Goal: Task Accomplishment & Management: Manage account settings

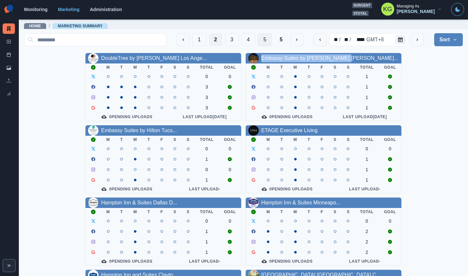
click at [258, 39] on button "5" at bounding box center [265, 39] width 14 height 13
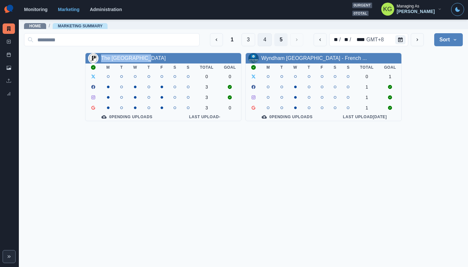
click at [267, 42] on button "4" at bounding box center [265, 39] width 14 height 13
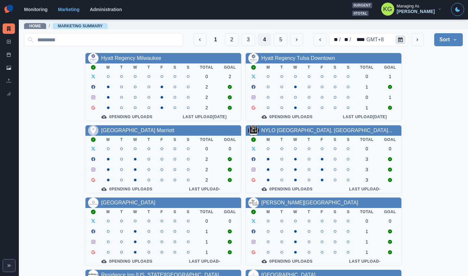
click at [395, 39] on button "Calendar" at bounding box center [400, 39] width 10 height 9
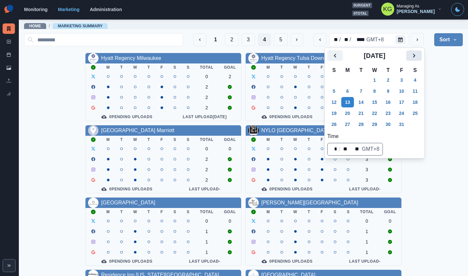
click at [411, 56] on icon "Next" at bounding box center [414, 56] width 8 height 8
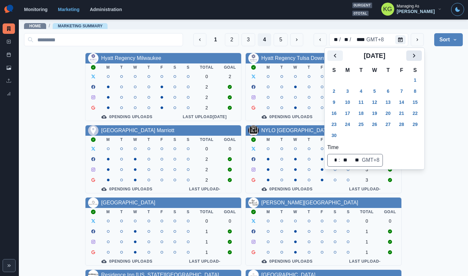
click at [411, 56] on icon "Next" at bounding box center [414, 56] width 8 height 8
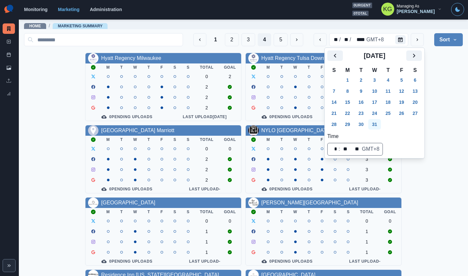
click at [378, 121] on button "31" at bounding box center [374, 124] width 13 height 10
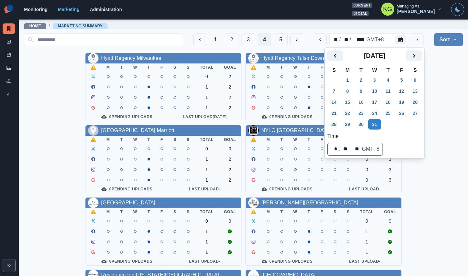
click at [411, 90] on div "Hyatt Regency Milwaukee M T W T F S S Total Goal 0 2 1 2 1 2 1 2 0 Pending Uplo…" at bounding box center [243, 267] width 439 height 429
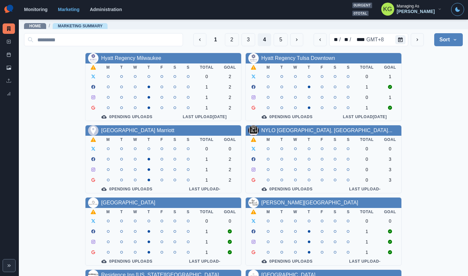
click at [251, 44] on div "1 2 3 4 5" at bounding box center [248, 39] width 110 height 13
click at [241, 42] on button "3" at bounding box center [248, 39] width 14 height 13
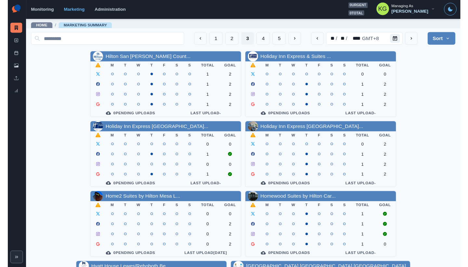
scroll to position [221, 0]
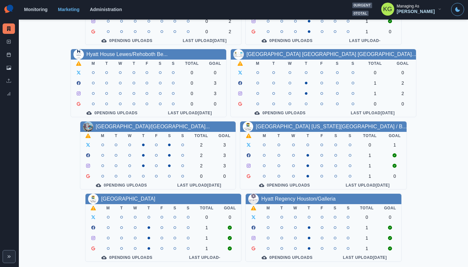
click at [255, 1] on section "Monitoring Marketing Administration 0 urgent 0 total KG Managing As Katrina Gal…" at bounding box center [243, 10] width 449 height 20
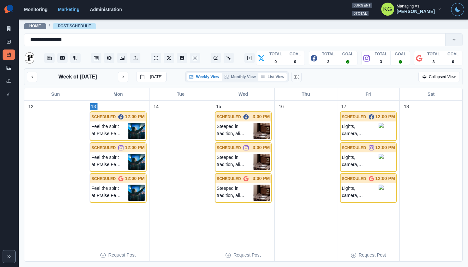
click at [270, 77] on button "List View" at bounding box center [272, 77] width 29 height 8
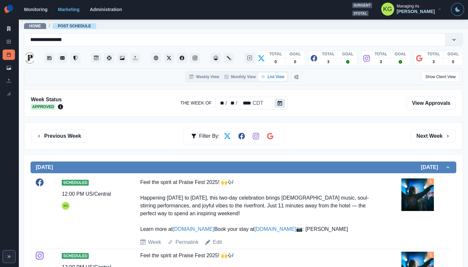
click at [278, 102] on icon "Calendar" at bounding box center [280, 103] width 5 height 5
click at [280, 103] on icon "Calendar" at bounding box center [280, 103] width 5 height 5
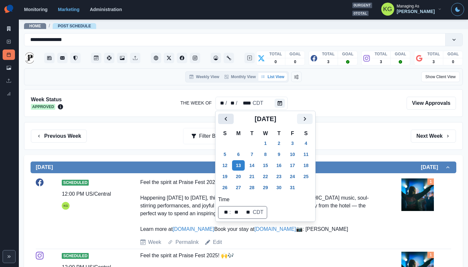
click at [225, 116] on icon "Previous" at bounding box center [226, 119] width 8 height 8
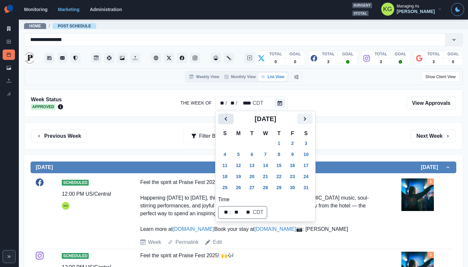
click at [225, 116] on icon "Previous" at bounding box center [226, 119] width 8 height 8
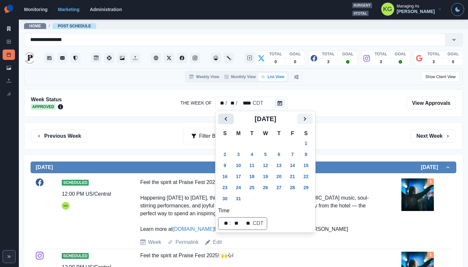
click at [225, 116] on icon "Previous" at bounding box center [226, 119] width 8 height 8
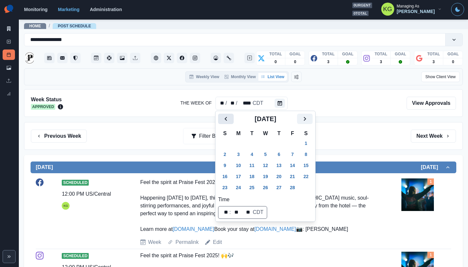
click at [225, 116] on icon "Previous" at bounding box center [226, 119] width 8 height 8
click at [240, 155] on button "4" at bounding box center [238, 154] width 13 height 10
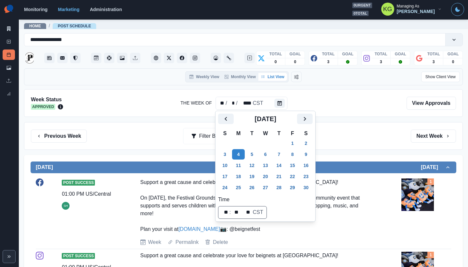
click at [350, 136] on div "Previous Week Filter By: Next Week" at bounding box center [243, 135] width 425 height 13
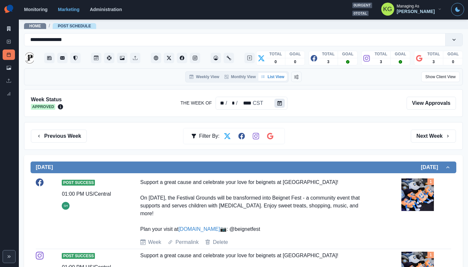
click at [278, 103] on icon "Calendar" at bounding box center [280, 103] width 5 height 5
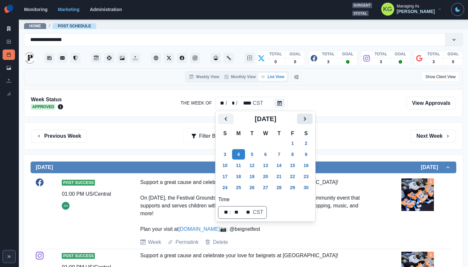
click at [309, 117] on icon "Next" at bounding box center [305, 119] width 8 height 8
click at [243, 142] on button "2" at bounding box center [238, 143] width 13 height 10
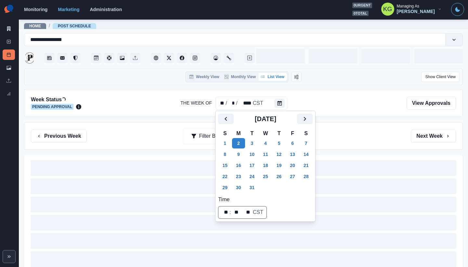
click at [377, 123] on div "Previous Week Filter By: Next Week" at bounding box center [243, 136] width 439 height 28
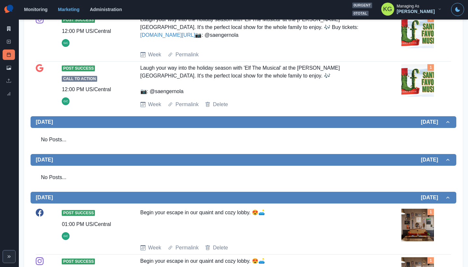
scroll to position [338, 0]
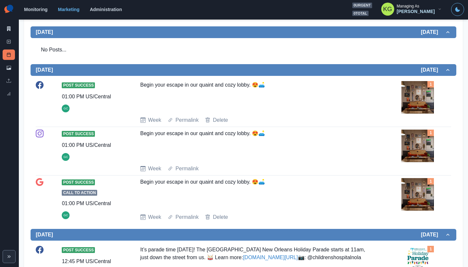
click at [143, 88] on div "Begin your escape in our quaint and cozy lobby. 😍🛋️" at bounding box center [256, 96] width 232 height 30
drag, startPoint x: 139, startPoint y: 86, endPoint x: 271, endPoint y: 86, distance: 131.3
click at [271, 86] on div "Begin your escape in our quaint and cozy lobby. 😍🛋️" at bounding box center [256, 96] width 232 height 30
copy div "Begin your escape in our quaint and cozy lobby. 😍🛋️"
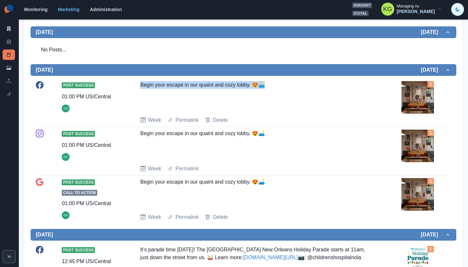
click at [455, 8] on button "Toggle Mode" at bounding box center [457, 9] width 13 height 13
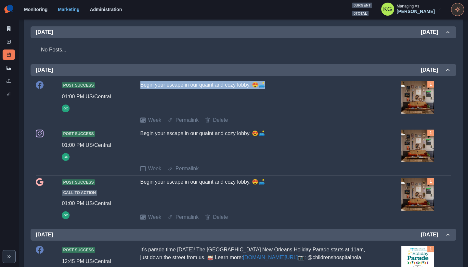
click at [455, 8] on button "Toggle Mode" at bounding box center [457, 9] width 13 height 13
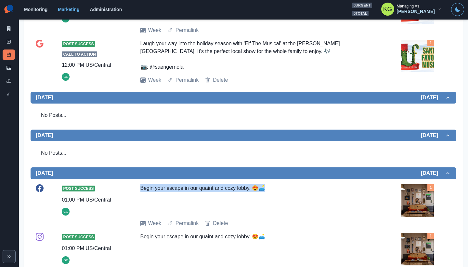
scroll to position [13, 0]
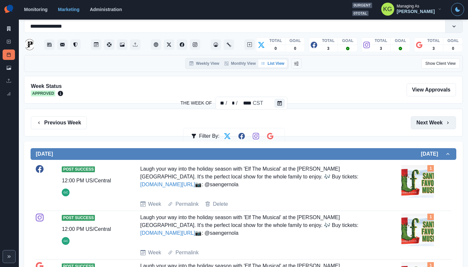
click at [423, 122] on button "Next Week" at bounding box center [433, 122] width 45 height 13
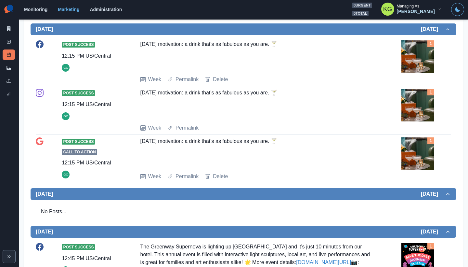
scroll to position [81, 0]
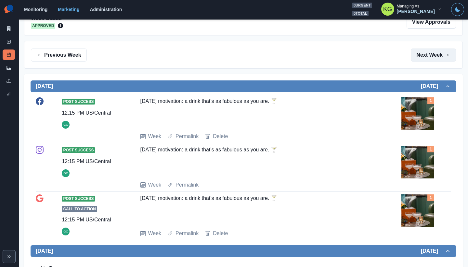
click at [426, 55] on button "Next Week" at bounding box center [433, 54] width 45 height 13
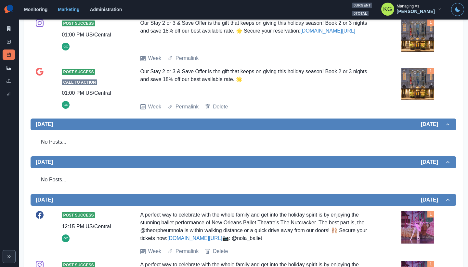
scroll to position [370, 0]
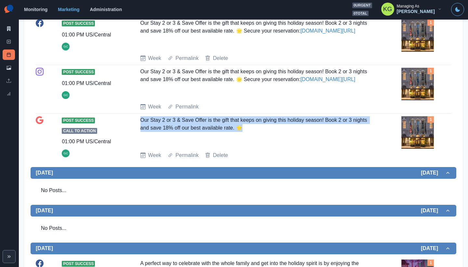
drag, startPoint x: 263, startPoint y: 139, endPoint x: 138, endPoint y: 132, distance: 124.7
click at [138, 132] on div "Post Success Call to Action 01:00 PM US/Central GC Our Stay 2 or 3 & Save Offer…" at bounding box center [243, 137] width 415 height 43
copy div "Our Stay 2 or 3 & Save Offer is the gift that keeps on giving this holiday seas…"
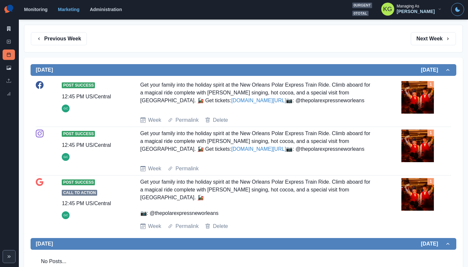
scroll to position [85, 0]
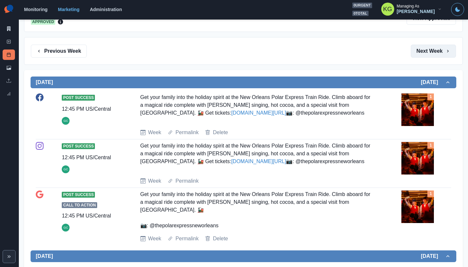
click at [419, 52] on button "Next Week" at bounding box center [433, 51] width 45 height 13
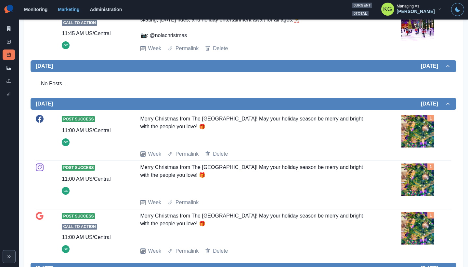
scroll to position [481, 0]
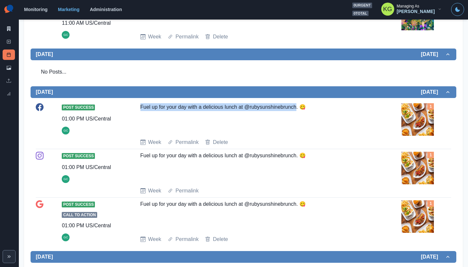
drag, startPoint x: 138, startPoint y: 108, endPoint x: 297, endPoint y: 109, distance: 158.9
click at [297, 109] on div "Post Success 01:00 PM US/Central GC Fuel up for your day with a delicious lunch…" at bounding box center [243, 124] width 415 height 43
drag, startPoint x: 318, startPoint y: 111, endPoint x: 136, endPoint y: 106, distance: 182.4
click at [136, 106] on div "Post Success 01:00 PM US/Central GC Fuel up for your day with a delicious lunch…" at bounding box center [243, 124] width 415 height 43
copy div "Fuel up for your day with a delicious lunch at @rubysunshinebrunch. 😋"
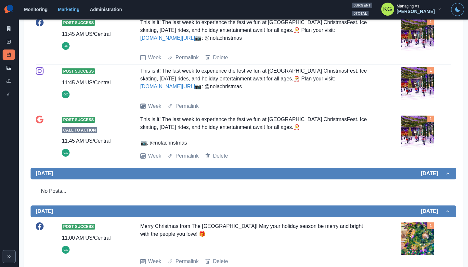
scroll to position [0, 0]
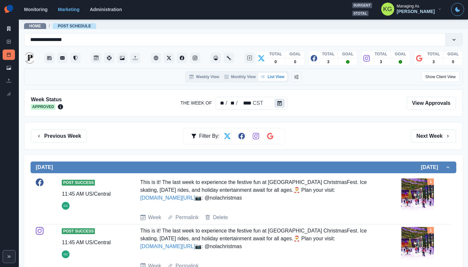
click at [281, 104] on icon "Calendar" at bounding box center [280, 103] width 5 height 5
click at [282, 101] on button "Calendar" at bounding box center [280, 102] width 10 height 9
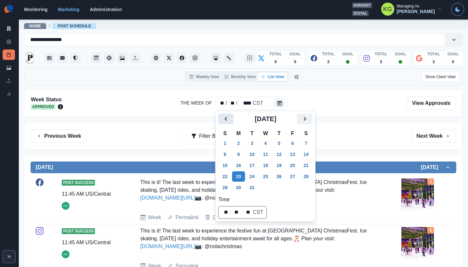
click at [218, 121] on button "Previous" at bounding box center [226, 118] width 16 height 10
click at [307, 121] on button "Next" at bounding box center [305, 118] width 16 height 10
click at [235, 142] on button "2" at bounding box center [238, 143] width 13 height 10
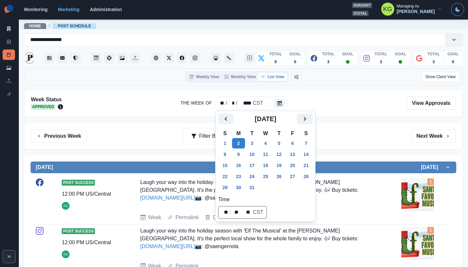
click at [347, 131] on div "Previous Week Filter By: Next Week" at bounding box center [243, 135] width 425 height 13
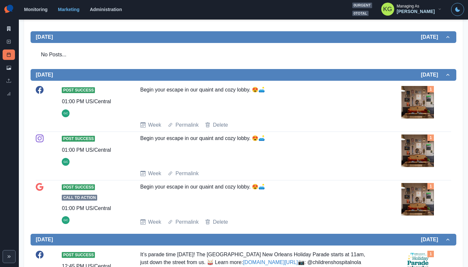
scroll to position [121, 0]
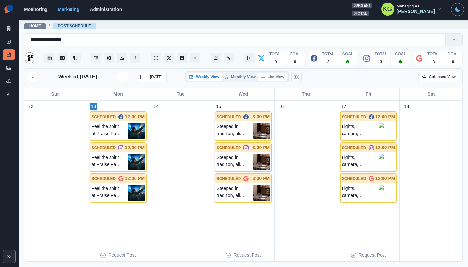
click at [284, 77] on button "List View" at bounding box center [272, 77] width 29 height 8
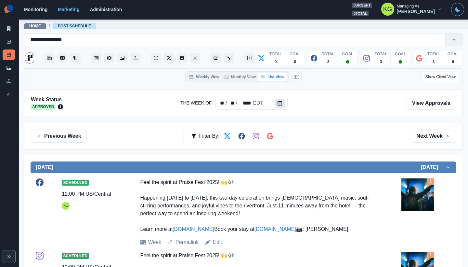
click at [283, 101] on button "Calendar" at bounding box center [280, 102] width 10 height 9
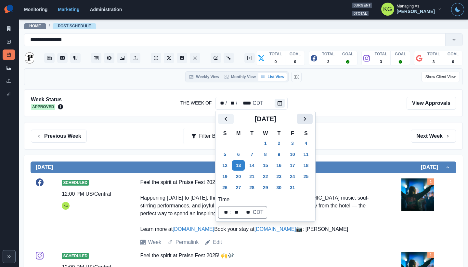
click at [306, 119] on button "Next" at bounding box center [305, 118] width 16 height 10
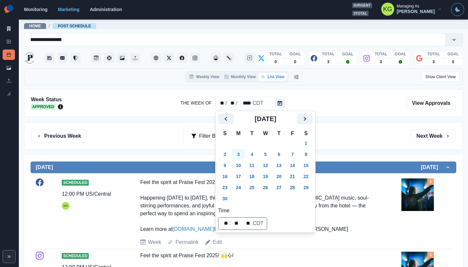
click at [233, 156] on button "3" at bounding box center [238, 154] width 13 height 10
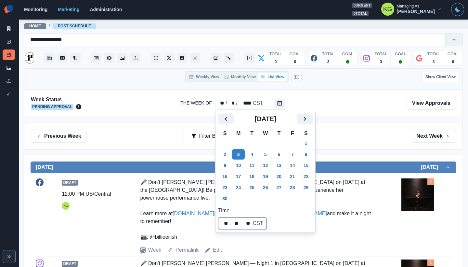
click at [376, 138] on div "Previous Week Filter By: Next Week" at bounding box center [243, 135] width 425 height 13
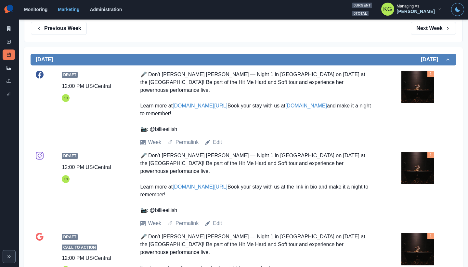
scroll to position [1, 0]
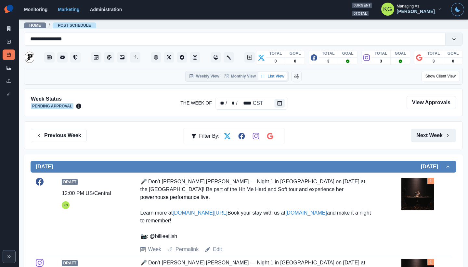
click at [422, 139] on button "Next Week" at bounding box center [433, 135] width 45 height 13
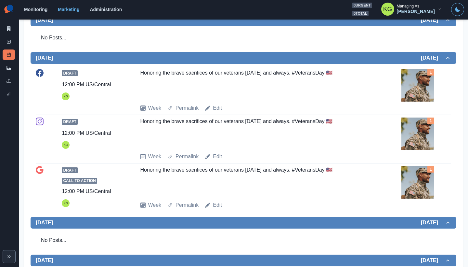
scroll to position [46, 0]
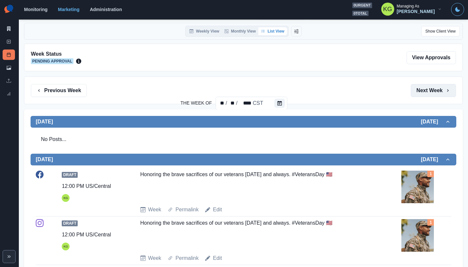
click at [428, 93] on button "Next Week" at bounding box center [433, 90] width 45 height 13
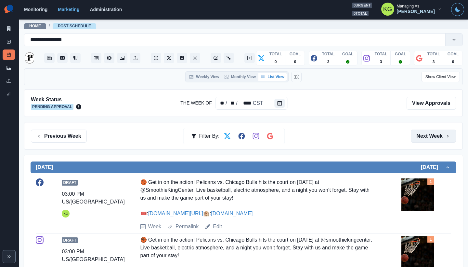
click at [423, 134] on button "Next Week" at bounding box center [433, 135] width 45 height 13
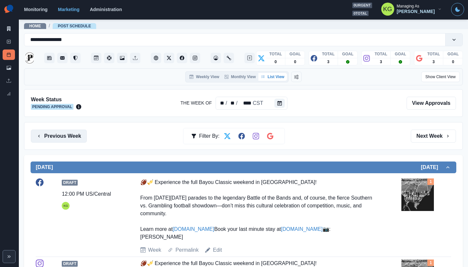
click at [57, 135] on button "Previous Week" at bounding box center [59, 135] width 56 height 13
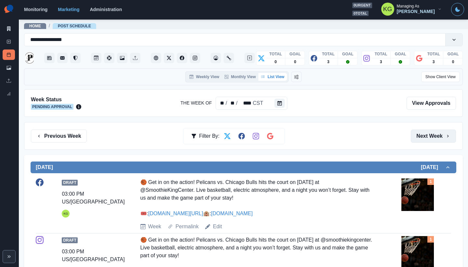
click at [425, 132] on button "Next Week" at bounding box center [433, 135] width 45 height 13
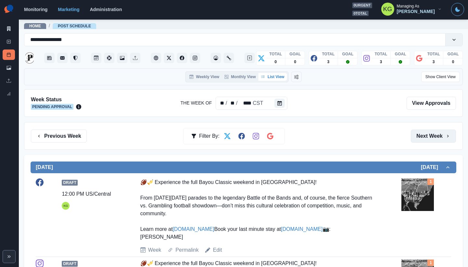
click at [424, 136] on button "Next Week" at bounding box center [433, 135] width 45 height 13
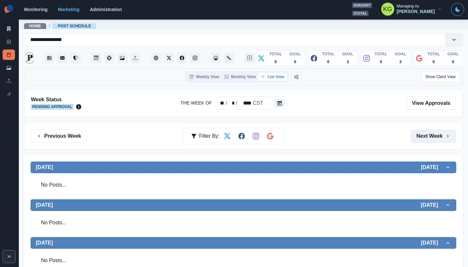
click at [424, 136] on button "Next Week" at bounding box center [433, 135] width 45 height 13
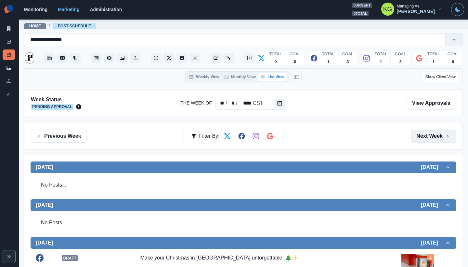
click at [424, 136] on button "Next Week" at bounding box center [433, 135] width 45 height 13
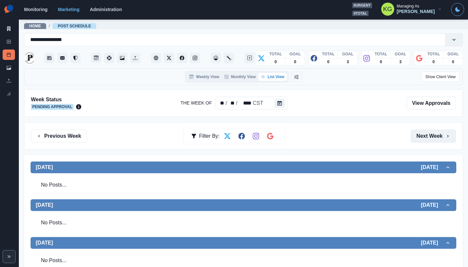
click at [424, 136] on button "Next Week" at bounding box center [433, 135] width 45 height 13
click at [83, 139] on button "Previous Week" at bounding box center [59, 135] width 56 height 13
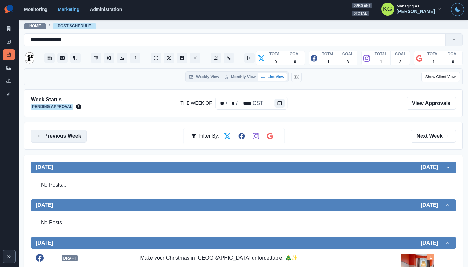
click at [83, 139] on button "Previous Week" at bounding box center [59, 135] width 56 height 13
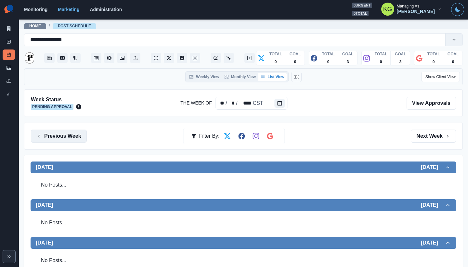
click at [65, 133] on button "Previous Week" at bounding box center [59, 135] width 56 height 13
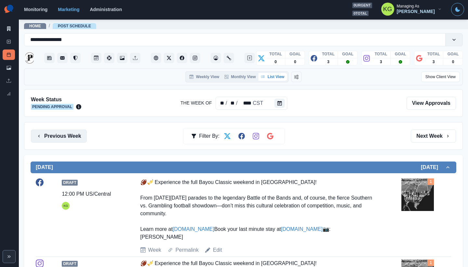
click at [77, 133] on button "Previous Week" at bounding box center [59, 135] width 56 height 13
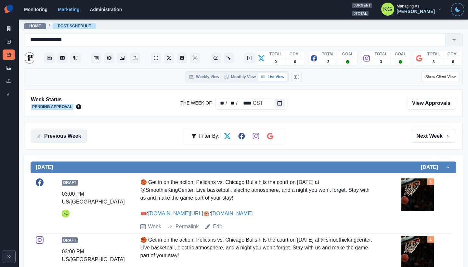
click at [68, 137] on button "Previous Week" at bounding box center [59, 135] width 56 height 13
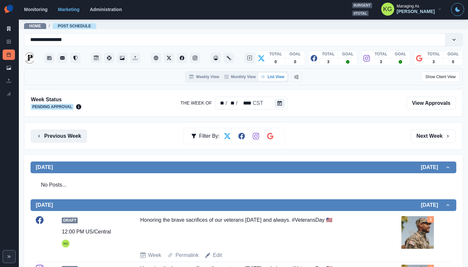
click at [79, 137] on button "Previous Week" at bounding box center [59, 135] width 56 height 13
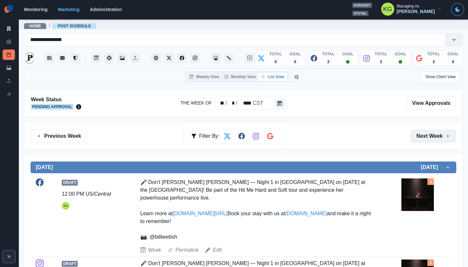
click at [426, 140] on button "Next Week" at bounding box center [433, 135] width 45 height 13
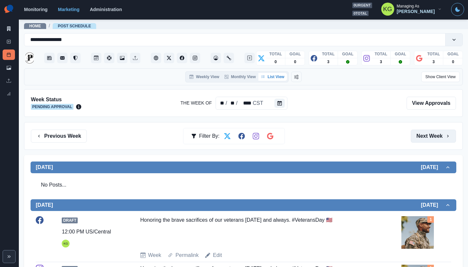
click at [426, 140] on button "Next Week" at bounding box center [433, 135] width 45 height 13
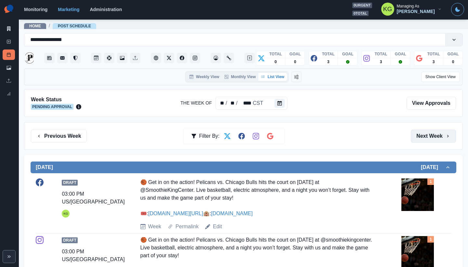
click at [426, 140] on button "Next Week" at bounding box center [433, 135] width 45 height 13
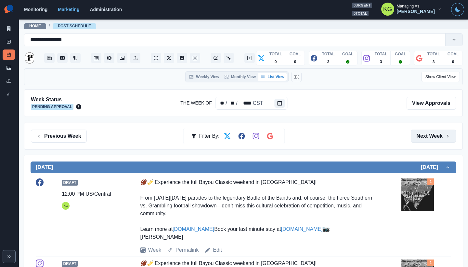
click at [425, 140] on button "Next Week" at bounding box center [433, 135] width 45 height 13
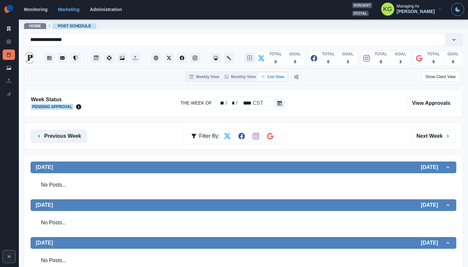
click at [71, 136] on button "Previous Week" at bounding box center [59, 135] width 56 height 13
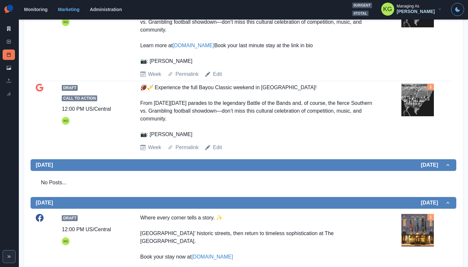
scroll to position [30, 0]
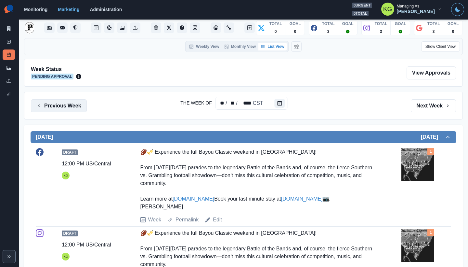
click at [67, 108] on button "Previous Week" at bounding box center [59, 105] width 56 height 13
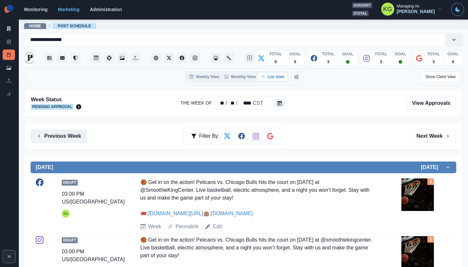
click at [67, 133] on button "Previous Week" at bounding box center [59, 135] width 56 height 13
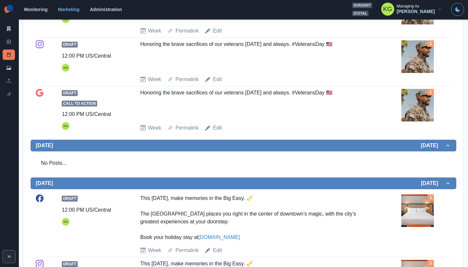
scroll to position [90, 0]
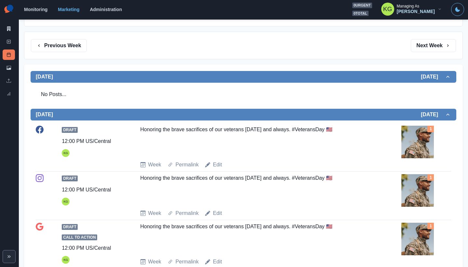
click at [63, 52] on div "Previous Week Filter By: Next Week" at bounding box center [243, 46] width 439 height 28
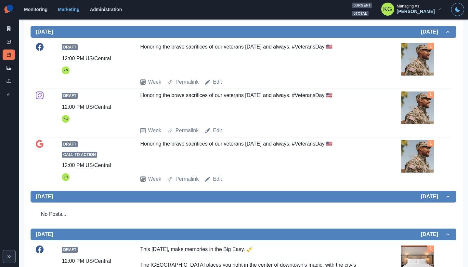
scroll to position [6, 0]
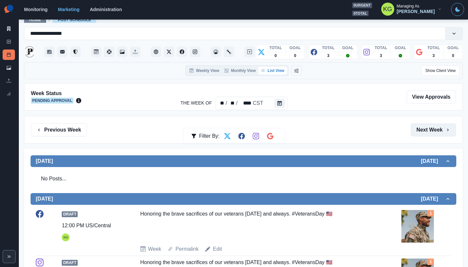
click at [420, 132] on button "Next Week" at bounding box center [433, 129] width 45 height 13
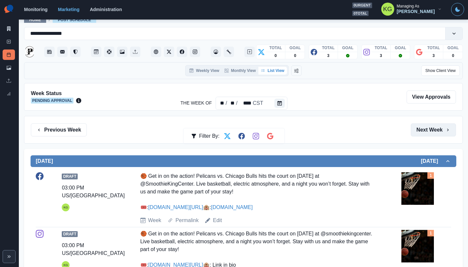
click at [420, 132] on button "Next Week" at bounding box center [433, 129] width 45 height 13
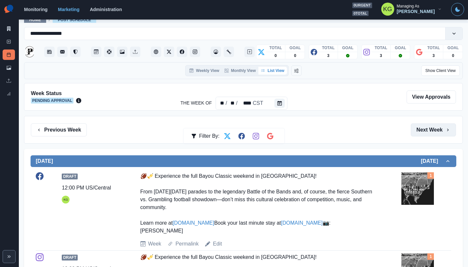
click at [420, 132] on button "Next Week" at bounding box center [433, 129] width 45 height 13
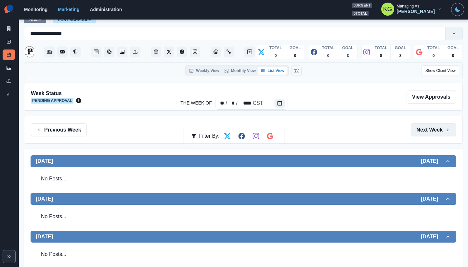
click at [420, 132] on button "Next Week" at bounding box center [433, 129] width 45 height 13
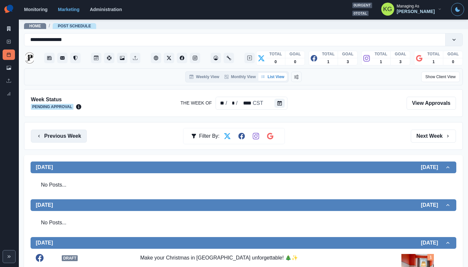
click at [46, 134] on button "Previous Week" at bounding box center [59, 135] width 56 height 13
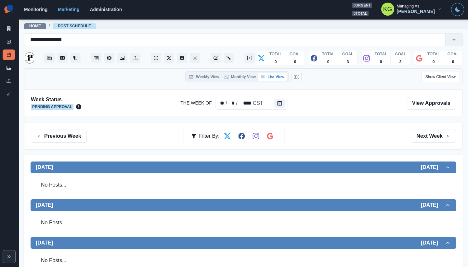
scroll to position [11, 0]
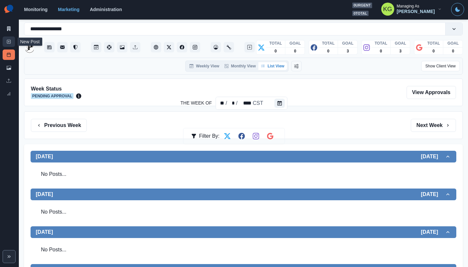
click at [8, 45] on link "New Post" at bounding box center [9, 41] width 12 height 10
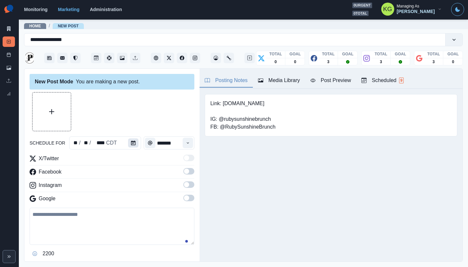
click at [128, 143] on button "Calendar" at bounding box center [133, 142] width 10 height 9
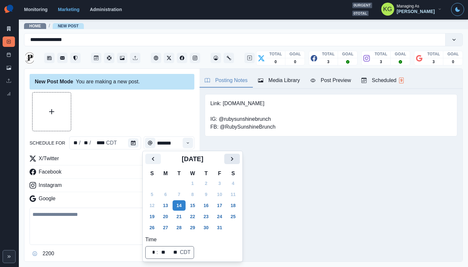
click at [236, 161] on icon "Next" at bounding box center [232, 159] width 8 height 8
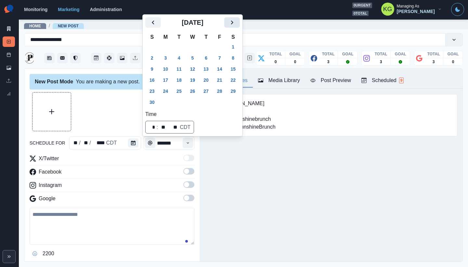
click at [236, 26] on icon "Next" at bounding box center [232, 23] width 8 height 8
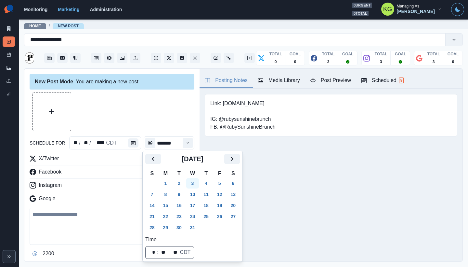
click at [196, 183] on button "3" at bounding box center [192, 183] width 13 height 10
click at [133, 123] on div at bounding box center [112, 111] width 165 height 39
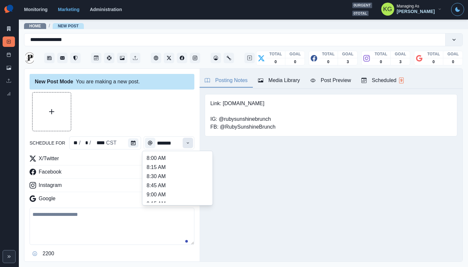
click at [183, 145] on button "Time" at bounding box center [188, 142] width 10 height 10
click at [163, 159] on li "12:00 PM" at bounding box center [177, 158] width 65 height 9
type input "********"
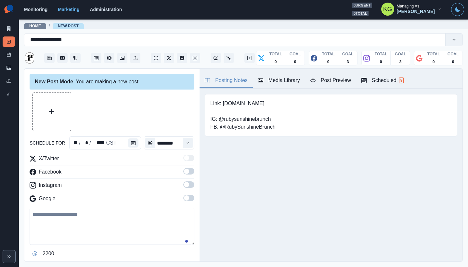
click at [186, 196] on span at bounding box center [188, 197] width 11 height 7
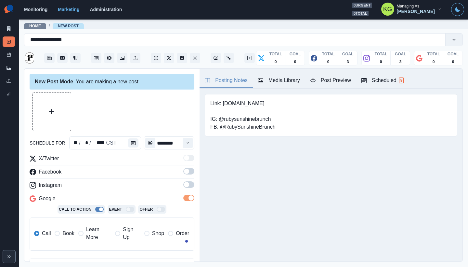
click at [184, 184] on span at bounding box center [186, 184] width 5 height 5
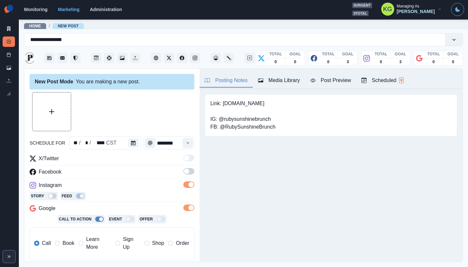
click at [183, 174] on label at bounding box center [188, 173] width 11 height 10
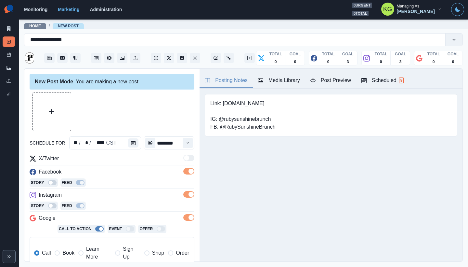
click at [264, 82] on div "Media Library" at bounding box center [279, 80] width 42 height 8
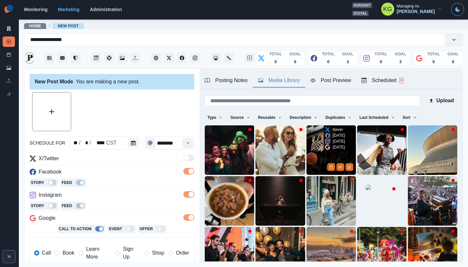
scroll to position [52, 0]
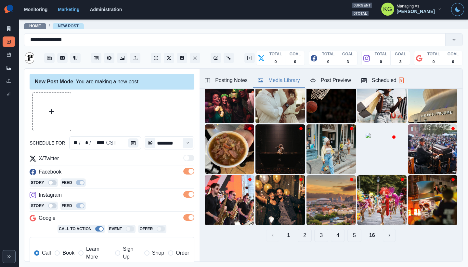
click at [364, 229] on button "16" at bounding box center [372, 234] width 16 height 13
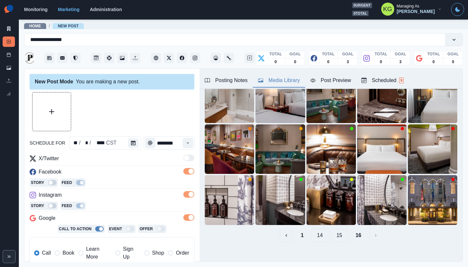
scroll to position [41, 0]
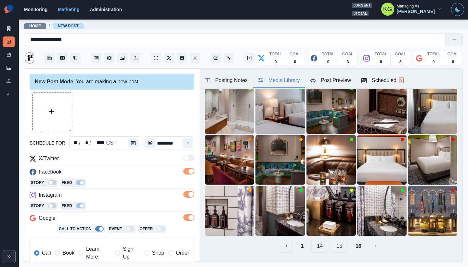
click at [334, 241] on button "15" at bounding box center [339, 245] width 17 height 13
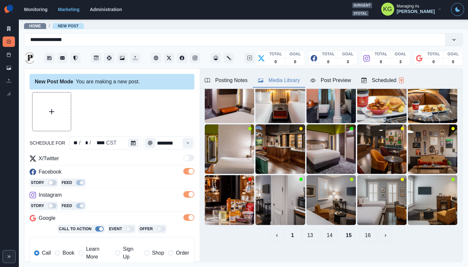
scroll to position [50, 0]
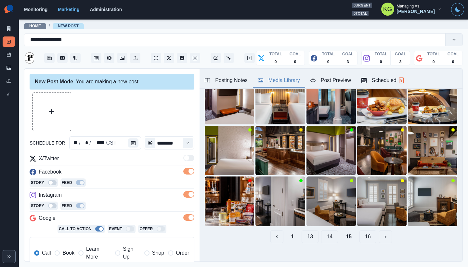
click at [329, 236] on button "14" at bounding box center [329, 236] width 17 height 13
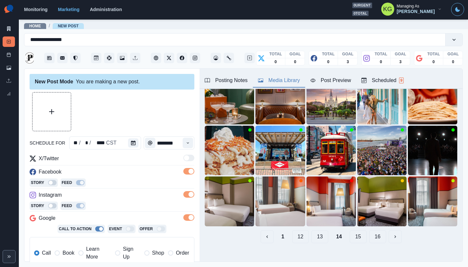
click at [321, 234] on button "13" at bounding box center [319, 236] width 17 height 13
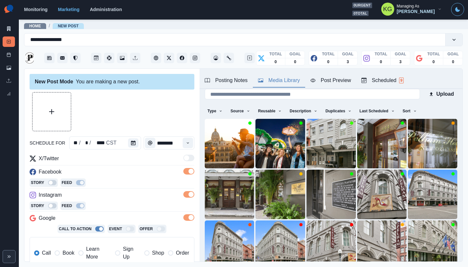
scroll to position [52, 0]
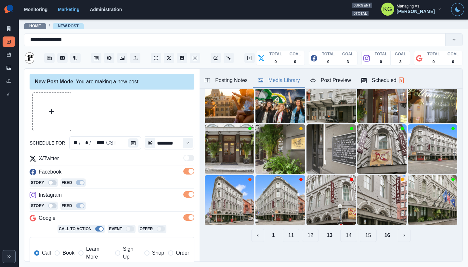
click at [340, 229] on button "14" at bounding box center [348, 234] width 17 height 13
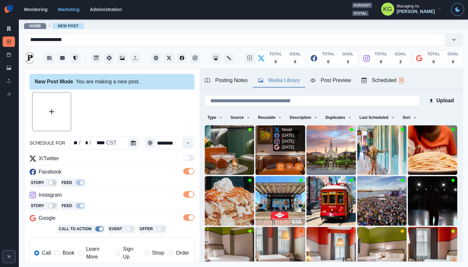
click at [288, 166] on icon "View Media" at bounding box center [290, 167] width 4 height 4
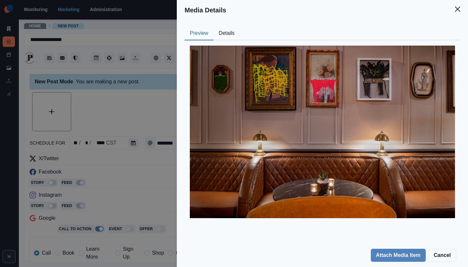
click at [235, 33] on div "Preview Details" at bounding box center [323, 34] width 276 height 14
click at [232, 33] on button "Details" at bounding box center [227, 34] width 26 height 14
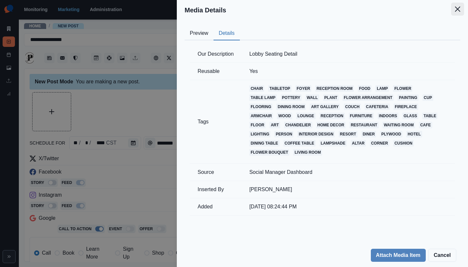
click at [454, 10] on button "Close" at bounding box center [457, 9] width 13 height 13
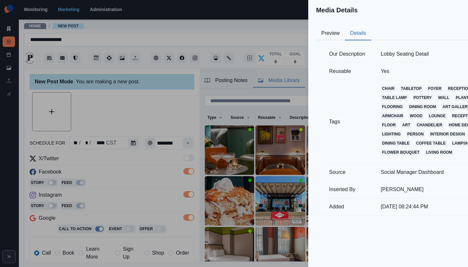
scroll to position [20, 0]
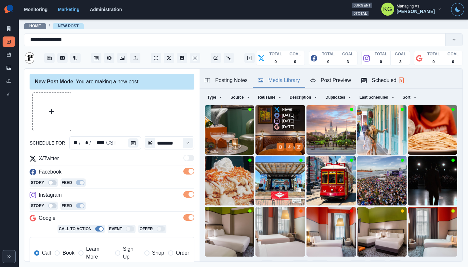
click at [257, 131] on img at bounding box center [279, 129] width 49 height 49
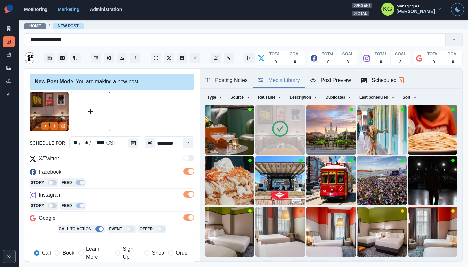
scroll to position [129, 0]
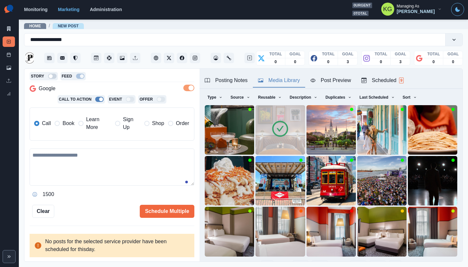
click at [105, 163] on textarea at bounding box center [112, 166] width 165 height 37
paste textarea "**********"
click at [63, 122] on span "Book" at bounding box center [68, 123] width 12 height 8
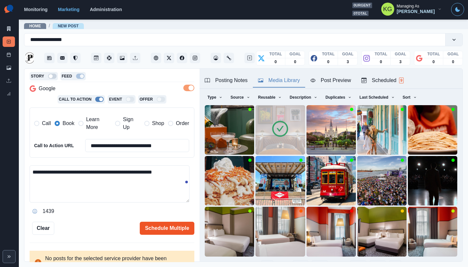
type textarea "**********"
click at [171, 223] on button "Schedule Multiple" at bounding box center [167, 227] width 55 height 13
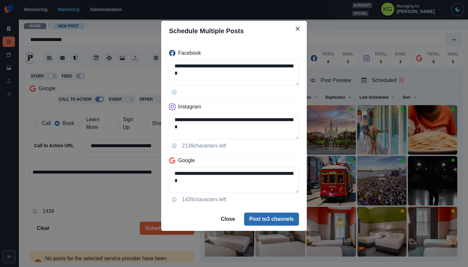
click at [273, 220] on button "Post to 3 channels" at bounding box center [271, 218] width 55 height 13
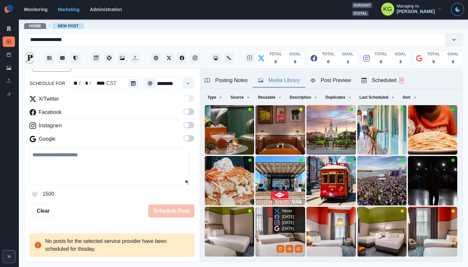
scroll to position [59, 0]
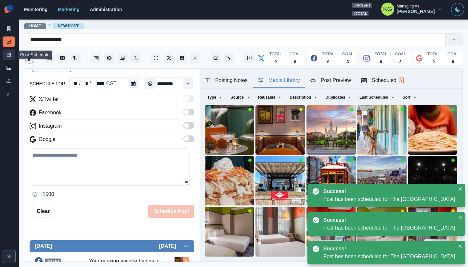
click at [5, 59] on link "Post Schedule" at bounding box center [9, 54] width 12 height 10
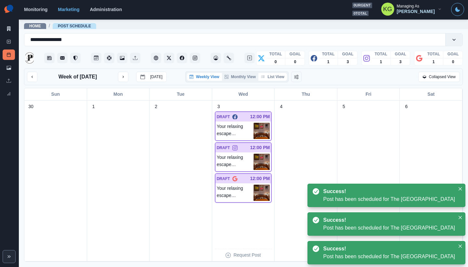
click at [278, 76] on button "List View" at bounding box center [272, 77] width 29 height 8
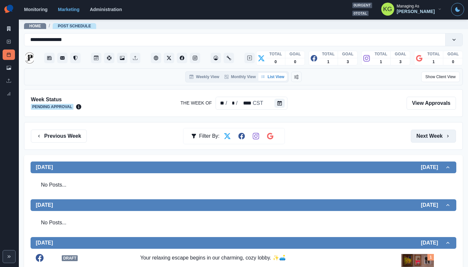
click at [434, 135] on button "Next Week" at bounding box center [433, 135] width 45 height 13
click at [430, 143] on div "Previous Week Filter By: Next Week" at bounding box center [243, 136] width 439 height 28
click at [429, 139] on button "Next Week" at bounding box center [433, 135] width 45 height 13
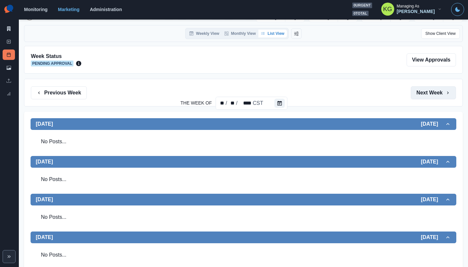
scroll to position [71, 0]
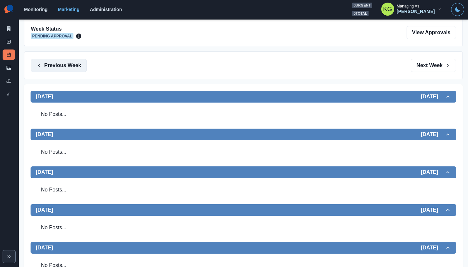
click at [74, 67] on button "Previous Week" at bounding box center [59, 65] width 56 height 13
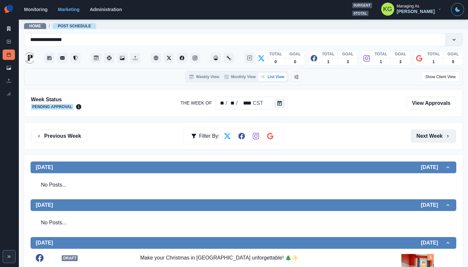
click at [432, 137] on button "Next Week" at bounding box center [433, 135] width 45 height 13
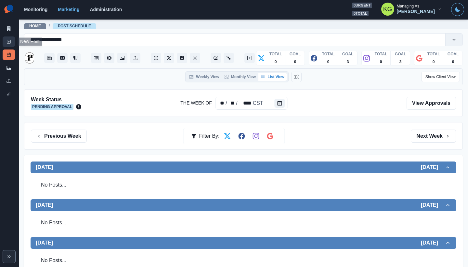
click at [7, 42] on icon at bounding box center [9, 41] width 5 height 5
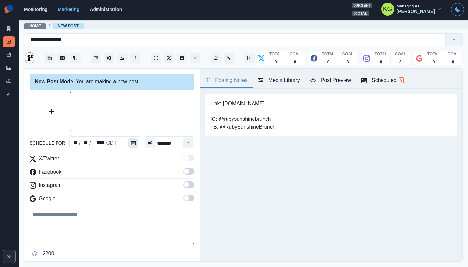
click at [131, 145] on icon "Calendar" at bounding box center [133, 142] width 5 height 5
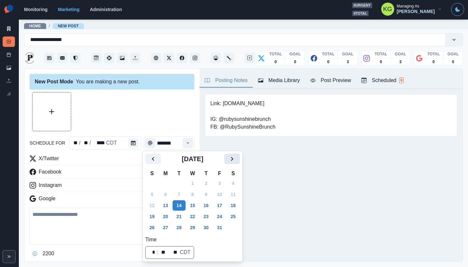
click at [236, 162] on icon "Next" at bounding box center [232, 159] width 8 height 8
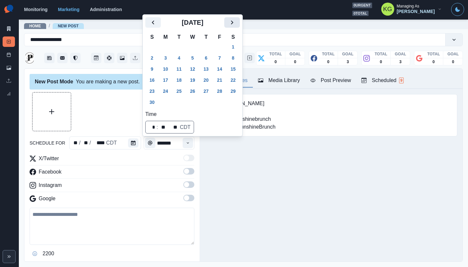
click at [238, 27] on button "Next" at bounding box center [232, 22] width 16 height 10
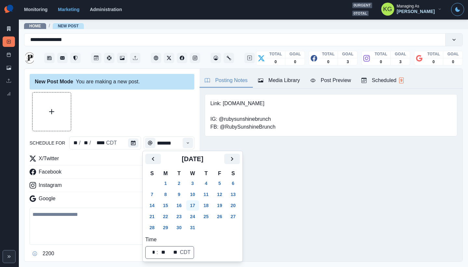
click at [196, 204] on button "17" at bounding box center [192, 205] width 13 height 10
click at [167, 121] on div at bounding box center [112, 111] width 165 height 39
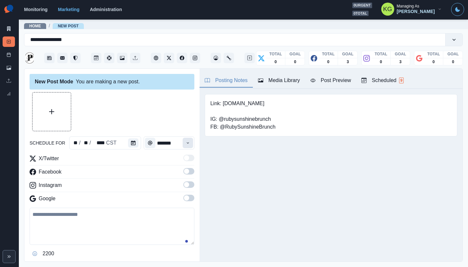
click at [188, 142] on button "Time" at bounding box center [188, 142] width 10 height 10
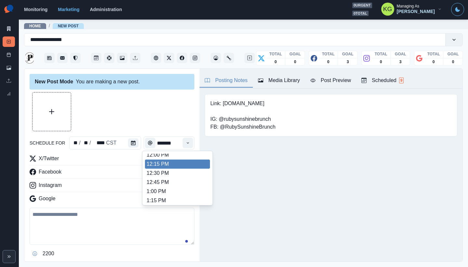
scroll to position [136, 0]
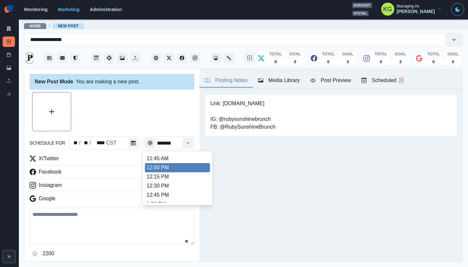
click at [164, 166] on li "12:00 PM" at bounding box center [177, 167] width 65 height 9
type input "********"
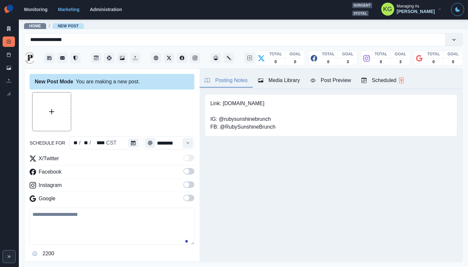
click at [186, 188] on label at bounding box center [188, 186] width 11 height 10
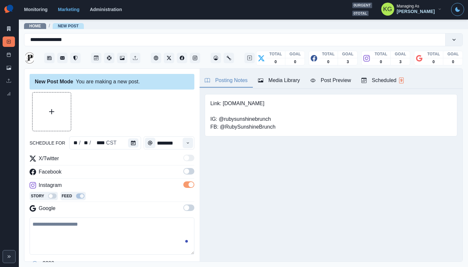
click at [183, 174] on span at bounding box center [188, 171] width 11 height 7
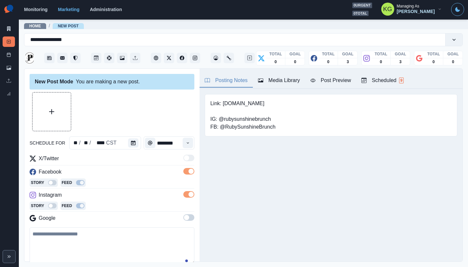
click at [184, 218] on span at bounding box center [186, 217] width 5 height 5
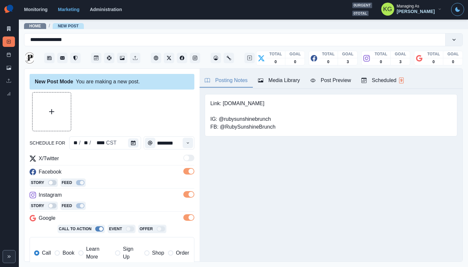
click at [61, 257] on label "Book" at bounding box center [65, 253] width 20 height 16
click at [292, 79] on div "Media Library" at bounding box center [279, 80] width 42 height 8
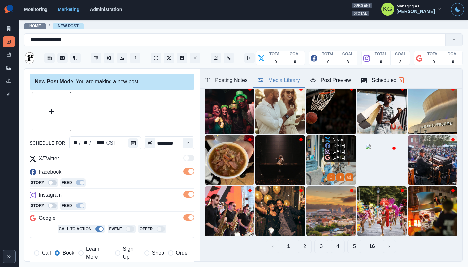
scroll to position [52, 0]
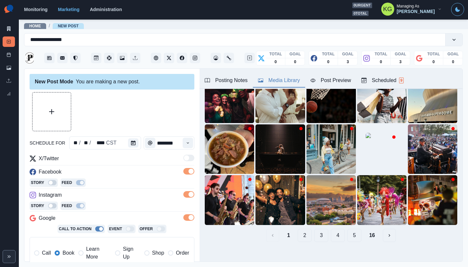
click at [367, 230] on button "16" at bounding box center [372, 234] width 16 height 13
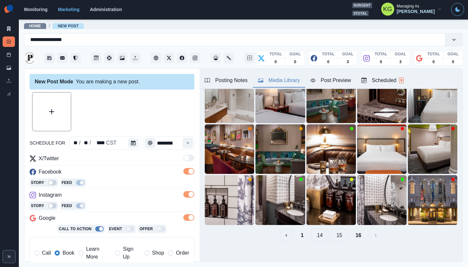
click at [335, 229] on button "15" at bounding box center [339, 234] width 17 height 13
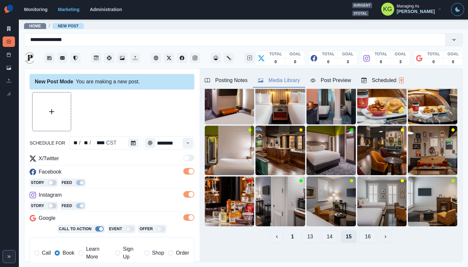
scroll to position [40, 0]
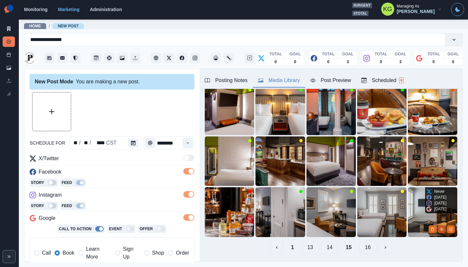
click at [440, 227] on icon "View Media" at bounding box center [442, 229] width 4 height 4
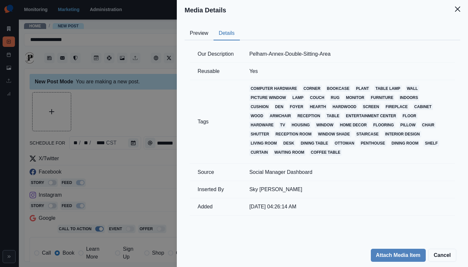
click at [225, 32] on button "Details" at bounding box center [227, 34] width 26 height 14
click at [456, 9] on icon "Close" at bounding box center [457, 9] width 5 height 5
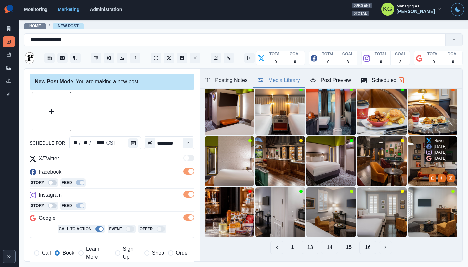
scroll to position [20, 0]
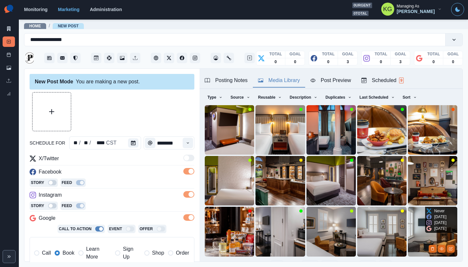
click at [408, 213] on img at bounding box center [432, 230] width 49 height 49
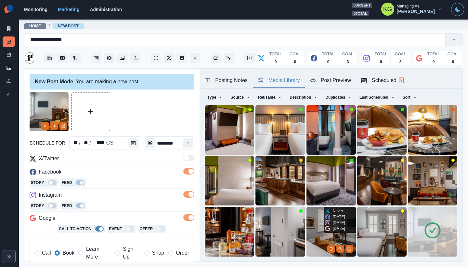
scroll to position [52, 0]
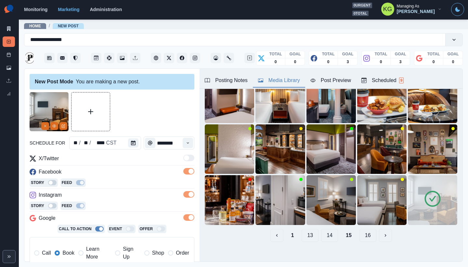
click at [326, 232] on button "14" at bounding box center [329, 234] width 17 height 13
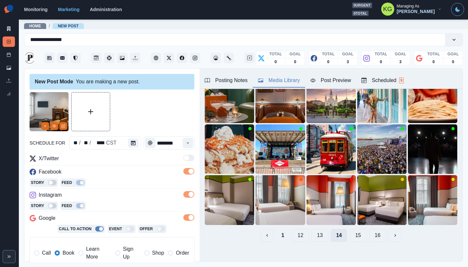
scroll to position [46, 0]
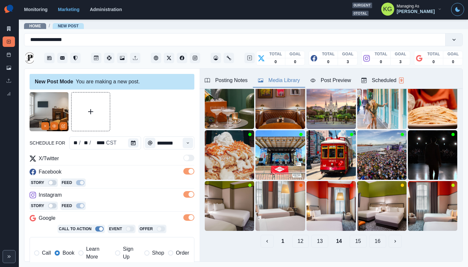
click at [313, 235] on button "13" at bounding box center [319, 240] width 17 height 13
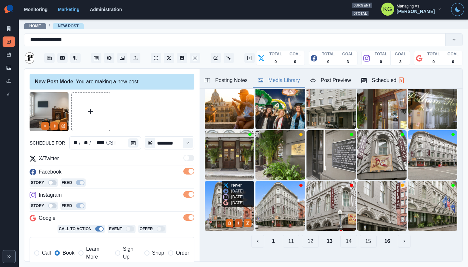
click at [235, 219] on button "View Media" at bounding box center [239, 223] width 8 height 8
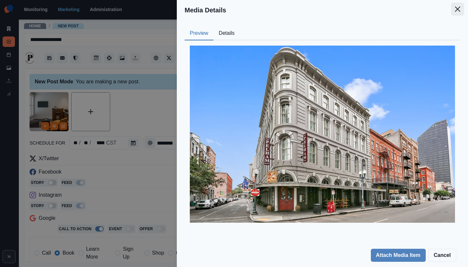
click at [459, 12] on button "Close" at bounding box center [457, 9] width 13 height 13
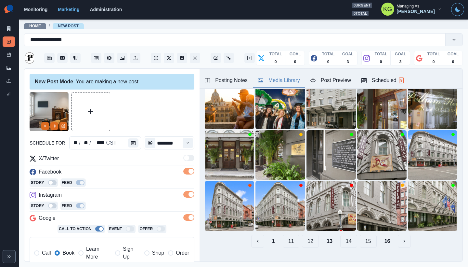
scroll to position [20, 0]
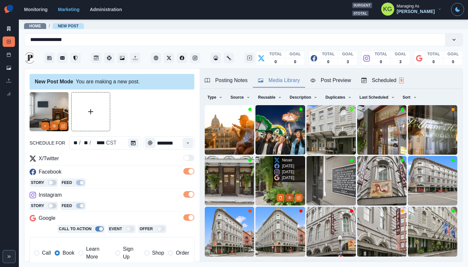
click at [289, 197] on circle "View Media" at bounding box center [289, 197] width 1 height 1
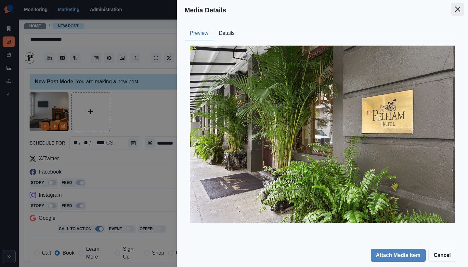
click at [458, 11] on icon "Close" at bounding box center [457, 9] width 5 height 5
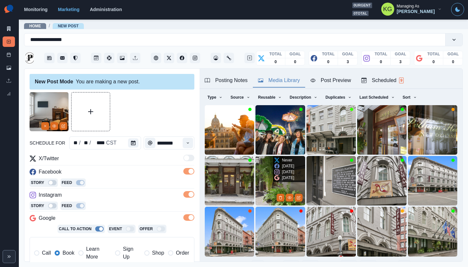
click at [259, 166] on img at bounding box center [279, 180] width 49 height 49
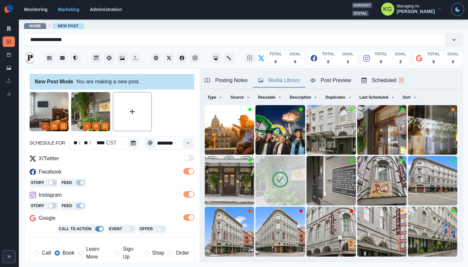
click at [47, 128] on button "Remove" at bounding box center [45, 126] width 8 height 8
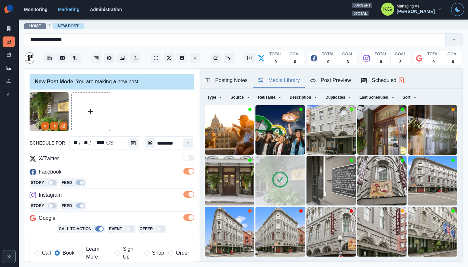
scroll to position [126, 0]
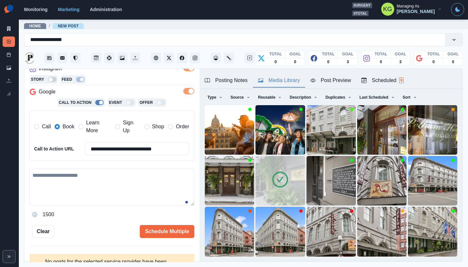
click at [115, 178] on textarea at bounding box center [112, 186] width 165 height 37
paste textarea "**********"
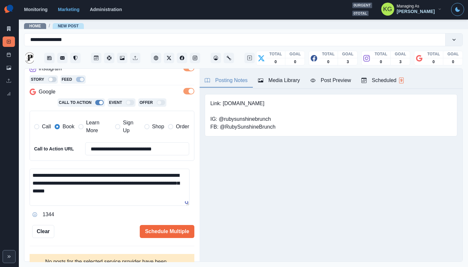
click at [236, 81] on div "Posting Notes" at bounding box center [226, 80] width 43 height 8
drag, startPoint x: 223, startPoint y: 104, endPoint x: 297, endPoint y: 105, distance: 74.8
click at [297, 105] on div "Link: www.thepelhamhotel.com IG: @rubysunshinebrunch FB: @RubySunshineBrunch" at bounding box center [331, 115] width 253 height 42
copy pre "www.thepelhamhotel.com"
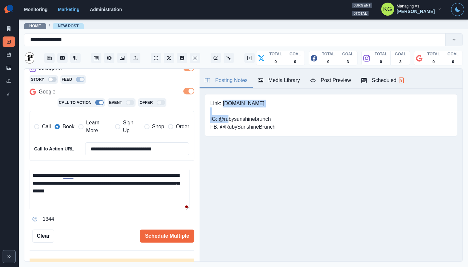
click at [185, 210] on textarea "**********" at bounding box center [110, 189] width 160 height 42
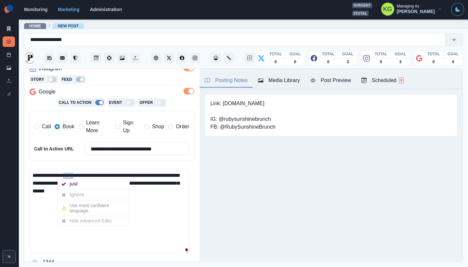
click at [111, 174] on textarea "**********" at bounding box center [110, 210] width 160 height 85
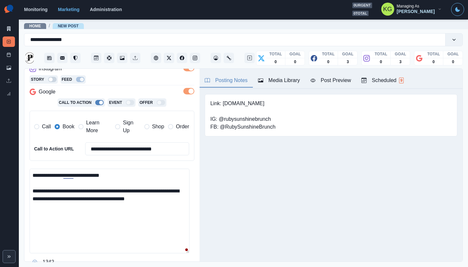
click at [172, 199] on textarea "**********" at bounding box center [110, 210] width 160 height 85
paste textarea "**********"
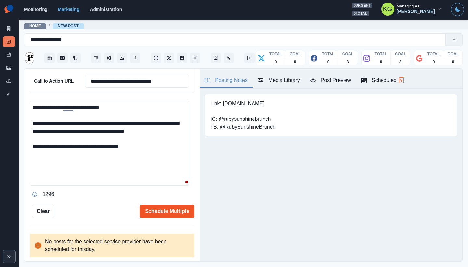
type textarea "**********"
click at [178, 208] on button "Schedule Multiple" at bounding box center [167, 210] width 55 height 13
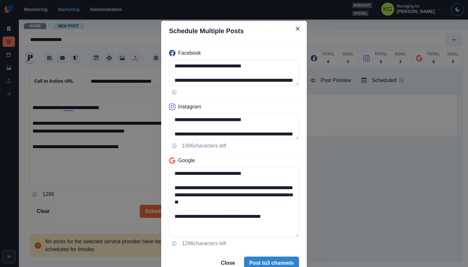
click at [297, 235] on div "**********" at bounding box center [234, 146] width 146 height 210
drag, startPoint x: 292, startPoint y: 215, endPoint x: 158, endPoint y: 215, distance: 134.6
click at [158, 215] on div "**********" at bounding box center [234, 133] width 468 height 267
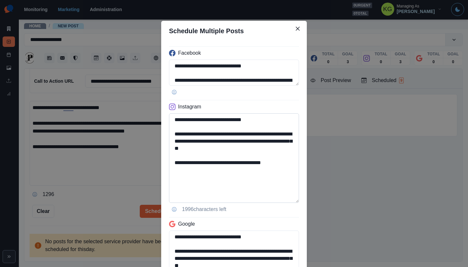
click at [276, 202] on textarea "**********" at bounding box center [234, 157] width 130 height 89
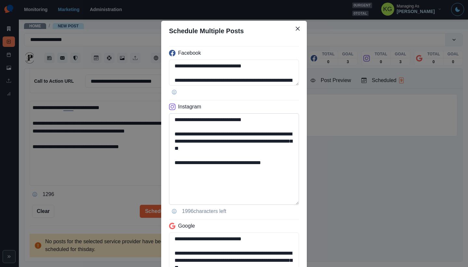
type textarea "**********"
drag, startPoint x: 226, startPoint y: 164, endPoint x: 305, endPoint y: 166, distance: 79.3
click at [305, 166] on div "**********" at bounding box center [234, 133] width 468 height 267
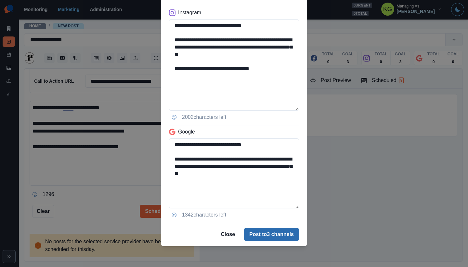
type textarea "**********"
click at [290, 235] on button "Post to 3 channels" at bounding box center [271, 234] width 55 height 13
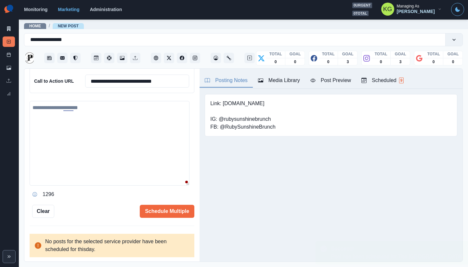
scroll to position [107, 0]
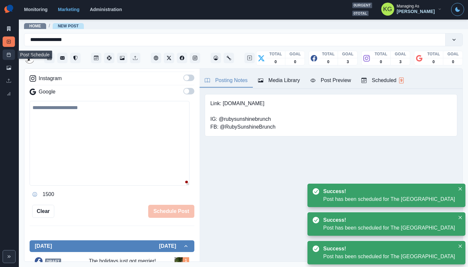
click at [7, 55] on icon at bounding box center [9, 54] width 5 height 5
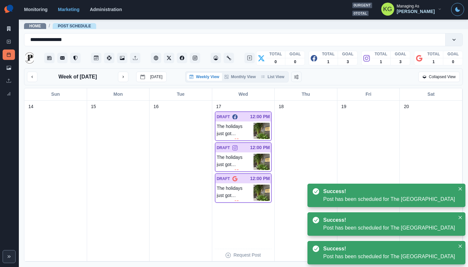
click at [278, 81] on div "Weekly View Monthly View List View" at bounding box center [236, 76] width 103 height 11
click at [276, 78] on button "List View" at bounding box center [272, 77] width 29 height 8
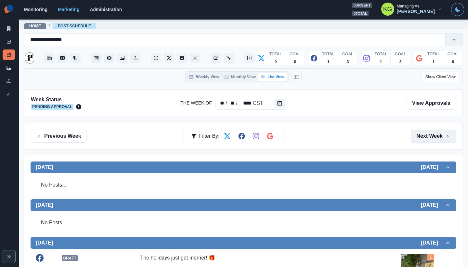
click at [425, 142] on button "Next Week" at bounding box center [433, 135] width 45 height 13
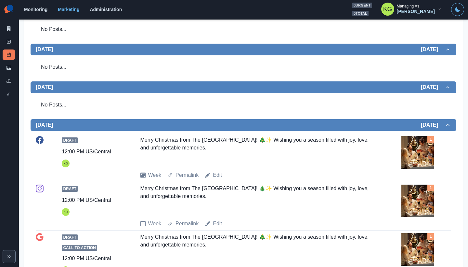
scroll to position [25, 0]
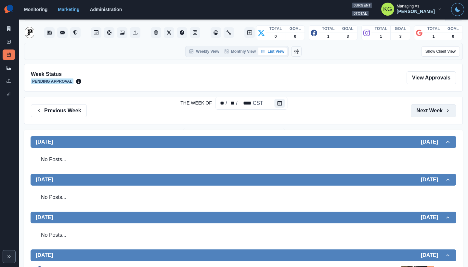
click at [446, 112] on button "Next Week" at bounding box center [433, 110] width 45 height 13
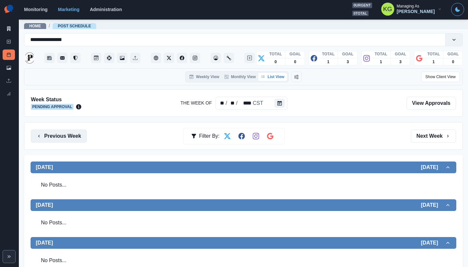
click at [61, 134] on button "Previous Week" at bounding box center [59, 135] width 56 height 13
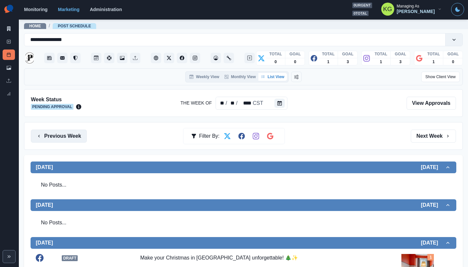
click at [61, 134] on button "Previous Week" at bounding box center [59, 135] width 56 height 13
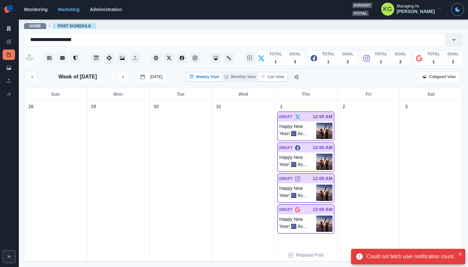
click at [271, 78] on button "List View" at bounding box center [272, 77] width 29 height 8
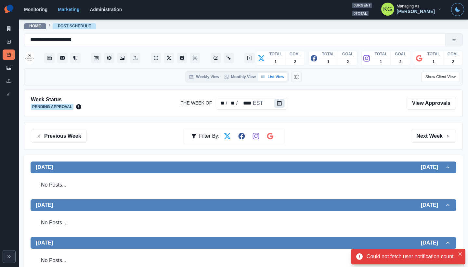
click at [280, 104] on icon "Calendar" at bounding box center [279, 103] width 5 height 5
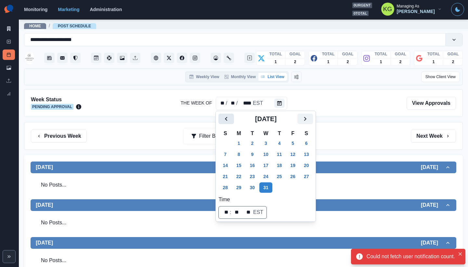
click at [225, 118] on icon "Previous" at bounding box center [226, 119] width 8 height 8
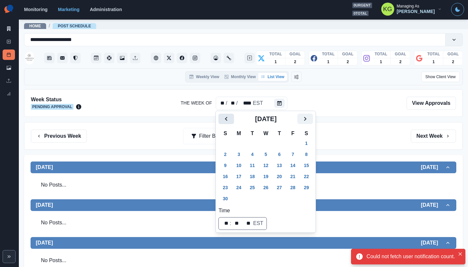
click at [225, 118] on icon "Previous" at bounding box center [226, 119] width 8 height 8
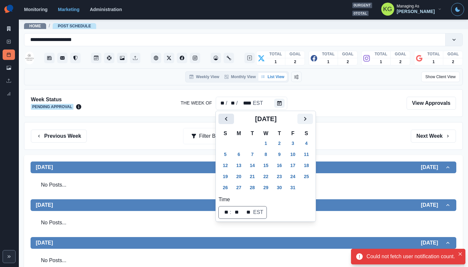
click at [225, 118] on icon "Previous" at bounding box center [226, 119] width 8 height 8
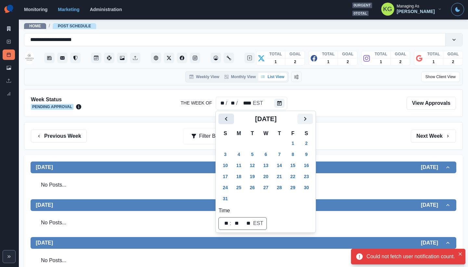
click at [225, 118] on icon "Previous" at bounding box center [226, 119] width 8 height 8
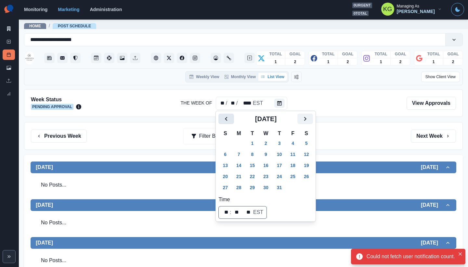
click at [225, 118] on icon "Previous" at bounding box center [226, 119] width 8 height 8
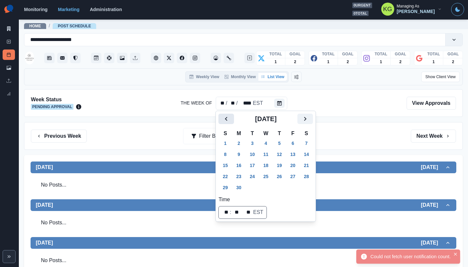
click at [225, 118] on icon "Previous" at bounding box center [226, 119] width 8 height 8
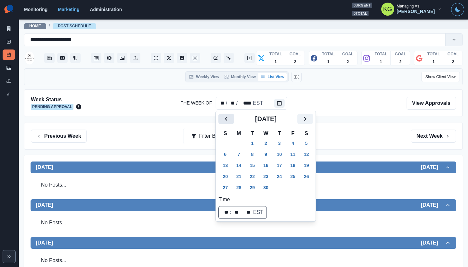
click at [225, 118] on icon "Previous" at bounding box center [226, 119] width 8 height 8
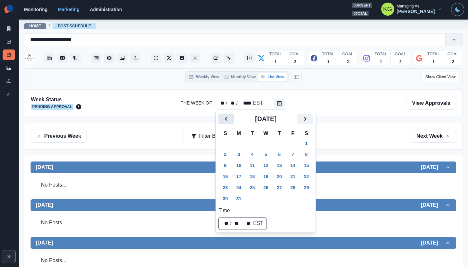
click at [225, 118] on icon "Previous" at bounding box center [226, 119] width 8 height 8
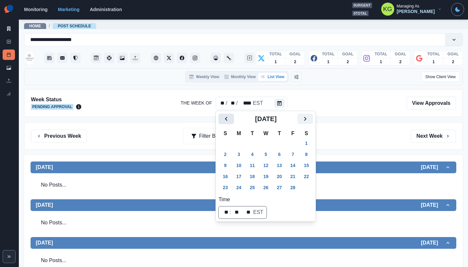
click at [225, 118] on icon "Previous" at bounding box center [226, 119] width 8 height 8
click at [225, 121] on icon "Previous" at bounding box center [226, 119] width 8 height 8
click at [238, 144] on button "2" at bounding box center [238, 143] width 13 height 10
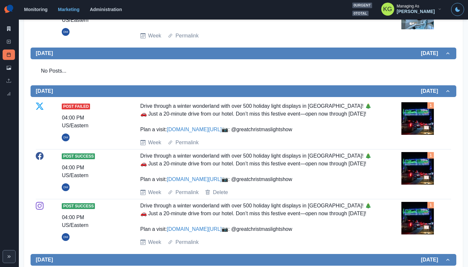
scroll to position [72, 0]
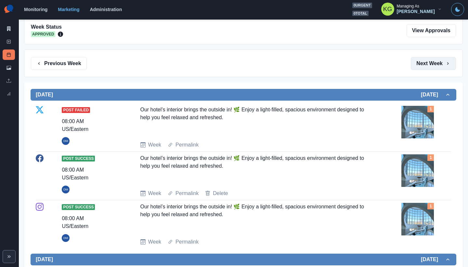
click at [426, 65] on button "Next Week" at bounding box center [433, 63] width 45 height 13
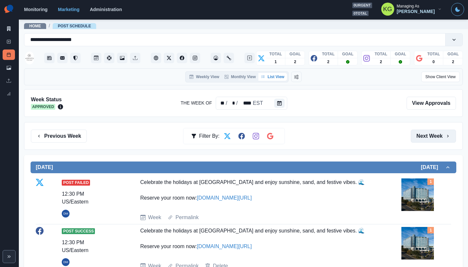
click at [423, 131] on button "Next Week" at bounding box center [433, 135] width 45 height 13
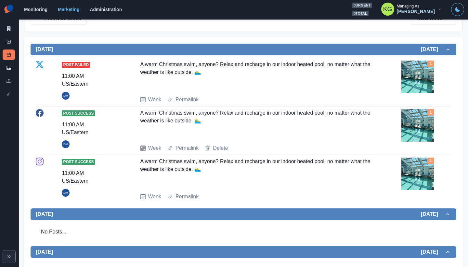
scroll to position [346, 0]
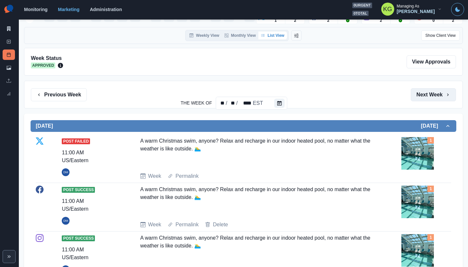
click at [429, 91] on button "Next Week" at bounding box center [433, 94] width 45 height 13
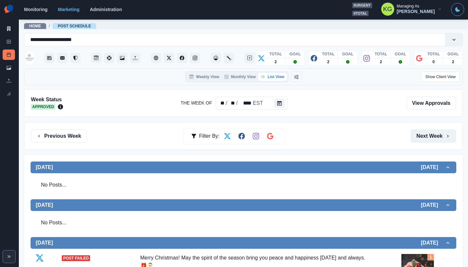
click at [426, 138] on button "Next Week" at bounding box center [433, 135] width 45 height 13
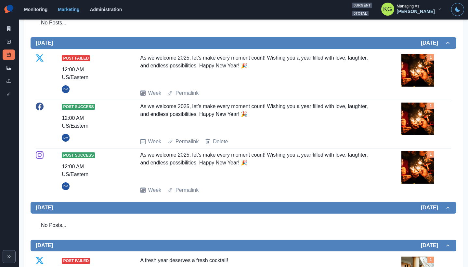
scroll to position [248, 0]
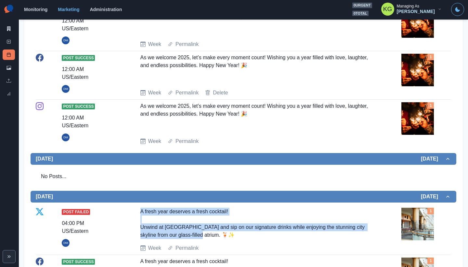
drag, startPoint x: 215, startPoint y: 230, endPoint x: 138, endPoint y: 203, distance: 81.5
copy div "A fresh year deserves a fresh cocktail! Unwind at M-Bar and sip on our signatur…"
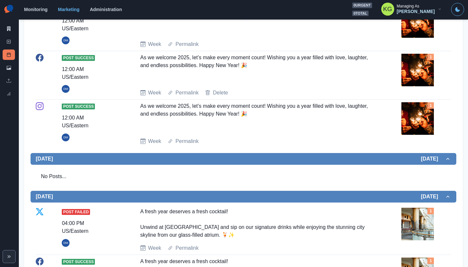
click at [290, 1] on section "Monitoring Marketing Administration 0 urgent 0 total KG Managing As [PERSON_NAM…" at bounding box center [243, 10] width 449 height 20
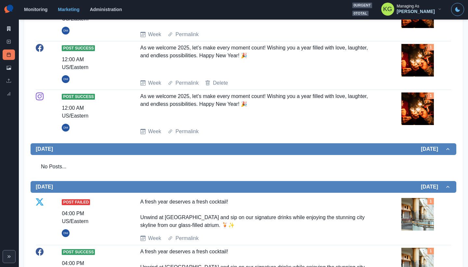
click at [426, 217] on img at bounding box center [417, 214] width 33 height 33
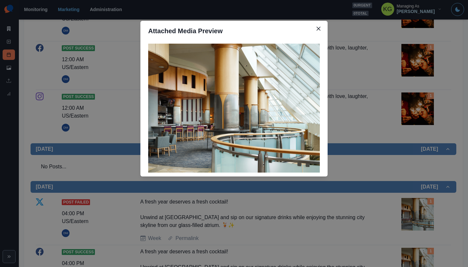
click at [387, 171] on div "Attached Media Preview" at bounding box center [234, 133] width 468 height 267
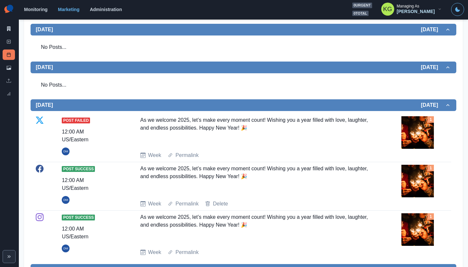
scroll to position [13, 0]
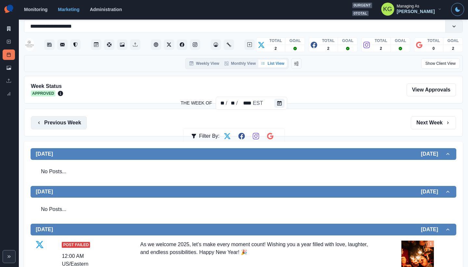
click at [67, 121] on button "Previous Week" at bounding box center [59, 122] width 56 height 13
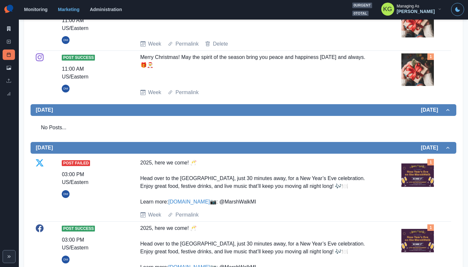
scroll to position [55, 0]
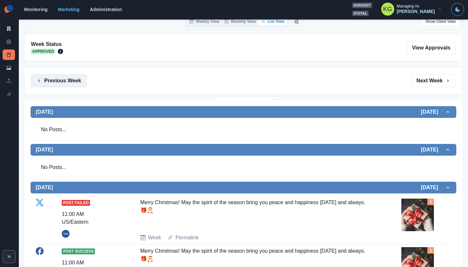
click at [73, 81] on button "Previous Week" at bounding box center [59, 80] width 56 height 13
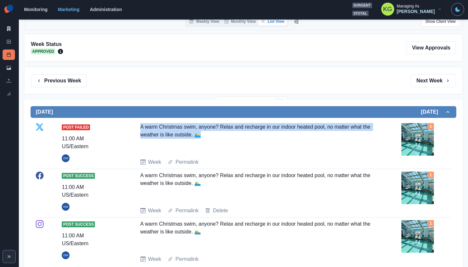
drag, startPoint x: 132, startPoint y: 123, endPoint x: 208, endPoint y: 134, distance: 76.2
click at [208, 134] on div "Post Failed 11:00 AM US/Eastern DM A warm Christmas swim, anyone? Relax and rec…" at bounding box center [243, 144] width 415 height 43
copy div "A warm Christmas swim, anyone? Relax and recharge in our indoor heated pool, no…"
click at [73, 85] on button "Previous Week" at bounding box center [59, 80] width 56 height 13
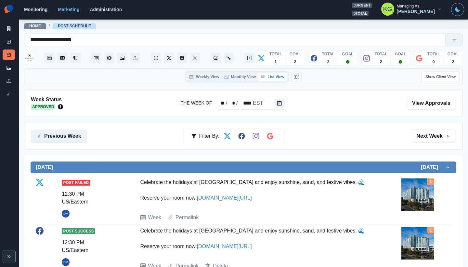
click at [64, 138] on button "Previous Week" at bounding box center [59, 135] width 56 height 13
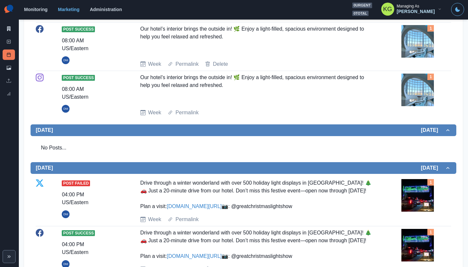
scroll to position [260, 0]
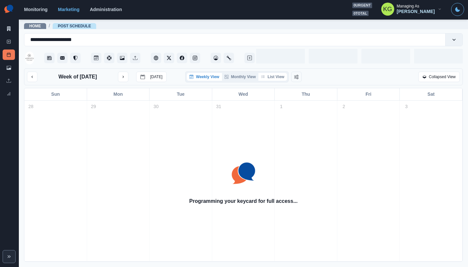
click at [278, 76] on button "List View" at bounding box center [272, 77] width 29 height 8
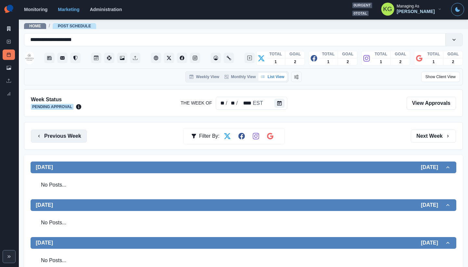
click at [65, 132] on button "Previous Week" at bounding box center [59, 135] width 56 height 13
click at [69, 140] on button "Previous Week" at bounding box center [59, 135] width 56 height 13
click at [73, 135] on button "Previous Week" at bounding box center [59, 135] width 56 height 13
click at [78, 142] on button "Previous Week" at bounding box center [59, 135] width 56 height 13
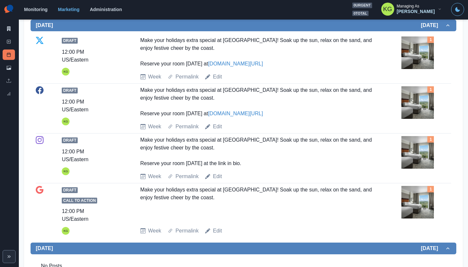
scroll to position [2, 0]
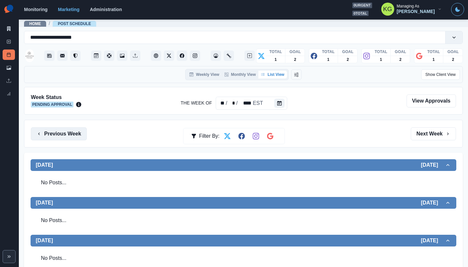
click at [72, 134] on button "Previous Week" at bounding box center [59, 133] width 56 height 13
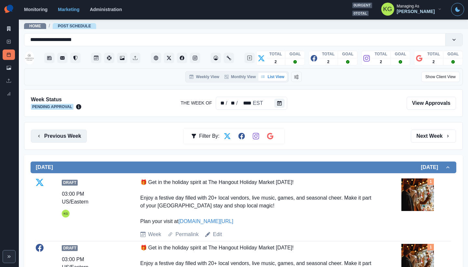
click at [70, 137] on button "Previous Week" at bounding box center [59, 135] width 56 height 13
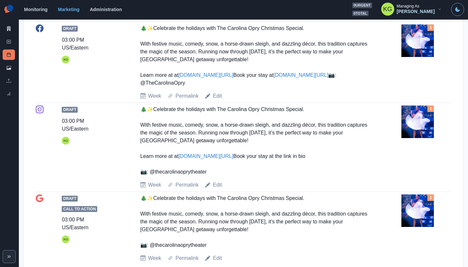
scroll to position [29, 0]
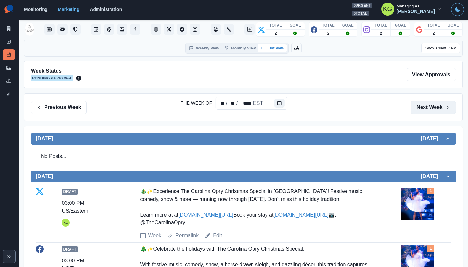
click at [429, 107] on button "Next Week" at bounding box center [433, 107] width 45 height 13
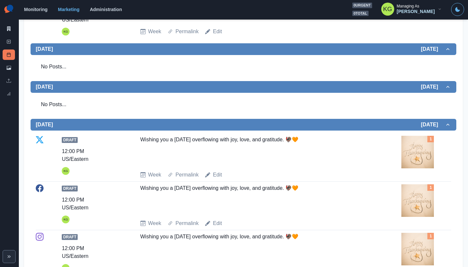
scroll to position [64, 0]
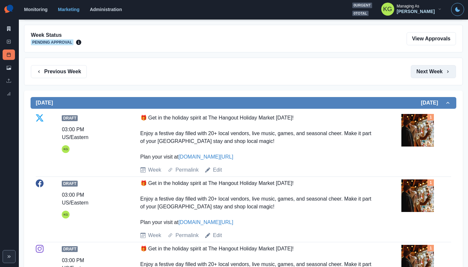
click at [427, 72] on button "Next Week" at bounding box center [433, 71] width 45 height 13
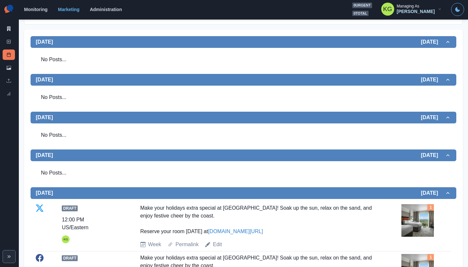
scroll to position [49, 0]
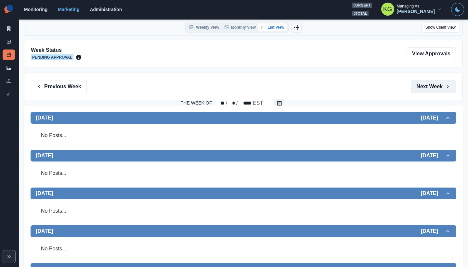
click at [429, 85] on button "Next Week" at bounding box center [433, 86] width 45 height 13
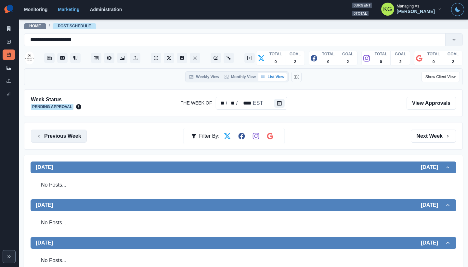
click at [75, 139] on button "Previous Week" at bounding box center [59, 135] width 56 height 13
click at [66, 136] on button "Previous Week" at bounding box center [59, 135] width 56 height 13
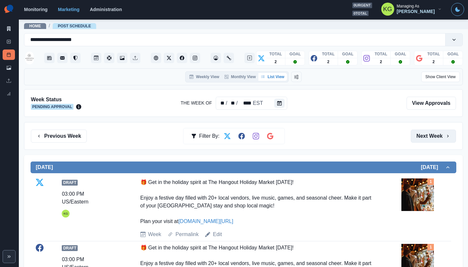
click at [424, 139] on button "Next Week" at bounding box center [433, 135] width 45 height 13
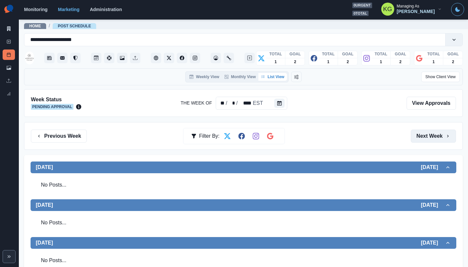
click at [424, 139] on button "Next Week" at bounding box center [433, 135] width 45 height 13
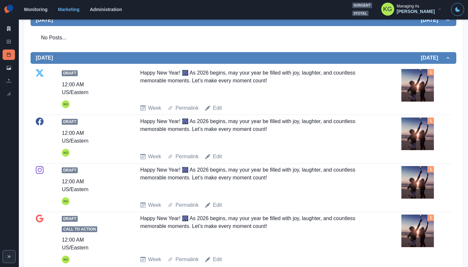
scroll to position [89, 0]
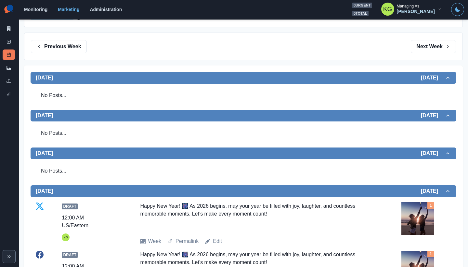
click at [420, 38] on div "Previous Week Filter By: Next Week" at bounding box center [243, 47] width 439 height 28
click at [420, 49] on button "Next Week" at bounding box center [433, 46] width 45 height 13
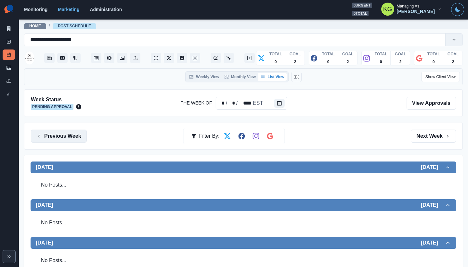
click at [70, 136] on button "Previous Week" at bounding box center [59, 135] width 56 height 13
click at [69, 135] on button "Previous Week" at bounding box center [59, 135] width 56 height 13
click at [62, 135] on button "Previous Week" at bounding box center [59, 135] width 56 height 13
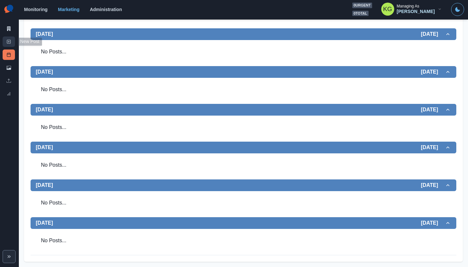
click at [8, 44] on link "New Post" at bounding box center [9, 41] width 12 height 10
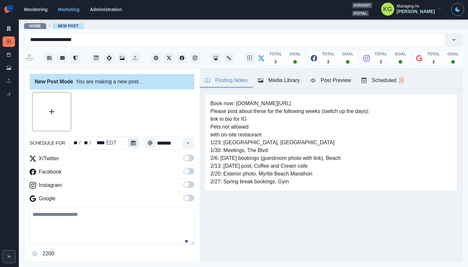
click at [131, 144] on icon "Calendar" at bounding box center [133, 142] width 5 height 5
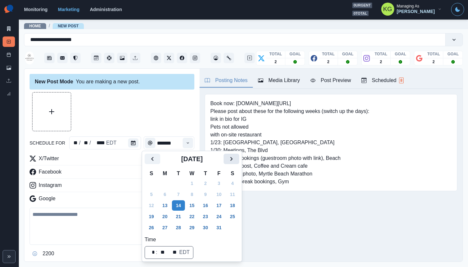
click at [239, 158] on button "Next" at bounding box center [232, 158] width 16 height 10
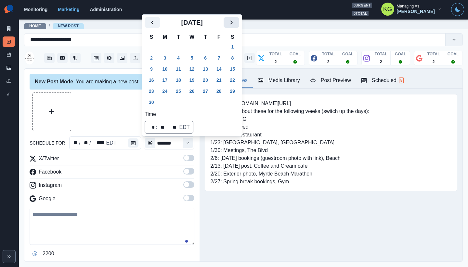
click at [235, 25] on icon "Next" at bounding box center [232, 23] width 8 height 8
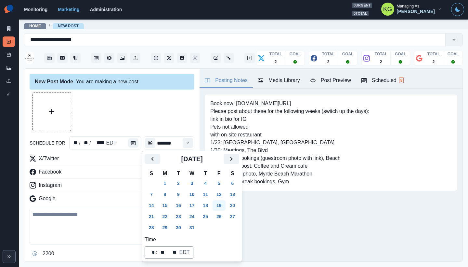
click at [226, 205] on button "19" at bounding box center [219, 205] width 13 height 10
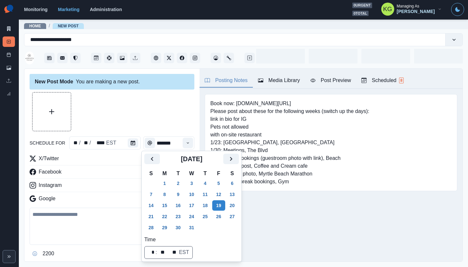
click at [141, 113] on div at bounding box center [112, 111] width 165 height 39
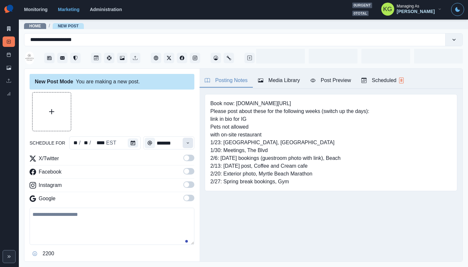
click at [187, 143] on icon "Time" at bounding box center [188, 142] width 2 height 1
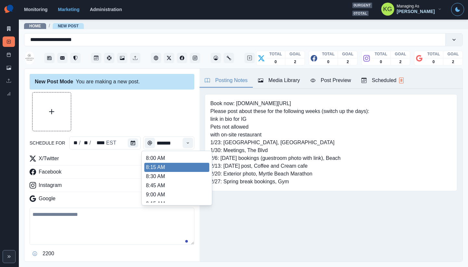
scroll to position [137, 0]
click at [163, 169] on li "12:00 PM" at bounding box center [176, 167] width 65 height 9
type input "********"
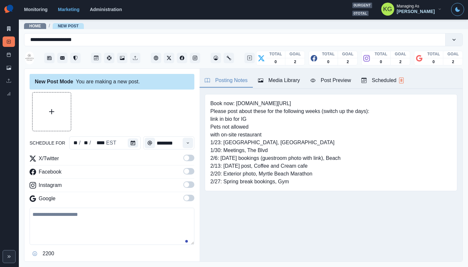
click at [186, 196] on span at bounding box center [188, 197] width 11 height 7
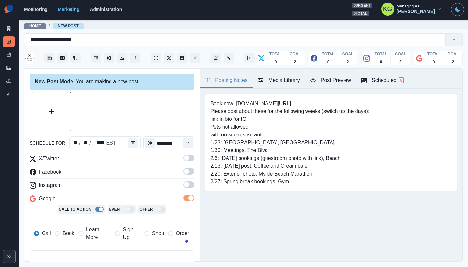
click at [186, 186] on span at bounding box center [188, 184] width 11 height 7
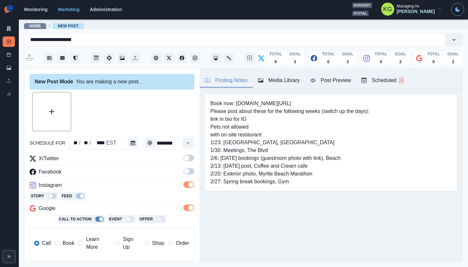
click at [184, 171] on span at bounding box center [186, 170] width 5 height 5
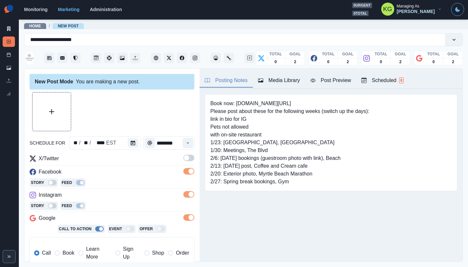
click at [184, 156] on span at bounding box center [186, 157] width 5 height 5
click at [290, 81] on div "Media Library" at bounding box center [279, 80] width 42 height 8
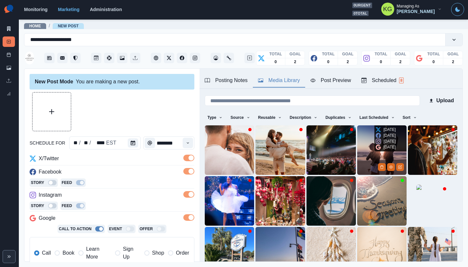
scroll to position [52, 0]
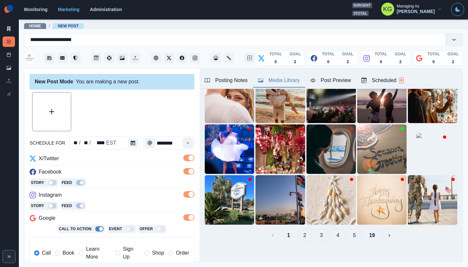
click at [372, 231] on button "19" at bounding box center [372, 234] width 16 height 13
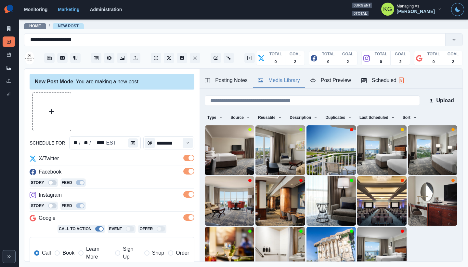
scroll to position [45, 0]
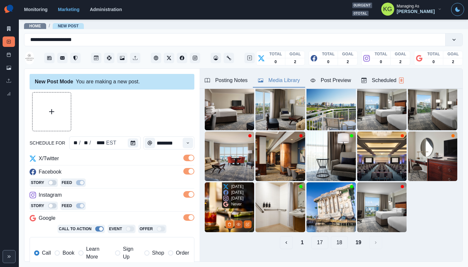
click at [236, 220] on button "View Media" at bounding box center [239, 224] width 8 height 8
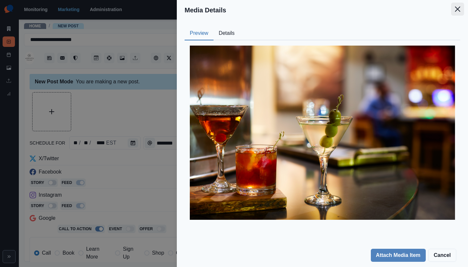
click at [460, 9] on icon "Close" at bounding box center [457, 9] width 5 height 5
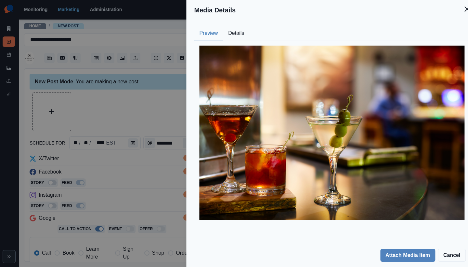
scroll to position [20, 0]
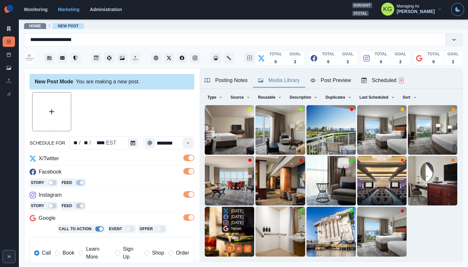
click at [237, 246] on icon "View Media" at bounding box center [239, 248] width 4 height 4
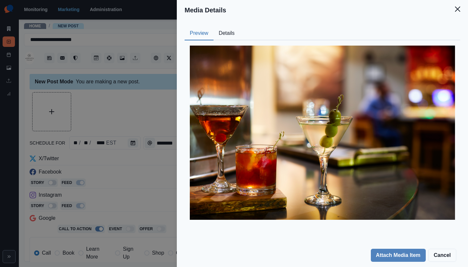
click at [230, 31] on button "Details" at bounding box center [227, 34] width 26 height 14
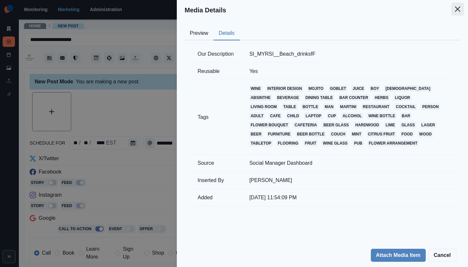
click at [457, 13] on button "Close" at bounding box center [457, 9] width 13 height 13
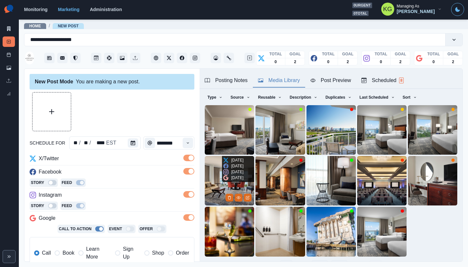
scroll to position [52, 0]
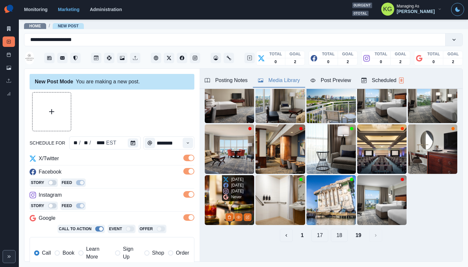
click at [211, 197] on img at bounding box center [229, 199] width 49 height 49
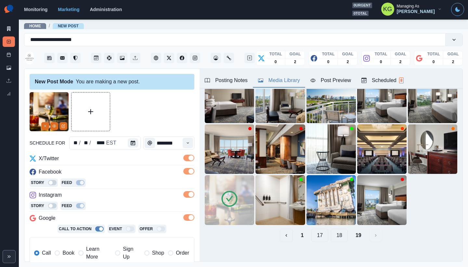
click at [71, 250] on span "Book" at bounding box center [68, 253] width 12 height 8
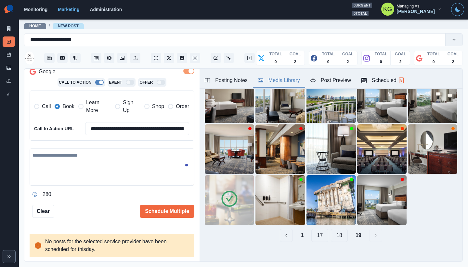
click at [108, 165] on textarea at bounding box center [112, 166] width 165 height 37
paste textarea "**********"
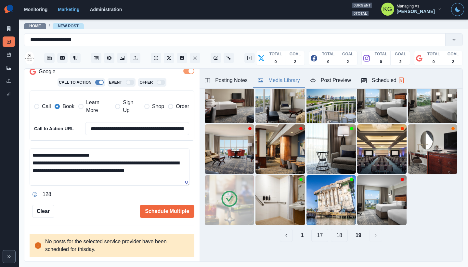
click at [110, 152] on textarea "**********" at bounding box center [110, 166] width 160 height 37
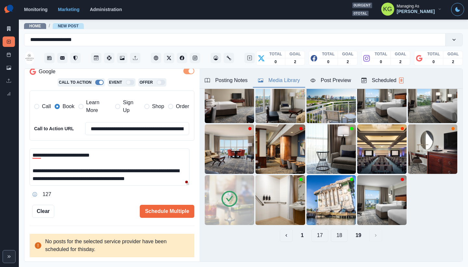
click at [175, 180] on textarea "**********" at bounding box center [110, 166] width 160 height 37
type textarea "**********"
click at [168, 213] on button "Schedule Multiple" at bounding box center [167, 210] width 55 height 13
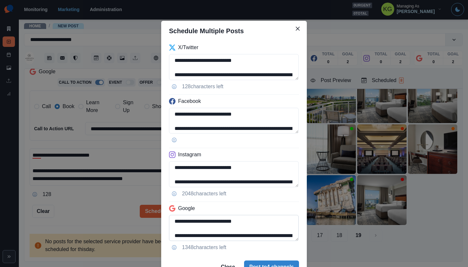
scroll to position [13, 0]
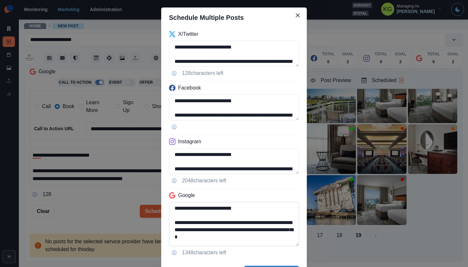
click at [291, 244] on textarea "**********" at bounding box center [234, 224] width 130 height 44
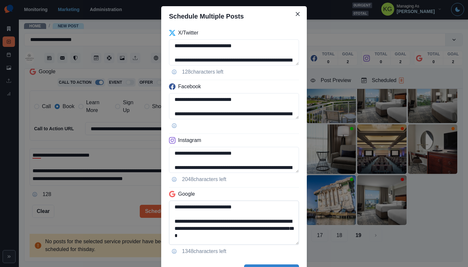
scroll to position [51, 0]
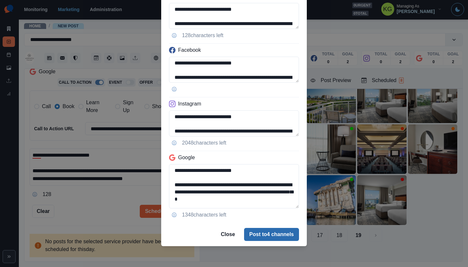
click at [286, 238] on button "Post to 4 channels" at bounding box center [271, 234] width 55 height 13
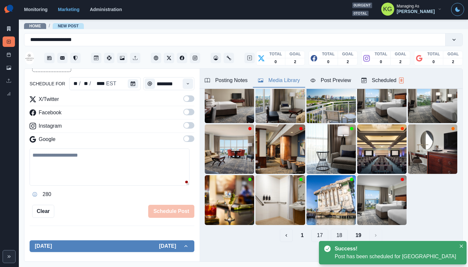
scroll to position [36, 0]
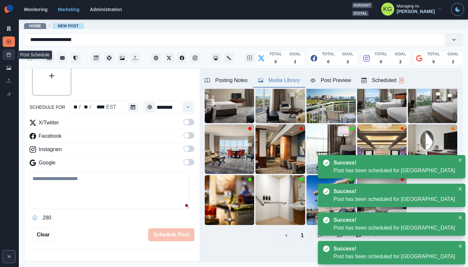
click at [10, 55] on icon at bounding box center [9, 54] width 5 height 5
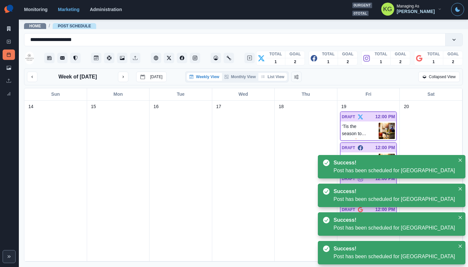
click at [271, 75] on button "List View" at bounding box center [272, 77] width 29 height 8
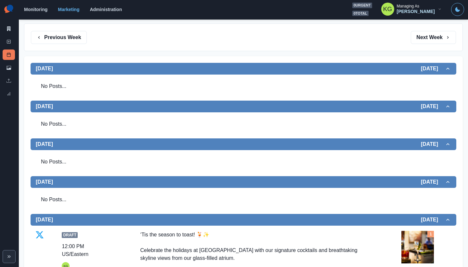
scroll to position [21, 0]
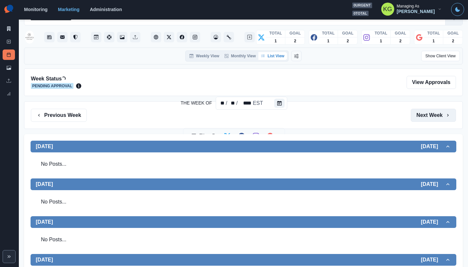
click at [422, 117] on button "Next Week" at bounding box center [433, 115] width 45 height 13
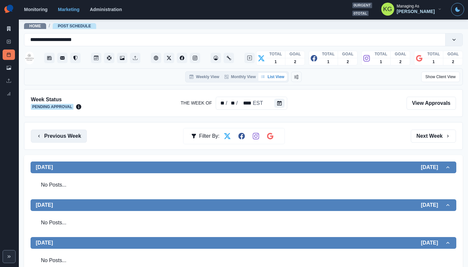
click at [77, 137] on button "Previous Week" at bounding box center [59, 135] width 56 height 13
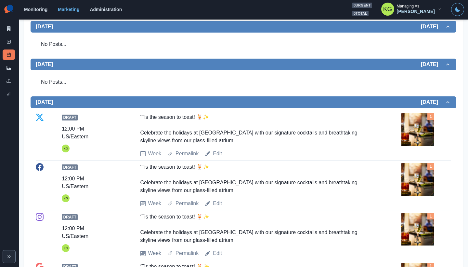
scroll to position [80, 0]
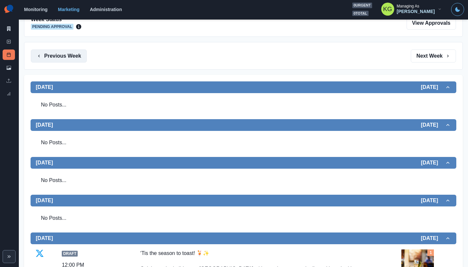
click at [61, 60] on button "Previous Week" at bounding box center [59, 55] width 56 height 13
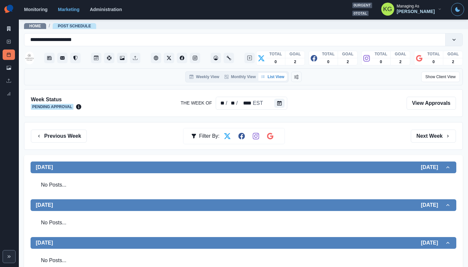
scroll to position [171, 0]
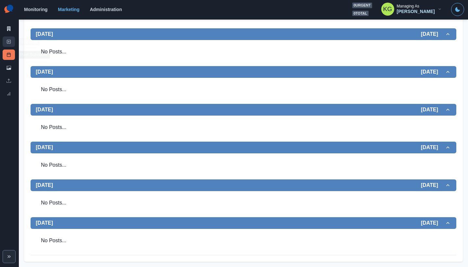
click at [6, 39] on link "New Post" at bounding box center [9, 41] width 12 height 10
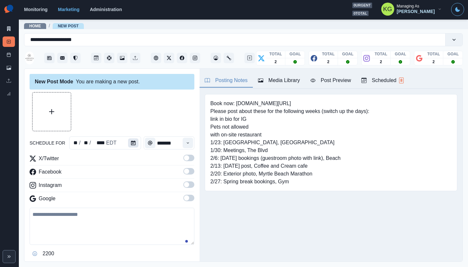
click at [131, 144] on icon "Calendar" at bounding box center [133, 142] width 5 height 5
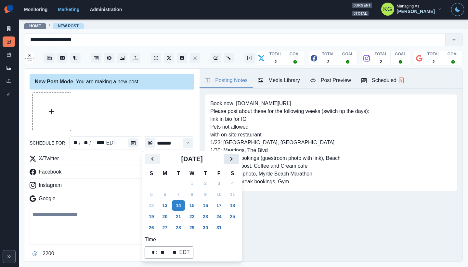
click at [229, 161] on button "Next" at bounding box center [232, 158] width 16 height 10
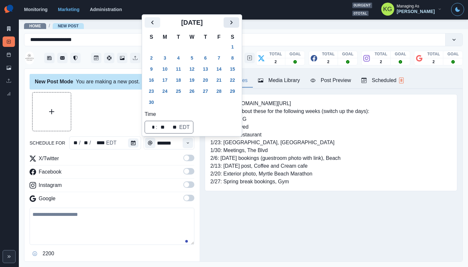
click at [233, 24] on icon "Next" at bounding box center [232, 23] width 8 height 8
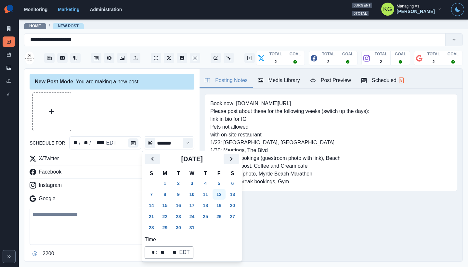
click at [222, 196] on button "12" at bounding box center [219, 194] width 13 height 10
click at [138, 115] on div at bounding box center [112, 111] width 165 height 39
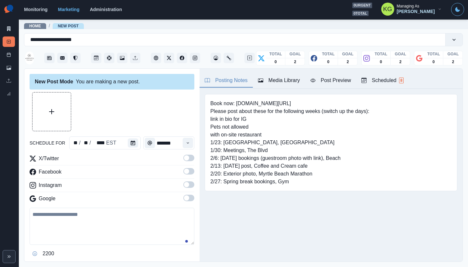
click at [185, 149] on div "Time" at bounding box center [187, 142] width 13 height 13
click at [186, 145] on icon "Time" at bounding box center [188, 142] width 5 height 5
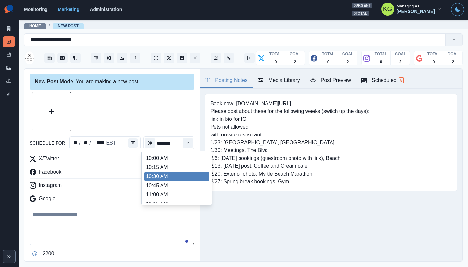
scroll to position [125, 0]
click at [165, 176] on li "12:00 PM" at bounding box center [176, 178] width 65 height 9
type input "********"
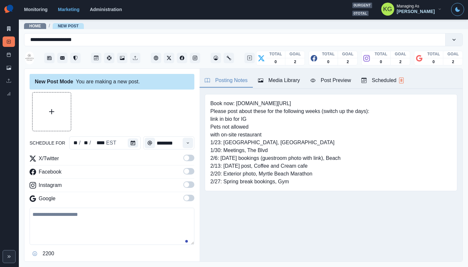
click at [184, 196] on span at bounding box center [186, 197] width 5 height 5
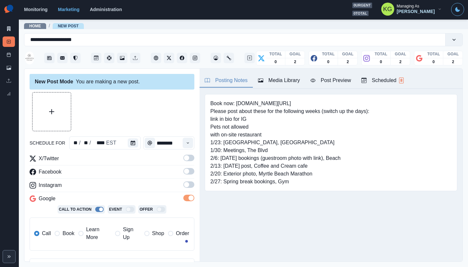
click at [180, 179] on div "X/Twitter Facebook Instagram Google Call To Action Event Offer Call Book Learn …" at bounding box center [112, 204] width 165 height 101
click at [183, 181] on div "X/Twitter Facebook Instagram Google Call To Action Event Offer Call Book Learn …" at bounding box center [112, 204] width 165 height 101
click at [182, 167] on div "X/Twitter Facebook Instagram Google Call To Action Event Offer Call Book Learn …" at bounding box center [112, 204] width 165 height 101
click at [184, 156] on span at bounding box center [186, 157] width 5 height 5
click at [183, 176] on label at bounding box center [188, 173] width 11 height 10
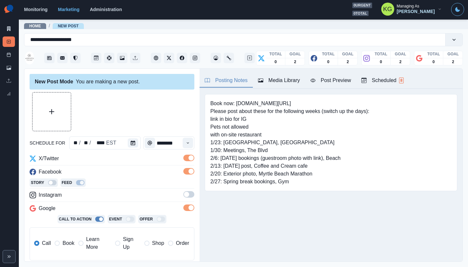
click at [187, 201] on label at bounding box center [188, 196] width 11 height 10
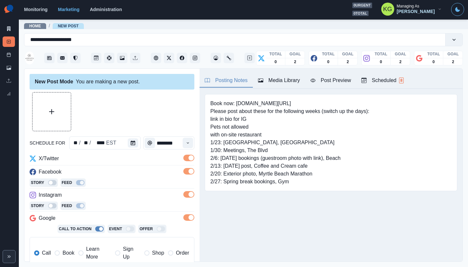
click at [184, 195] on span at bounding box center [188, 194] width 11 height 7
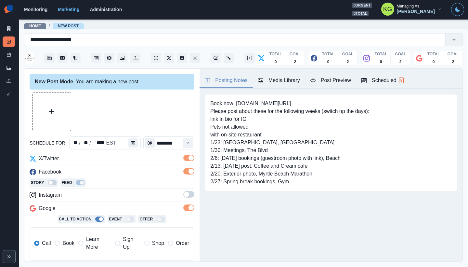
click at [184, 196] on span at bounding box center [186, 193] width 5 height 5
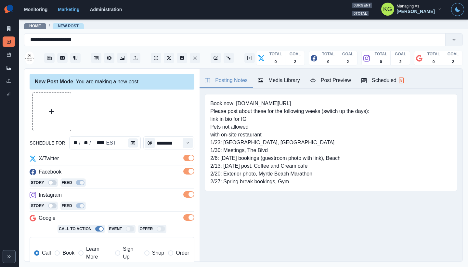
drag, startPoint x: 63, startPoint y: 254, endPoint x: 101, endPoint y: 229, distance: 45.3
click at [63, 254] on span "Book" at bounding box center [68, 253] width 12 height 8
click at [279, 85] on button "Media Library" at bounding box center [279, 81] width 52 height 14
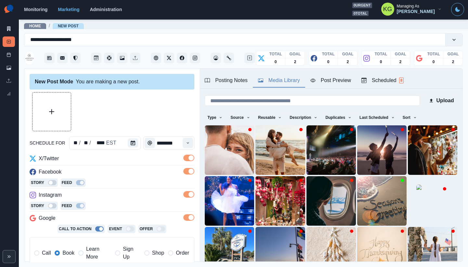
scroll to position [52, 0]
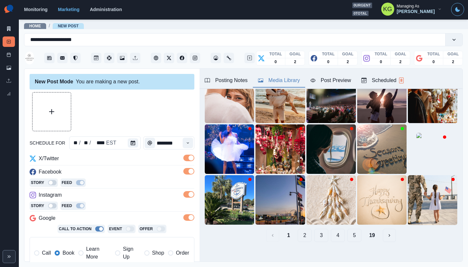
click at [366, 228] on button "19" at bounding box center [372, 234] width 16 height 13
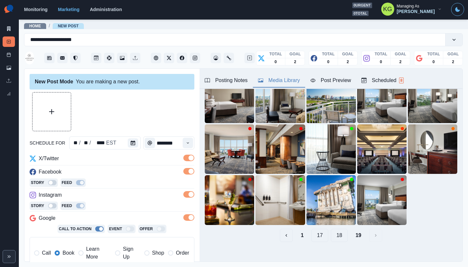
click at [340, 230] on button "18" at bounding box center [339, 234] width 17 height 13
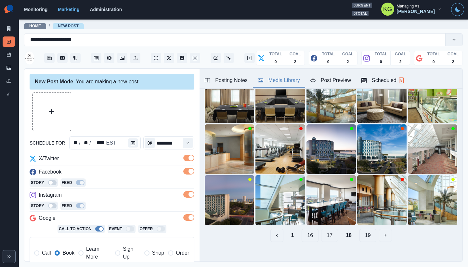
click at [330, 230] on button "17" at bounding box center [329, 234] width 17 height 13
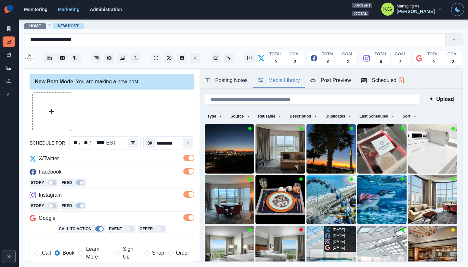
scroll to position [13, 0]
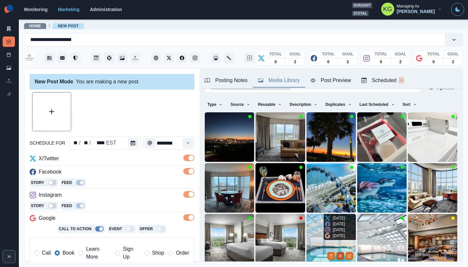
click at [338, 254] on icon "View Media" at bounding box center [340, 256] width 4 height 4
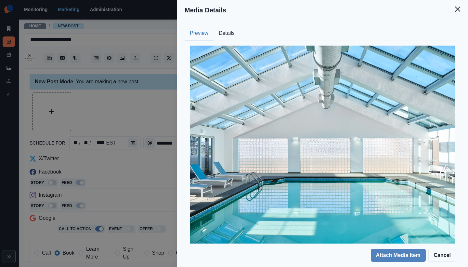
scroll to position [6, 0]
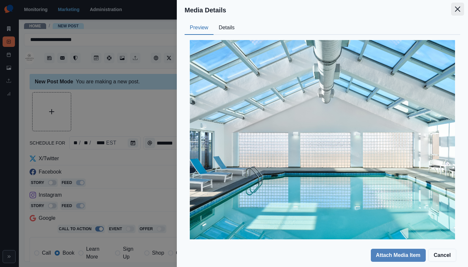
click at [459, 9] on icon "Close" at bounding box center [457, 9] width 5 height 5
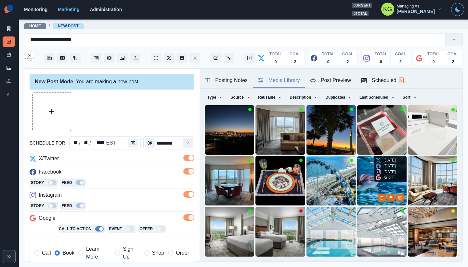
scroll to position [52, 0]
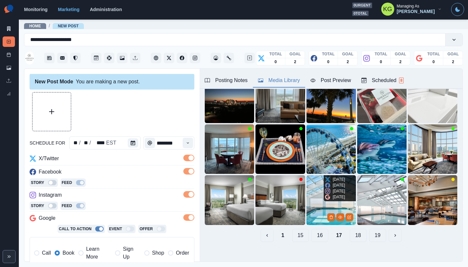
click at [325, 193] on icon at bounding box center [327, 190] width 5 height 5
click at [311, 200] on img at bounding box center [331, 199] width 49 height 49
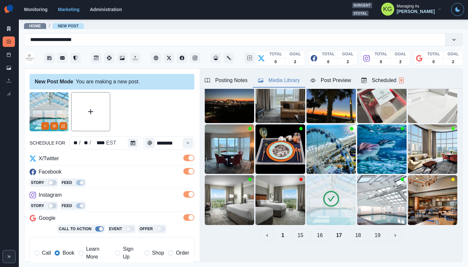
click at [315, 228] on button "16" at bounding box center [319, 234] width 17 height 13
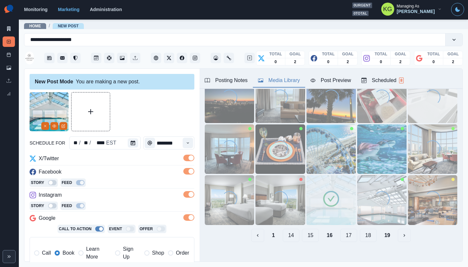
scroll to position [0, 0]
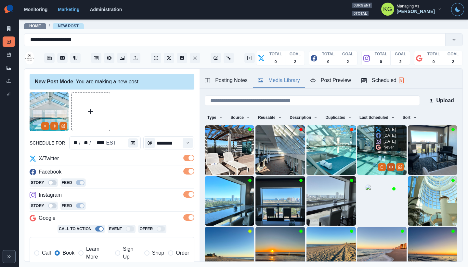
click at [387, 164] on button "View Media" at bounding box center [391, 167] width 8 height 8
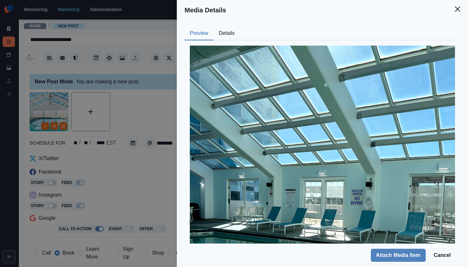
scroll to position [157, 0]
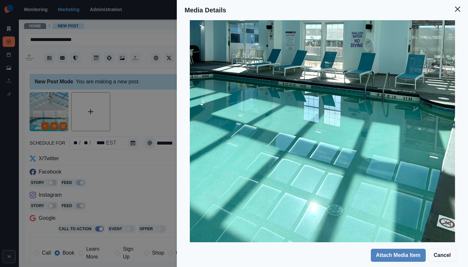
click at [454, 11] on button "Close" at bounding box center [457, 9] width 13 height 13
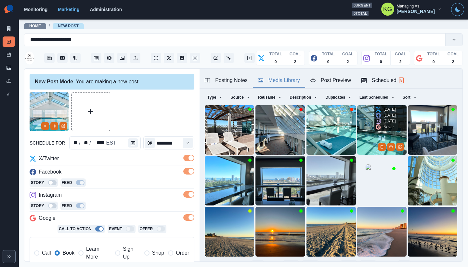
scroll to position [52, 0]
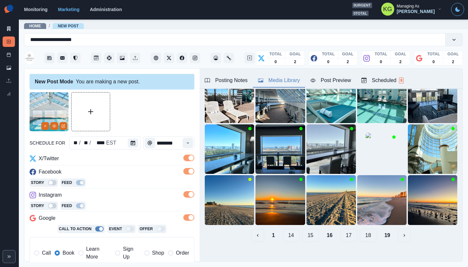
click at [346, 232] on button "17" at bounding box center [348, 234] width 17 height 13
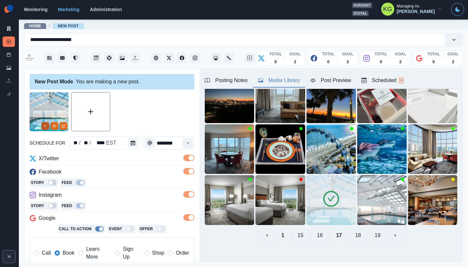
click at [46, 127] on icon "Remove" at bounding box center [45, 126] width 4 height 4
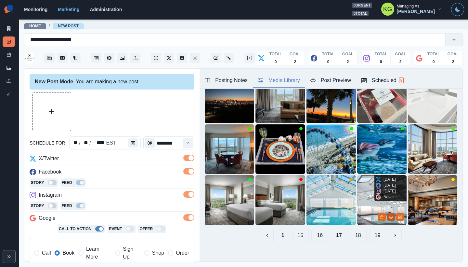
click at [387, 213] on button "View Media" at bounding box center [391, 217] width 8 height 8
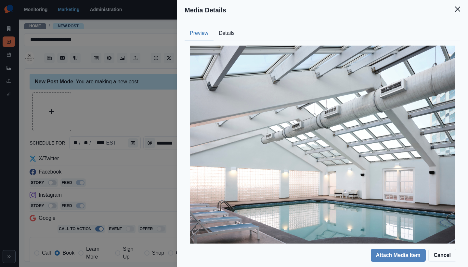
scroll to position [6, 0]
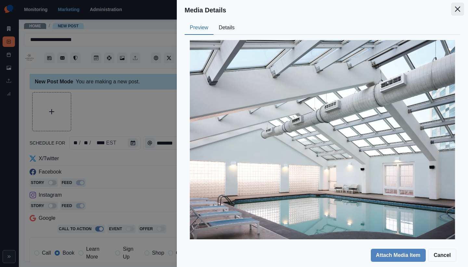
click at [459, 12] on button "Close" at bounding box center [457, 9] width 13 height 13
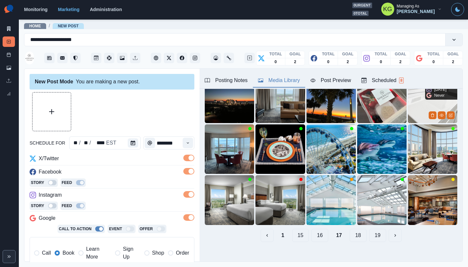
scroll to position [20, 0]
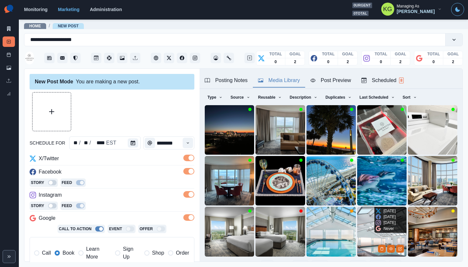
click at [357, 221] on img at bounding box center [381, 230] width 49 height 49
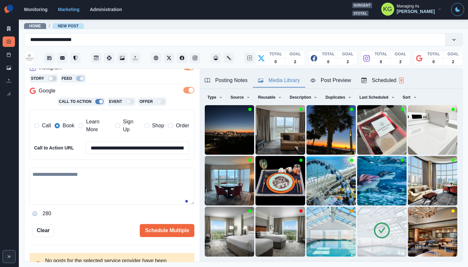
scroll to position [139, 0]
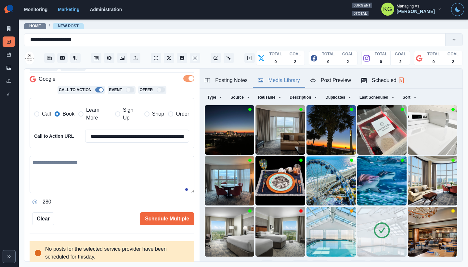
click at [108, 175] on textarea at bounding box center [112, 174] width 165 height 37
type textarea "*"
paste textarea "**********"
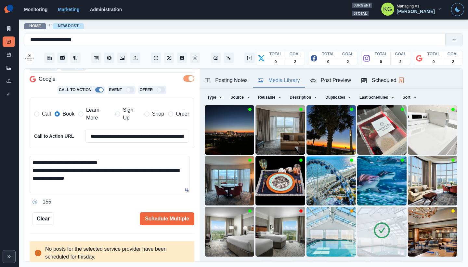
click at [111, 163] on textarea "**********" at bounding box center [110, 174] width 160 height 37
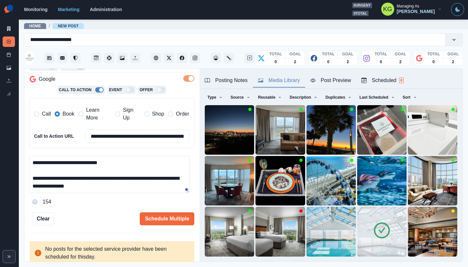
click at [104, 163] on textarea "**********" at bounding box center [110, 174] width 160 height 37
type textarea "**********"
click at [173, 221] on button "Schedule Multiple" at bounding box center [167, 218] width 55 height 13
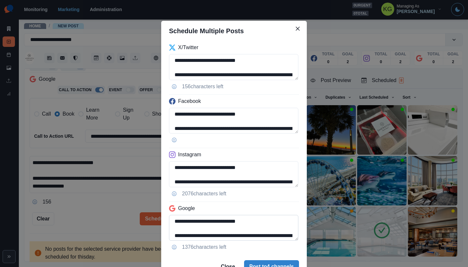
scroll to position [33, 0]
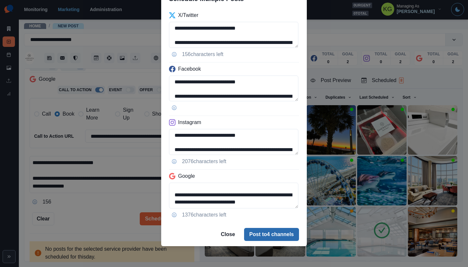
click at [267, 232] on button "Post to 4 channels" at bounding box center [271, 234] width 55 height 13
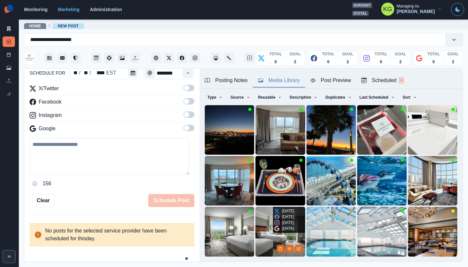
scroll to position [59, 0]
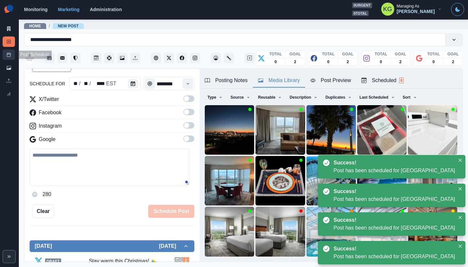
click at [7, 57] on link "Post Schedule" at bounding box center [9, 54] width 12 height 10
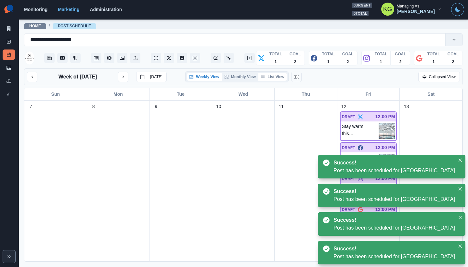
click at [274, 74] on button "List View" at bounding box center [272, 77] width 29 height 8
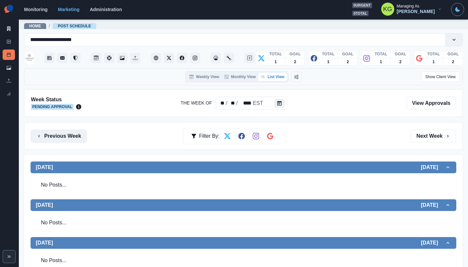
click at [71, 137] on button "Previous Week" at bounding box center [59, 135] width 56 height 13
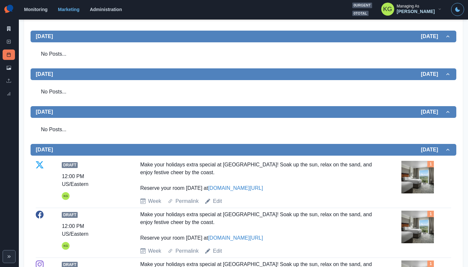
scroll to position [31, 0]
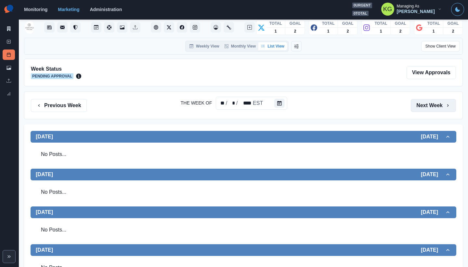
click at [434, 104] on button "Next Week" at bounding box center [433, 105] width 45 height 13
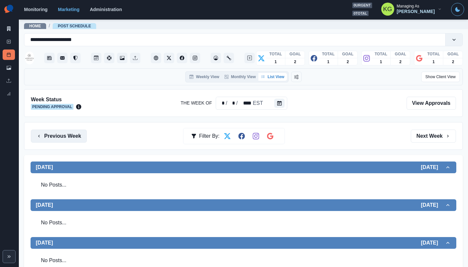
click at [58, 139] on button "Previous Week" at bounding box center [59, 135] width 56 height 13
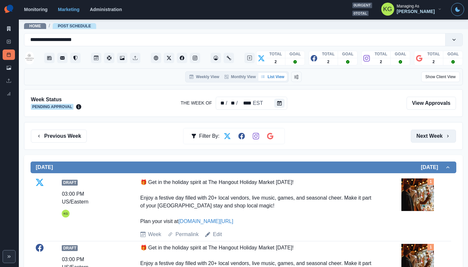
click at [413, 141] on button "Next Week" at bounding box center [433, 135] width 45 height 13
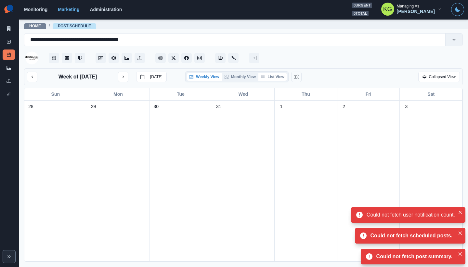
click at [275, 76] on button "List View" at bounding box center [272, 77] width 29 height 8
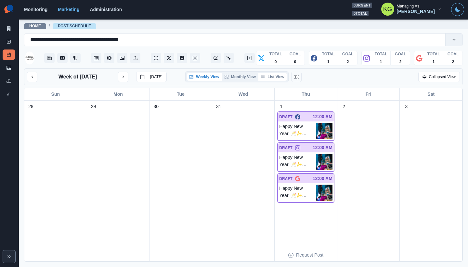
click at [279, 78] on button "List View" at bounding box center [272, 77] width 29 height 8
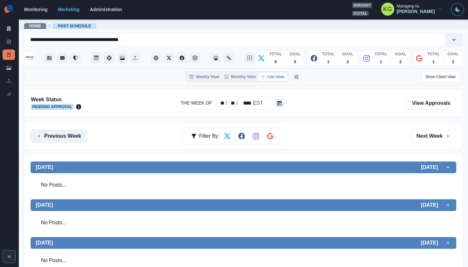
click at [72, 132] on button "Previous Week" at bounding box center [59, 135] width 56 height 13
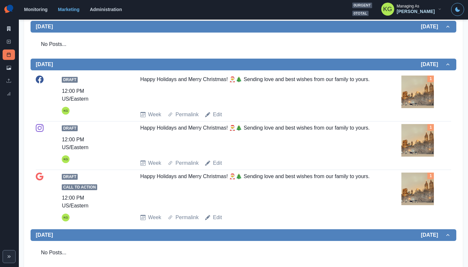
scroll to position [44, 0]
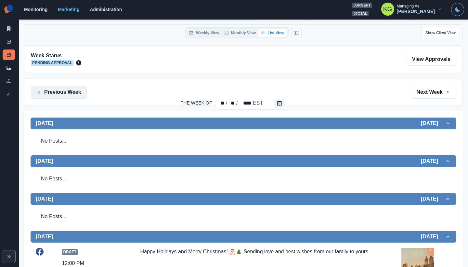
click at [77, 95] on button "Previous Week" at bounding box center [59, 91] width 56 height 13
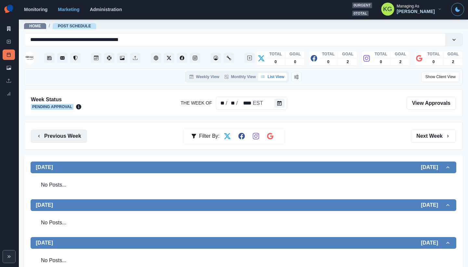
click at [72, 134] on button "Previous Week" at bounding box center [59, 135] width 56 height 13
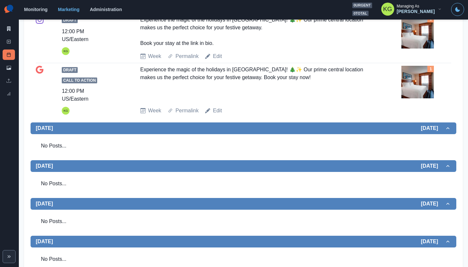
scroll to position [72, 0]
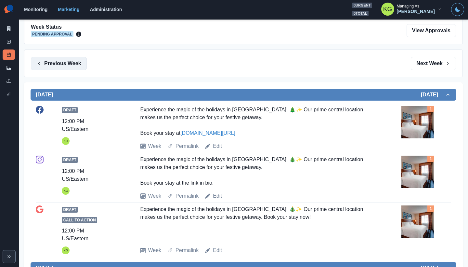
click at [71, 66] on button "Previous Week" at bounding box center [59, 63] width 56 height 13
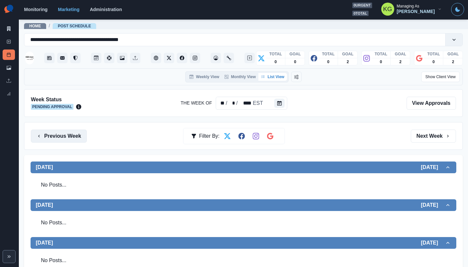
click at [60, 134] on button "Previous Week" at bounding box center [59, 135] width 56 height 13
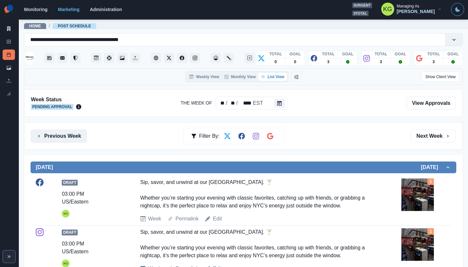
click at [64, 139] on button "Previous Week" at bounding box center [59, 135] width 56 height 13
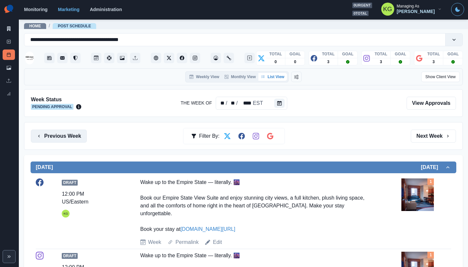
click at [83, 136] on button "Previous Week" at bounding box center [59, 135] width 56 height 13
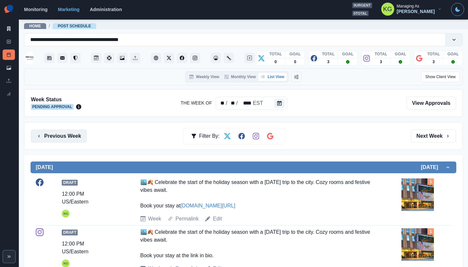
click at [83, 136] on button "Previous Week" at bounding box center [59, 135] width 56 height 13
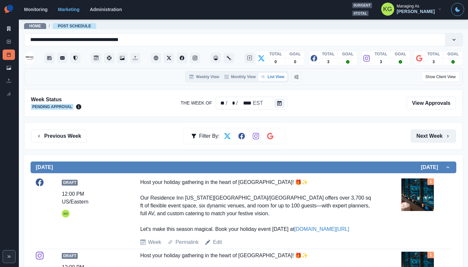
click at [422, 138] on button "Next Week" at bounding box center [433, 135] width 45 height 13
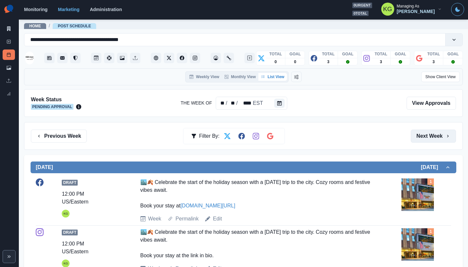
click at [422, 138] on button "Next Week" at bounding box center [433, 135] width 45 height 13
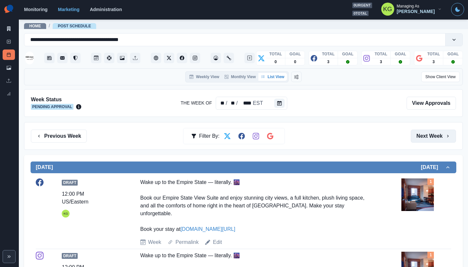
click at [422, 138] on button "Next Week" at bounding box center [433, 135] width 45 height 13
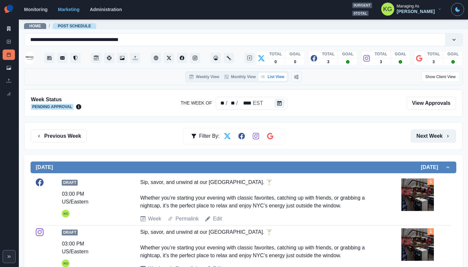
click at [422, 138] on button "Next Week" at bounding box center [433, 135] width 45 height 13
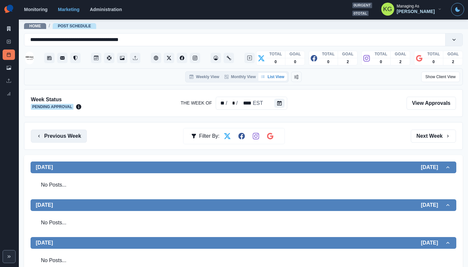
click at [59, 135] on button "Previous Week" at bounding box center [59, 135] width 56 height 13
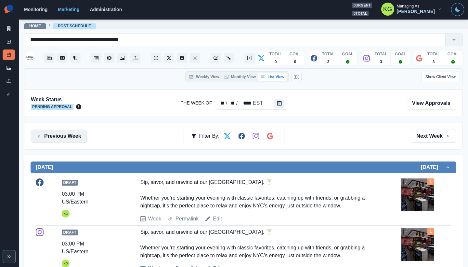
click at [59, 135] on button "Previous Week" at bounding box center [59, 135] width 56 height 13
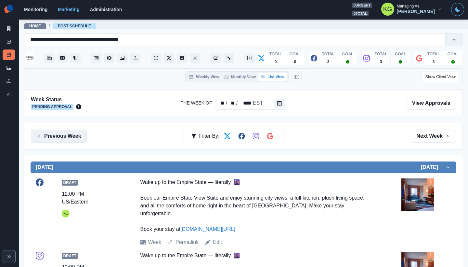
click at [59, 135] on button "Previous Week" at bounding box center [59, 135] width 56 height 13
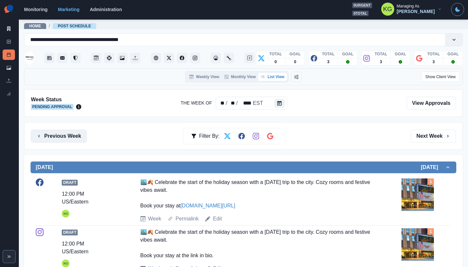
click at [59, 135] on button "Previous Week" at bounding box center [59, 135] width 56 height 13
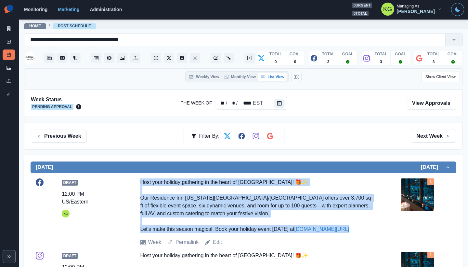
drag, startPoint x: 133, startPoint y: 182, endPoint x: 359, endPoint y: 228, distance: 231.5
click at [359, 228] on div "Draft 12:00 PM US/Eastern KG Host your holiday gathering in the heart of Manhat…" at bounding box center [243, 212] width 415 height 68
click at [418, 140] on button "Next Week" at bounding box center [433, 135] width 45 height 13
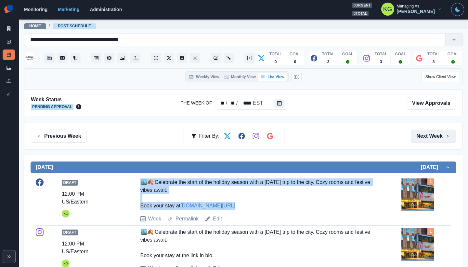
click at [418, 140] on button "Next Week" at bounding box center [433, 135] width 45 height 13
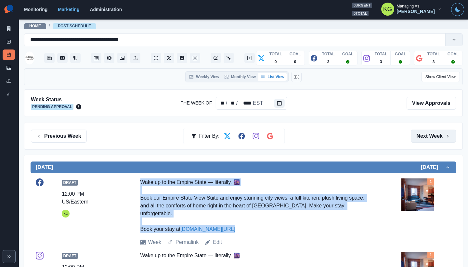
click at [418, 140] on button "Next Week" at bounding box center [433, 135] width 45 height 13
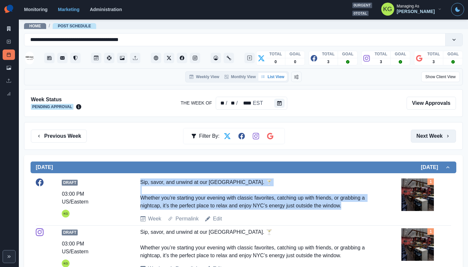
click at [418, 140] on button "Next Week" at bounding box center [433, 135] width 45 height 13
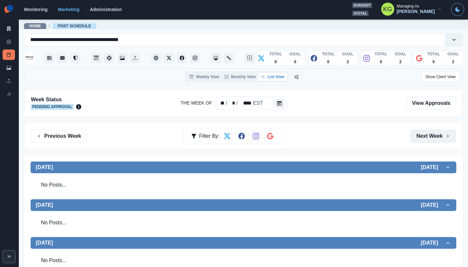
click at [418, 140] on button "Next Week" at bounding box center [433, 135] width 45 height 13
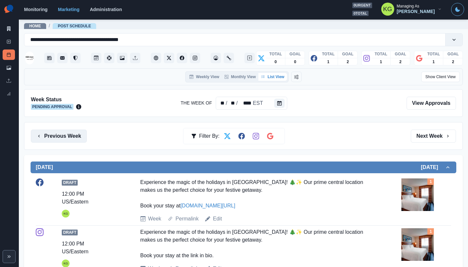
click at [64, 139] on button "Previous Week" at bounding box center [59, 135] width 56 height 13
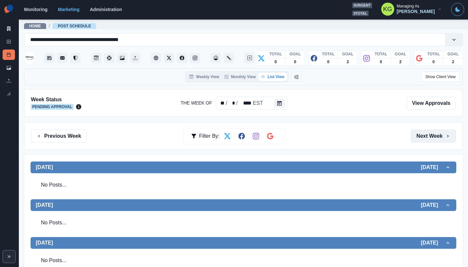
click at [426, 135] on button "Next Week" at bounding box center [433, 135] width 45 height 13
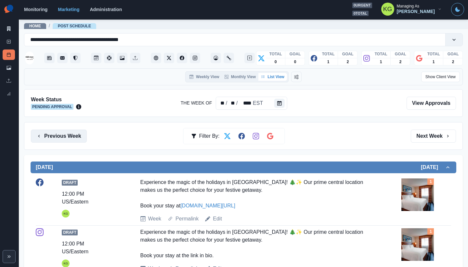
click at [48, 136] on button "Previous Week" at bounding box center [59, 135] width 56 height 13
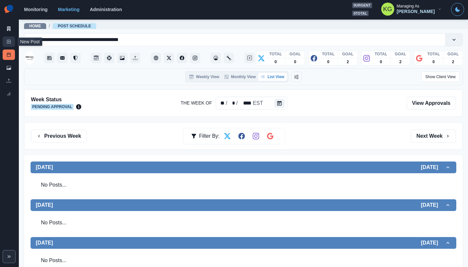
click at [8, 42] on icon at bounding box center [9, 41] width 5 height 5
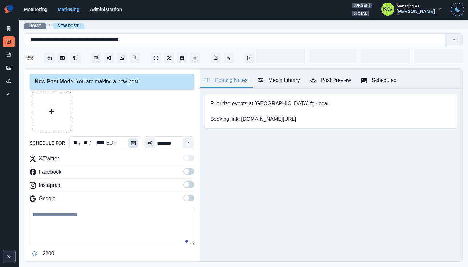
click at [131, 142] on icon "Calendar" at bounding box center [133, 142] width 5 height 5
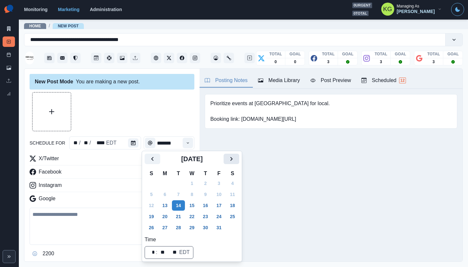
click at [235, 158] on icon "Next" at bounding box center [232, 159] width 8 height 8
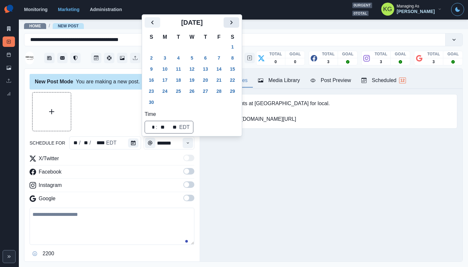
click at [235, 26] on icon "Next" at bounding box center [232, 23] width 8 height 8
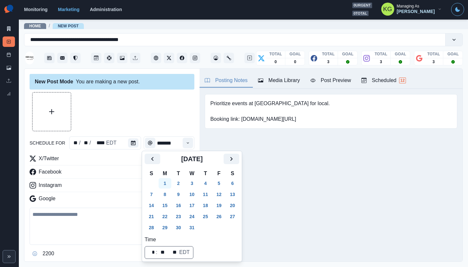
click at [163, 181] on button "1" at bounding box center [165, 183] width 13 height 10
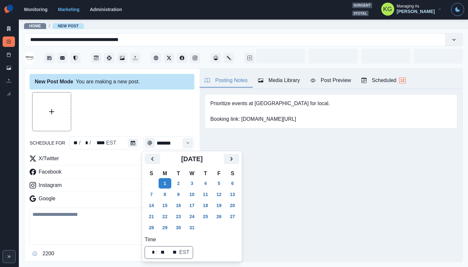
click at [150, 123] on div at bounding box center [112, 111] width 165 height 39
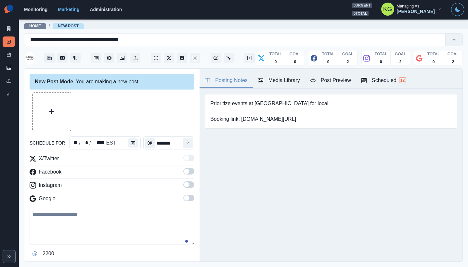
click at [189, 141] on div "Time" at bounding box center [187, 142] width 13 height 13
click at [185, 140] on button "Time" at bounding box center [188, 142] width 10 height 10
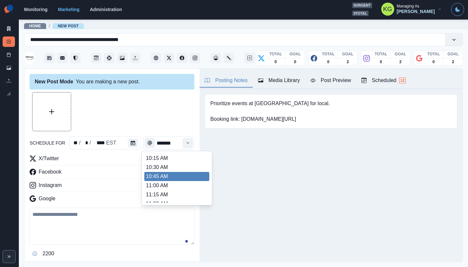
scroll to position [140, 0]
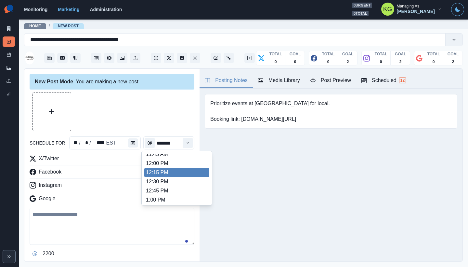
click at [166, 165] on li "12:00 PM" at bounding box center [176, 163] width 65 height 9
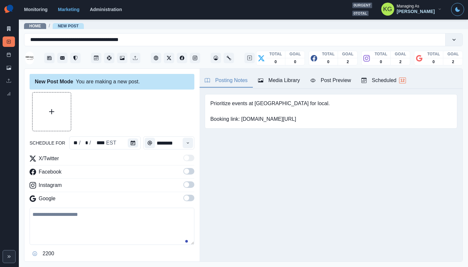
type input "********"
click at [184, 199] on span at bounding box center [186, 197] width 5 height 5
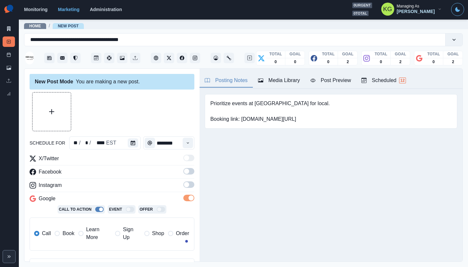
click at [186, 183] on span at bounding box center [188, 184] width 11 height 7
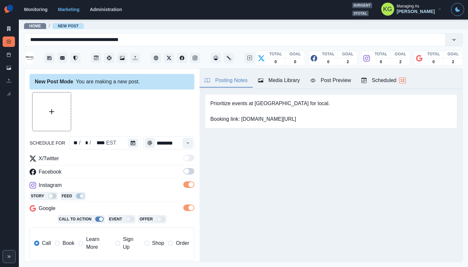
click at [186, 169] on span at bounding box center [188, 171] width 11 height 7
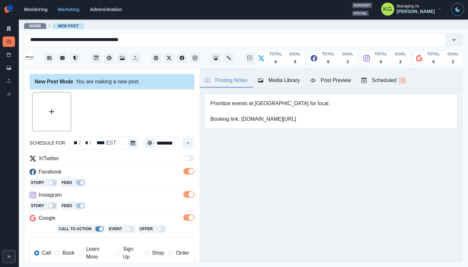
click at [73, 252] on span "Book" at bounding box center [68, 253] width 12 height 8
drag, startPoint x: 291, startPoint y: 81, endPoint x: 294, endPoint y: 83, distance: 3.7
click at [291, 80] on div "Media Library" at bounding box center [279, 80] width 42 height 8
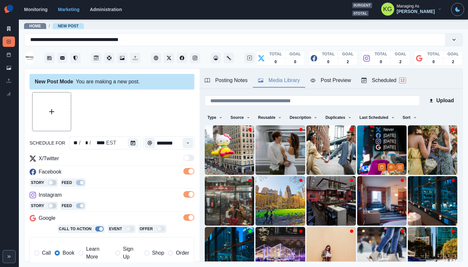
scroll to position [52, 0]
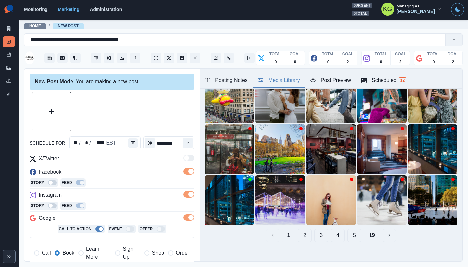
click at [371, 231] on button "19" at bounding box center [372, 234] width 16 height 13
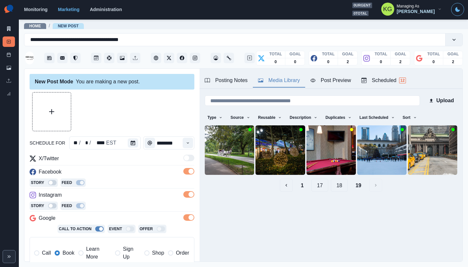
scroll to position [0, 0]
click at [335, 184] on button "18" at bounding box center [339, 184] width 17 height 13
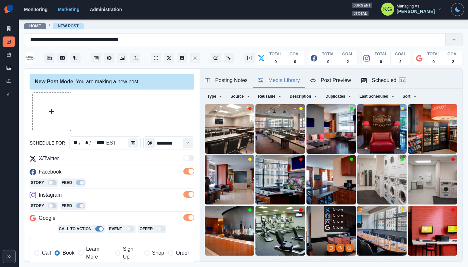
scroll to position [36, 0]
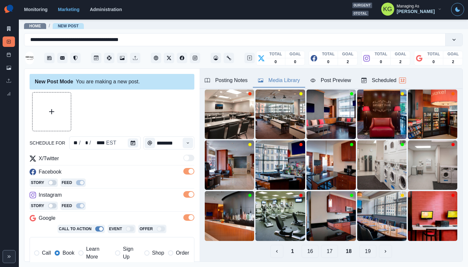
click at [329, 250] on button "17" at bounding box center [329, 250] width 17 height 13
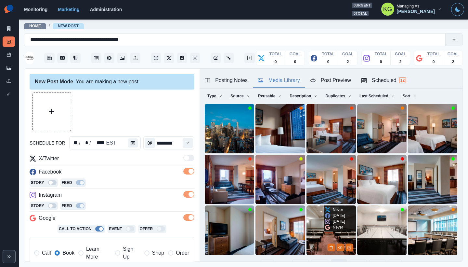
scroll to position [35, 0]
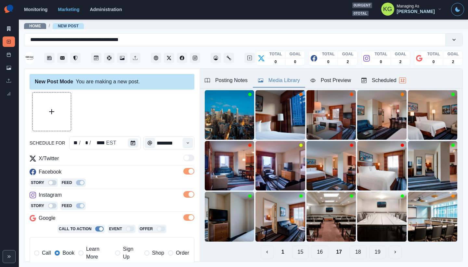
click at [313, 247] on button "16" at bounding box center [319, 251] width 17 height 13
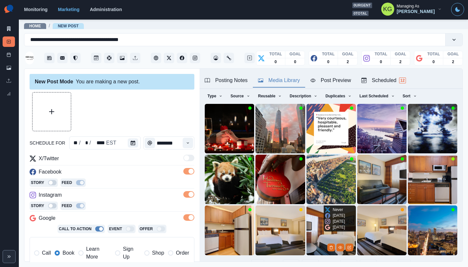
scroll to position [52, 0]
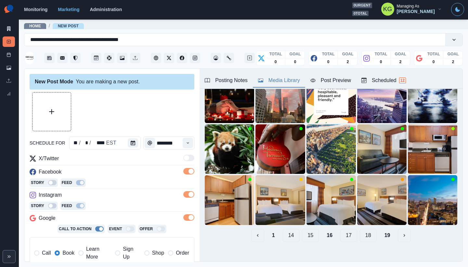
click at [312, 232] on button "15" at bounding box center [310, 234] width 17 height 13
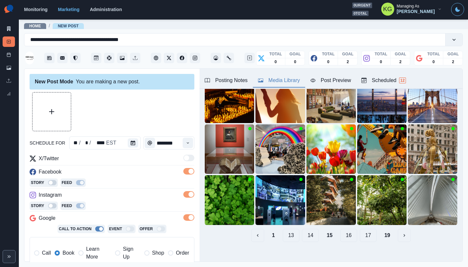
click at [309, 231] on button "14" at bounding box center [310, 234] width 17 height 13
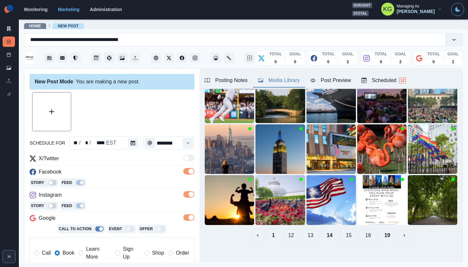
click at [307, 232] on button "13" at bounding box center [310, 234] width 17 height 13
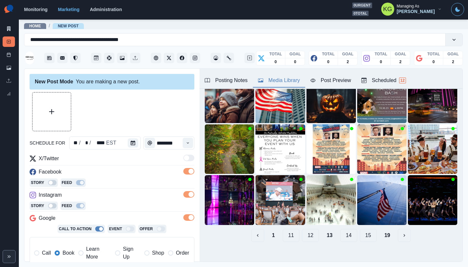
click at [306, 232] on button "12" at bounding box center [310, 234] width 17 height 13
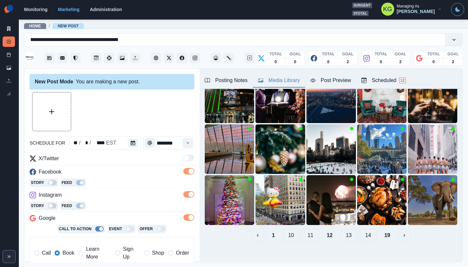
click at [309, 232] on button "11" at bounding box center [310, 234] width 17 height 13
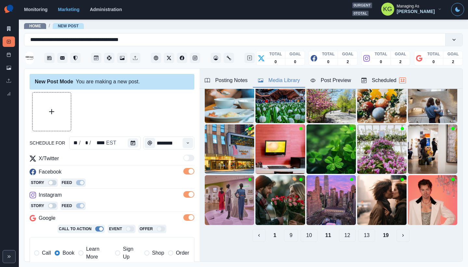
click at [302, 233] on button "10" at bounding box center [309, 234] width 17 height 13
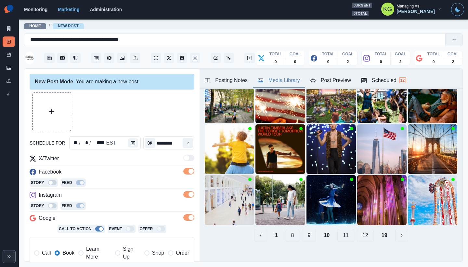
scroll to position [36, 0]
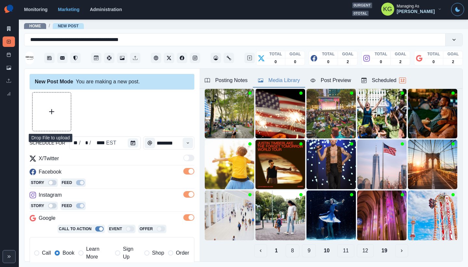
click at [60, 107] on button "Upload Media" at bounding box center [52, 111] width 38 height 38
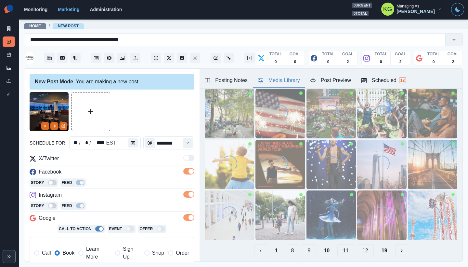
click at [226, 81] on div "Posting Notes" at bounding box center [226, 80] width 43 height 8
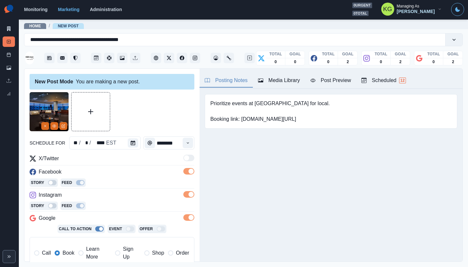
scroll to position [146, 0]
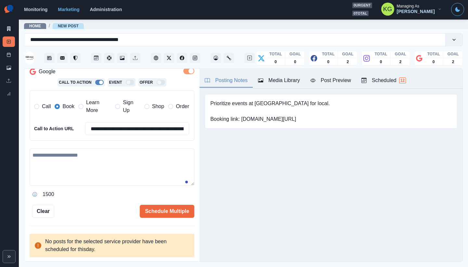
click at [115, 161] on textarea at bounding box center [112, 166] width 165 height 37
paste textarea "**********"
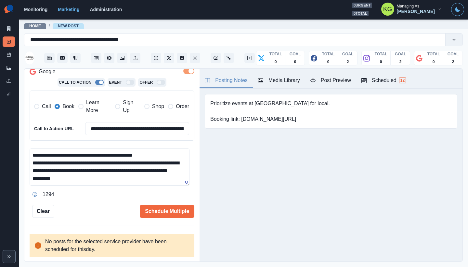
scroll to position [0, 0]
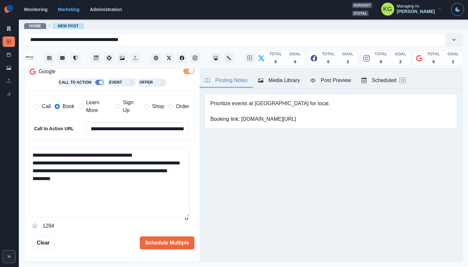
click at [186, 217] on textarea "**********" at bounding box center [110, 182] width 160 height 69
click at [162, 156] on textarea "**********" at bounding box center [110, 197] width 160 height 98
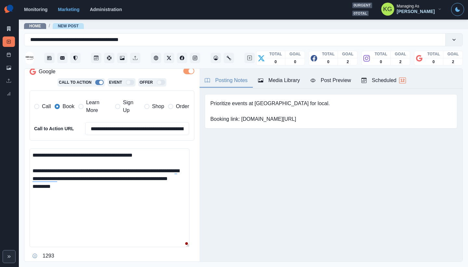
click at [33, 177] on textarea "**********" at bounding box center [110, 197] width 160 height 98
click at [102, 195] on textarea "**********" at bounding box center [110, 197] width 160 height 98
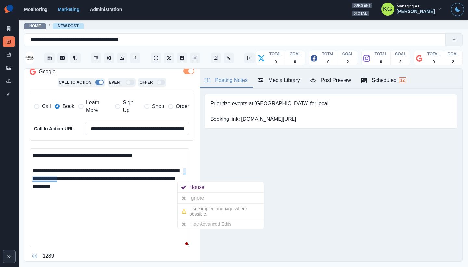
click at [108, 194] on textarea "**********" at bounding box center [110, 197] width 160 height 98
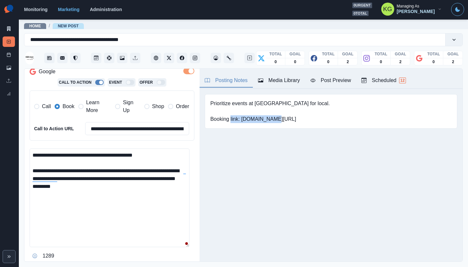
drag, startPoint x: 241, startPoint y: 118, endPoint x: 318, endPoint y: 118, distance: 76.1
click at [318, 118] on div "Prioritize events at Bryant Park for local. Booking link: www.bit.ly/3NjBRD8" at bounding box center [331, 111] width 253 height 34
copy pre "www.bit.ly/3NjBRD8"
click at [109, 189] on textarea "**********" at bounding box center [110, 197] width 160 height 98
paste textarea "**********"
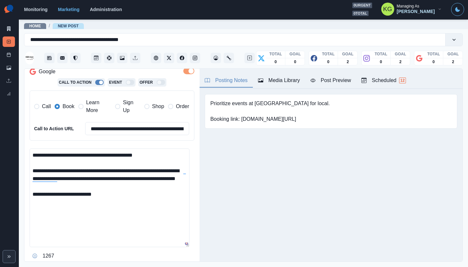
scroll to position [208, 0]
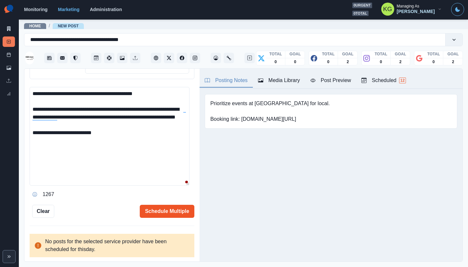
type textarea "**********"
click at [177, 206] on button "Schedule Multiple" at bounding box center [167, 210] width 55 height 13
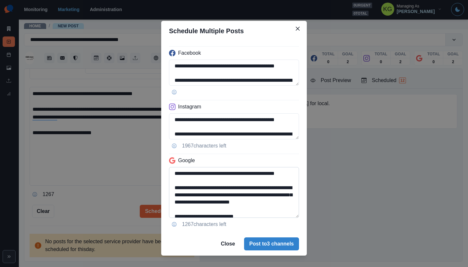
click at [288, 217] on textarea "**********" at bounding box center [234, 192] width 130 height 51
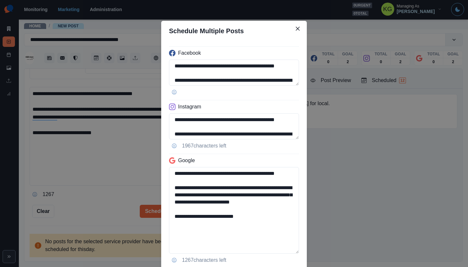
drag, startPoint x: 259, startPoint y: 232, endPoint x: 152, endPoint y: 229, distance: 107.0
click at [152, 229] on div "**********" at bounding box center [234, 133] width 468 height 267
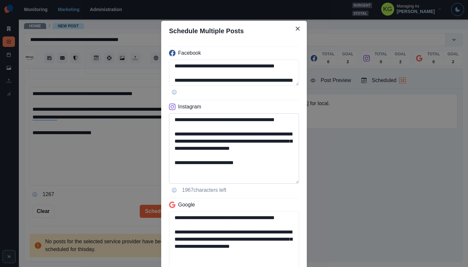
click at [278, 183] on textarea "**********" at bounding box center [234, 148] width 130 height 70
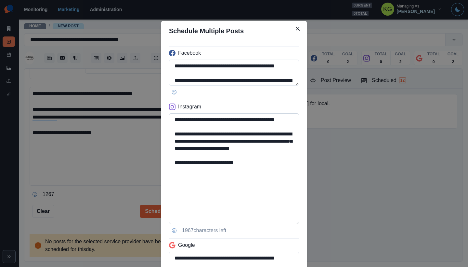
type textarea "**********"
click at [242, 189] on textarea "**********" at bounding box center [234, 168] width 130 height 111
drag, startPoint x: 235, startPoint y: 175, endPoint x: 203, endPoint y: 174, distance: 31.5
click at [203, 174] on textarea "**********" at bounding box center [234, 168] width 130 height 111
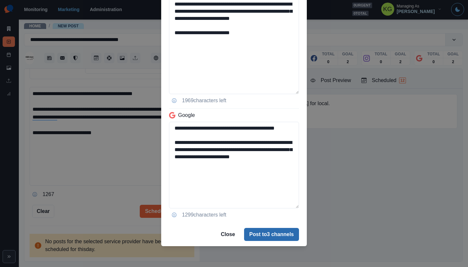
type textarea "**********"
click at [291, 230] on button "Post to 3 channels" at bounding box center [271, 234] width 55 height 13
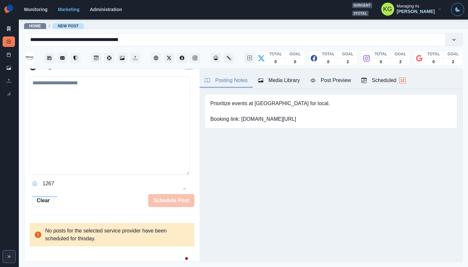
scroll to position [121, 0]
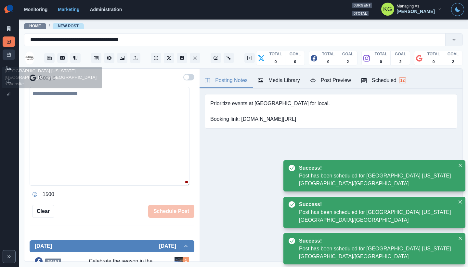
click at [11, 55] on icon at bounding box center [9, 54] width 5 height 5
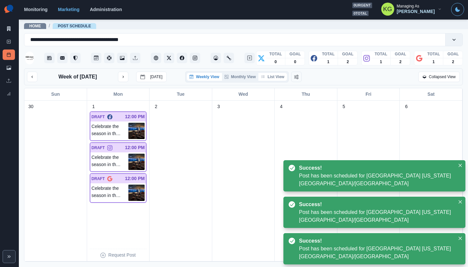
click at [279, 75] on button "List View" at bounding box center [272, 77] width 29 height 8
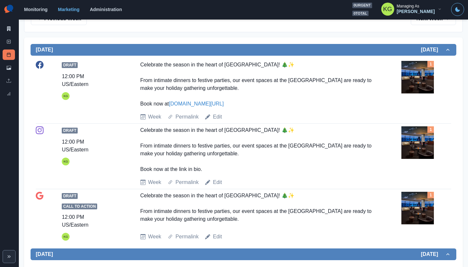
scroll to position [57, 0]
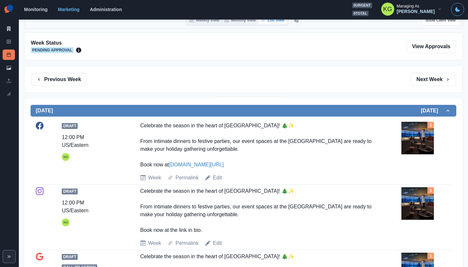
click at [426, 86] on div "Previous Week Filter By: Next Week" at bounding box center [243, 79] width 439 height 28
click at [426, 81] on button "Next Week" at bounding box center [433, 79] width 45 height 13
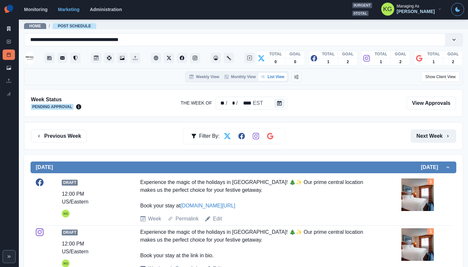
click at [426, 135] on button "Next Week" at bounding box center [433, 135] width 45 height 13
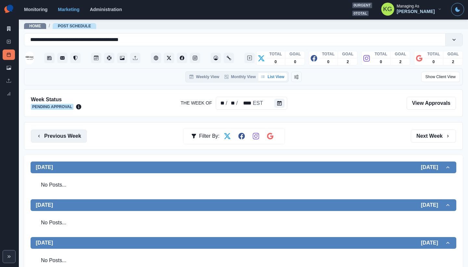
click at [73, 136] on button "Previous Week" at bounding box center [59, 135] width 56 height 13
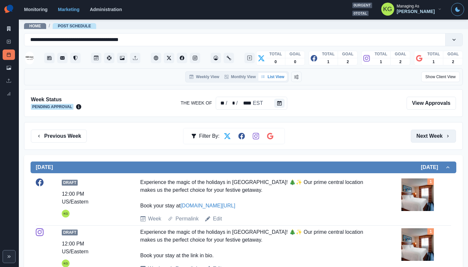
click at [433, 137] on button "Next Week" at bounding box center [433, 135] width 45 height 13
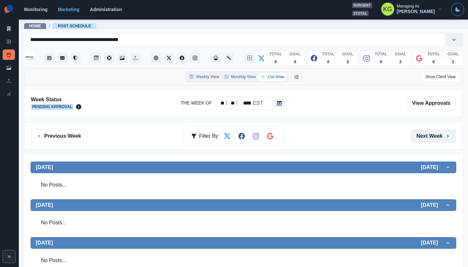
click at [424, 137] on button "Next Week" at bounding box center [433, 135] width 45 height 13
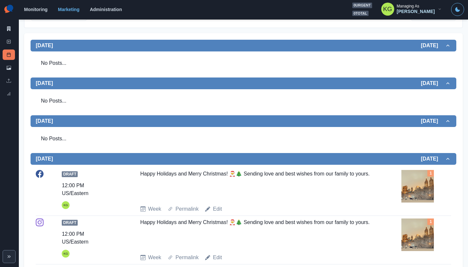
scroll to position [90, 0]
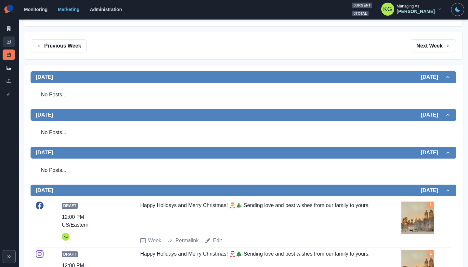
click at [12, 44] on link "New Post" at bounding box center [9, 41] width 12 height 10
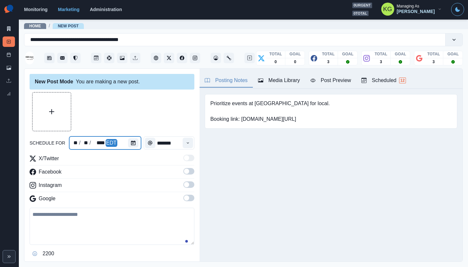
click at [138, 146] on div at bounding box center [134, 142] width 13 height 13
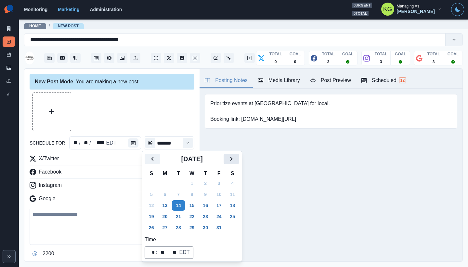
click at [233, 160] on icon "Next" at bounding box center [232, 159] width 8 height 8
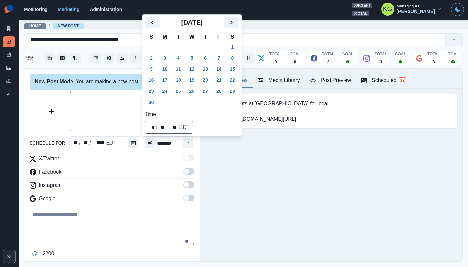
click at [238, 28] on div "[DATE]" at bounding box center [192, 25] width 95 height 16
click at [235, 23] on icon "Next" at bounding box center [232, 23] width 8 height 8
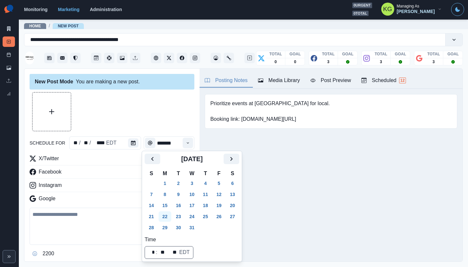
click at [163, 213] on button "22" at bounding box center [165, 216] width 13 height 10
click at [160, 123] on div at bounding box center [112, 111] width 165 height 39
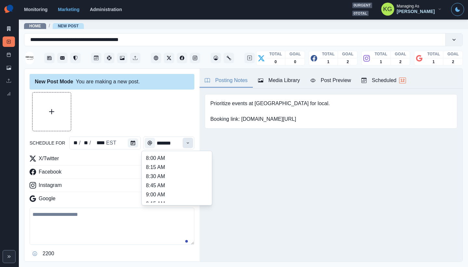
click at [186, 143] on icon "Time" at bounding box center [188, 142] width 5 height 5
click at [167, 172] on li "12:00 PM" at bounding box center [176, 171] width 65 height 9
type input "********"
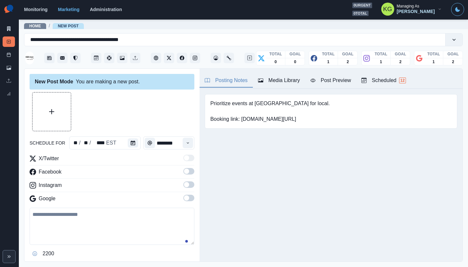
click at [185, 197] on span at bounding box center [188, 197] width 11 height 7
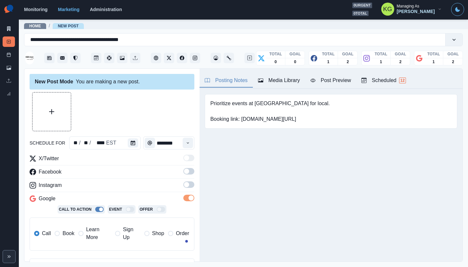
click at [184, 183] on span at bounding box center [186, 184] width 5 height 5
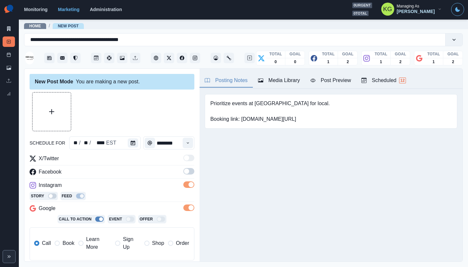
click at [183, 174] on span at bounding box center [188, 171] width 11 height 7
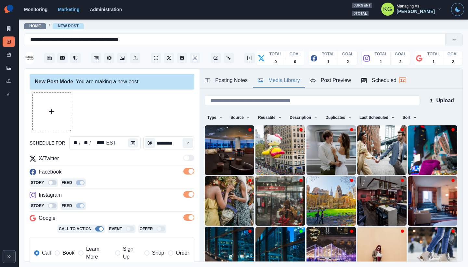
click at [275, 81] on div "Media Library" at bounding box center [279, 80] width 42 height 8
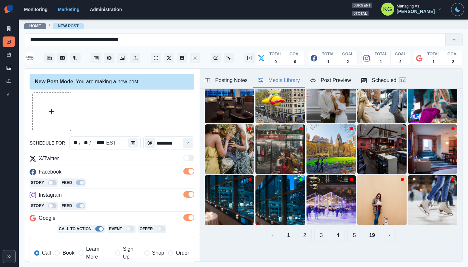
click at [367, 235] on button "19" at bounding box center [372, 234] width 16 height 13
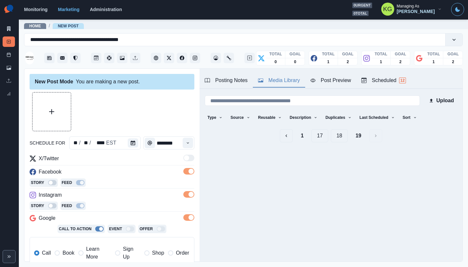
scroll to position [0, 0]
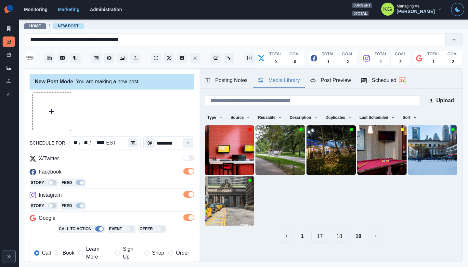
click at [336, 232] on button "18" at bounding box center [339, 235] width 17 height 13
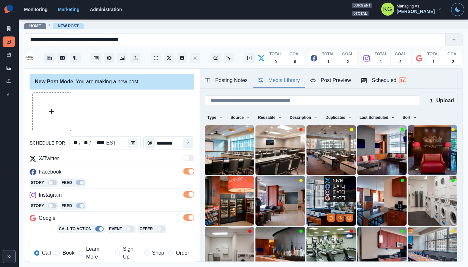
click at [338, 215] on icon "View Media" at bounding box center [340, 217] width 4 height 4
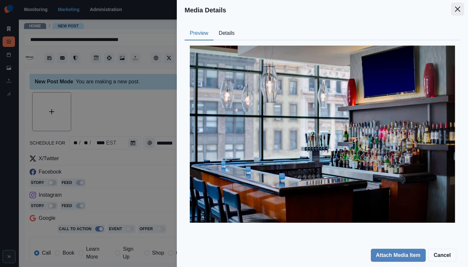
click at [457, 13] on button "Close" at bounding box center [457, 9] width 13 height 13
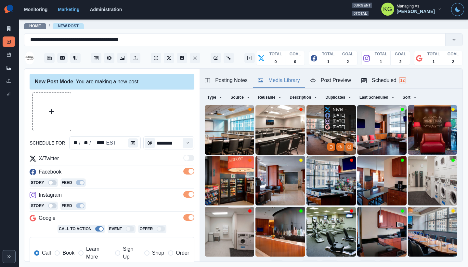
scroll to position [52, 0]
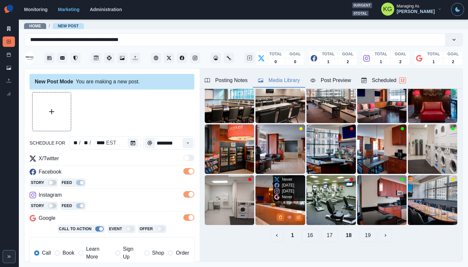
click at [288, 215] on icon "View Media" at bounding box center [290, 217] width 4 height 4
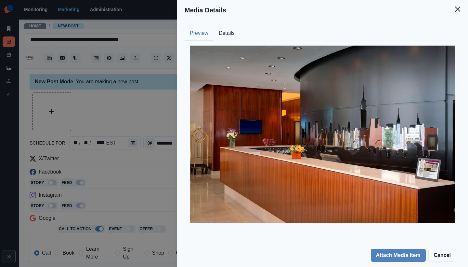
click at [229, 37] on button "Details" at bounding box center [227, 34] width 26 height 14
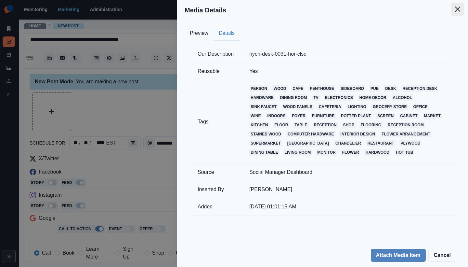
click at [457, 10] on icon "Close" at bounding box center [457, 9] width 5 height 5
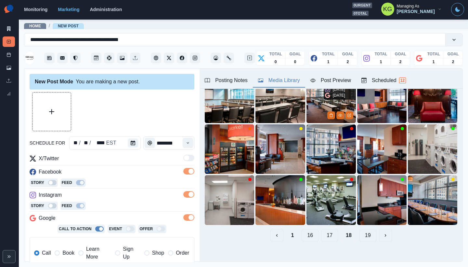
scroll to position [20, 0]
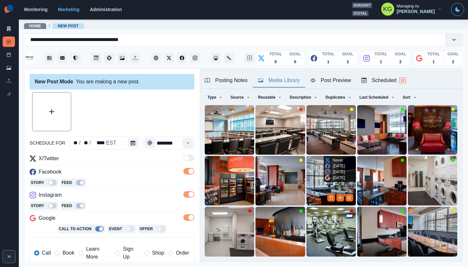
click at [310, 168] on img at bounding box center [331, 180] width 49 height 49
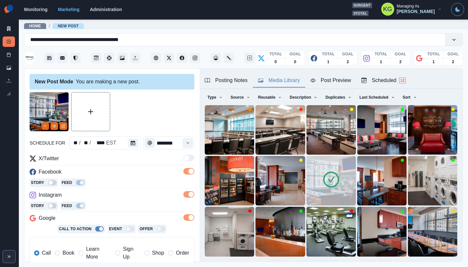
scroll to position [129, 0]
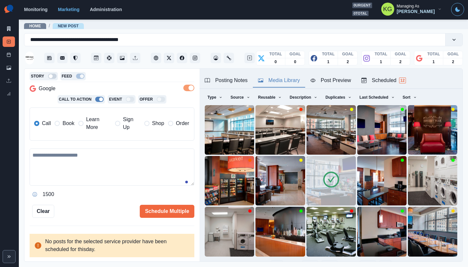
click at [106, 177] on textarea at bounding box center [112, 166] width 165 height 37
paste textarea "**********"
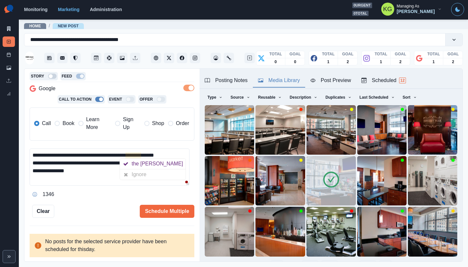
click at [124, 154] on textarea "**********" at bounding box center [110, 166] width 160 height 37
drag, startPoint x: 127, startPoint y: 154, endPoint x: 128, endPoint y: 157, distance: 3.3
click at [127, 154] on textarea "**********" at bounding box center [110, 166] width 160 height 37
click at [33, 153] on textarea "**********" at bounding box center [110, 166] width 160 height 37
paste textarea "****"
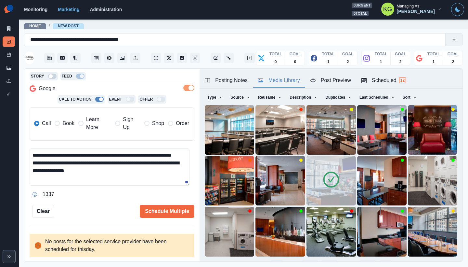
click at [77, 166] on textarea "**********" at bounding box center [110, 166] width 160 height 37
click at [69, 162] on textarea "**********" at bounding box center [110, 166] width 160 height 37
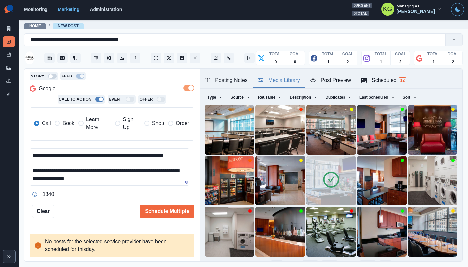
scroll to position [7, 0]
type textarea "**********"
click at [175, 210] on button "Schedule Multiple" at bounding box center [167, 210] width 55 height 13
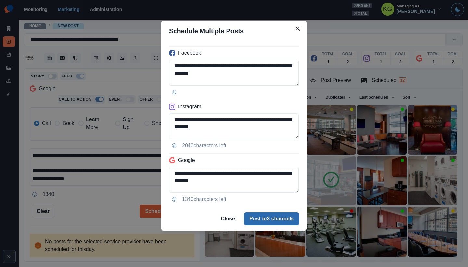
click at [270, 215] on button "Post to 3 channels" at bounding box center [271, 218] width 55 height 13
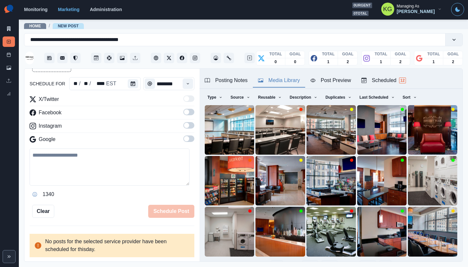
scroll to position [0, 0]
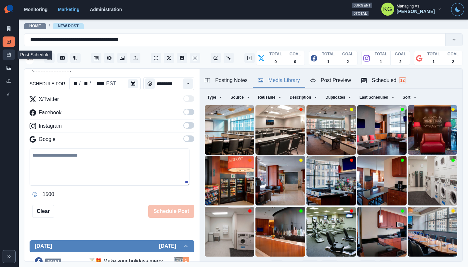
click at [4, 54] on link "Post Schedule" at bounding box center [9, 54] width 12 height 10
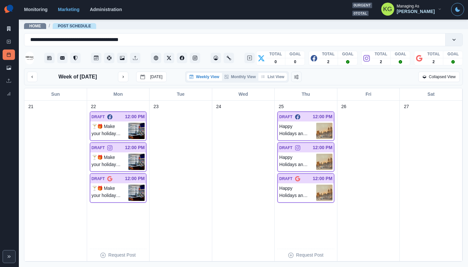
click at [269, 81] on button "List View" at bounding box center [272, 77] width 29 height 8
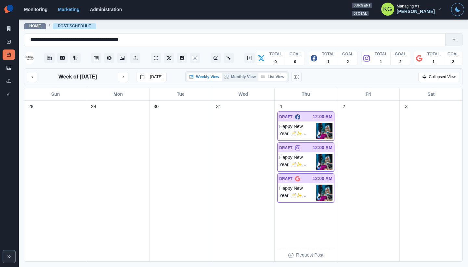
click at [277, 79] on button "List View" at bounding box center [272, 77] width 29 height 8
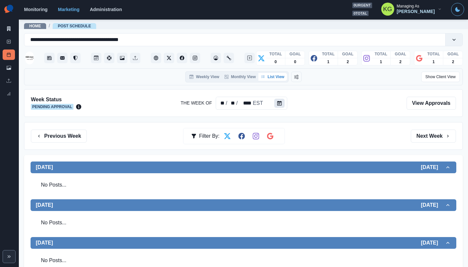
click at [283, 104] on button "Calendar" at bounding box center [279, 102] width 10 height 9
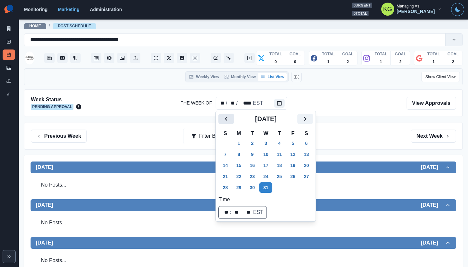
click at [228, 123] on button "Previous" at bounding box center [226, 118] width 16 height 10
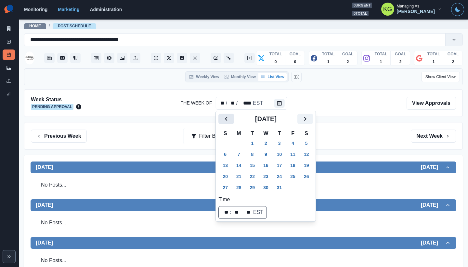
click at [228, 123] on button "Previous" at bounding box center [226, 118] width 16 height 10
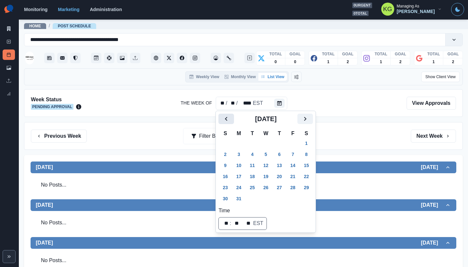
click at [228, 123] on button "Previous" at bounding box center [226, 118] width 16 height 10
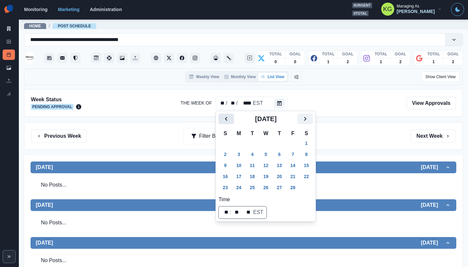
click at [228, 123] on button "Previous" at bounding box center [226, 118] width 16 height 10
click at [240, 139] on button "2" at bounding box center [238, 143] width 13 height 10
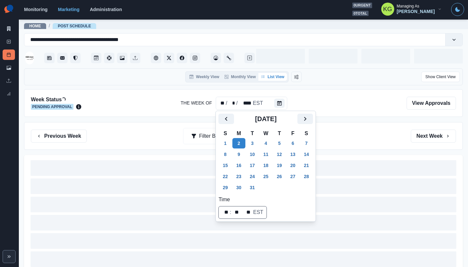
click at [364, 138] on div "Previous Week Filter By: Next Week" at bounding box center [243, 135] width 425 height 13
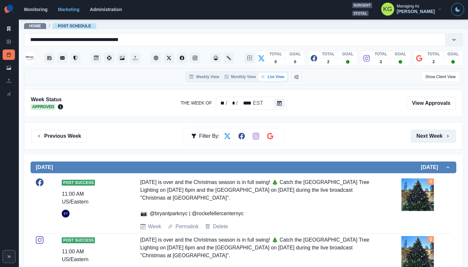
click at [425, 136] on button "Next Week" at bounding box center [433, 135] width 45 height 13
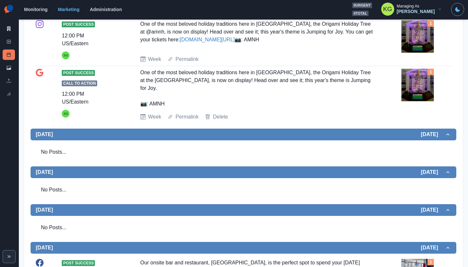
scroll to position [335, 0]
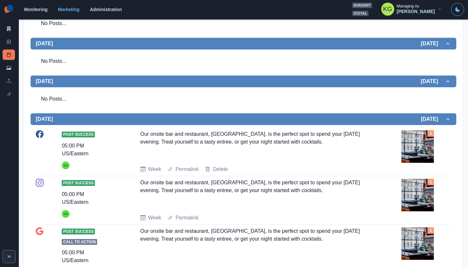
drag, startPoint x: 141, startPoint y: 170, endPoint x: 329, endPoint y: 181, distance: 187.9
click at [329, 160] on div "Our onsite bar and restaurant, [GEOGRAPHIC_DATA], is the perfect spot to spend …" at bounding box center [256, 145] width 232 height 30
drag, startPoint x: 344, startPoint y: 183, endPoint x: 347, endPoint y: 182, distance: 3.4
click at [344, 160] on div "Our onsite bar and restaurant, [GEOGRAPHIC_DATA], is the perfect spot to spend …" at bounding box center [256, 145] width 232 height 30
drag, startPoint x: 349, startPoint y: 181, endPoint x: 129, endPoint y: 164, distance: 220.7
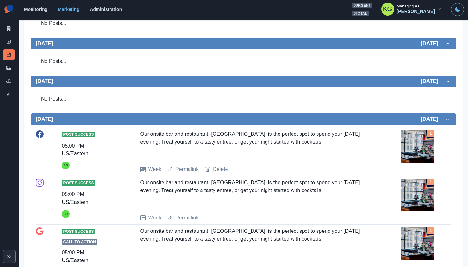
click at [126, 165] on div "Post Success 05:00 PM US/[GEOGRAPHIC_DATA] Our onsite bar and restaurant, [GEOG…" at bounding box center [243, 151] width 415 height 43
copy div "Our onsite bar and restaurant, [GEOGRAPHIC_DATA], is the perfect spot to spend …"
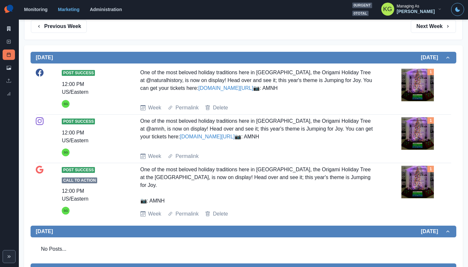
scroll to position [0, 0]
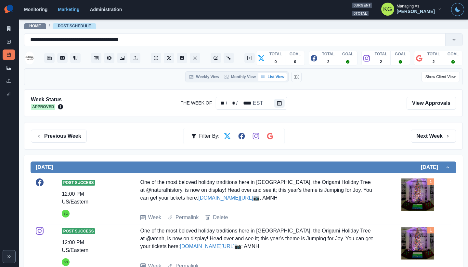
click at [428, 129] on div "Previous Week Filter By: Next Week" at bounding box center [243, 136] width 439 height 28
click at [427, 132] on button "Next Week" at bounding box center [433, 135] width 45 height 13
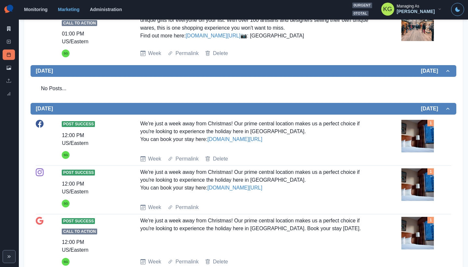
scroll to position [411, 0]
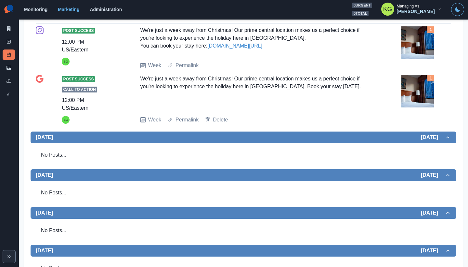
drag, startPoint x: 144, startPoint y: 48, endPoint x: 189, endPoint y: 75, distance: 52.1
drag, startPoint x: 234, startPoint y: 72, endPoint x: 137, endPoint y: 48, distance: 99.3
copy div "We're just a week away from Christmas! Our prime central location makes us a pe…"
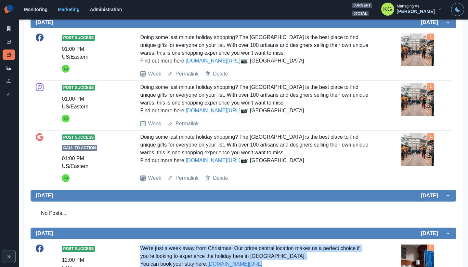
scroll to position [0, 0]
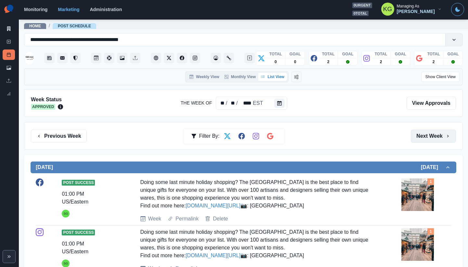
click at [425, 133] on button "Next Week" at bounding box center [433, 135] width 45 height 13
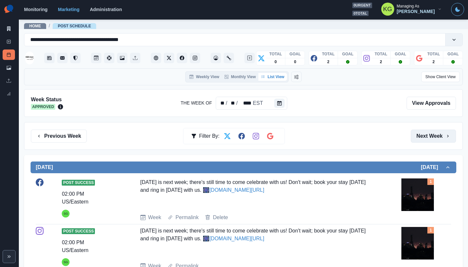
click at [424, 133] on button "Next Week" at bounding box center [433, 135] width 45 height 13
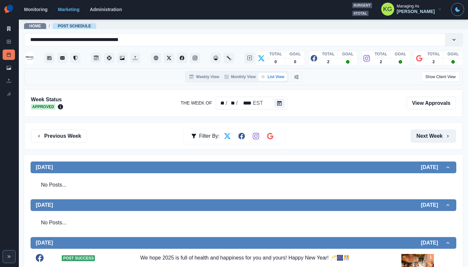
click at [424, 133] on button "Next Week" at bounding box center [433, 135] width 45 height 13
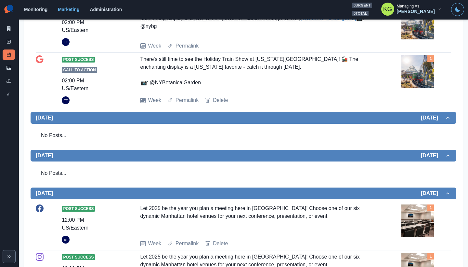
scroll to position [5, 0]
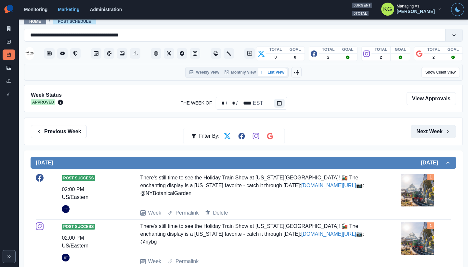
click at [424, 133] on button "Next Week" at bounding box center [433, 131] width 45 height 13
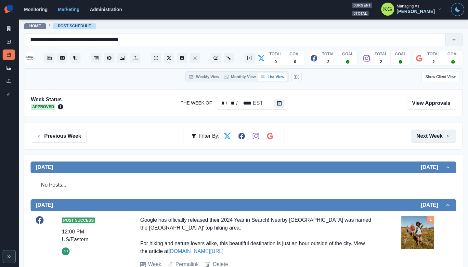
click at [419, 138] on button "Next Week" at bounding box center [433, 135] width 45 height 13
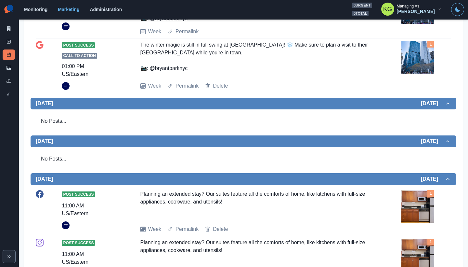
scroll to position [355, 0]
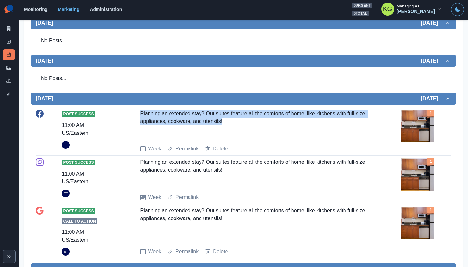
drag, startPoint x: 244, startPoint y: 129, endPoint x: 145, endPoint y: 113, distance: 100.4
click at [131, 109] on div "Post Success 11:00 AM US/Eastern ET Planning an extended stay? Our suites featu…" at bounding box center [243, 131] width 415 height 48
copy div "Planning an extended stay? Our suites feature all the comforts of home, like ki…"
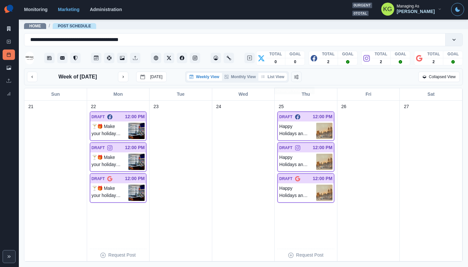
click at [279, 81] on button "List View" at bounding box center [272, 77] width 29 height 8
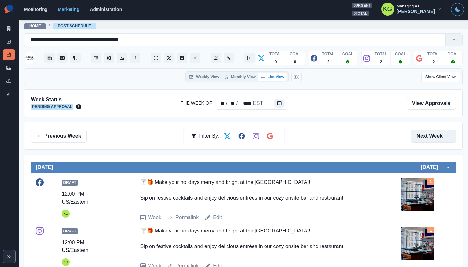
click at [422, 137] on button "Next Week" at bounding box center [433, 135] width 45 height 13
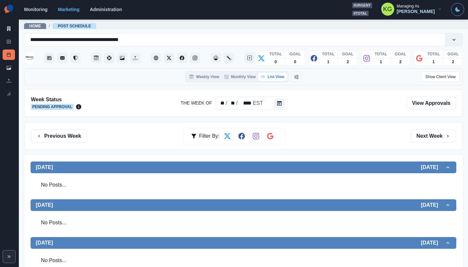
click at [88, 135] on div "Previous Week Filter By: Next Week" at bounding box center [243, 135] width 425 height 13
click at [82, 136] on button "Previous Week" at bounding box center [59, 135] width 56 height 13
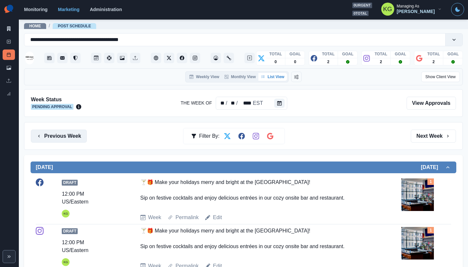
click at [82, 136] on button "Previous Week" at bounding box center [59, 135] width 56 height 13
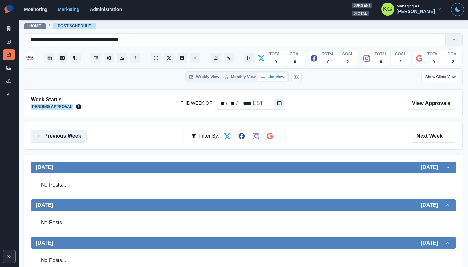
click at [82, 136] on button "Previous Week" at bounding box center [59, 135] width 56 height 13
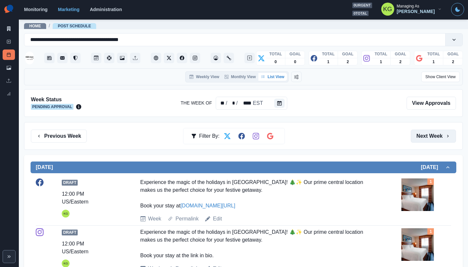
click at [438, 139] on button "Next Week" at bounding box center [433, 135] width 45 height 13
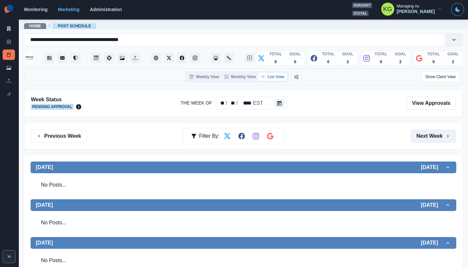
scroll to position [12, 0]
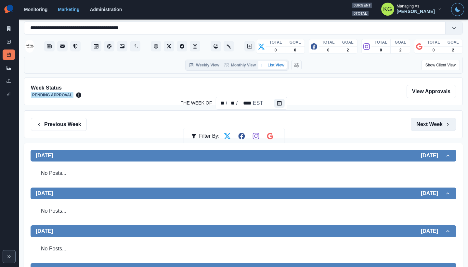
click at [433, 130] on button "Next Week" at bounding box center [433, 124] width 45 height 13
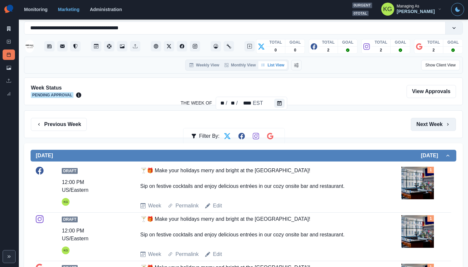
scroll to position [137, 0]
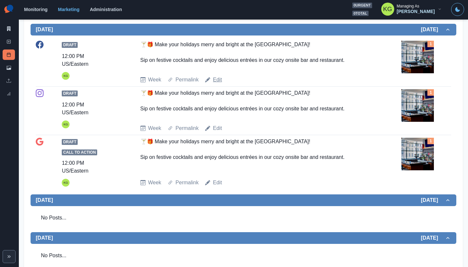
click at [218, 80] on link "Edit" at bounding box center [217, 80] width 9 height 8
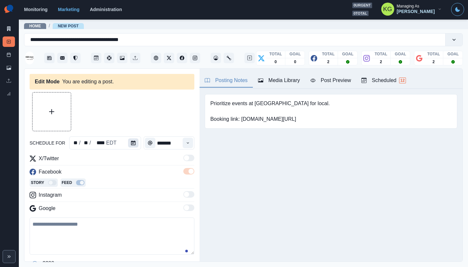
type input "********"
type textarea "**********"
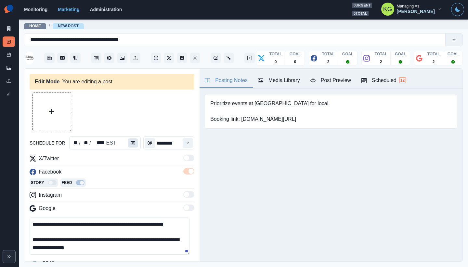
click at [134, 144] on button "Calendar" at bounding box center [133, 142] width 10 height 9
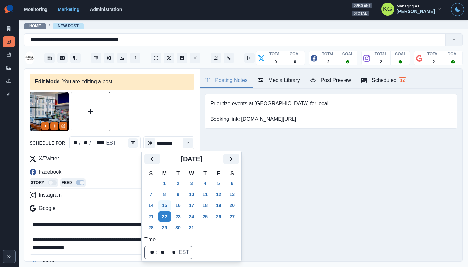
click at [169, 206] on button "15" at bounding box center [164, 205] width 13 height 10
click at [309, 177] on div "Posting Notes Media Library Post Preview Scheduled 12 Prioritize events at [GEO…" at bounding box center [331, 165] width 263 height 192
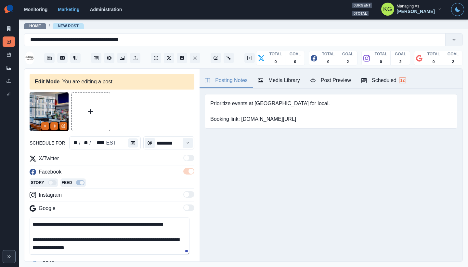
scroll to position [69, 0]
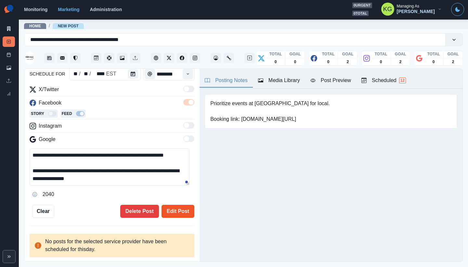
click at [187, 213] on button "Edit Post" at bounding box center [178, 210] width 33 height 13
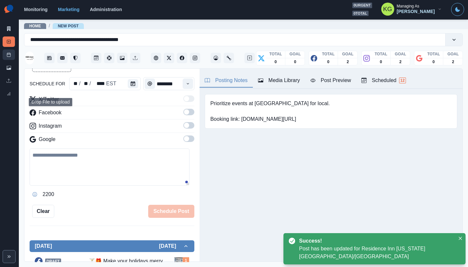
scroll to position [36, 0]
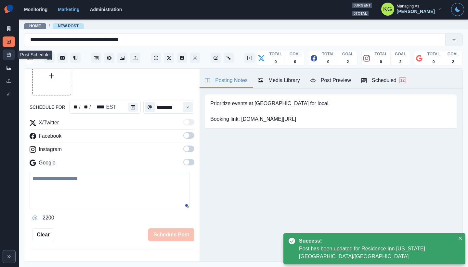
click at [10, 54] on rect at bounding box center [9, 55] width 4 height 4
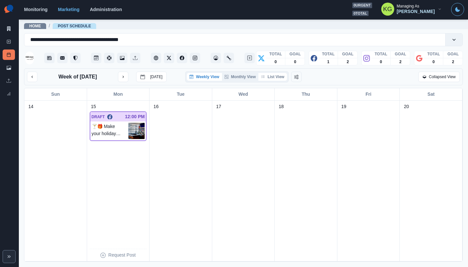
click at [273, 78] on button "List View" at bounding box center [272, 77] width 29 height 8
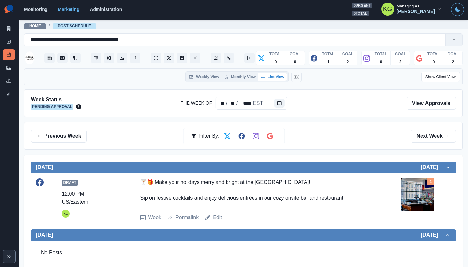
click at [430, 128] on div "Previous Week Filter By: Next Week" at bounding box center [243, 136] width 439 height 28
click at [427, 133] on button "Next Week" at bounding box center [433, 135] width 45 height 13
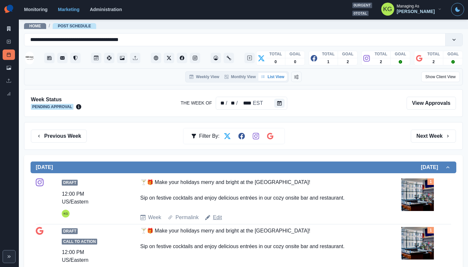
click at [213, 216] on link "Edit" at bounding box center [217, 217] width 9 height 8
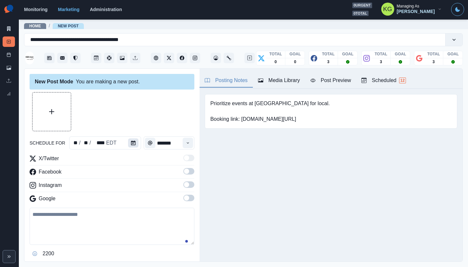
type input "********"
type textarea "**********"
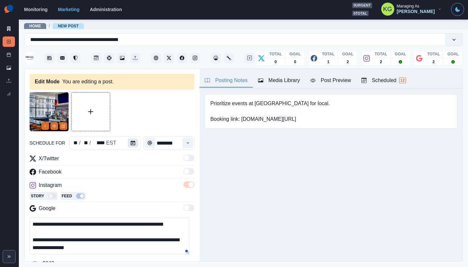
click at [132, 144] on icon "Calendar" at bounding box center [133, 142] width 5 height 5
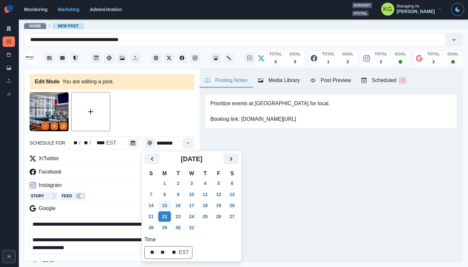
click at [170, 209] on button "15" at bounding box center [164, 205] width 13 height 10
click at [292, 197] on div "Posting Notes Media Library Post Preview Scheduled 12 Prioritize events at [GEO…" at bounding box center [331, 165] width 263 height 192
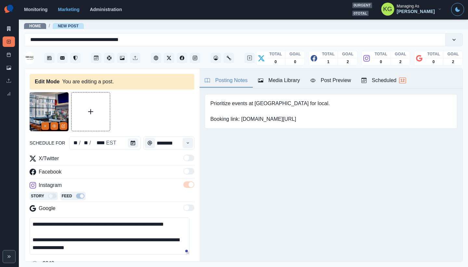
scroll to position [56, 0]
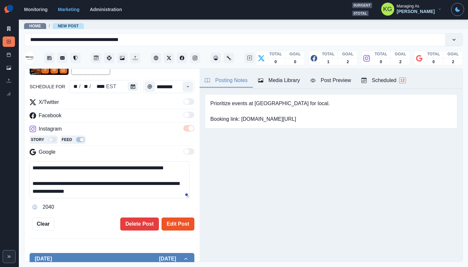
click at [174, 221] on button "Edit Post" at bounding box center [178, 223] width 33 height 13
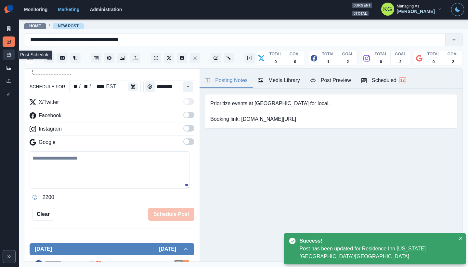
click at [7, 56] on icon at bounding box center [9, 54] width 5 height 5
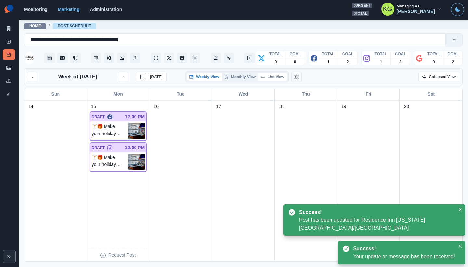
click at [277, 78] on button "List View" at bounding box center [272, 77] width 29 height 8
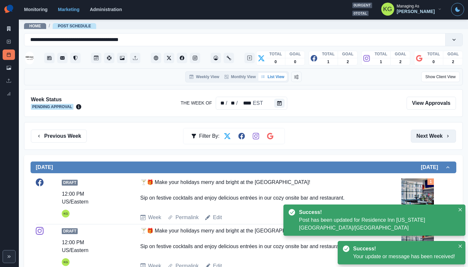
click at [445, 136] on icon "button" at bounding box center [447, 135] width 5 height 5
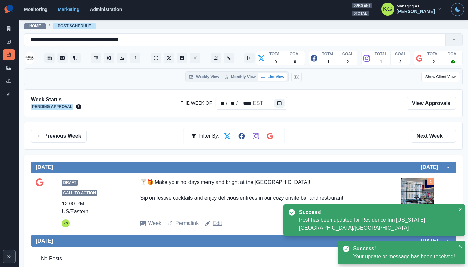
click at [215, 222] on link "Edit" at bounding box center [217, 223] width 9 height 8
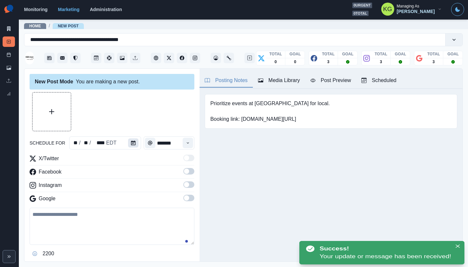
click at [128, 146] on button "Calendar" at bounding box center [133, 142] width 10 height 9
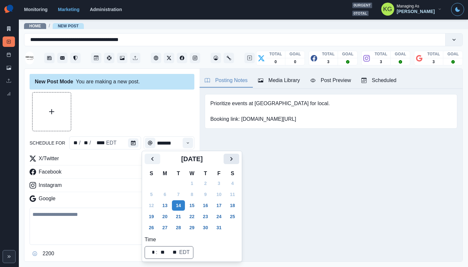
click at [235, 159] on icon "Next" at bounding box center [232, 159] width 8 height 8
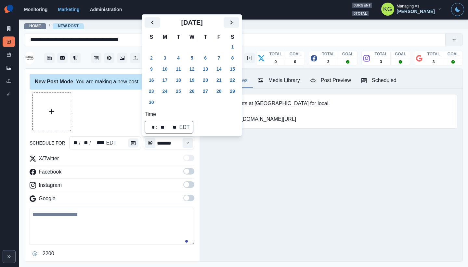
click at [309, 176] on div "Posting Notes Media Library Post Preview Scheduled Prioritize events at [GEOGRA…" at bounding box center [331, 165] width 263 height 192
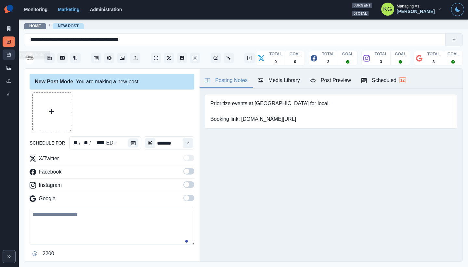
click at [6, 55] on link "Post Schedule" at bounding box center [9, 54] width 12 height 10
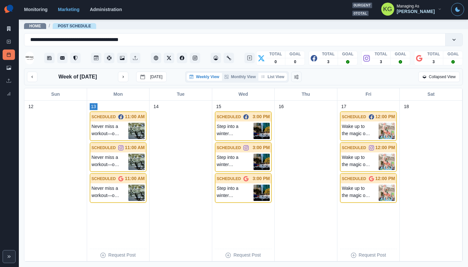
click at [284, 79] on button "List View" at bounding box center [272, 77] width 29 height 8
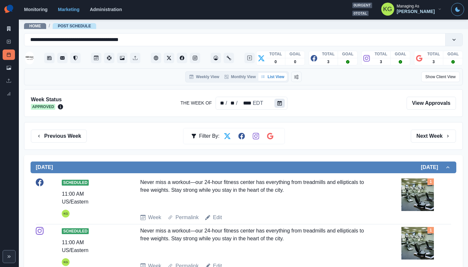
click at [281, 104] on icon "Calendar" at bounding box center [280, 103] width 5 height 5
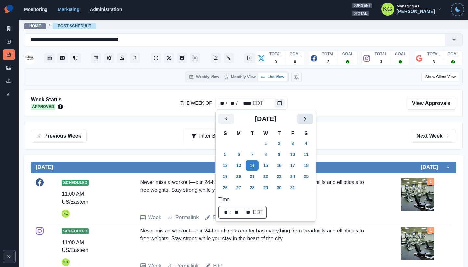
click at [313, 119] on button "Next" at bounding box center [305, 118] width 16 height 10
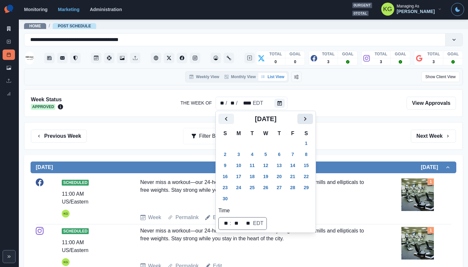
click at [313, 119] on button "Next" at bounding box center [305, 118] width 16 height 10
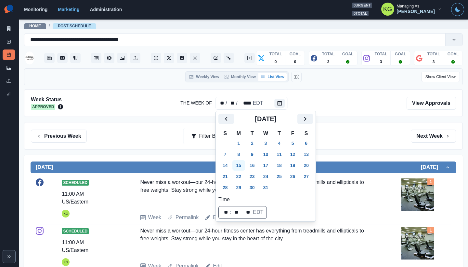
click at [243, 165] on button "15" at bounding box center [238, 165] width 13 height 10
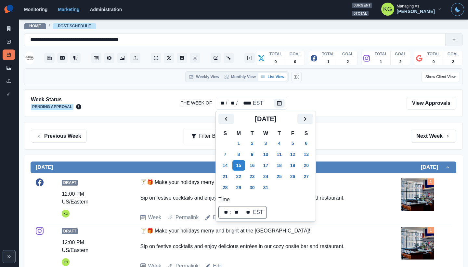
click at [369, 133] on div "Previous Week Filter By: Next Week" at bounding box center [243, 135] width 425 height 13
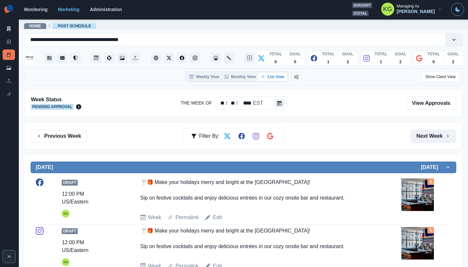
click at [422, 139] on button "Next Week" at bounding box center [433, 135] width 45 height 13
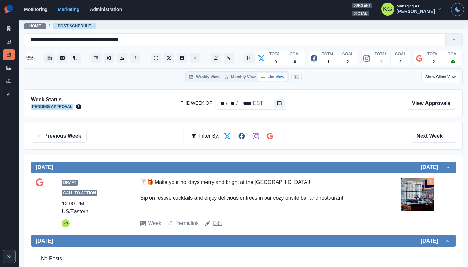
click at [218, 222] on link "Edit" at bounding box center [217, 223] width 9 height 8
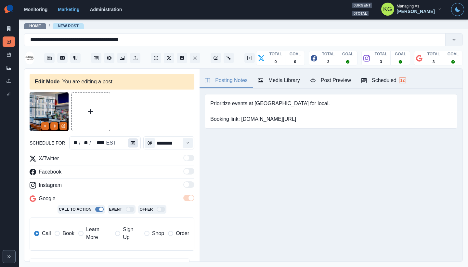
click at [131, 144] on icon "Calendar" at bounding box center [133, 142] width 5 height 5
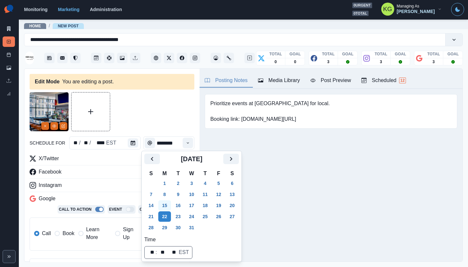
click at [167, 206] on button "15" at bounding box center [164, 205] width 13 height 10
click at [299, 197] on div "Posting Notes Media Library Post Preview Scheduled 12 Prioritize events at [GEO…" at bounding box center [331, 165] width 263 height 192
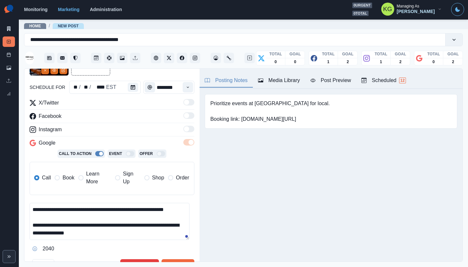
scroll to position [110, 0]
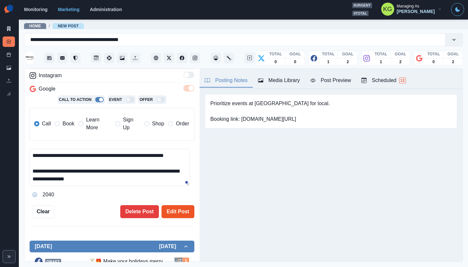
click at [170, 215] on button "Edit Post" at bounding box center [178, 211] width 33 height 13
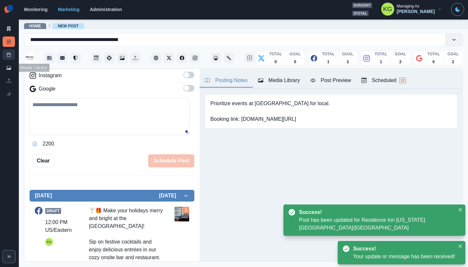
click at [6, 59] on link "Post Schedule" at bounding box center [9, 54] width 12 height 10
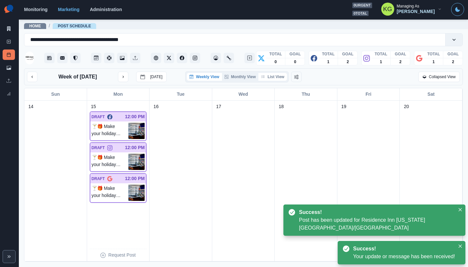
click at [279, 75] on button "List View" at bounding box center [272, 77] width 29 height 8
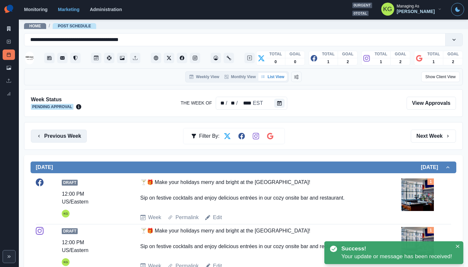
click at [70, 137] on button "Previous Week" at bounding box center [59, 135] width 56 height 13
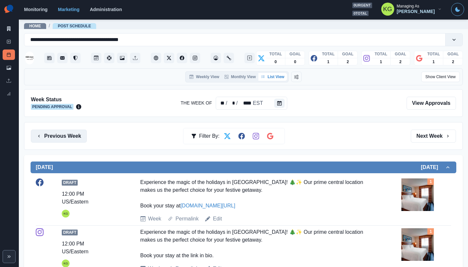
click at [70, 137] on button "Previous Week" at bounding box center [59, 135] width 56 height 13
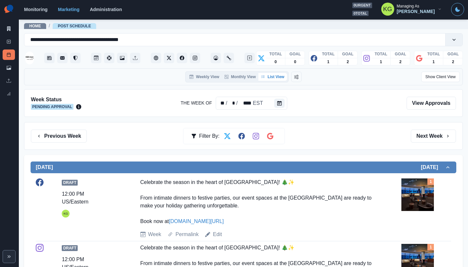
click at [420, 128] on div "Previous Week Filter By: Next Week" at bounding box center [243, 136] width 439 height 28
click at [420, 137] on button "Next Week" at bounding box center [433, 135] width 45 height 13
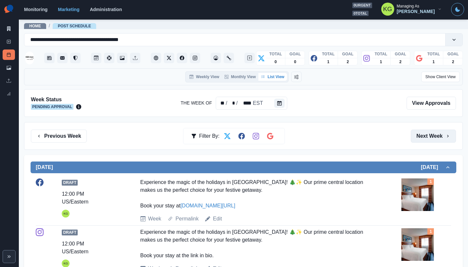
click at [420, 137] on button "Next Week" at bounding box center [433, 135] width 45 height 13
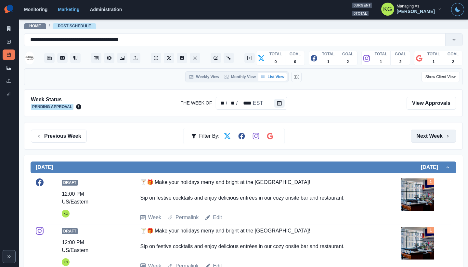
click at [420, 137] on button "Next Week" at bounding box center [433, 135] width 45 height 13
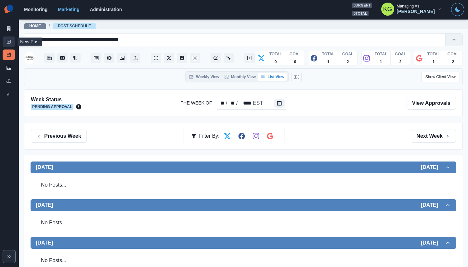
click at [8, 43] on rect at bounding box center [9, 42] width 4 height 4
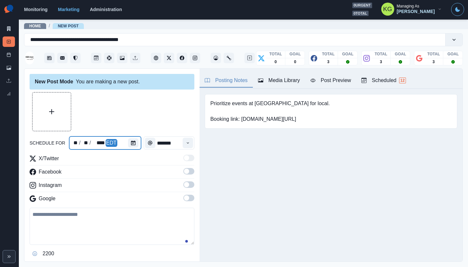
click at [138, 143] on div at bounding box center [134, 142] width 13 height 13
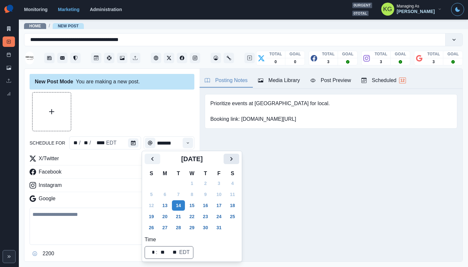
click at [235, 158] on icon "Next" at bounding box center [232, 159] width 8 height 8
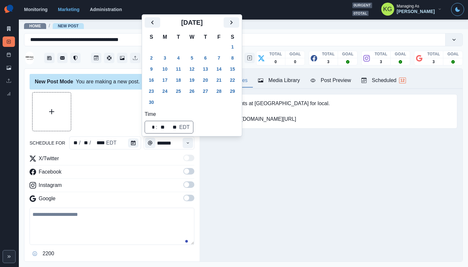
click at [235, 24] on icon "Next" at bounding box center [232, 23] width 8 height 8
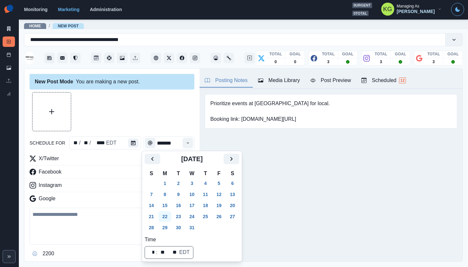
click at [169, 214] on button "22" at bounding box center [165, 216] width 13 height 10
click at [162, 119] on div at bounding box center [112, 111] width 165 height 39
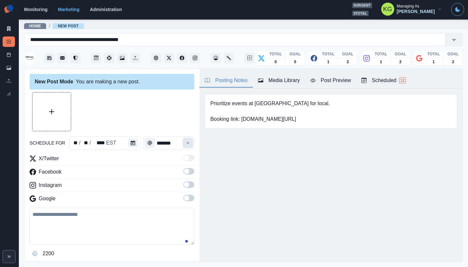
click at [188, 143] on button "Time" at bounding box center [188, 142] width 10 height 10
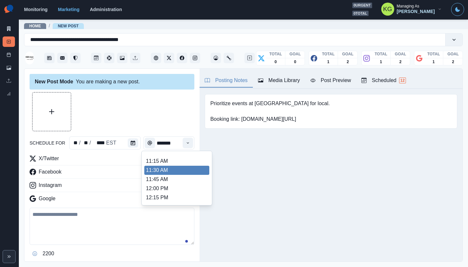
scroll to position [130, 0]
click at [159, 176] on li "12:00 PM" at bounding box center [176, 173] width 65 height 9
type input "********"
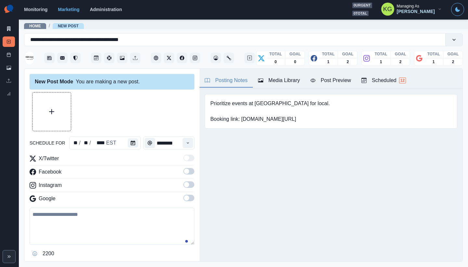
click at [184, 197] on span at bounding box center [186, 197] width 5 height 5
click at [184, 180] on div "X/Twitter Facebook Instagram Google" at bounding box center [112, 179] width 165 height 50
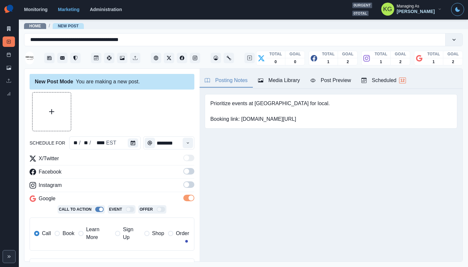
click at [184, 171] on span at bounding box center [186, 170] width 5 height 5
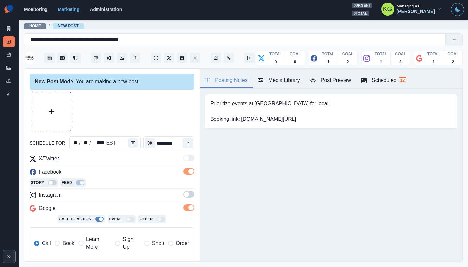
click at [184, 195] on span at bounding box center [186, 193] width 5 height 5
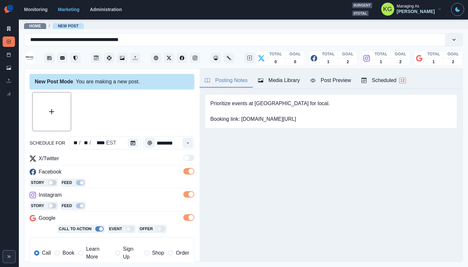
click at [64, 255] on span "Book" at bounding box center [68, 253] width 12 height 8
click at [285, 77] on div "Media Library" at bounding box center [279, 80] width 42 height 8
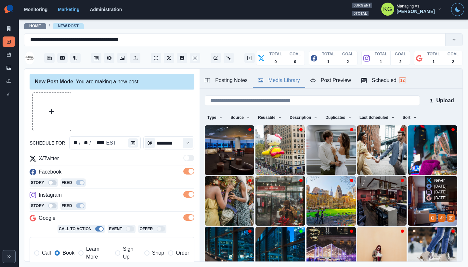
scroll to position [52, 0]
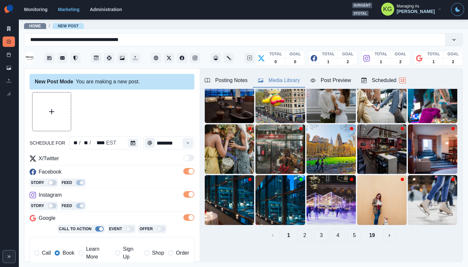
click at [372, 228] on button "19" at bounding box center [372, 234] width 16 height 13
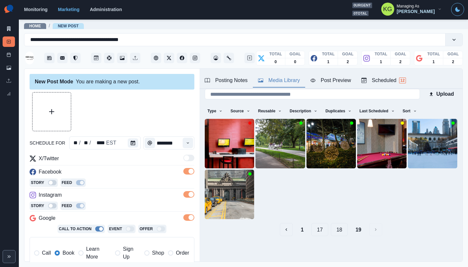
scroll to position [0, 0]
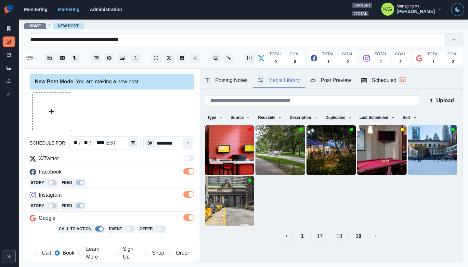
click at [342, 234] on button "18" at bounding box center [339, 235] width 17 height 13
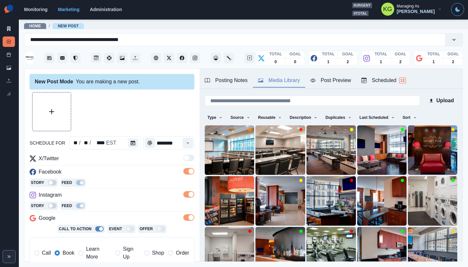
scroll to position [51, 0]
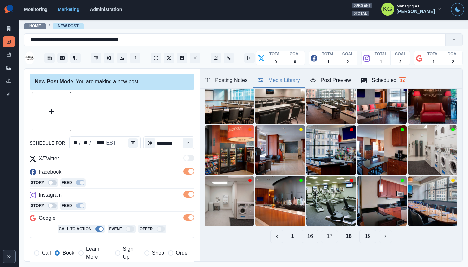
click at [329, 230] on button "17" at bounding box center [329, 235] width 17 height 13
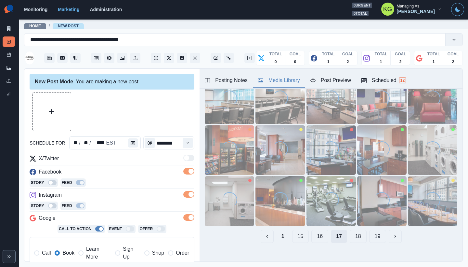
scroll to position [0, 0]
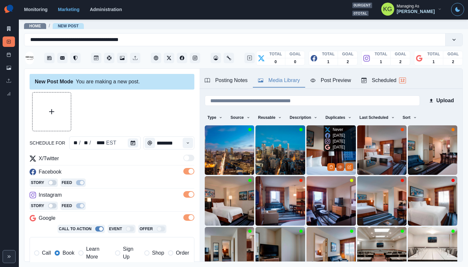
click at [338, 165] on icon "View Media" at bounding box center [340, 167] width 4 height 4
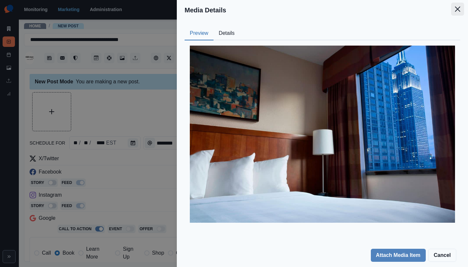
click at [459, 9] on icon "Close" at bounding box center [457, 9] width 5 height 5
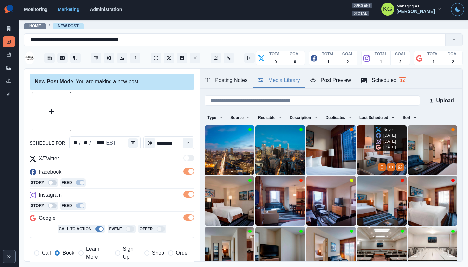
scroll to position [20, 0]
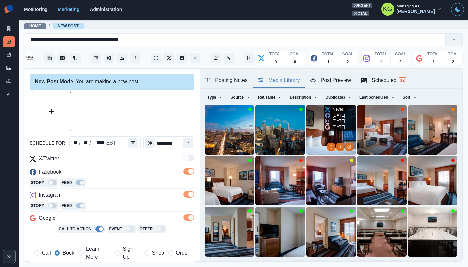
click at [326, 118] on div "[DATE]" at bounding box center [335, 115] width 20 height 6
click at [310, 118] on img at bounding box center [331, 129] width 49 height 49
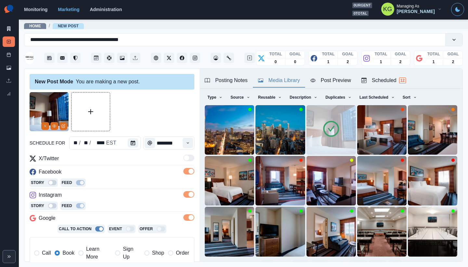
scroll to position [146, 0]
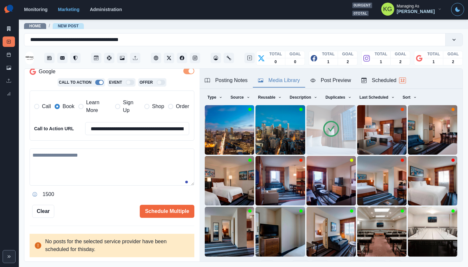
click at [107, 163] on textarea at bounding box center [112, 166] width 165 height 37
paste textarea "**********"
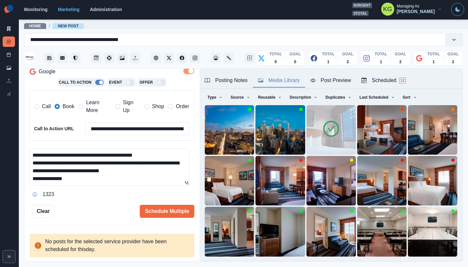
click at [229, 83] on div "Posting Notes" at bounding box center [226, 80] width 43 height 8
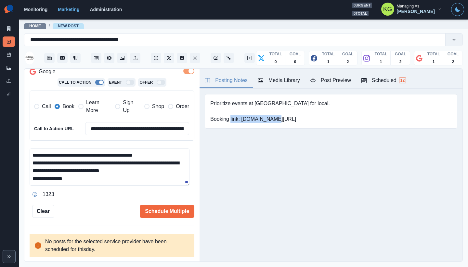
drag, startPoint x: 243, startPoint y: 119, endPoint x: 308, endPoint y: 121, distance: 65.7
click at [308, 121] on pre "Prioritize events at [GEOGRAPHIC_DATA] for local. Booking link: [DOMAIN_NAME][U…" at bounding box center [270, 110] width 121 height 23
copy pre "[DOMAIN_NAME][URL]"
click at [37, 153] on textarea "**********" at bounding box center [110, 166] width 160 height 37
click at [163, 155] on textarea "**********" at bounding box center [110, 166] width 160 height 37
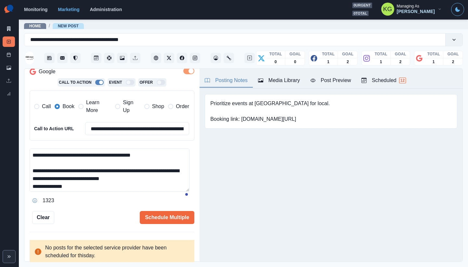
click at [184, 191] on textarea "**********" at bounding box center [110, 169] width 160 height 43
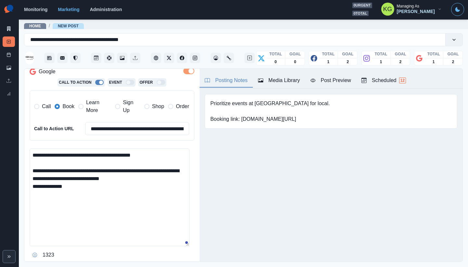
click at [153, 180] on textarea "**********" at bounding box center [110, 197] width 160 height 98
click at [71, 189] on textarea "**********" at bounding box center [110, 197] width 160 height 98
click at [78, 195] on textarea "**********" at bounding box center [110, 197] width 160 height 98
paste textarea "**********"
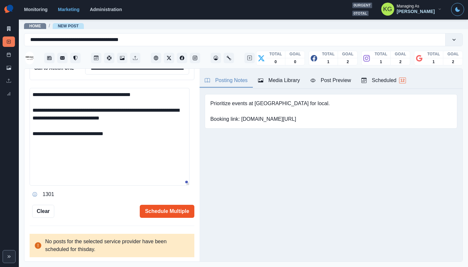
type textarea "**********"
click at [155, 210] on button "Schedule Multiple" at bounding box center [167, 210] width 55 height 13
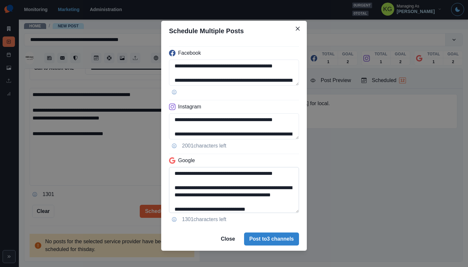
click at [288, 213] on textarea "**********" at bounding box center [234, 190] width 130 height 46
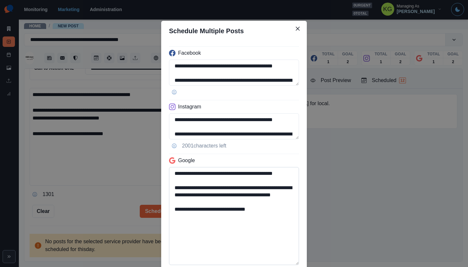
drag, startPoint x: 268, startPoint y: 227, endPoint x: 169, endPoint y: 225, distance: 99.2
click at [169, 225] on textarea "**********" at bounding box center [234, 216] width 130 height 98
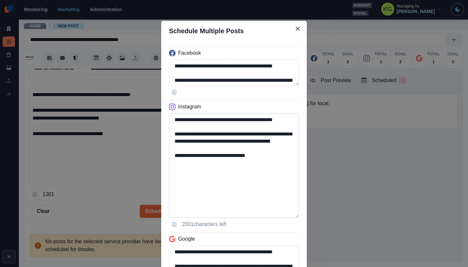
click at [278, 217] on textarea "**********" at bounding box center [234, 165] width 130 height 104
type textarea "**********"
drag, startPoint x: 232, startPoint y: 170, endPoint x: 216, endPoint y: 168, distance: 16.0
click at [216, 168] on textarea "**********" at bounding box center [234, 166] width 130 height 106
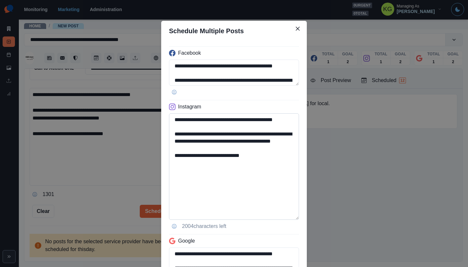
scroll to position [137, 0]
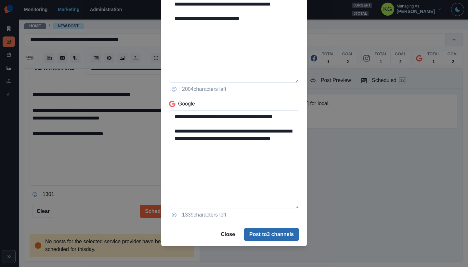
type textarea "**********"
click at [256, 237] on button "Post to 3 channels" at bounding box center [271, 234] width 55 height 13
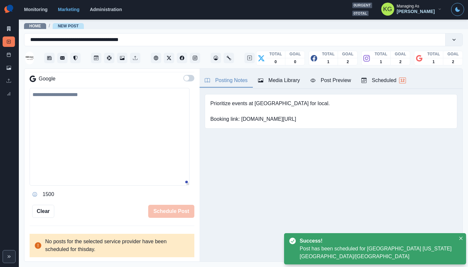
scroll to position [96, 0]
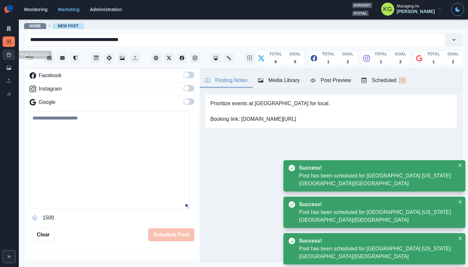
click at [9, 53] on line at bounding box center [9, 53] width 0 height 1
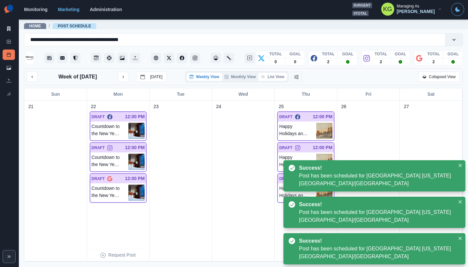
click at [279, 79] on button "List View" at bounding box center [272, 77] width 29 height 8
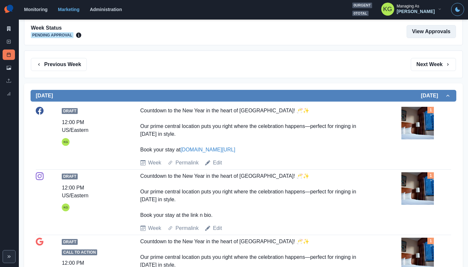
scroll to position [10, 0]
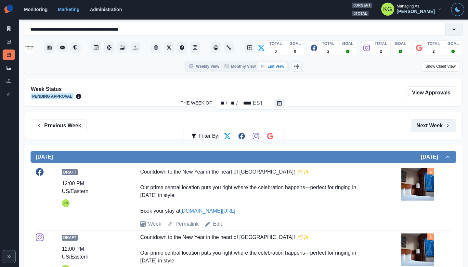
click at [429, 123] on button "Next Week" at bounding box center [433, 125] width 45 height 13
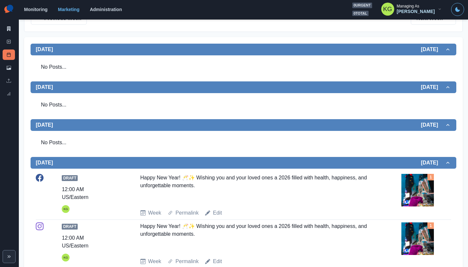
scroll to position [9, 0]
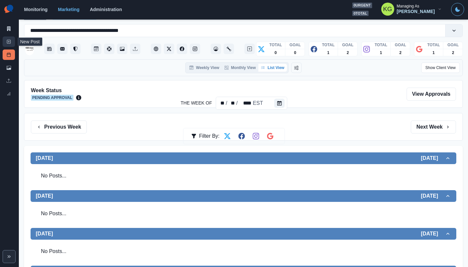
click at [5, 42] on link "New Post" at bounding box center [9, 41] width 12 height 10
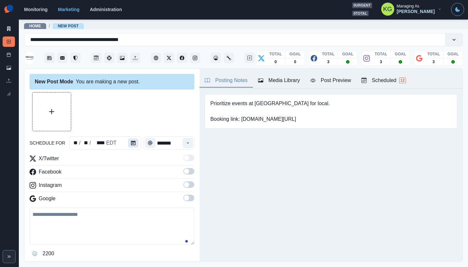
click at [134, 139] on button "Calendar" at bounding box center [133, 142] width 10 height 9
click at [130, 146] on button "Calendar" at bounding box center [133, 142] width 10 height 9
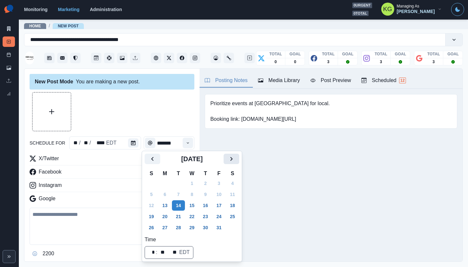
click at [233, 158] on icon "Next" at bounding box center [232, 159] width 8 height 8
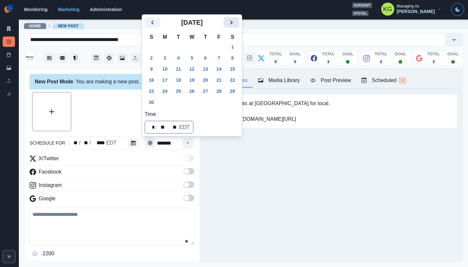
click at [235, 25] on icon "Next" at bounding box center [232, 23] width 8 height 8
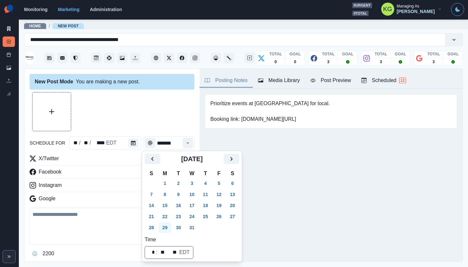
click at [167, 228] on button "29" at bounding box center [165, 227] width 13 height 10
click at [130, 130] on div at bounding box center [112, 111] width 165 height 39
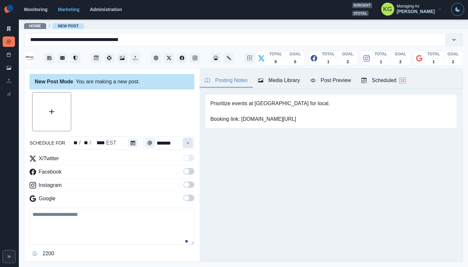
click at [183, 144] on button "Time" at bounding box center [188, 142] width 10 height 10
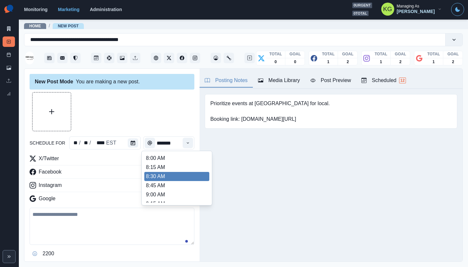
scroll to position [139, 0]
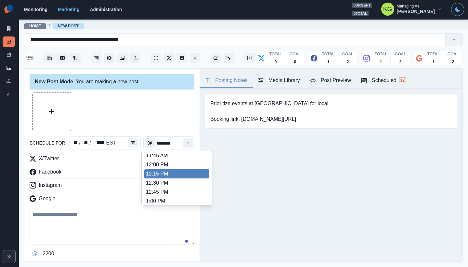
click at [165, 168] on li "12:00 PM" at bounding box center [176, 164] width 65 height 9
type input "********"
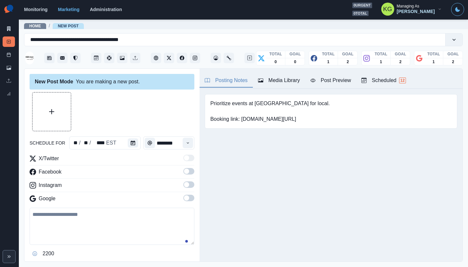
drag, startPoint x: 180, startPoint y: 202, endPoint x: 181, endPoint y: 196, distance: 5.4
click at [183, 202] on label at bounding box center [188, 199] width 11 height 10
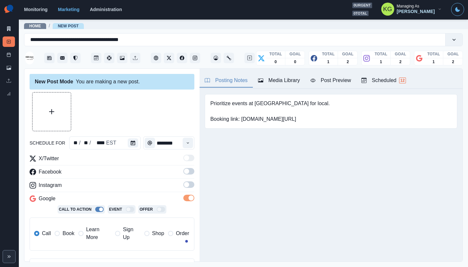
click at [183, 189] on label at bounding box center [188, 186] width 11 height 10
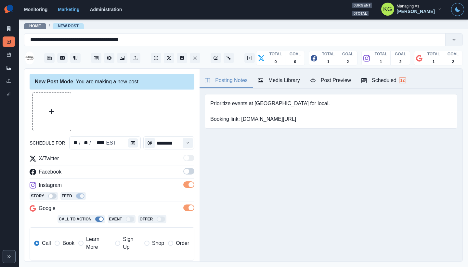
click at [184, 171] on span at bounding box center [186, 170] width 5 height 5
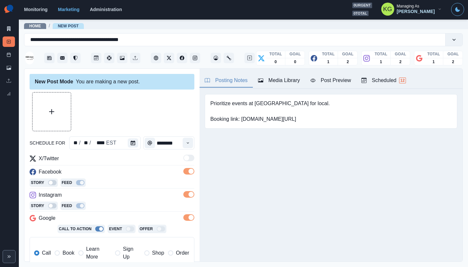
drag, startPoint x: 65, startPoint y: 252, endPoint x: 107, endPoint y: 217, distance: 53.6
click at [65, 252] on span "Book" at bounding box center [68, 253] width 12 height 8
click at [291, 72] on div "Posting Notes Media Library Post Preview Scheduled 12" at bounding box center [331, 79] width 263 height 20
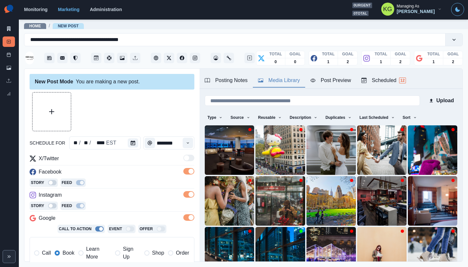
click at [289, 75] on button "Media Library" at bounding box center [279, 81] width 52 height 14
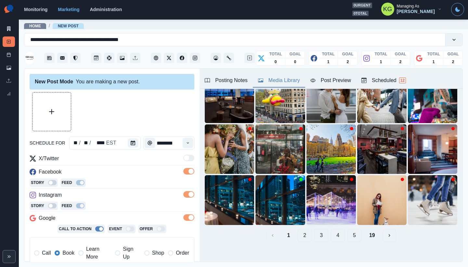
click at [370, 231] on button "19" at bounding box center [372, 234] width 16 height 13
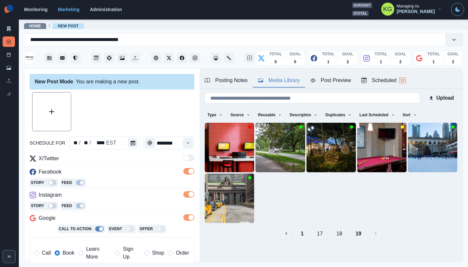
click at [338, 230] on button "18" at bounding box center [339, 233] width 17 height 13
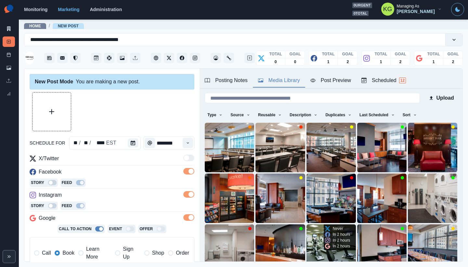
scroll to position [52, 0]
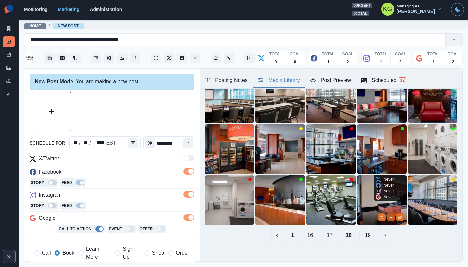
click at [387, 213] on button "View Media" at bounding box center [391, 217] width 8 height 8
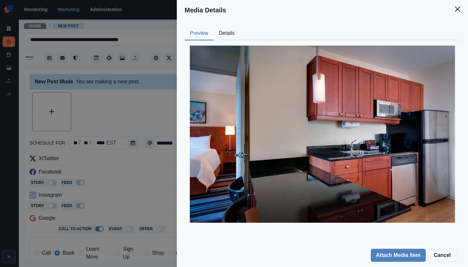
click at [231, 32] on button "Details" at bounding box center [227, 34] width 26 height 14
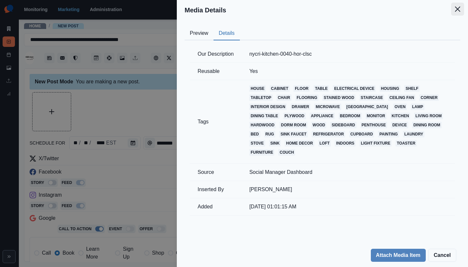
click at [456, 9] on icon "Close" at bounding box center [457, 9] width 5 height 5
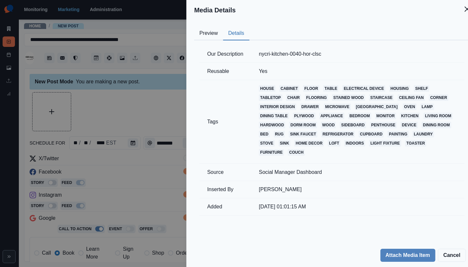
scroll to position [20, 0]
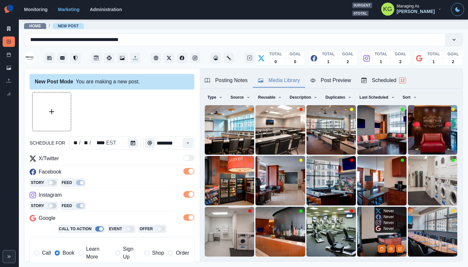
click at [365, 220] on img at bounding box center [381, 230] width 49 height 49
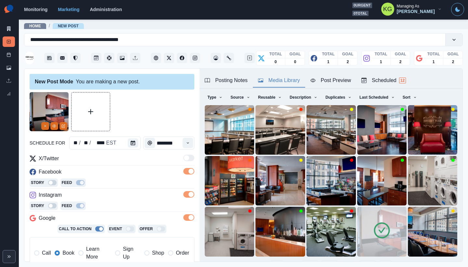
scroll to position [124, 0]
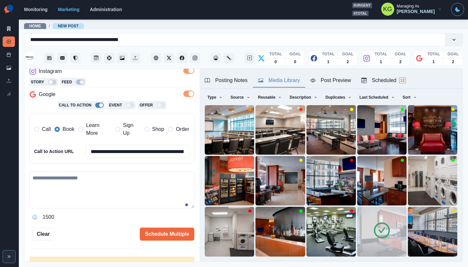
click at [106, 170] on div "**********" at bounding box center [112, 126] width 165 height 191
click at [106, 186] on textarea at bounding box center [112, 189] width 165 height 37
paste textarea "**********"
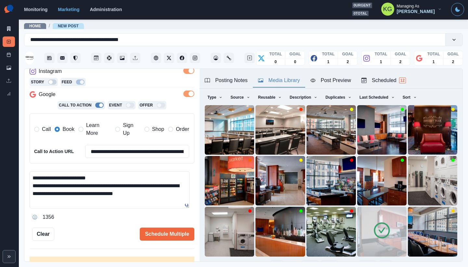
click at [119, 175] on textarea "**********" at bounding box center [110, 189] width 160 height 37
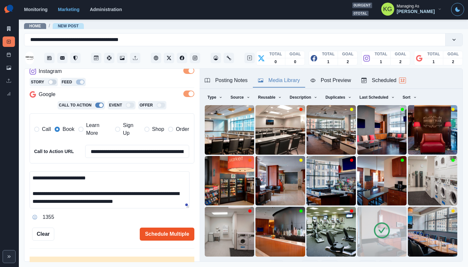
type textarea "**********"
click at [170, 230] on button "Schedule Multiple" at bounding box center [167, 233] width 55 height 13
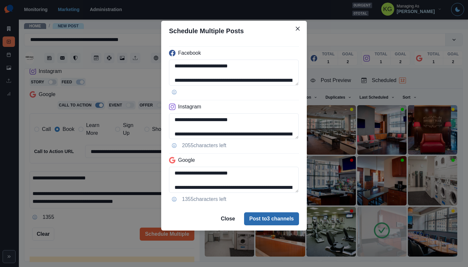
click at [278, 222] on button "Post to 3 channels" at bounding box center [271, 218] width 55 height 13
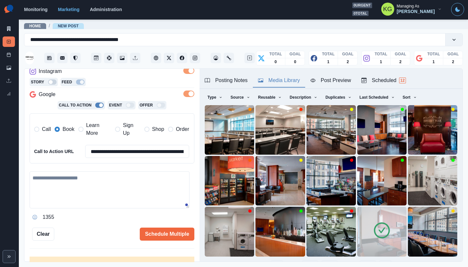
scroll to position [59, 0]
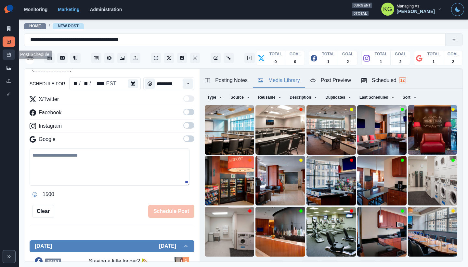
click at [12, 55] on link "Post Schedule" at bounding box center [9, 54] width 12 height 10
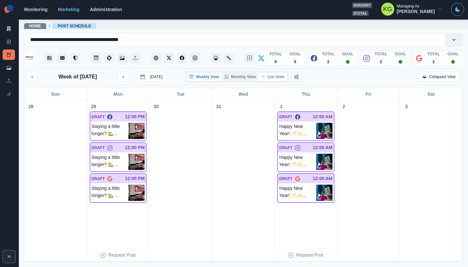
click at [277, 81] on button "List View" at bounding box center [272, 77] width 29 height 8
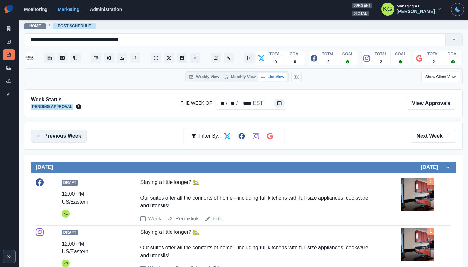
click at [78, 134] on button "Previous Week" at bounding box center [59, 135] width 56 height 13
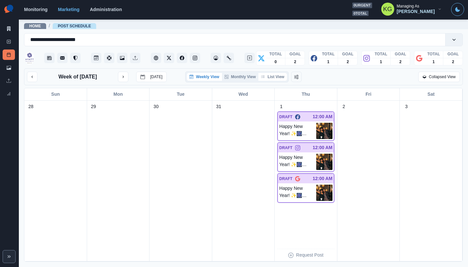
click at [281, 77] on button "List View" at bounding box center [272, 77] width 29 height 8
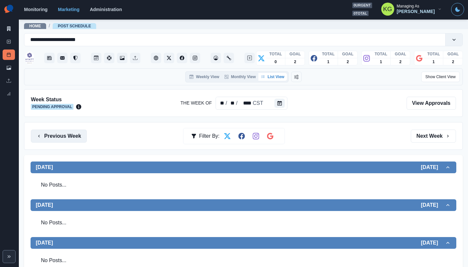
click at [82, 139] on button "Previous Week" at bounding box center [59, 135] width 56 height 13
click at [70, 137] on button "Previous Week" at bounding box center [59, 135] width 56 height 13
click at [432, 139] on button "Next Week" at bounding box center [433, 135] width 45 height 13
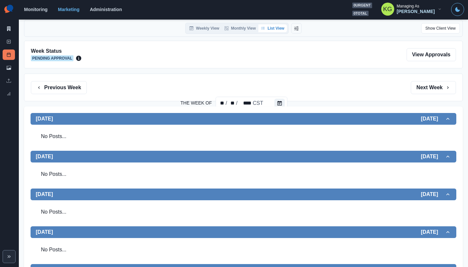
scroll to position [47, 0]
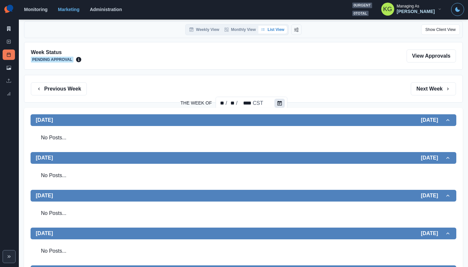
click at [278, 105] on button "Calendar" at bounding box center [280, 102] width 10 height 9
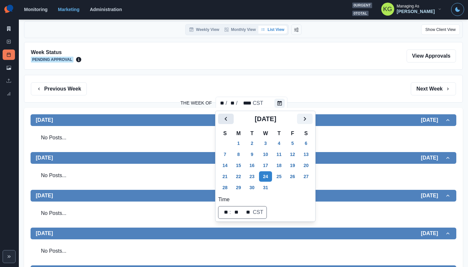
click at [229, 120] on icon "Previous" at bounding box center [226, 119] width 8 height 8
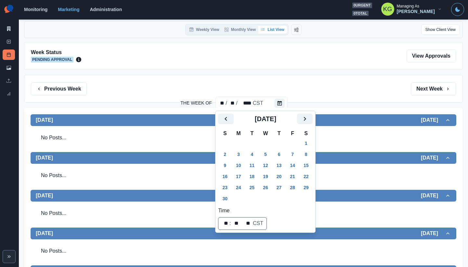
click at [323, 144] on div "No Posts..." at bounding box center [243, 137] width 415 height 18
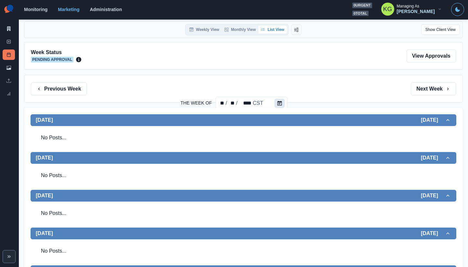
click at [278, 102] on icon "Calendar" at bounding box center [280, 103] width 5 height 5
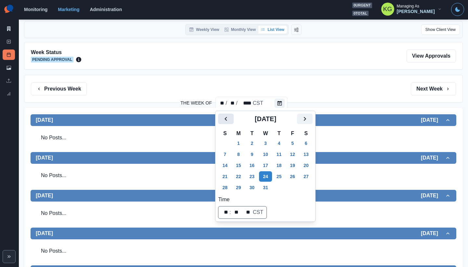
click at [222, 118] on icon "Previous" at bounding box center [226, 119] width 8 height 8
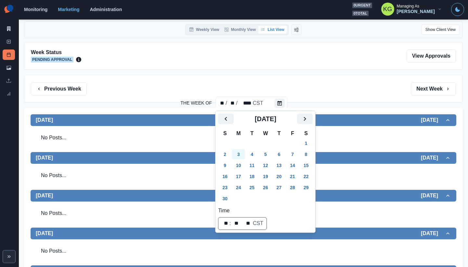
click at [239, 150] on button "3" at bounding box center [238, 154] width 13 height 10
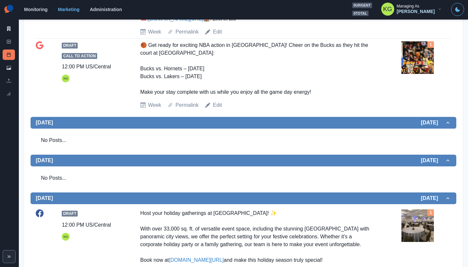
scroll to position [455, 0]
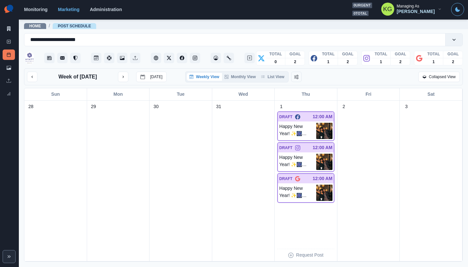
click at [277, 81] on div "Weekly View Monthly View List View" at bounding box center [236, 76] width 103 height 11
click at [277, 77] on button "List View" at bounding box center [272, 77] width 29 height 8
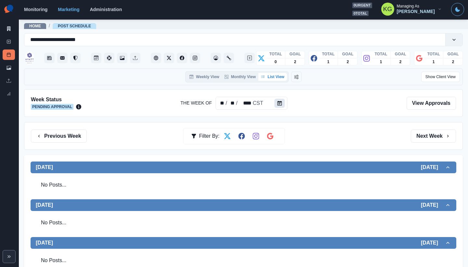
click at [282, 107] on button "Calendar" at bounding box center [280, 102] width 10 height 9
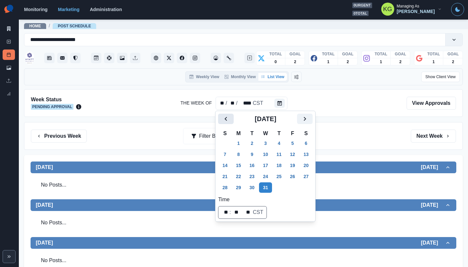
click at [220, 116] on button "Previous" at bounding box center [226, 118] width 16 height 10
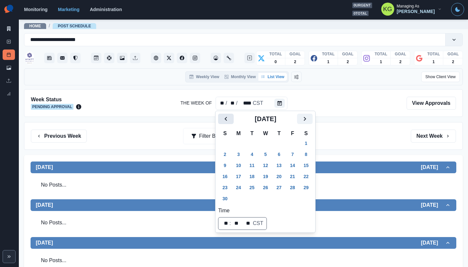
click at [222, 117] on button "Previous" at bounding box center [226, 118] width 16 height 10
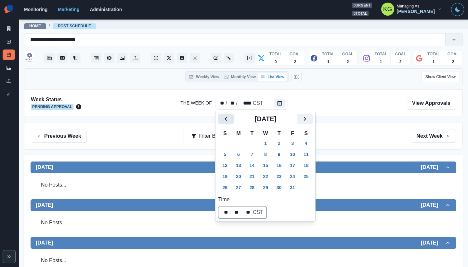
click at [222, 117] on button "Previous" at bounding box center [226, 118] width 16 height 10
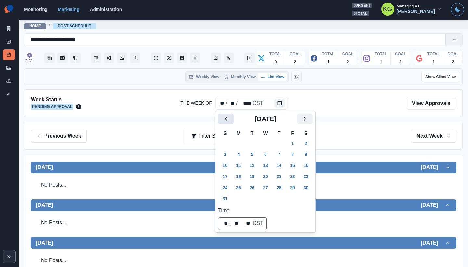
click at [222, 117] on button "Previous" at bounding box center [226, 118] width 16 height 10
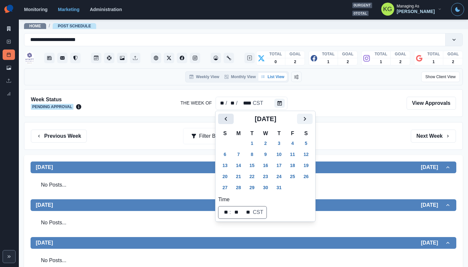
click at [222, 117] on button "Previous" at bounding box center [226, 118] width 16 height 10
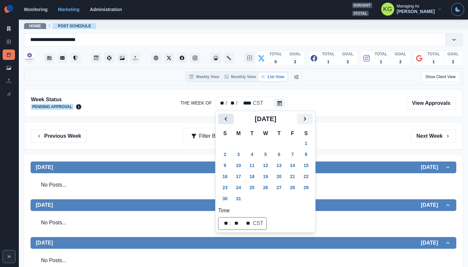
click at [222, 117] on button "Previous" at bounding box center [226, 118] width 16 height 10
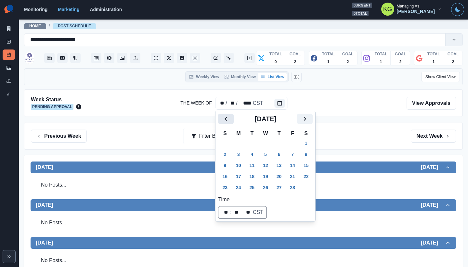
click at [222, 117] on button "Previous" at bounding box center [226, 118] width 16 height 10
click at [271, 178] on button "25" at bounding box center [265, 176] width 13 height 10
click at [366, 133] on div "Previous Week Filter By: Next Week" at bounding box center [243, 135] width 425 height 13
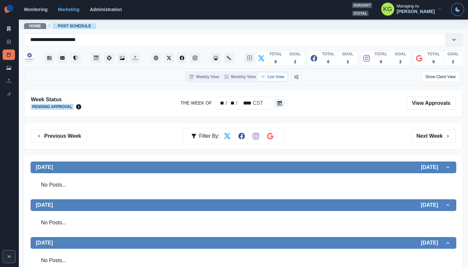
scroll to position [133, 0]
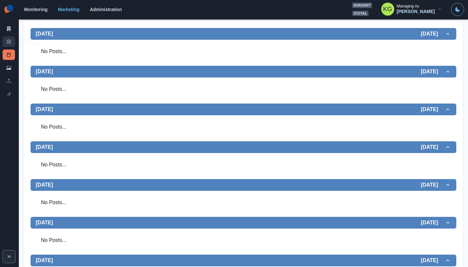
click at [7, 39] on icon at bounding box center [9, 41] width 5 height 5
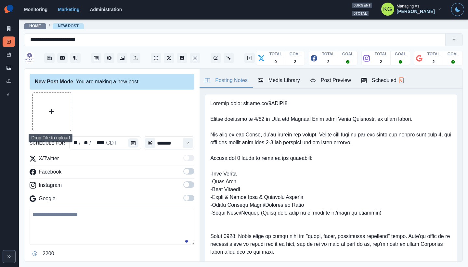
click at [65, 106] on button "Upload Media" at bounding box center [52, 111] width 38 height 38
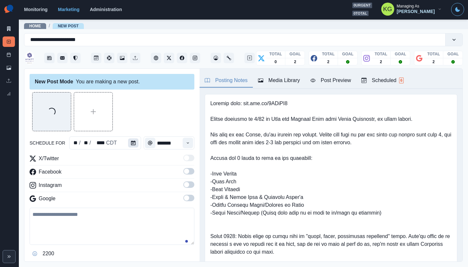
click at [129, 144] on button "Calendar" at bounding box center [133, 142] width 10 height 9
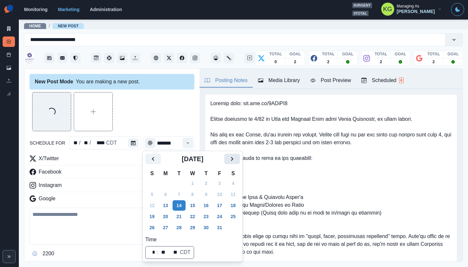
click at [236, 157] on icon "Next" at bounding box center [232, 159] width 8 height 8
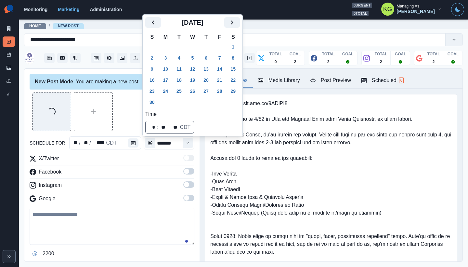
click at [236, 20] on icon "Next" at bounding box center [232, 23] width 8 height 8
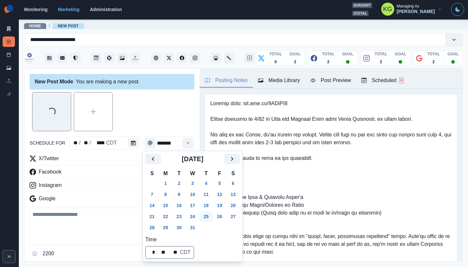
click at [212, 217] on button "25" at bounding box center [206, 216] width 13 height 10
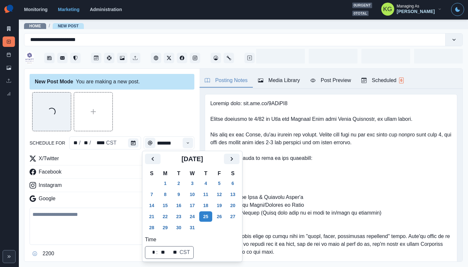
click at [147, 127] on div "Loading..." at bounding box center [112, 111] width 165 height 39
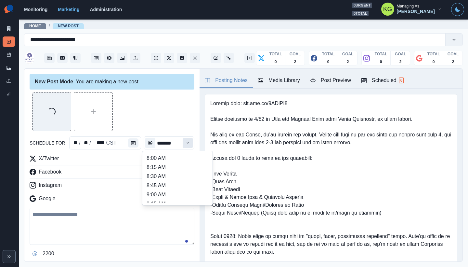
click at [186, 141] on icon "Time" at bounding box center [188, 142] width 5 height 5
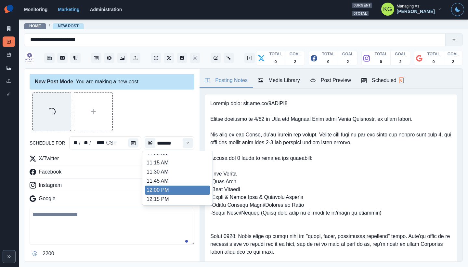
click at [165, 189] on li "12:00 PM" at bounding box center [177, 189] width 65 height 9
type input "********"
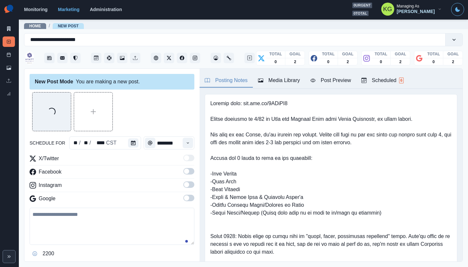
click at [184, 197] on span at bounding box center [186, 197] width 5 height 5
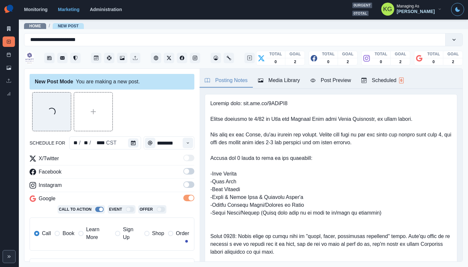
click at [184, 186] on span at bounding box center [186, 184] width 5 height 5
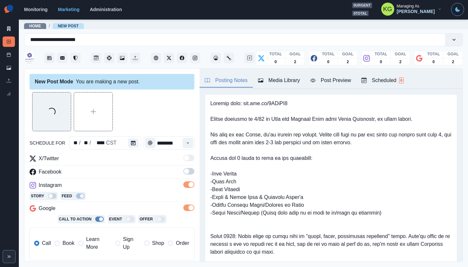
click at [184, 172] on span at bounding box center [186, 170] width 5 height 5
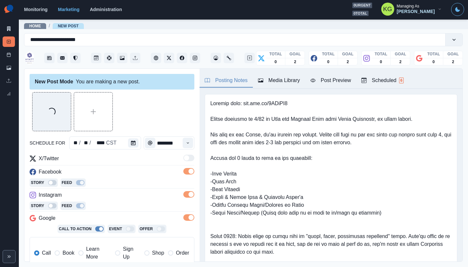
scroll to position [55, 0]
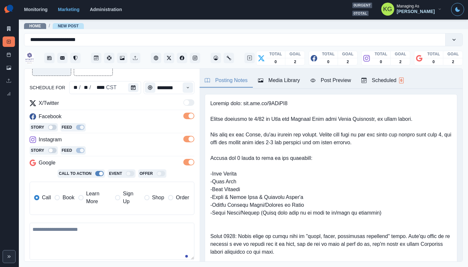
click at [58, 199] on span at bounding box center [57, 197] width 5 height 5
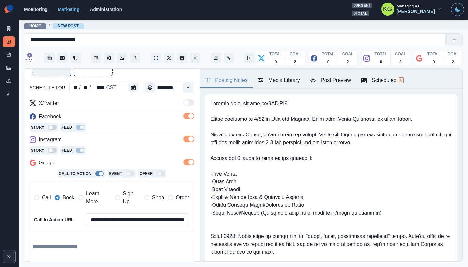
scroll to position [146, 0]
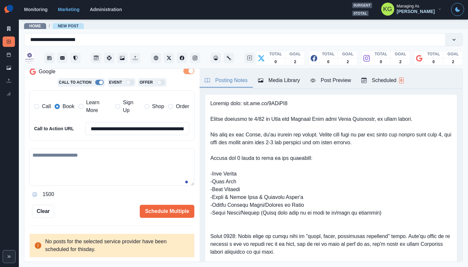
click at [102, 160] on textarea at bounding box center [112, 166] width 165 height 37
paste textarea "**********"
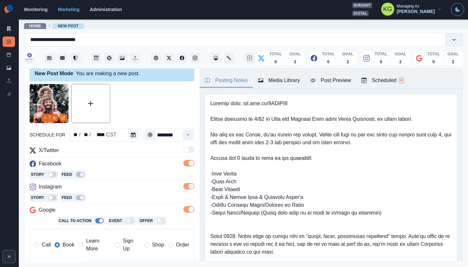
scroll to position [130, 0]
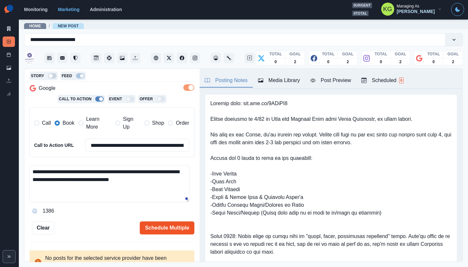
type textarea "**********"
click at [165, 228] on button "Schedule Multiple" at bounding box center [167, 227] width 55 height 13
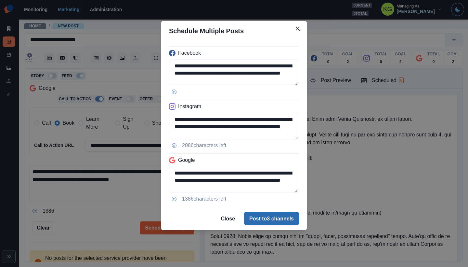
click at [269, 217] on button "Post to 3 channels" at bounding box center [271, 218] width 55 height 13
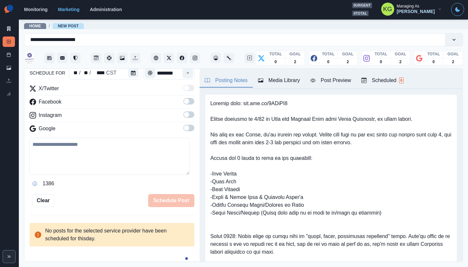
scroll to position [59, 0]
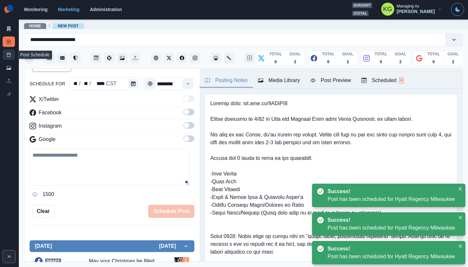
click at [10, 56] on icon at bounding box center [9, 54] width 5 height 5
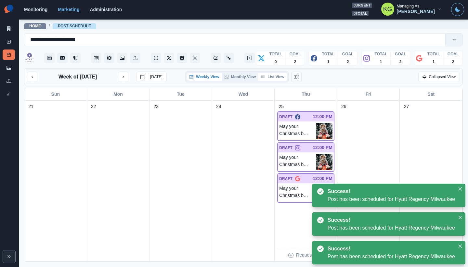
click at [276, 80] on button "List View" at bounding box center [272, 77] width 29 height 8
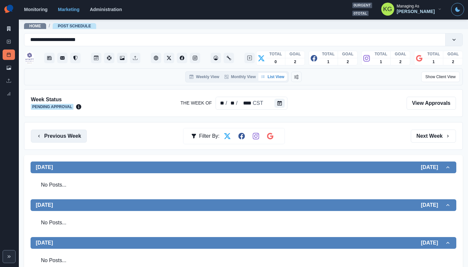
click at [82, 133] on button "Previous Week" at bounding box center [59, 135] width 56 height 13
click at [81, 137] on button "Previous Week" at bounding box center [59, 135] width 56 height 13
click at [68, 139] on button "Previous Week" at bounding box center [59, 135] width 56 height 13
click at [50, 134] on button "Previous Week" at bounding box center [59, 135] width 56 height 13
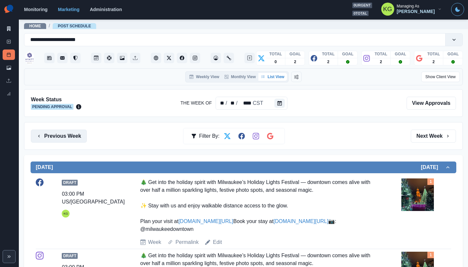
click at [75, 141] on button "Previous Week" at bounding box center [59, 135] width 56 height 13
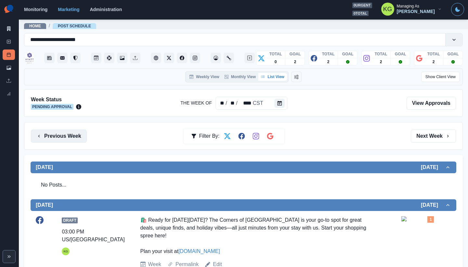
click at [65, 135] on button "Previous Week" at bounding box center [59, 135] width 56 height 13
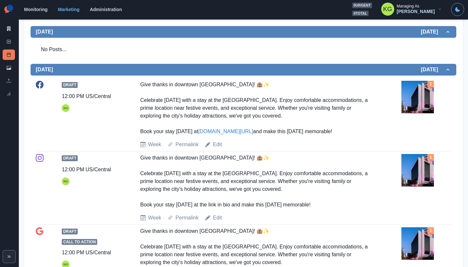
scroll to position [20, 0]
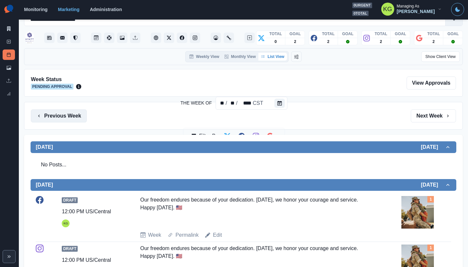
click at [66, 117] on button "Previous Week" at bounding box center [59, 115] width 56 height 13
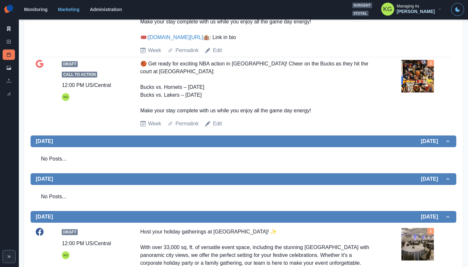
scroll to position [459, 0]
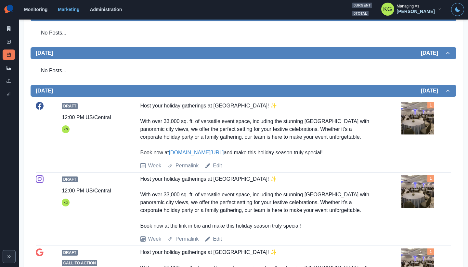
drag, startPoint x: 152, startPoint y: 121, endPoint x: 337, endPoint y: 165, distance: 190.5
click at [337, 165] on div "Draft 12:00 PM US/Central KG Host your holiday gatherings at Hyatt Regency Milw…" at bounding box center [243, 136] width 415 height 68
copy div "Host your holiday gatherings at Hyatt Regency Milwaukee! ✨ With over 33,000 sq.…"
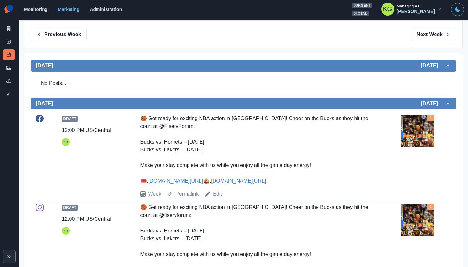
scroll to position [0, 0]
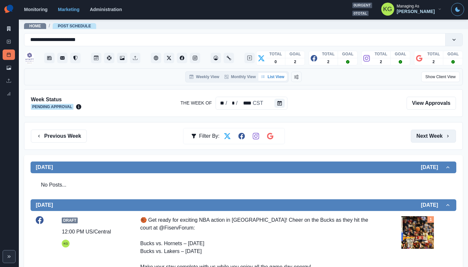
click at [433, 134] on button "Next Week" at bounding box center [433, 135] width 45 height 13
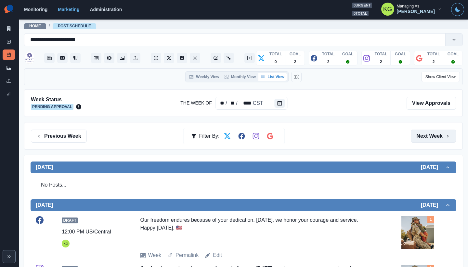
click at [433, 134] on button "Next Week" at bounding box center [433, 135] width 45 height 13
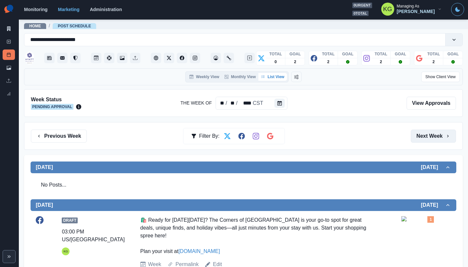
click at [433, 134] on button "Next Week" at bounding box center [433, 135] width 45 height 13
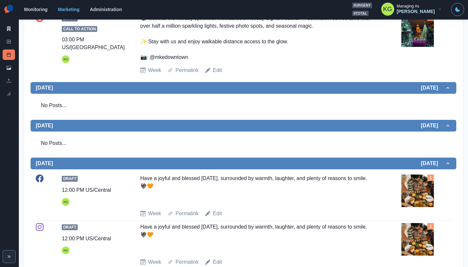
scroll to position [15, 0]
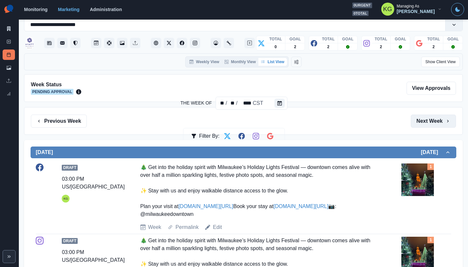
click at [432, 118] on button "Next Week" at bounding box center [433, 120] width 45 height 13
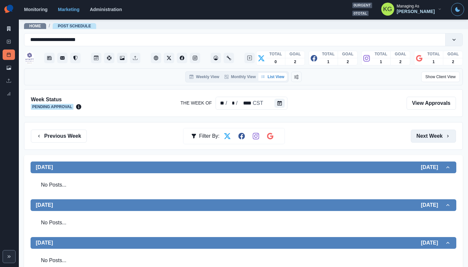
click at [433, 137] on button "Next Week" at bounding box center [433, 135] width 45 height 13
click at [83, 138] on button "Previous Week" at bounding box center [59, 135] width 56 height 13
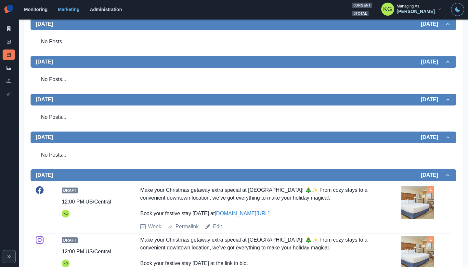
scroll to position [13, 0]
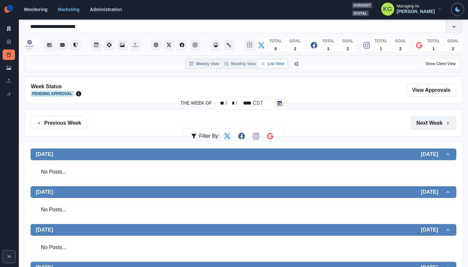
click at [417, 125] on button "Next Week" at bounding box center [433, 122] width 45 height 13
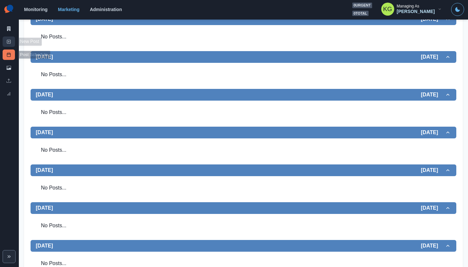
click at [8, 45] on link "New Post" at bounding box center [9, 41] width 12 height 10
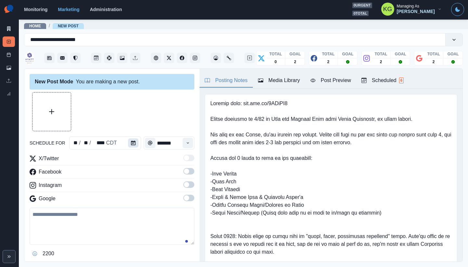
click at [132, 144] on icon "Calendar" at bounding box center [133, 142] width 5 height 5
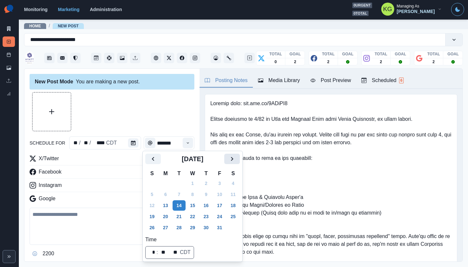
click at [236, 160] on icon "Next" at bounding box center [232, 159] width 8 height 8
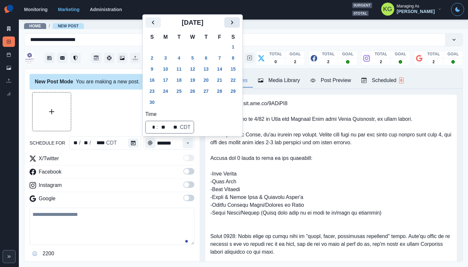
click at [234, 23] on icon "Next" at bounding box center [232, 23] width 8 height 8
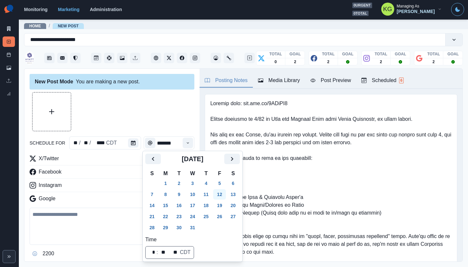
click at [226, 192] on button "12" at bounding box center [219, 194] width 13 height 10
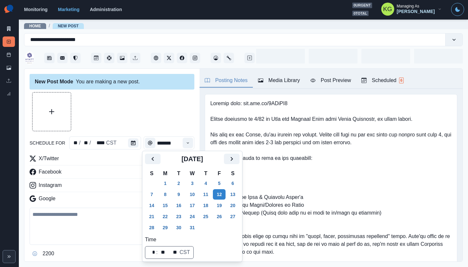
click at [153, 121] on div at bounding box center [112, 111] width 165 height 39
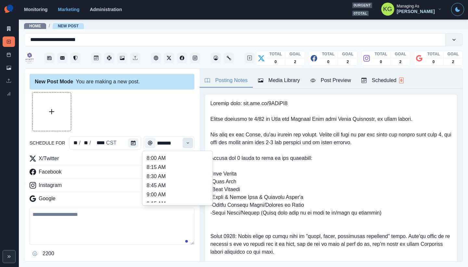
click at [186, 144] on icon "Time" at bounding box center [188, 142] width 5 height 5
click at [167, 176] on li "12:00 PM" at bounding box center [177, 176] width 65 height 9
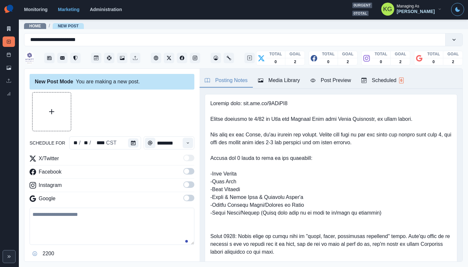
type input "********"
click at [183, 174] on label at bounding box center [188, 173] width 11 height 10
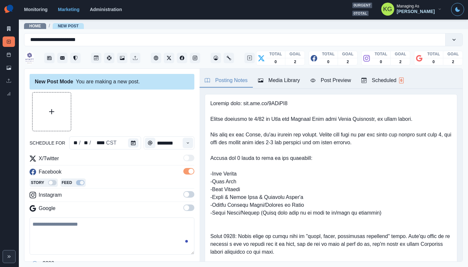
click at [186, 189] on div "X/Twitter Facebook Story Feed Instagram Google" at bounding box center [112, 184] width 165 height 60
click at [184, 196] on span at bounding box center [188, 194] width 11 height 7
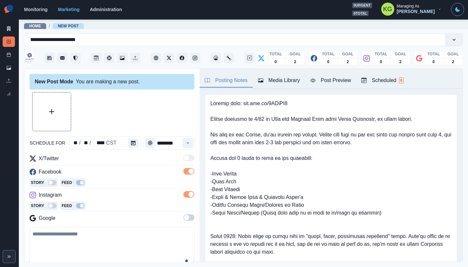
click at [185, 218] on span at bounding box center [188, 217] width 11 height 7
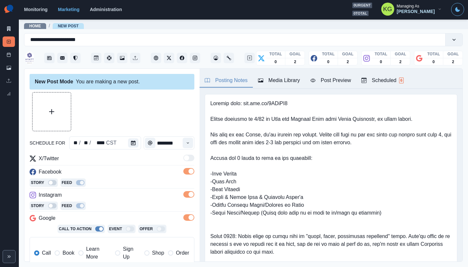
scroll to position [49, 0]
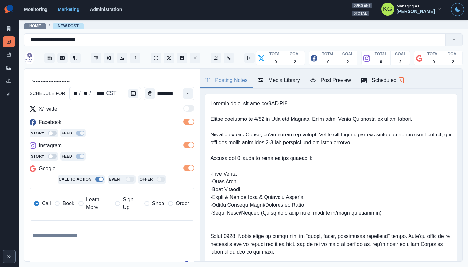
click at [60, 198] on label "Book" at bounding box center [65, 203] width 20 height 16
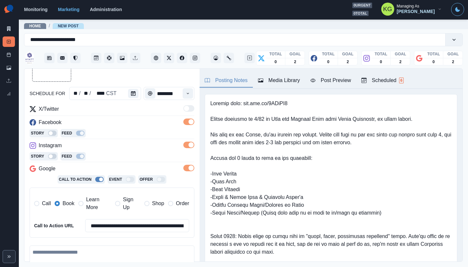
click at [285, 78] on div "Media Library" at bounding box center [279, 80] width 42 height 8
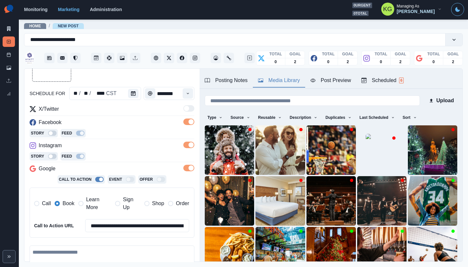
scroll to position [52, 0]
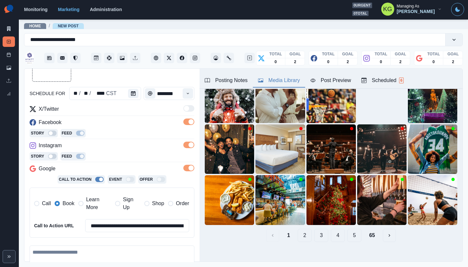
click at [365, 228] on button "65" at bounding box center [372, 234] width 16 height 13
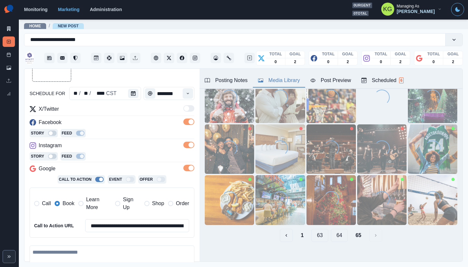
scroll to position [0, 0]
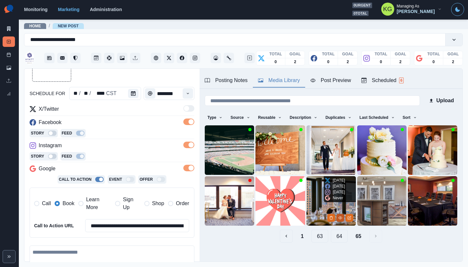
click at [338, 215] on icon "View Media" at bounding box center [340, 217] width 4 height 4
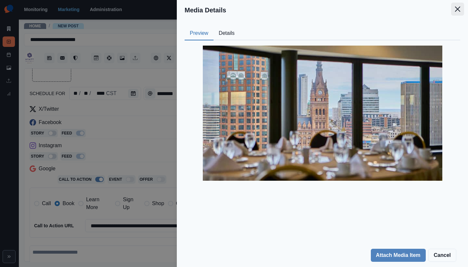
click at [456, 10] on icon "Close" at bounding box center [457, 9] width 5 height 5
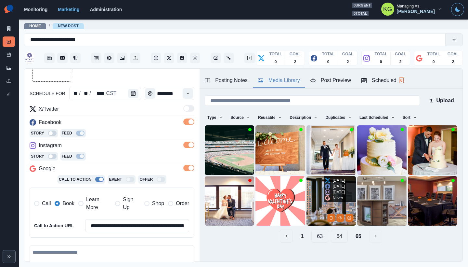
click at [311, 190] on img at bounding box center [331, 200] width 49 height 49
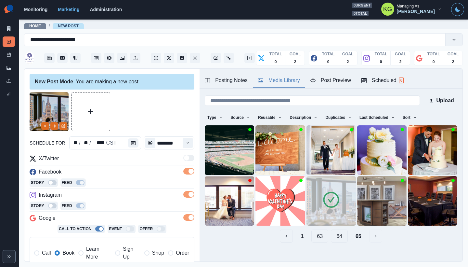
scroll to position [131, 0]
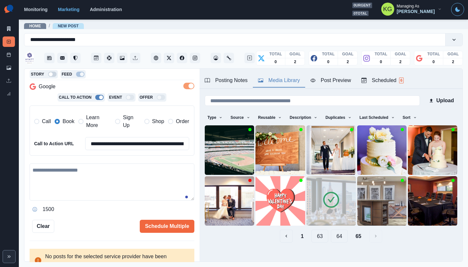
click at [109, 179] on textarea at bounding box center [112, 181] width 165 height 37
paste textarea "**********"
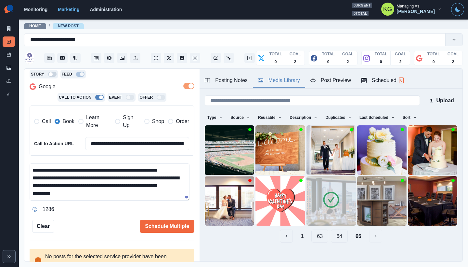
scroll to position [15, 0]
click at [229, 81] on div "Posting Notes" at bounding box center [226, 80] width 43 height 8
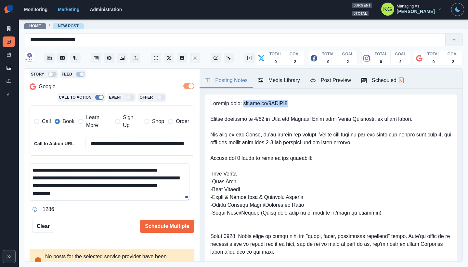
drag, startPoint x: 292, startPoint y: 103, endPoint x: 242, endPoint y: 102, distance: 50.1
click at [242, 102] on pre at bounding box center [330, 200] width 241 height 203
copy pre "www.bit.ly/3RQoQU5"
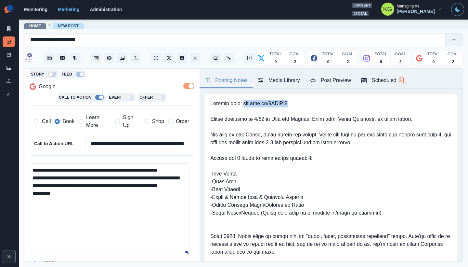
click at [172, 254] on textarea "**********" at bounding box center [110, 208] width 160 height 91
click at [60, 181] on textarea "**********" at bounding box center [110, 209] width 160 height 92
click at [30, 185] on textarea "**********" at bounding box center [110, 209] width 160 height 92
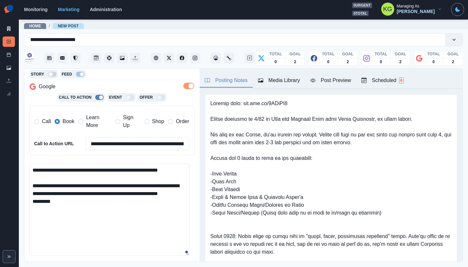
click at [98, 218] on textarea "**********" at bounding box center [110, 209] width 160 height 92
click at [35, 216] on textarea "**********" at bounding box center [110, 209] width 160 height 92
click at [88, 223] on textarea "**********" at bounding box center [110, 209] width 160 height 92
paste textarea "**********"
drag, startPoint x: 52, startPoint y: 176, endPoint x: 32, endPoint y: 174, distance: 20.9
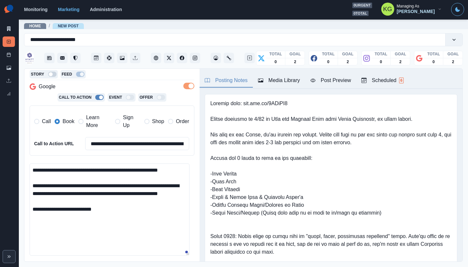
click at [32, 174] on textarea "**********" at bounding box center [110, 209] width 160 height 92
click at [34, 170] on textarea "**********" at bounding box center [110, 209] width 160 height 92
paste textarea "***"
click at [76, 177] on textarea "**********" at bounding box center [110, 209] width 160 height 92
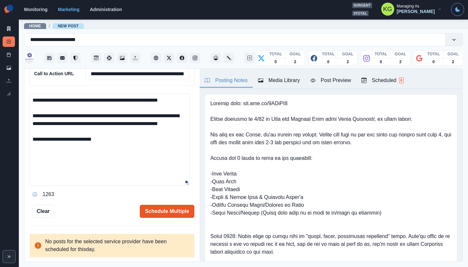
type textarea "**********"
click at [158, 211] on button "Schedule Multiple" at bounding box center [167, 210] width 55 height 13
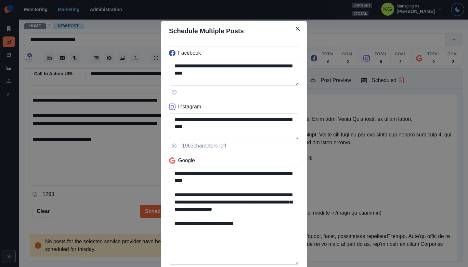
click at [287, 262] on textarea "**********" at bounding box center [234, 216] width 130 height 98
drag, startPoint x: 270, startPoint y: 227, endPoint x: 166, endPoint y: 223, distance: 104.4
click at [166, 223] on div "**********" at bounding box center [234, 160] width 146 height 238
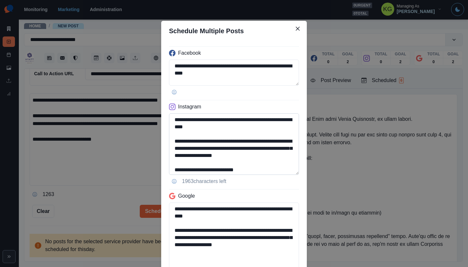
click at [283, 175] on textarea "**********" at bounding box center [234, 143] width 130 height 61
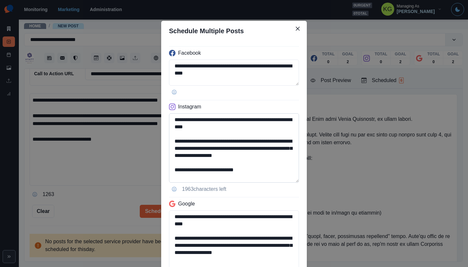
type textarea "**********"
drag, startPoint x: 254, startPoint y: 171, endPoint x: 248, endPoint y: 174, distance: 6.3
click at [248, 174] on textarea "**********" at bounding box center [234, 147] width 130 height 69
click at [257, 176] on textarea "**********" at bounding box center [234, 147] width 130 height 69
drag, startPoint x: 257, startPoint y: 177, endPoint x: 204, endPoint y: 176, distance: 53.3
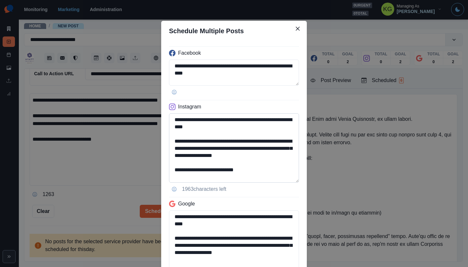
click at [204, 176] on textarea "**********" at bounding box center [234, 147] width 130 height 69
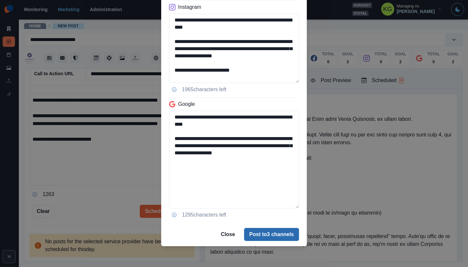
type textarea "**********"
click at [269, 230] on button "Post to 3 channels" at bounding box center [271, 234] width 55 height 13
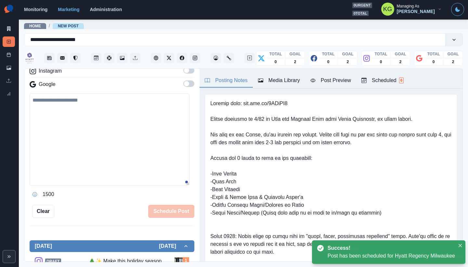
scroll to position [91, 0]
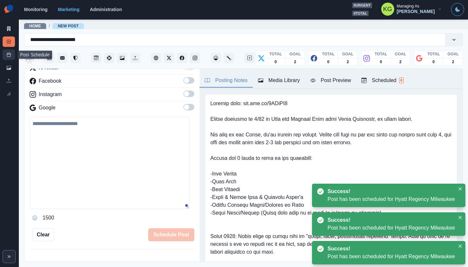
click at [11, 57] on link "Post Schedule" at bounding box center [9, 54] width 12 height 10
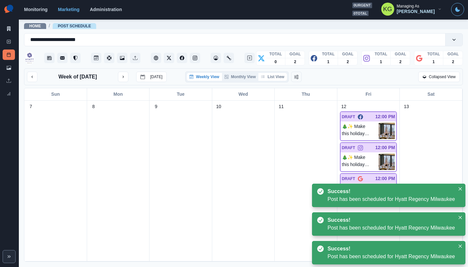
click at [282, 77] on button "List View" at bounding box center [272, 77] width 29 height 8
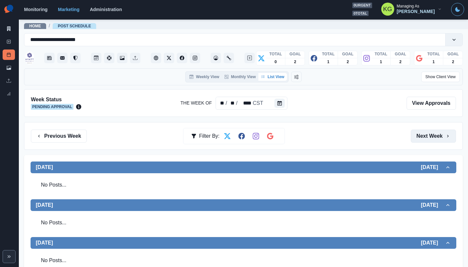
click at [423, 137] on button "Next Week" at bounding box center [433, 135] width 45 height 13
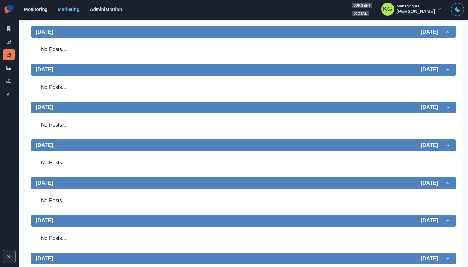
scroll to position [5, 0]
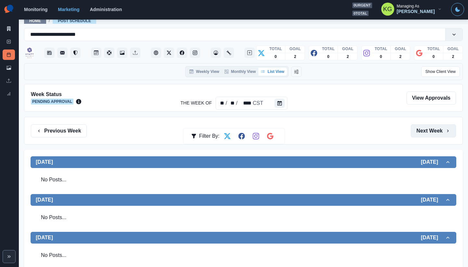
click at [417, 129] on button "Next Week" at bounding box center [433, 130] width 45 height 13
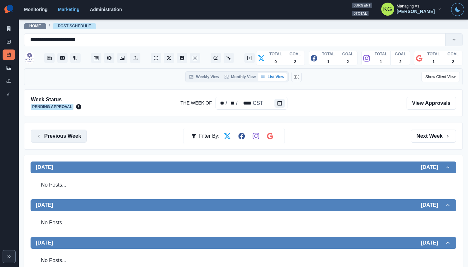
click at [76, 133] on button "Previous Week" at bounding box center [59, 135] width 56 height 13
click at [76, 138] on button "Previous Week" at bounding box center [59, 135] width 56 height 13
click at [420, 142] on div "Previous Week Filter By: Next Week" at bounding box center [243, 136] width 439 height 28
click at [421, 137] on button "Next Week" at bounding box center [433, 135] width 45 height 13
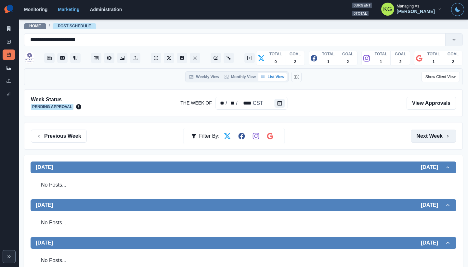
click at [421, 137] on button "Next Week" at bounding box center [433, 135] width 45 height 13
click at [421, 135] on button "Next Week" at bounding box center [433, 135] width 45 height 13
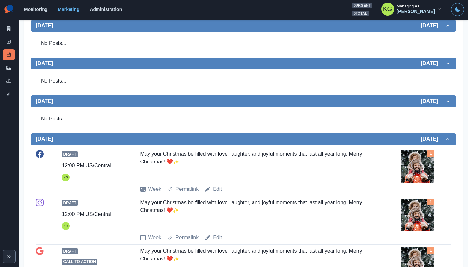
scroll to position [2, 0]
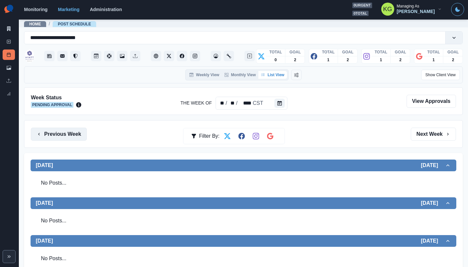
click at [75, 131] on button "Previous Week" at bounding box center [59, 133] width 56 height 13
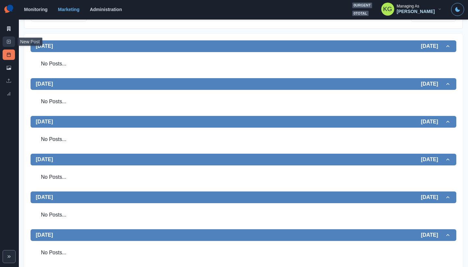
click at [7, 41] on icon at bounding box center [9, 41] width 5 height 5
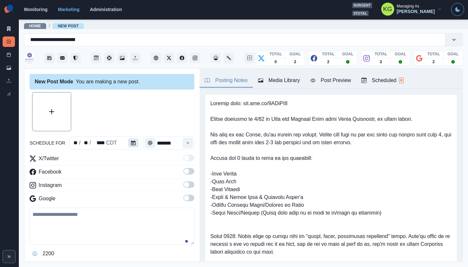
click at [128, 142] on button "Calendar" at bounding box center [133, 142] width 10 height 9
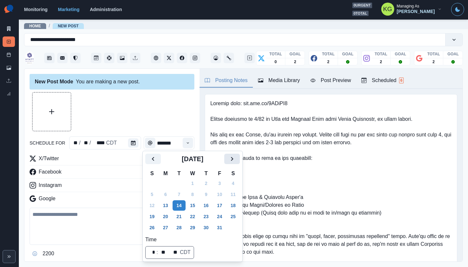
click at [240, 160] on button "Next" at bounding box center [232, 158] width 16 height 10
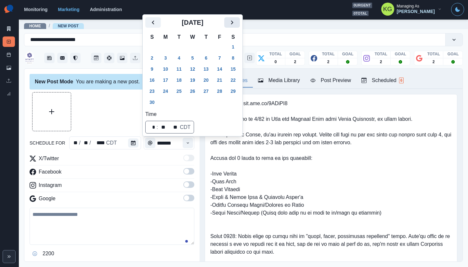
click at [236, 23] on icon "Next" at bounding box center [232, 23] width 8 height 8
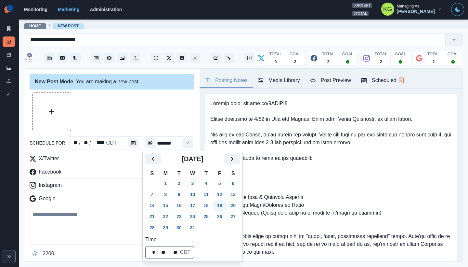
click at [222, 202] on button "19" at bounding box center [219, 205] width 13 height 10
click at [140, 104] on div at bounding box center [112, 111] width 165 height 39
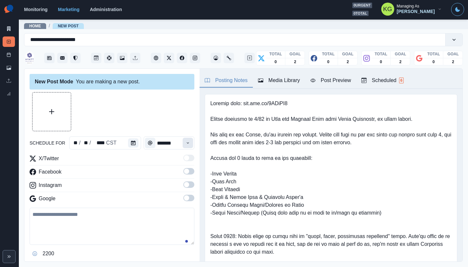
click at [186, 142] on icon "Time" at bounding box center [188, 142] width 5 height 5
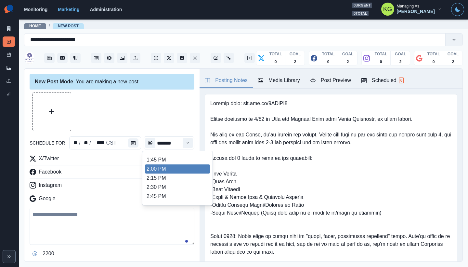
scroll to position [226, 0]
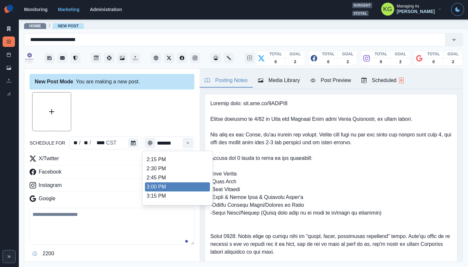
click at [165, 185] on li "3:00 PM" at bounding box center [177, 186] width 65 height 9
type input "*******"
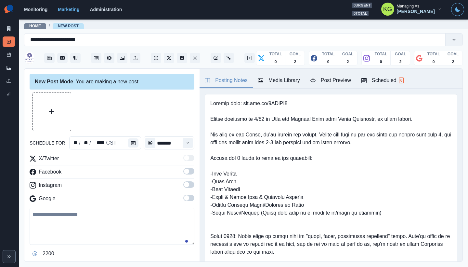
click at [186, 203] on label at bounding box center [188, 199] width 11 height 10
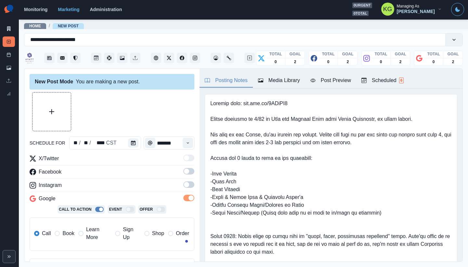
click at [186, 187] on span at bounding box center [188, 184] width 11 height 7
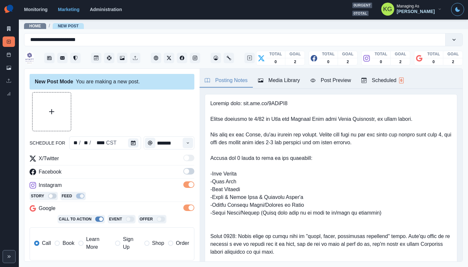
click at [186, 172] on span at bounding box center [188, 171] width 11 height 7
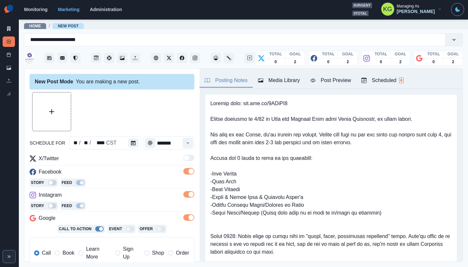
scroll to position [126, 0]
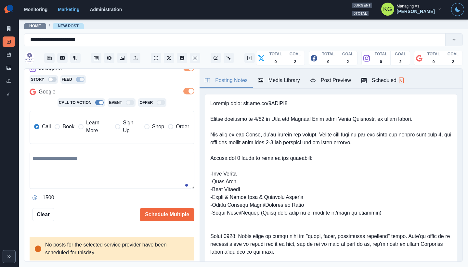
click at [69, 130] on span "Book" at bounding box center [68, 127] width 12 height 8
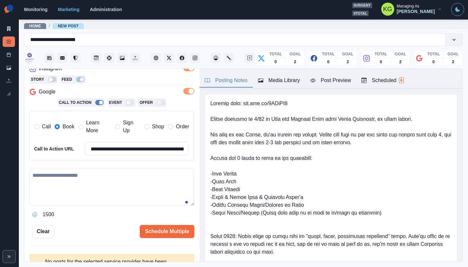
click at [286, 84] on div "Media Library" at bounding box center [279, 80] width 42 height 8
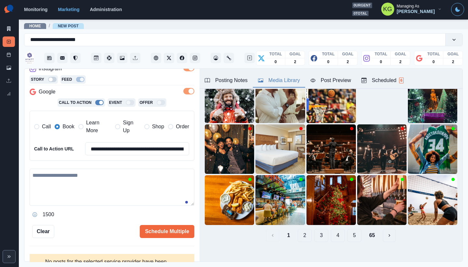
click at [368, 231] on button "65" at bounding box center [372, 234] width 16 height 13
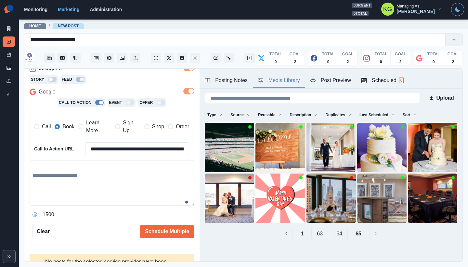
click at [341, 229] on button "64" at bounding box center [339, 233] width 17 height 13
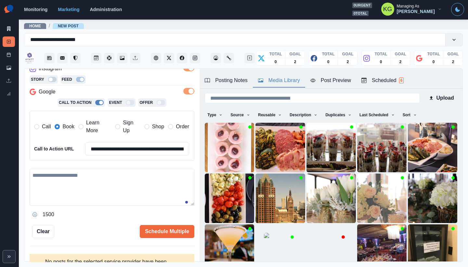
scroll to position [52, 0]
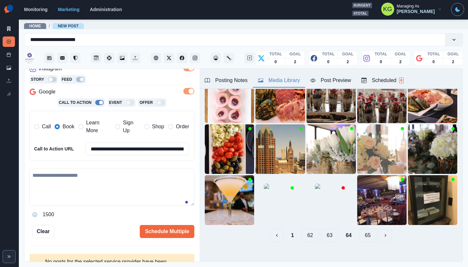
click at [329, 231] on button "63" at bounding box center [329, 234] width 17 height 13
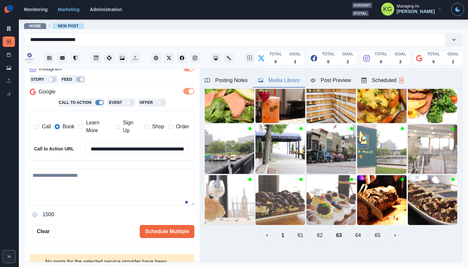
click at [316, 230] on button "62" at bounding box center [319, 234] width 17 height 13
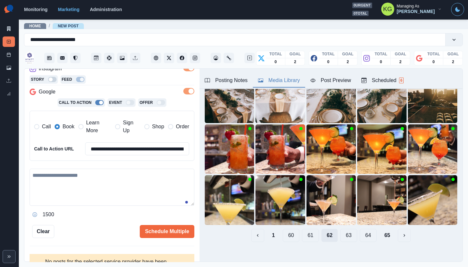
scroll to position [0, 0]
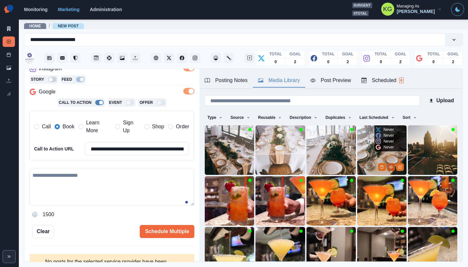
click at [387, 164] on button "View Media" at bounding box center [391, 167] width 8 height 8
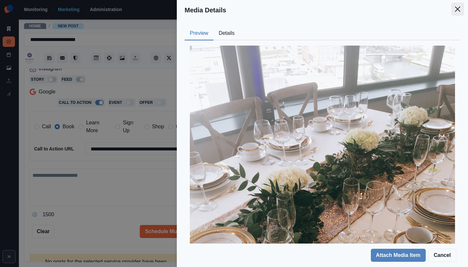
click at [458, 9] on icon "Close" at bounding box center [457, 9] width 5 height 5
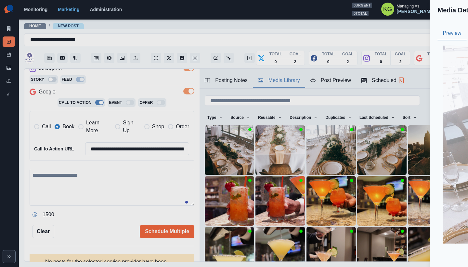
scroll to position [52, 0]
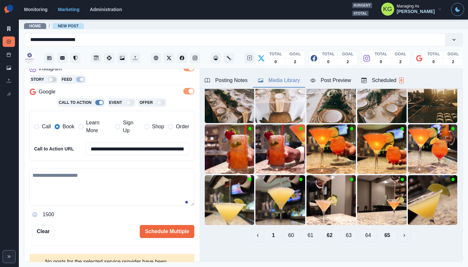
click at [307, 230] on button "61" at bounding box center [310, 234] width 17 height 13
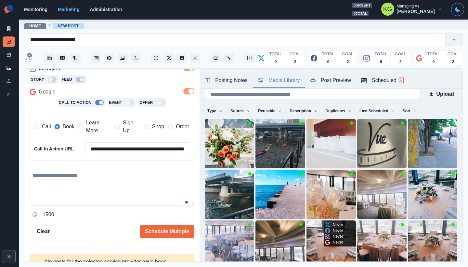
scroll to position [51, 0]
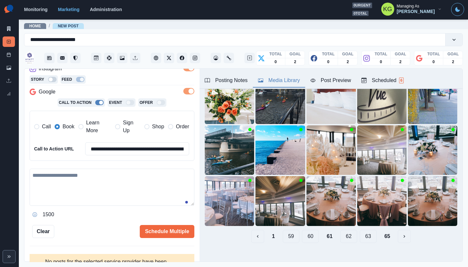
click at [302, 232] on button "60" at bounding box center [310, 235] width 17 height 13
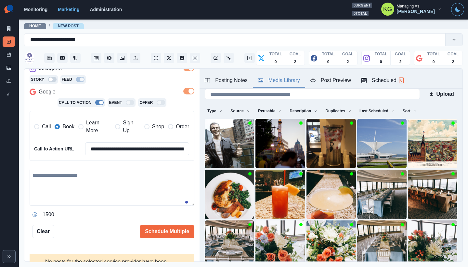
scroll to position [52, 0]
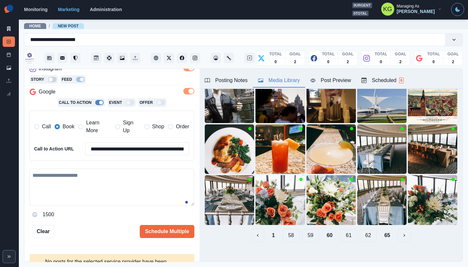
click at [303, 231] on button "59" at bounding box center [310, 234] width 17 height 13
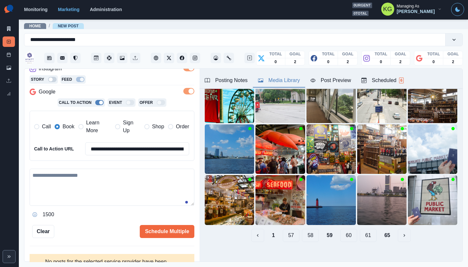
click at [304, 230] on button "58" at bounding box center [310, 234] width 17 height 13
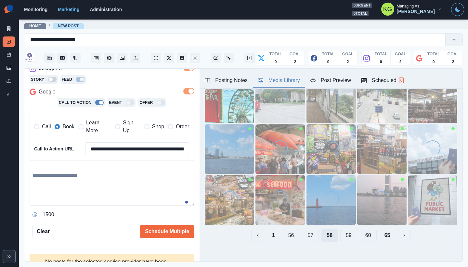
scroll to position [51, 0]
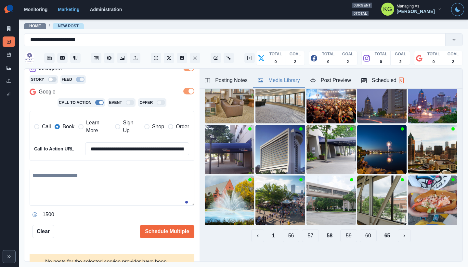
click at [302, 233] on button "57" at bounding box center [310, 235] width 17 height 13
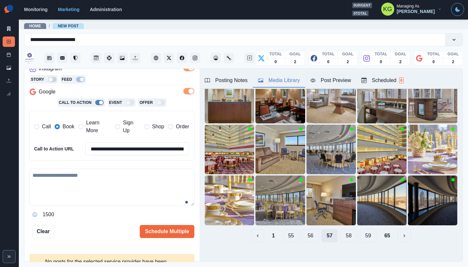
scroll to position [36, 0]
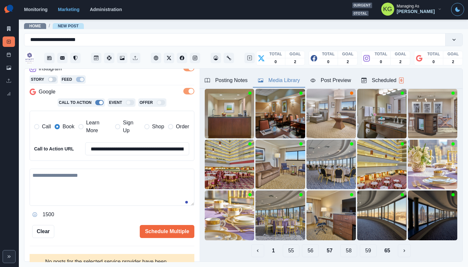
click at [308, 244] on button "56" at bounding box center [310, 250] width 17 height 13
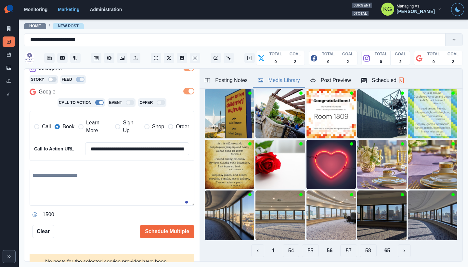
click at [307, 245] on button "55" at bounding box center [310, 250] width 17 height 13
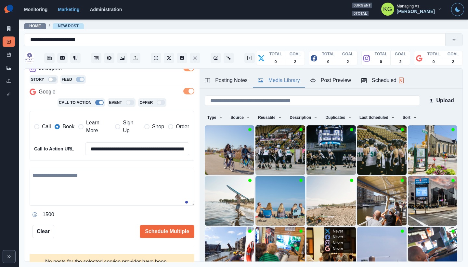
scroll to position [50, 0]
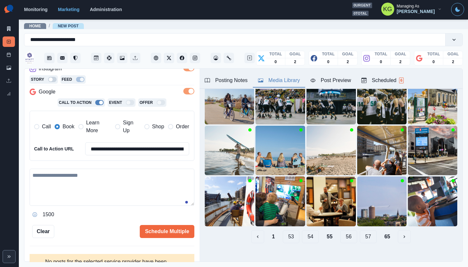
click at [306, 230] on button "54" at bounding box center [310, 236] width 17 height 13
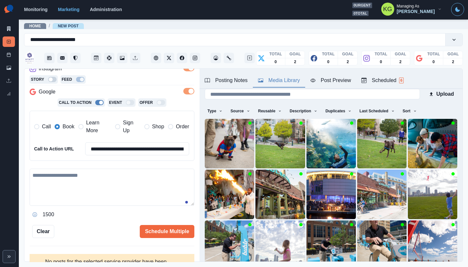
scroll to position [52, 0]
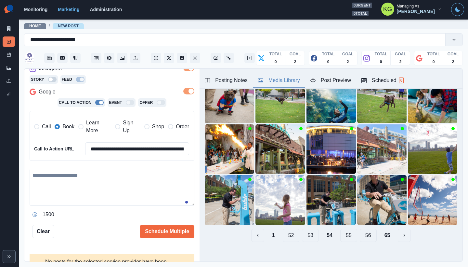
click at [305, 230] on button "53" at bounding box center [310, 234] width 17 height 13
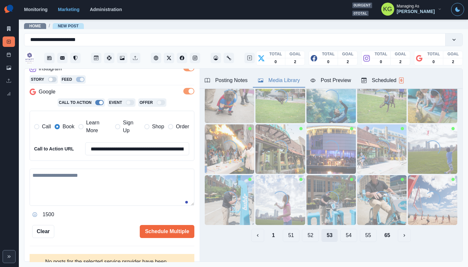
scroll to position [51, 0]
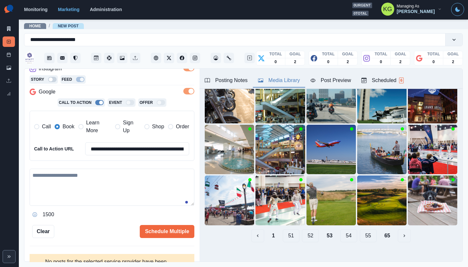
click at [306, 231] on button "52" at bounding box center [310, 235] width 17 height 13
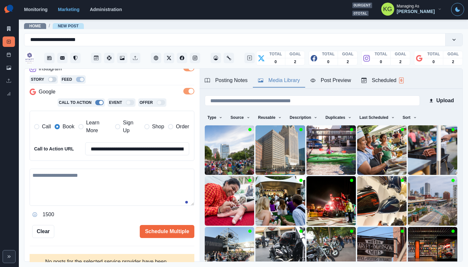
scroll to position [52, 0]
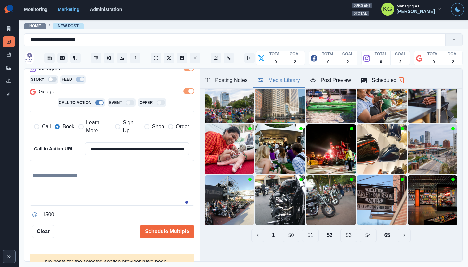
click at [305, 234] on button "51" at bounding box center [310, 234] width 17 height 13
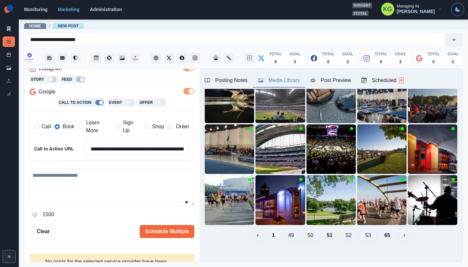
click at [305, 228] on button "50" at bounding box center [310, 234] width 17 height 13
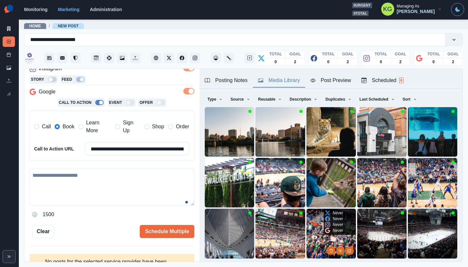
scroll to position [43, 0]
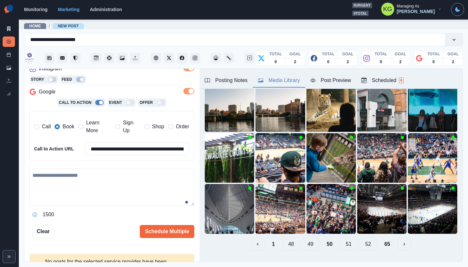
click at [307, 239] on button "49" at bounding box center [310, 243] width 17 height 13
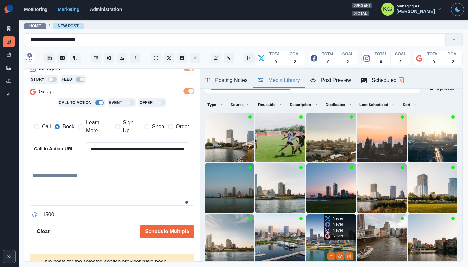
scroll to position [52, 0]
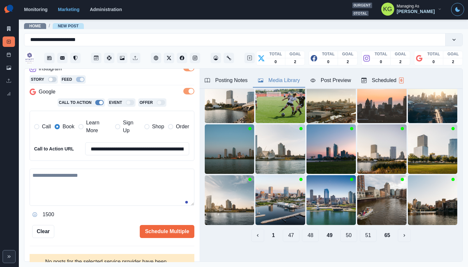
click at [307, 230] on button "48" at bounding box center [310, 234] width 17 height 13
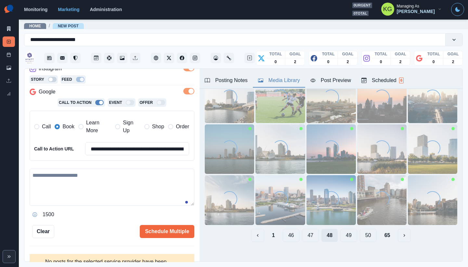
scroll to position [36, 0]
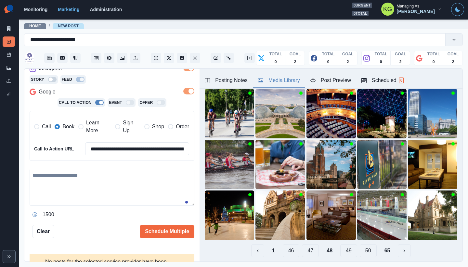
click at [302, 245] on button "47" at bounding box center [310, 250] width 17 height 13
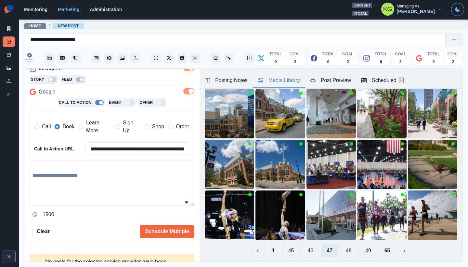
scroll to position [52, 0]
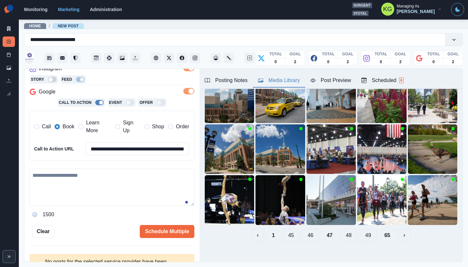
click at [304, 228] on button "46" at bounding box center [310, 234] width 17 height 13
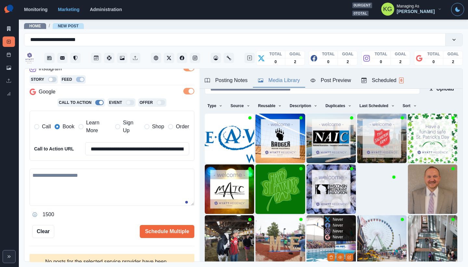
scroll to position [28, 0]
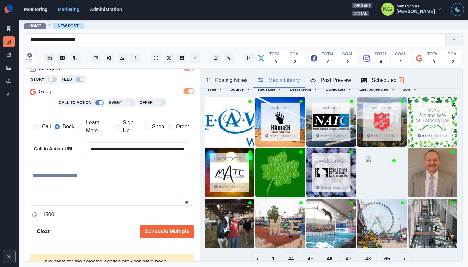
click at [308, 253] on button "45" at bounding box center [310, 258] width 17 height 13
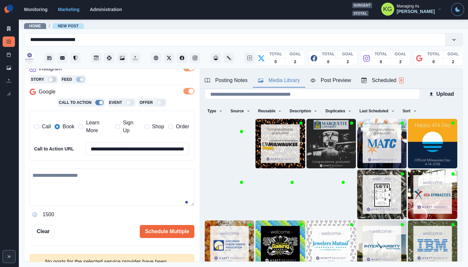
scroll to position [52, 0]
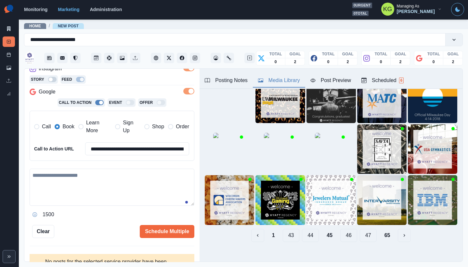
click at [304, 232] on button "44" at bounding box center [310, 234] width 17 height 13
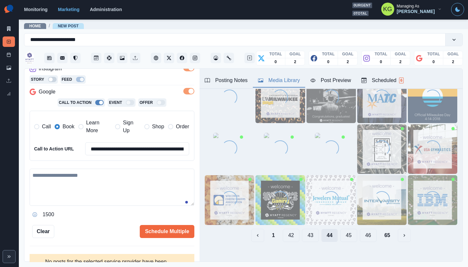
scroll to position [36, 0]
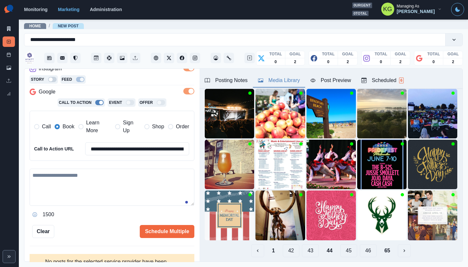
click at [304, 245] on button "43" at bounding box center [310, 250] width 17 height 13
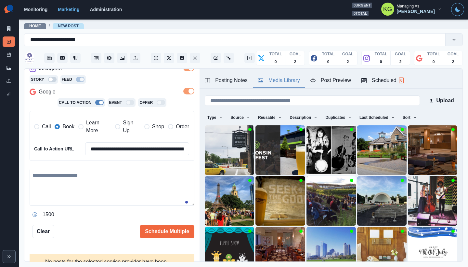
scroll to position [52, 0]
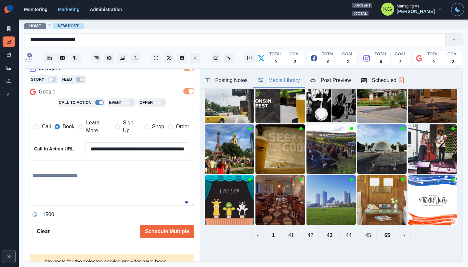
click at [306, 231] on button "42" at bounding box center [310, 234] width 17 height 13
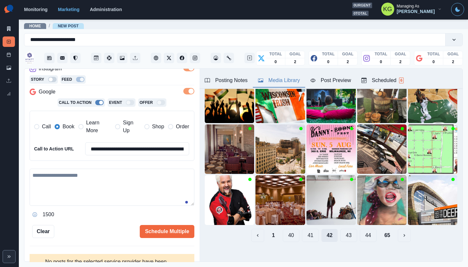
scroll to position [36, 0]
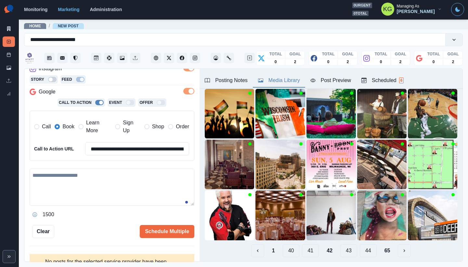
click at [307, 245] on button "41" at bounding box center [310, 250] width 17 height 13
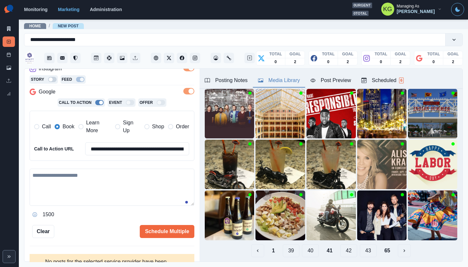
click at [306, 245] on button "40" at bounding box center [310, 250] width 17 height 13
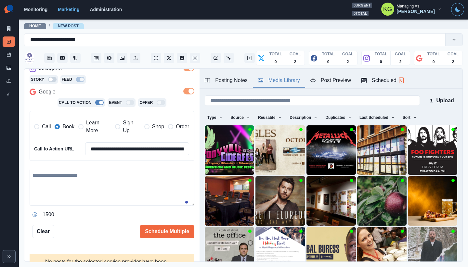
scroll to position [52, 0]
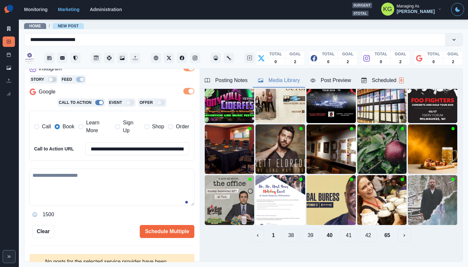
click at [307, 235] on button "39" at bounding box center [310, 234] width 17 height 13
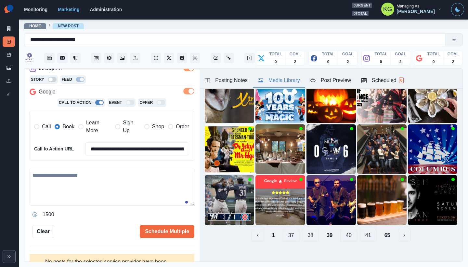
click at [307, 232] on button "38" at bounding box center [310, 234] width 17 height 13
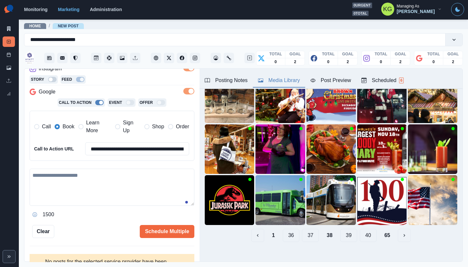
click at [307, 232] on button "37" at bounding box center [310, 234] width 17 height 13
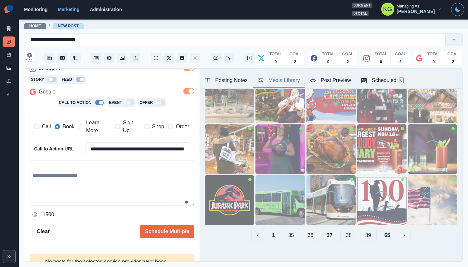
scroll to position [36, 0]
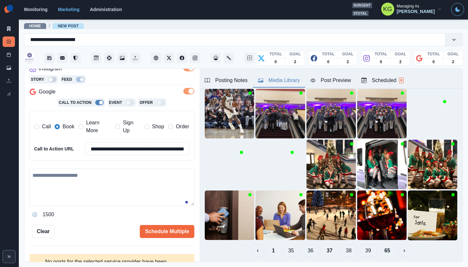
click at [307, 244] on button "36" at bounding box center [310, 250] width 17 height 13
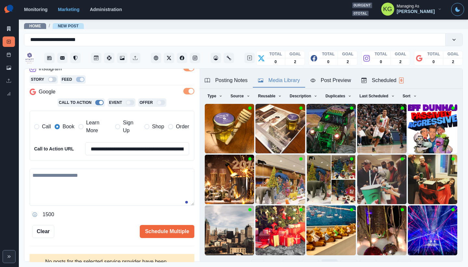
scroll to position [52, 0]
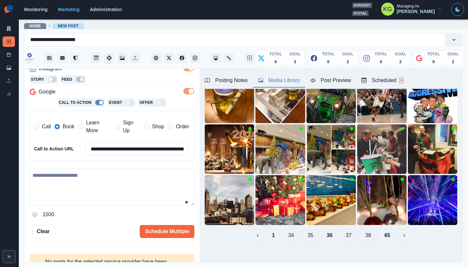
click at [304, 231] on button "35" at bounding box center [310, 234] width 17 height 13
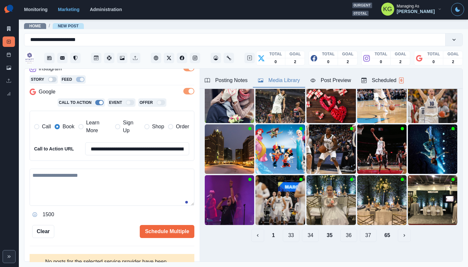
click at [304, 231] on button "34" at bounding box center [310, 234] width 17 height 13
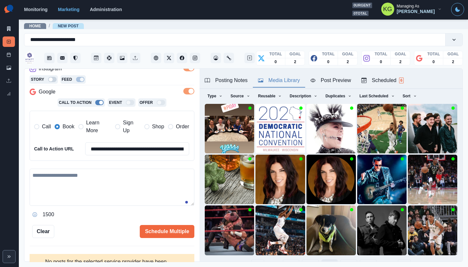
scroll to position [34, 0]
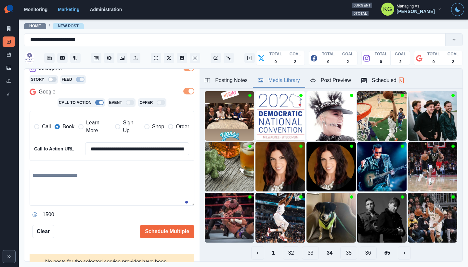
click at [307, 250] on button "33" at bounding box center [310, 252] width 17 height 13
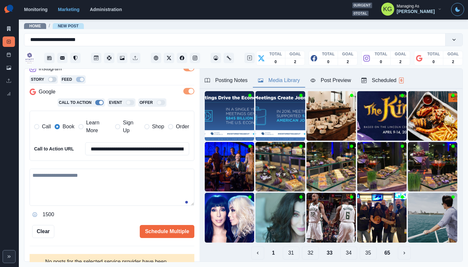
scroll to position [52, 0]
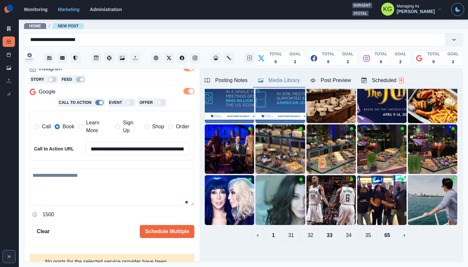
click at [305, 233] on button "32" at bounding box center [310, 234] width 17 height 13
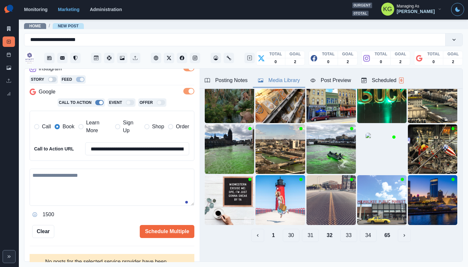
click at [305, 233] on button "31" at bounding box center [310, 234] width 17 height 13
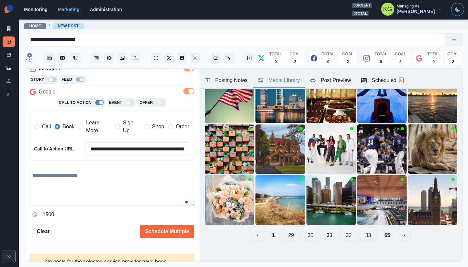
click at [306, 230] on button "30" at bounding box center [310, 234] width 17 height 13
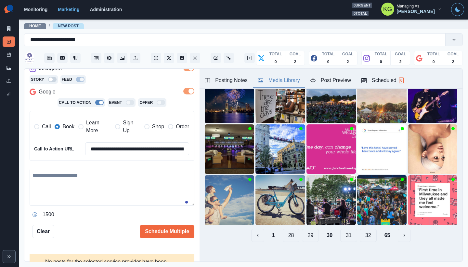
click at [306, 228] on button "29" at bounding box center [310, 234] width 17 height 13
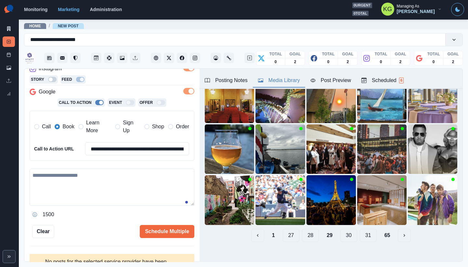
click at [305, 232] on button "28" at bounding box center [310, 234] width 17 height 13
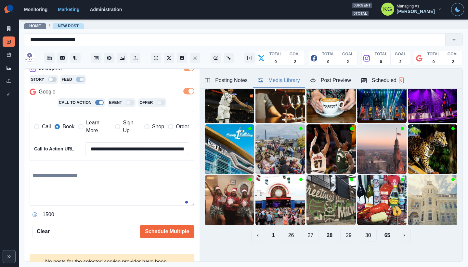
click at [306, 228] on button "27" at bounding box center [310, 234] width 17 height 13
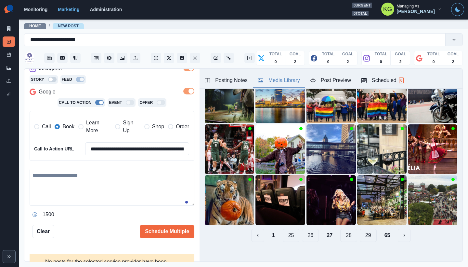
click at [305, 230] on button "26" at bounding box center [310, 234] width 17 height 13
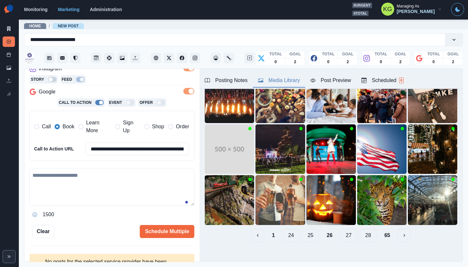
click at [307, 233] on button "25" at bounding box center [310, 234] width 17 height 13
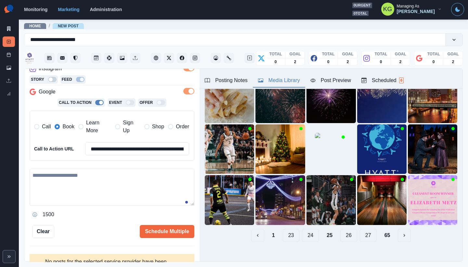
click at [306, 230] on button "24" at bounding box center [310, 234] width 17 height 13
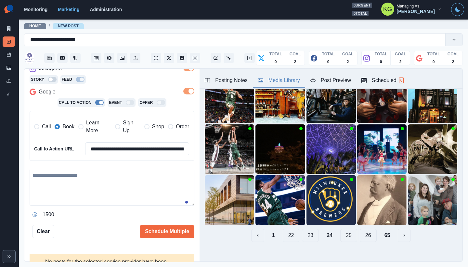
click at [304, 232] on button "23" at bounding box center [310, 234] width 17 height 13
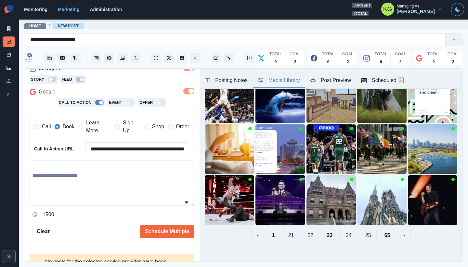
click at [304, 232] on button "22" at bounding box center [310, 234] width 17 height 13
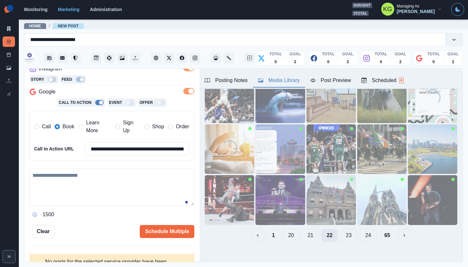
scroll to position [0, 0]
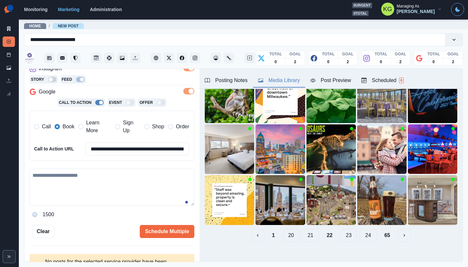
click at [304, 232] on button "21" at bounding box center [310, 234] width 17 height 13
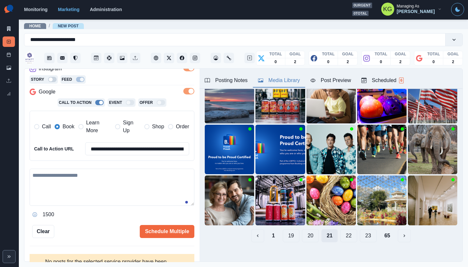
click at [304, 232] on button "20" at bounding box center [310, 235] width 17 height 13
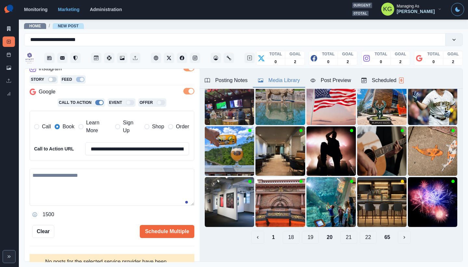
click at [304, 232] on button "19" at bounding box center [310, 236] width 17 height 13
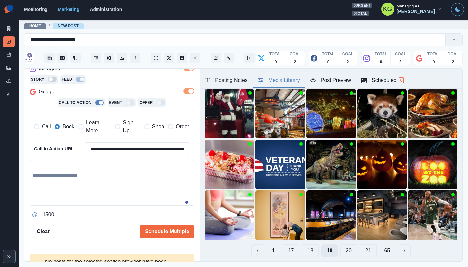
click at [307, 232] on img at bounding box center [331, 214] width 49 height 49
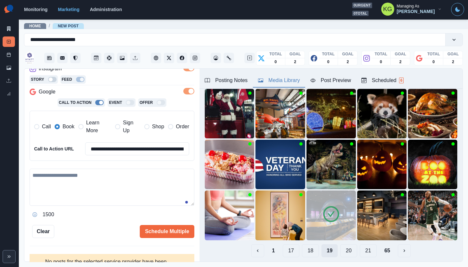
click at [307, 232] on img at bounding box center [331, 214] width 49 height 49
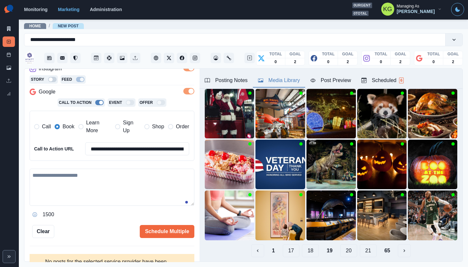
click at [304, 244] on button "18" at bounding box center [310, 250] width 17 height 13
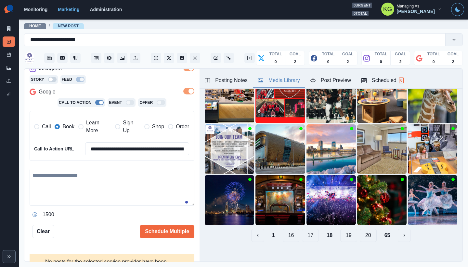
click at [307, 228] on button "17" at bounding box center [310, 234] width 17 height 13
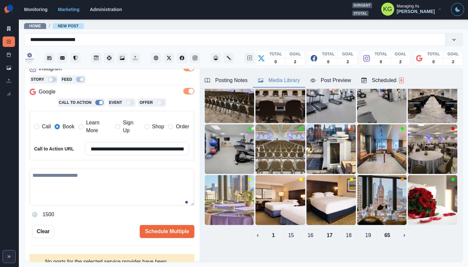
scroll to position [43, 0]
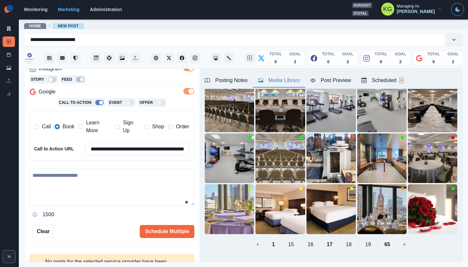
click at [311, 239] on button "16" at bounding box center [310, 244] width 17 height 13
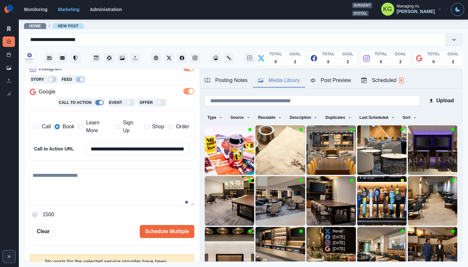
scroll to position [36, 0]
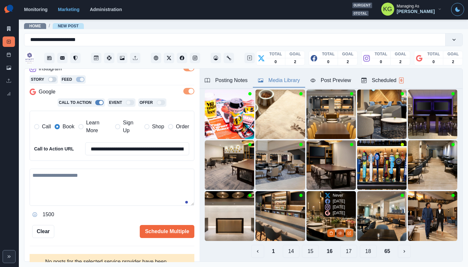
click at [338, 231] on icon "View Media" at bounding box center [340, 233] width 4 height 4
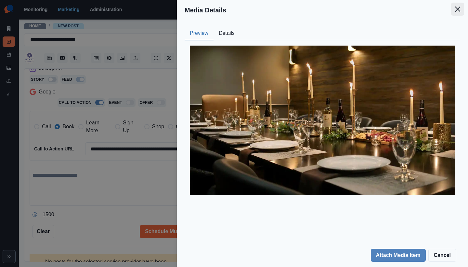
click at [454, 8] on button "Close" at bounding box center [457, 9] width 13 height 13
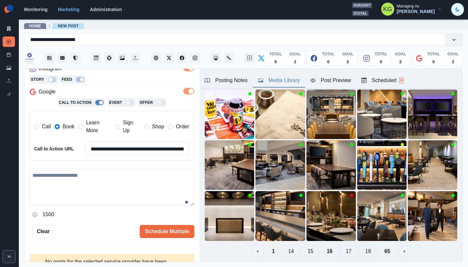
scroll to position [20, 0]
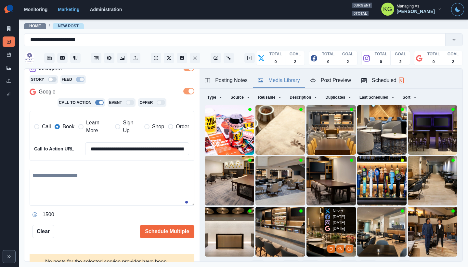
click at [307, 214] on img at bounding box center [331, 230] width 49 height 49
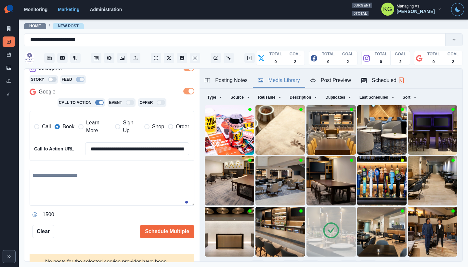
scroll to position [52, 0]
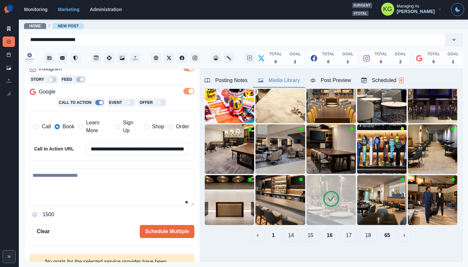
click at [302, 231] on button "15" at bounding box center [310, 234] width 17 height 13
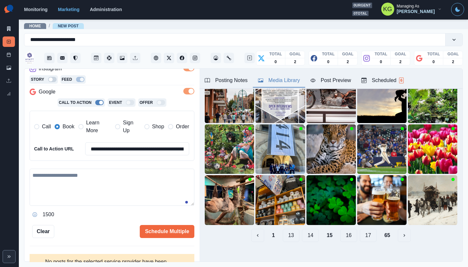
click at [309, 228] on button "14" at bounding box center [310, 234] width 17 height 13
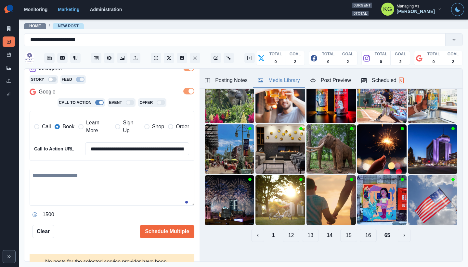
click at [310, 228] on button "13" at bounding box center [310, 234] width 17 height 13
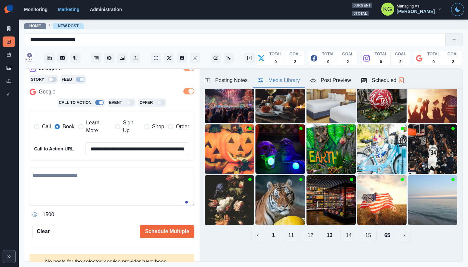
click at [307, 232] on button "12" at bounding box center [310, 234] width 17 height 13
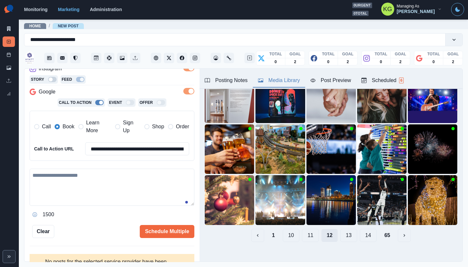
scroll to position [51, 0]
click at [307, 232] on button "11" at bounding box center [310, 235] width 17 height 13
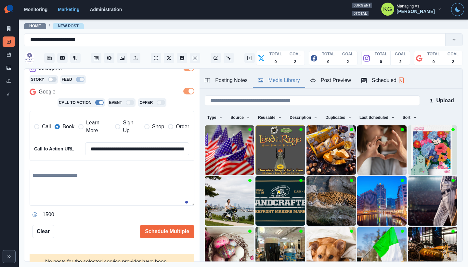
scroll to position [52, 0]
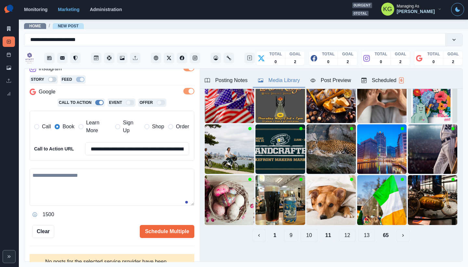
click at [307, 231] on button "10" at bounding box center [309, 234] width 17 height 13
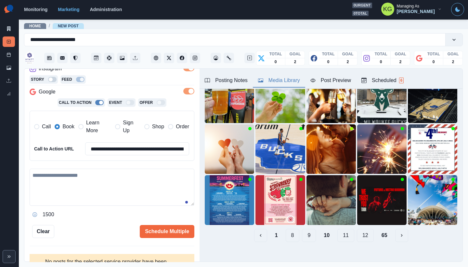
click at [307, 231] on button "9" at bounding box center [309, 234] width 14 height 13
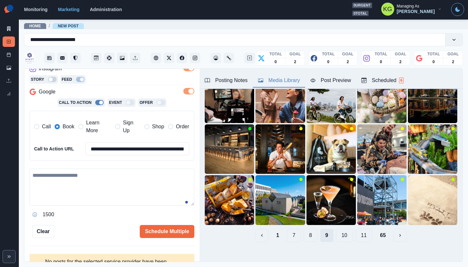
scroll to position [51, 0]
click at [307, 231] on button "8" at bounding box center [311, 235] width 14 height 13
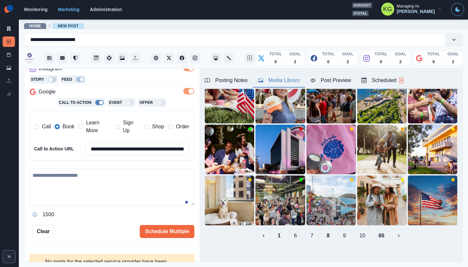
click at [307, 231] on button "7" at bounding box center [312, 235] width 14 height 13
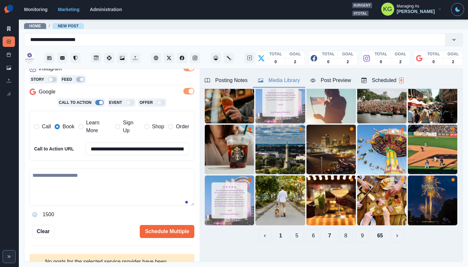
click at [307, 231] on button "6" at bounding box center [314, 235] width 14 height 13
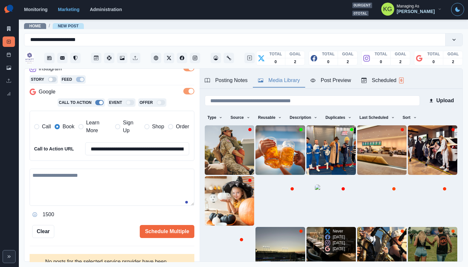
scroll to position [52, 0]
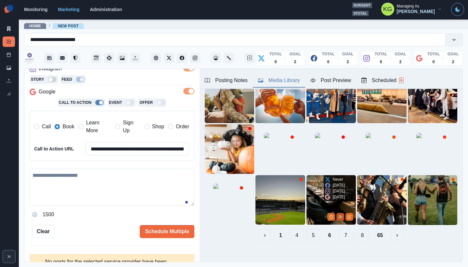
click at [338, 215] on icon "View Media" at bounding box center [340, 217] width 4 height 4
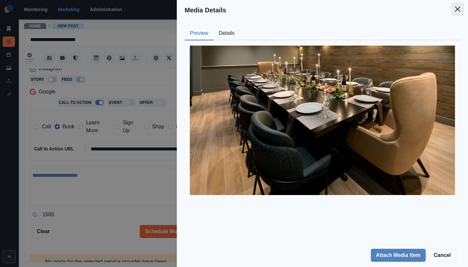
click at [459, 8] on icon "Close" at bounding box center [457, 9] width 5 height 5
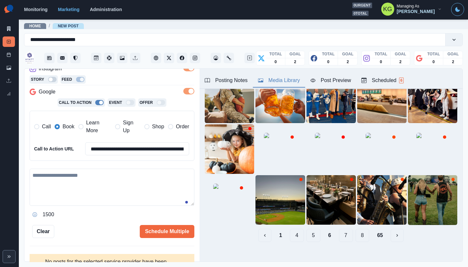
scroll to position [20, 0]
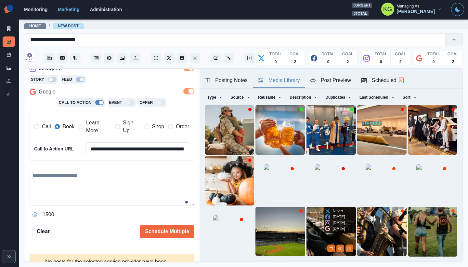
click at [313, 213] on img at bounding box center [331, 230] width 49 height 49
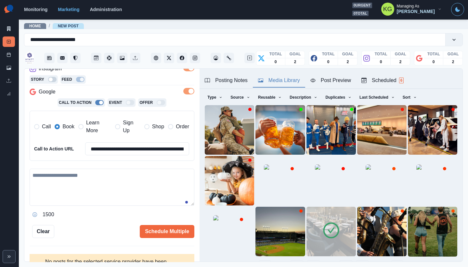
scroll to position [0, 0]
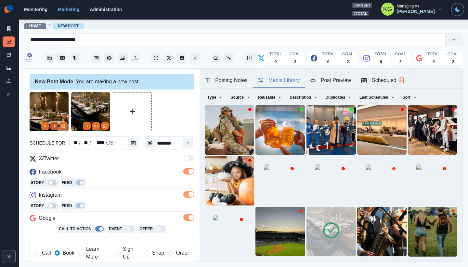
click at [54, 126] on circle "View Media" at bounding box center [54, 125] width 1 height 1
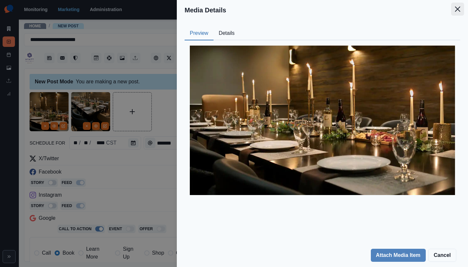
click at [458, 11] on icon "Close" at bounding box center [457, 9] width 5 height 5
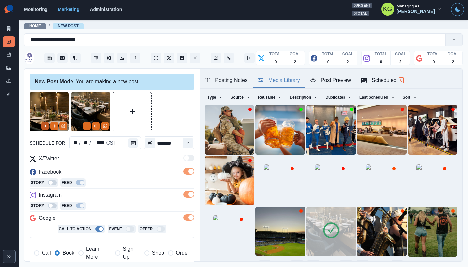
click at [44, 130] on img at bounding box center [49, 111] width 39 height 39
click at [44, 127] on icon "Remove" at bounding box center [45, 126] width 4 height 4
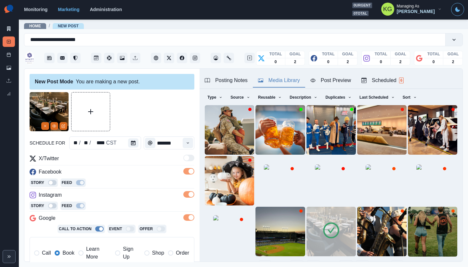
scroll to position [146, 0]
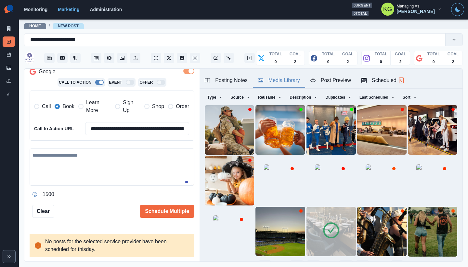
click at [97, 167] on textarea at bounding box center [112, 166] width 165 height 37
paste textarea "**********"
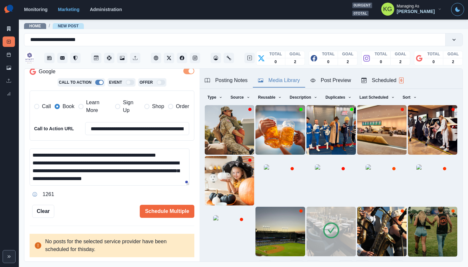
scroll to position [4, 0]
click at [222, 79] on div "Posting Notes" at bounding box center [226, 80] width 43 height 8
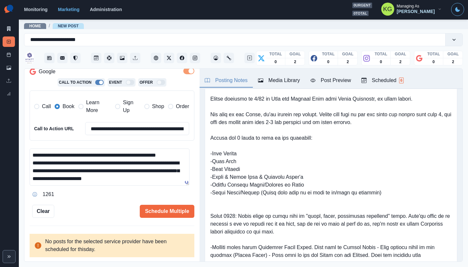
scroll to position [0, 0]
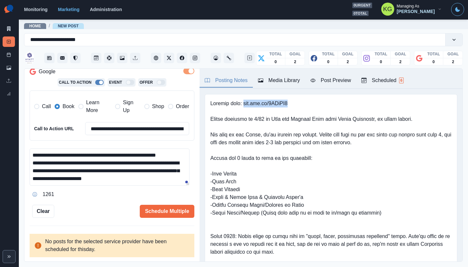
drag, startPoint x: 291, startPoint y: 103, endPoint x: 242, endPoint y: 106, distance: 49.5
click at [242, 106] on pre at bounding box center [330, 200] width 241 height 203
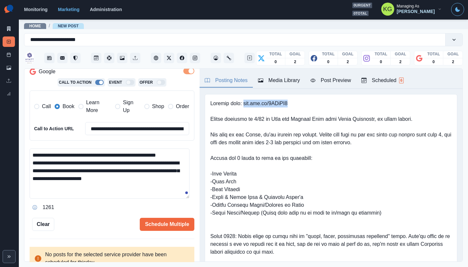
click at [191, 221] on div "**********" at bounding box center [111, 165] width 175 height 193
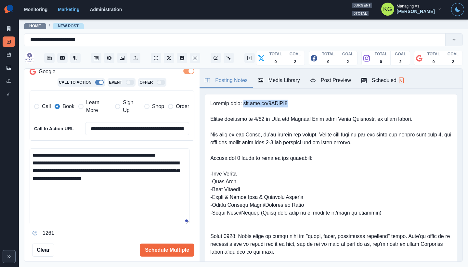
click at [44, 164] on textarea "**********" at bounding box center [110, 186] width 160 height 76
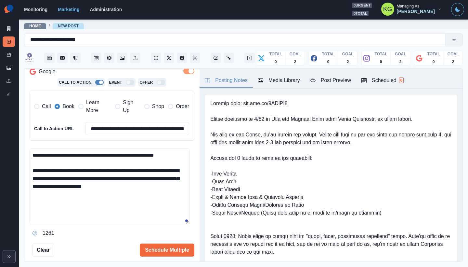
click at [172, 189] on textarea "**********" at bounding box center [110, 186] width 160 height 76
paste textarea "**********"
drag, startPoint x: 56, startPoint y: 203, endPoint x: 20, endPoint y: 201, distance: 35.5
click at [20, 201] on main "**********" at bounding box center [243, 143] width 449 height 248
type textarea "**********"
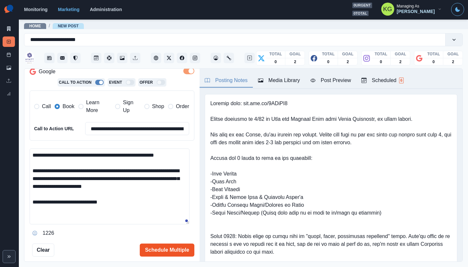
click at [159, 249] on button "Schedule Multiple" at bounding box center [167, 249] width 55 height 13
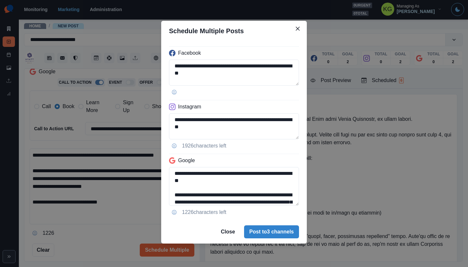
click at [299, 220] on div "**********" at bounding box center [234, 130] width 146 height 179
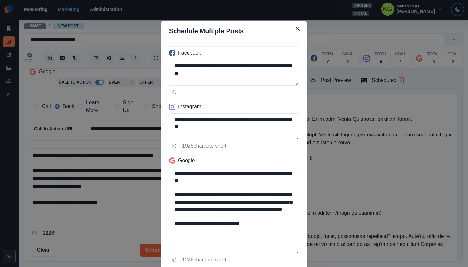
drag, startPoint x: 243, startPoint y: 232, endPoint x: 128, endPoint y: 224, distance: 115.0
click at [128, 224] on div "**********" at bounding box center [234, 133] width 468 height 267
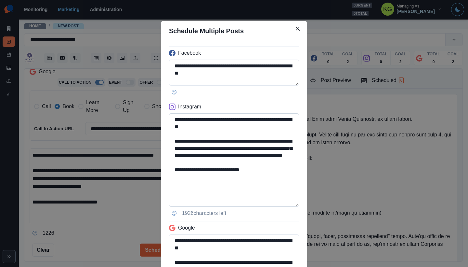
click at [289, 204] on textarea "**********" at bounding box center [234, 159] width 130 height 93
type textarea "**********"
drag, startPoint x: 268, startPoint y: 176, endPoint x: 211, endPoint y: 175, distance: 57.2
click at [211, 175] on textarea "**********" at bounding box center [234, 160] width 130 height 94
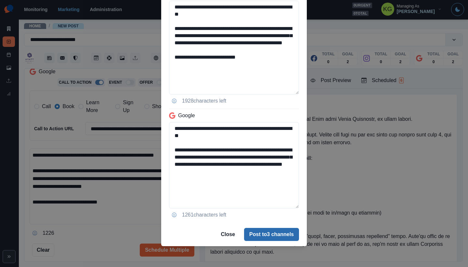
type textarea "**********"
click at [280, 233] on button "Post to 3 channels" at bounding box center [271, 234] width 55 height 13
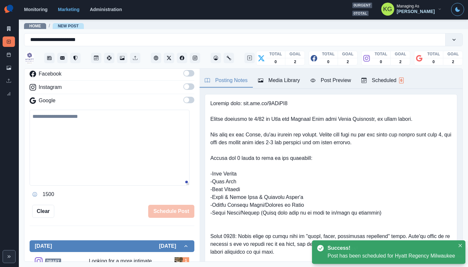
scroll to position [74, 0]
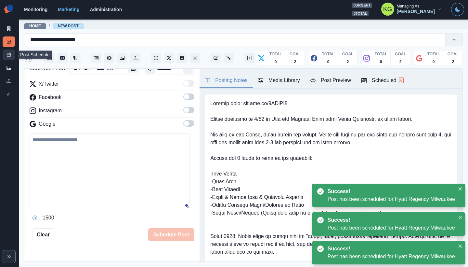
click at [7, 51] on link "Post Schedule" at bounding box center [9, 54] width 12 height 10
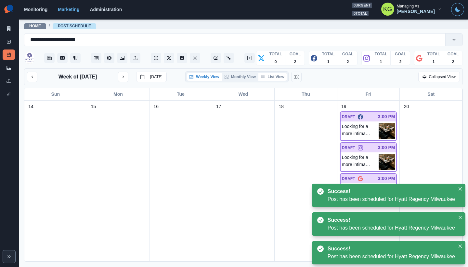
click at [279, 76] on button "List View" at bounding box center [272, 77] width 29 height 8
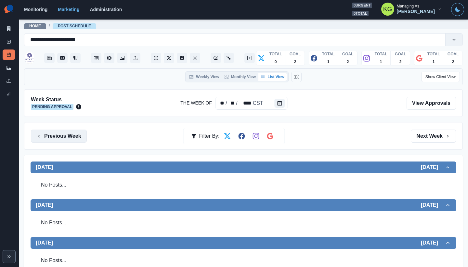
click at [71, 132] on button "Previous Week" at bounding box center [59, 135] width 56 height 13
click at [83, 141] on button "Previous Week" at bounding box center [59, 135] width 56 height 13
click at [434, 132] on button "Next Week" at bounding box center [433, 135] width 45 height 13
click at [433, 134] on button "Next Week" at bounding box center [433, 135] width 45 height 13
click at [425, 138] on button "Next Week" at bounding box center [433, 135] width 45 height 13
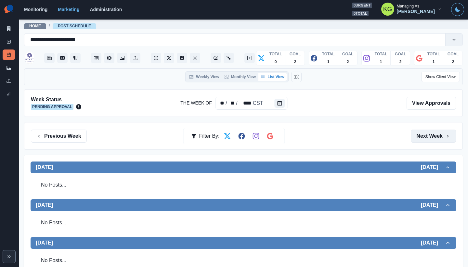
click at [425, 142] on button "Next Week" at bounding box center [433, 135] width 45 height 13
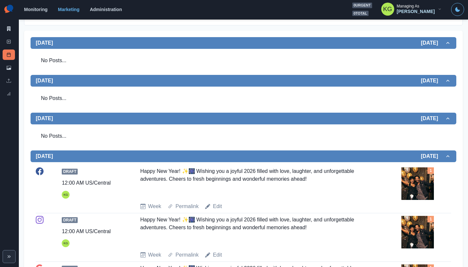
scroll to position [157, 0]
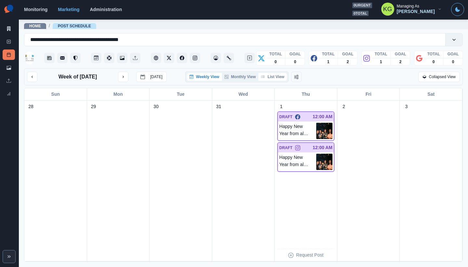
click at [277, 76] on button "List View" at bounding box center [272, 77] width 29 height 8
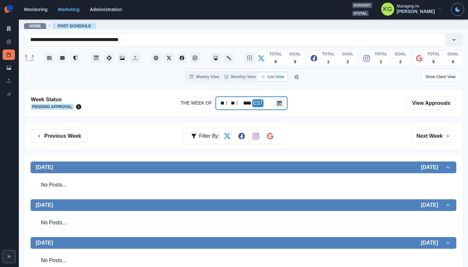
click at [285, 102] on div at bounding box center [280, 103] width 13 height 13
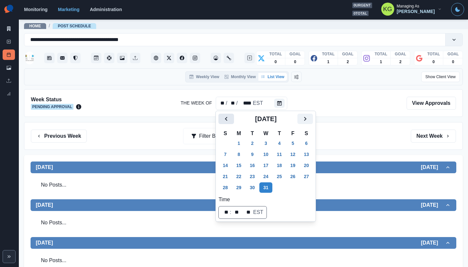
click at [231, 123] on button "Previous" at bounding box center [226, 118] width 16 height 10
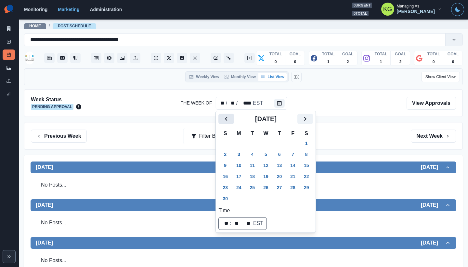
click at [231, 123] on button "Previous" at bounding box center [226, 118] width 16 height 10
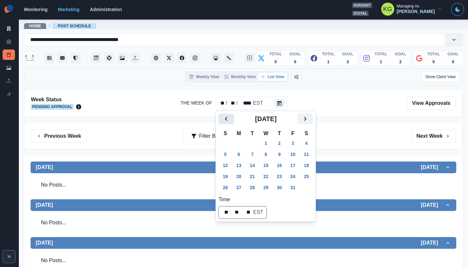
click at [231, 123] on button "Previous" at bounding box center [226, 118] width 16 height 10
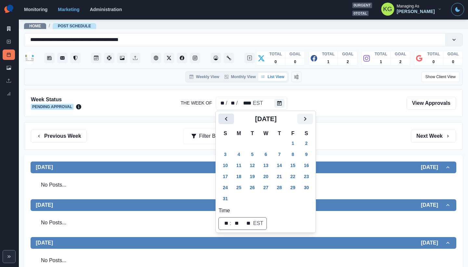
click at [231, 123] on button "Previous" at bounding box center [226, 118] width 16 height 10
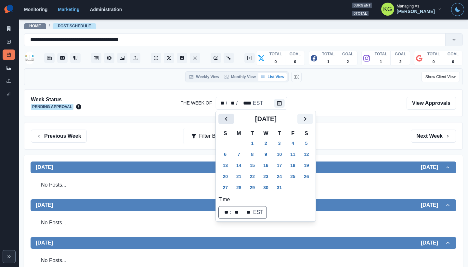
click at [231, 123] on button "Previous" at bounding box center [226, 118] width 16 height 10
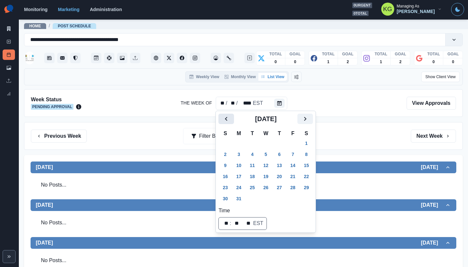
click at [231, 123] on button "Previous" at bounding box center [226, 118] width 16 height 10
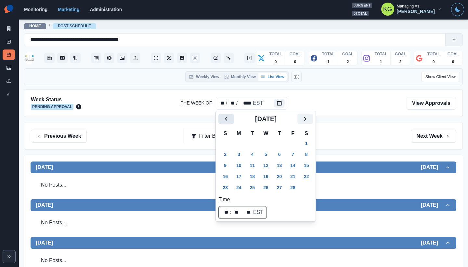
click at [231, 124] on button "Previous" at bounding box center [226, 118] width 16 height 10
click at [231, 124] on div "[DATE]" at bounding box center [265, 121] width 95 height 16
click at [230, 120] on button "Previous" at bounding box center [226, 118] width 16 height 10
click at [236, 142] on button "2" at bounding box center [238, 143] width 13 height 10
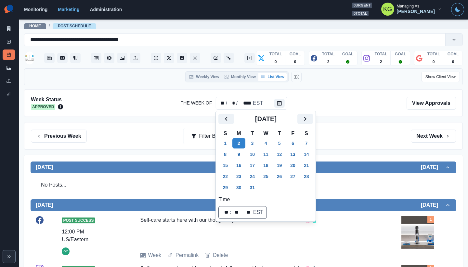
click at [372, 140] on div "Previous Week Filter By: Next Week" at bounding box center [243, 135] width 425 height 13
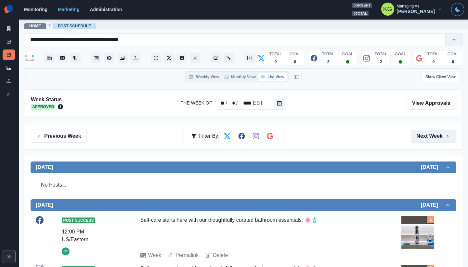
click at [420, 136] on button "Next Week" at bounding box center [433, 135] width 45 height 13
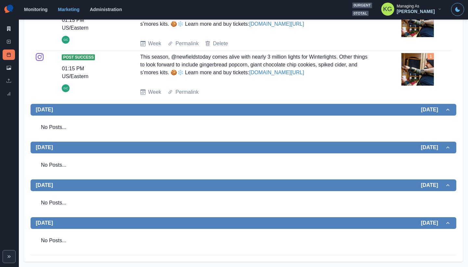
scroll to position [7, 0]
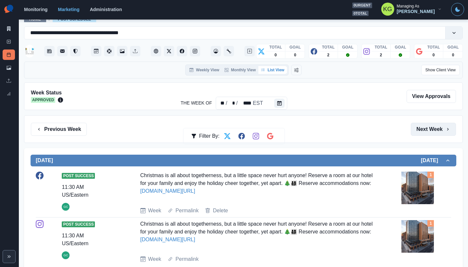
click at [421, 133] on button "Next Week" at bounding box center [433, 129] width 45 height 13
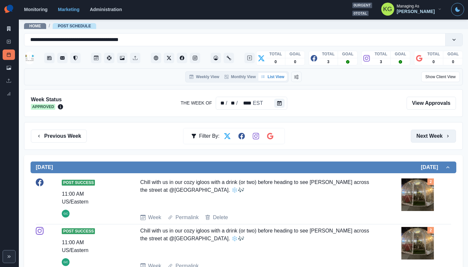
click at [421, 133] on button "Next Week" at bounding box center [433, 135] width 45 height 13
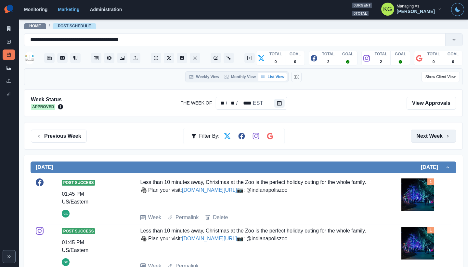
click at [421, 133] on button "Next Week" at bounding box center [433, 135] width 45 height 13
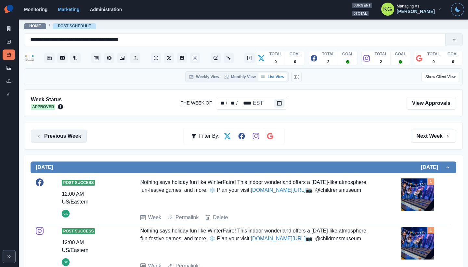
click at [68, 133] on button "Previous Week" at bounding box center [59, 135] width 56 height 13
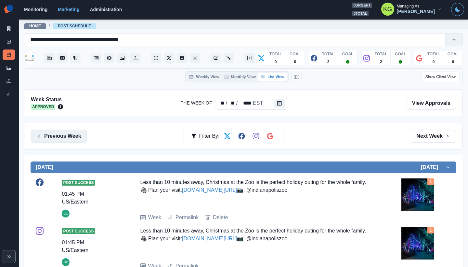
click at [67, 131] on button "Previous Week" at bounding box center [59, 135] width 56 height 13
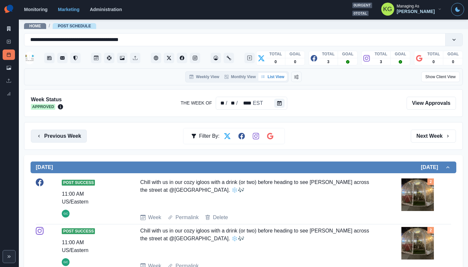
click at [67, 131] on button "Previous Week" at bounding box center [59, 135] width 56 height 13
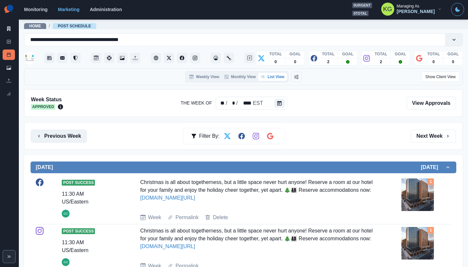
click at [67, 131] on button "Previous Week" at bounding box center [59, 135] width 56 height 13
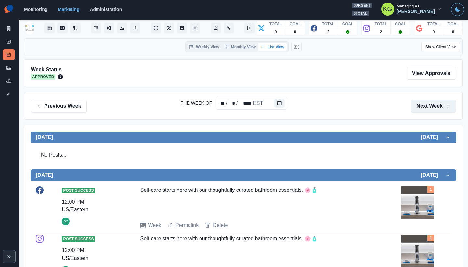
click at [428, 108] on button "Next Week" at bounding box center [433, 105] width 45 height 13
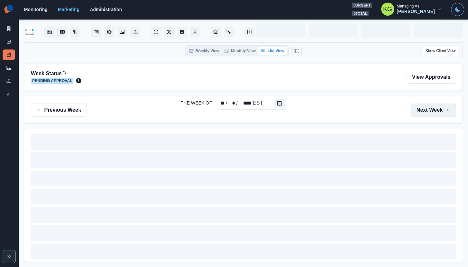
scroll to position [26, 0]
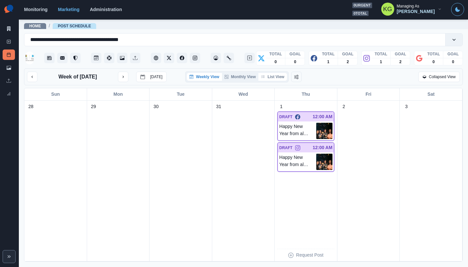
click at [281, 77] on button "List View" at bounding box center [272, 77] width 29 height 8
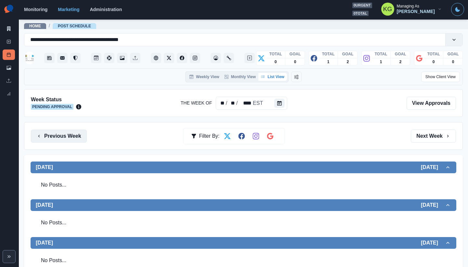
click at [75, 133] on button "Previous Week" at bounding box center [59, 135] width 56 height 13
click at [80, 136] on button "Previous Week" at bounding box center [59, 135] width 56 height 13
click at [89, 136] on div "Previous Week Filter By: Next Week" at bounding box center [243, 135] width 425 height 13
click at [83, 136] on button "Previous Week" at bounding box center [59, 135] width 56 height 13
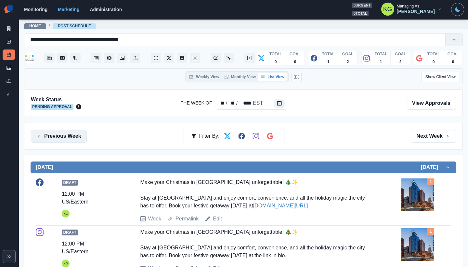
click at [83, 136] on button "Previous Week" at bounding box center [59, 135] width 56 height 13
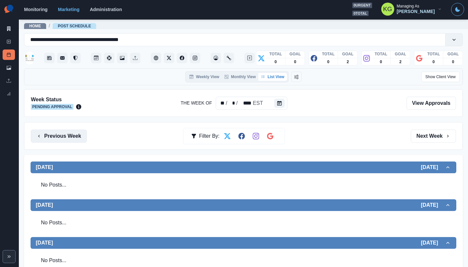
click at [83, 136] on button "Previous Week" at bounding box center [59, 135] width 56 height 13
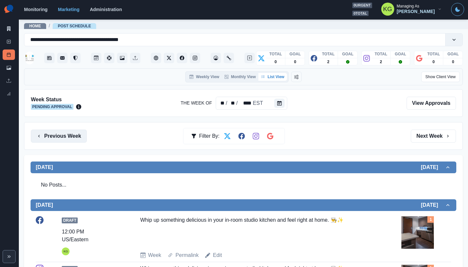
click at [83, 136] on button "Previous Week" at bounding box center [59, 135] width 56 height 13
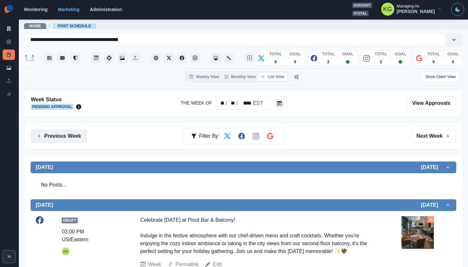
click at [83, 136] on button "Previous Week" at bounding box center [59, 135] width 56 height 13
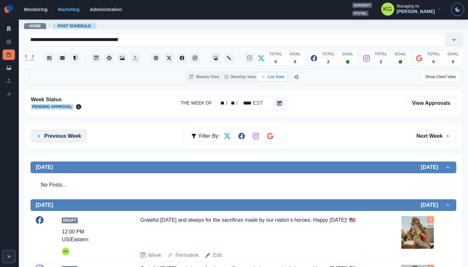
click at [43, 138] on button "Previous Week" at bounding box center [59, 135] width 56 height 13
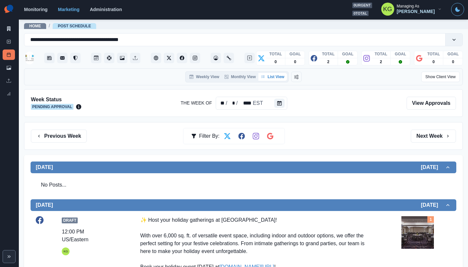
scroll to position [139, 0]
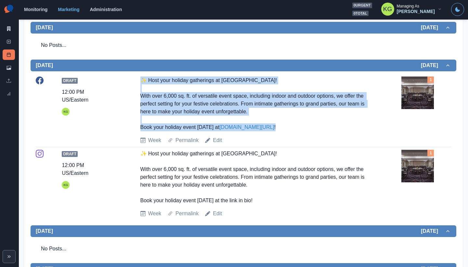
drag, startPoint x: 209, startPoint y: 105, endPoint x: 273, endPoint y: 130, distance: 69.0
click at [273, 130] on div "Draft 12:00 PM US/Eastern KG ✨ Host your holiday gatherings at [GEOGRAPHIC_DATA…" at bounding box center [243, 110] width 415 height 68
copy div "✨ Host your holiday gatherings at [GEOGRAPHIC_DATA]! With over 6,000 sq. ft. of…"
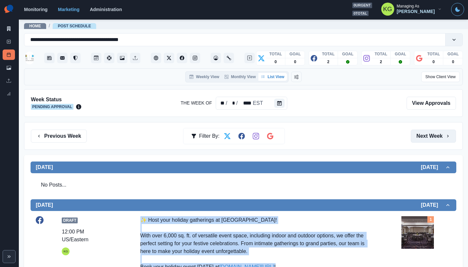
click at [430, 137] on button "Next Week" at bounding box center [433, 135] width 45 height 13
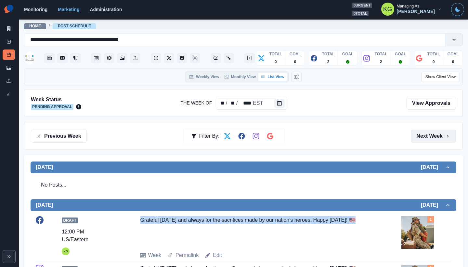
click at [430, 137] on button "Next Week" at bounding box center [433, 135] width 45 height 13
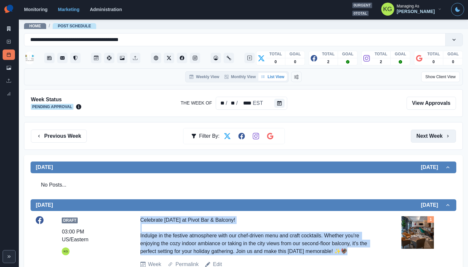
click at [430, 137] on button "Next Week" at bounding box center [433, 135] width 45 height 13
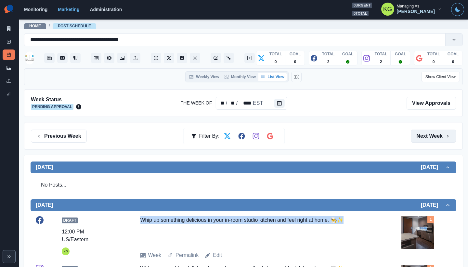
click at [430, 137] on button "Next Week" at bounding box center [433, 135] width 45 height 13
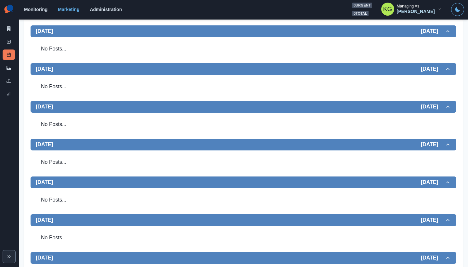
scroll to position [2, 0]
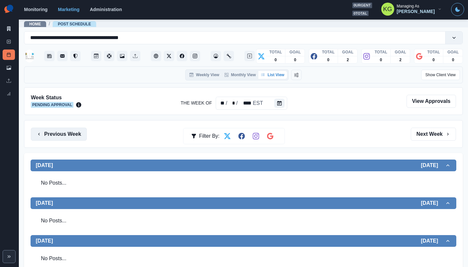
click at [72, 134] on button "Previous Week" at bounding box center [59, 133] width 56 height 13
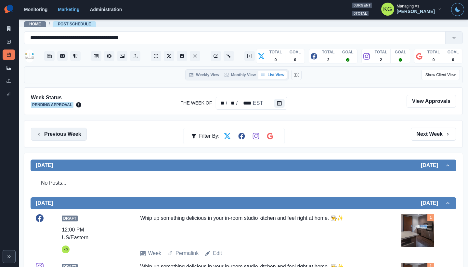
click at [72, 134] on button "Previous Week" at bounding box center [59, 133] width 56 height 13
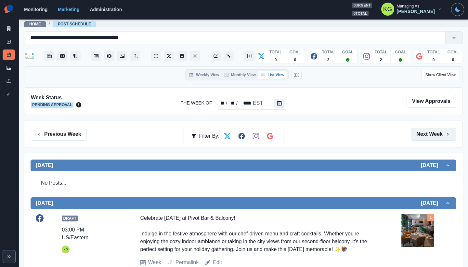
click at [433, 133] on button "Next Week" at bounding box center [433, 133] width 45 height 13
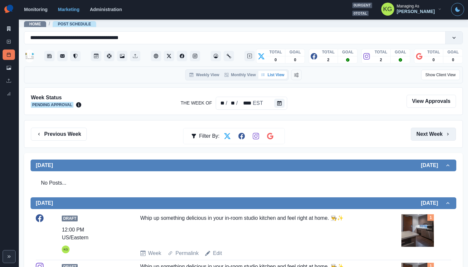
click at [433, 133] on button "Next Week" at bounding box center [433, 133] width 45 height 13
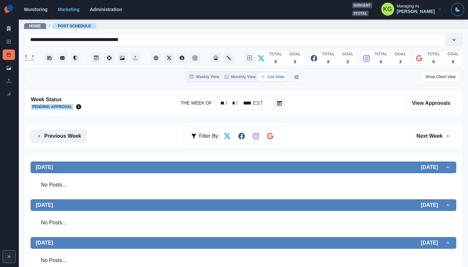
click at [70, 137] on button "Previous Week" at bounding box center [59, 135] width 56 height 13
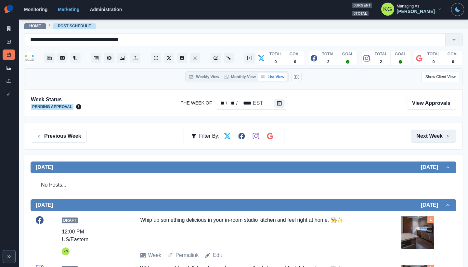
click at [427, 140] on button "Next Week" at bounding box center [433, 135] width 45 height 13
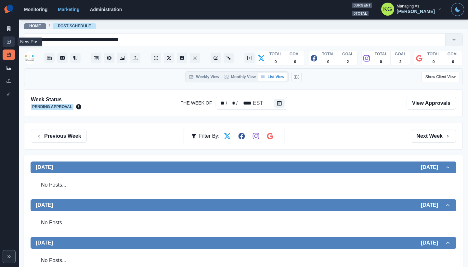
click at [10, 41] on icon at bounding box center [9, 41] width 5 height 5
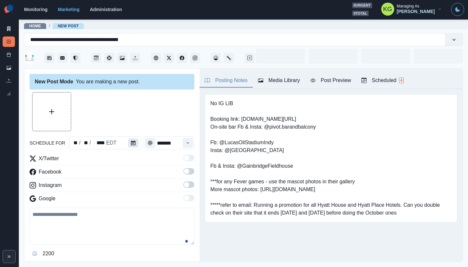
click at [135, 147] on button "Calendar" at bounding box center [133, 142] width 10 height 9
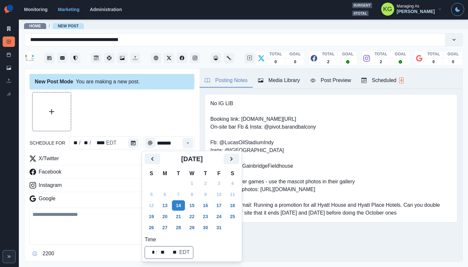
click at [235, 158] on icon "Next" at bounding box center [232, 159] width 8 height 8
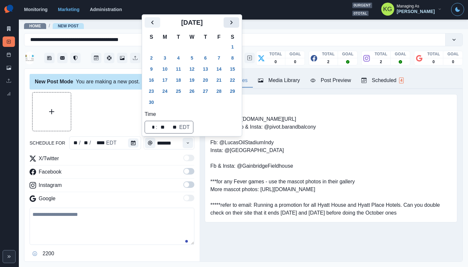
click at [239, 22] on button "Next" at bounding box center [232, 22] width 16 height 10
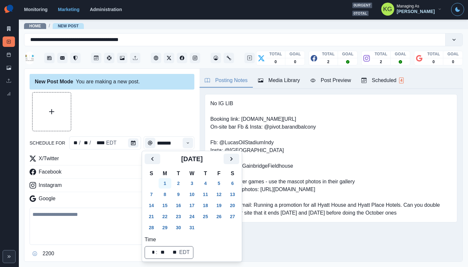
click at [162, 183] on button "1" at bounding box center [165, 183] width 13 height 10
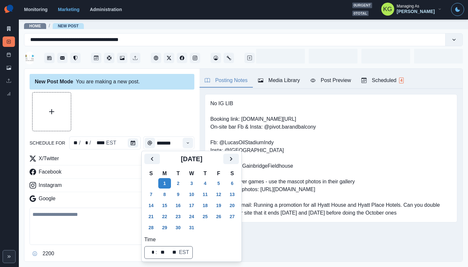
click at [145, 114] on div at bounding box center [112, 111] width 165 height 39
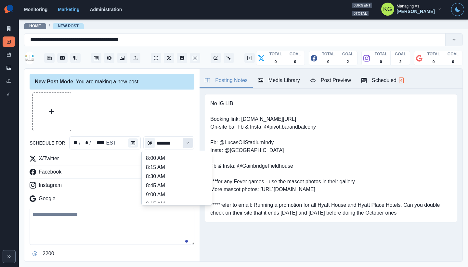
click at [188, 141] on button "Time" at bounding box center [188, 142] width 10 height 10
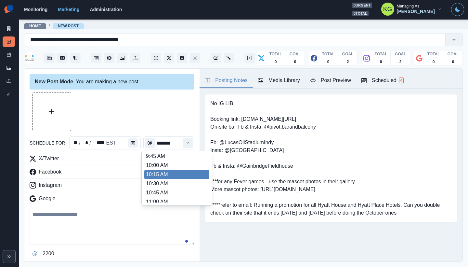
scroll to position [113, 0]
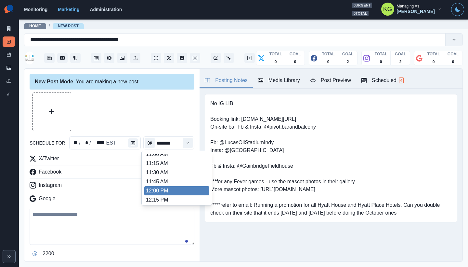
click at [160, 193] on li "12:00 PM" at bounding box center [176, 190] width 65 height 9
type input "********"
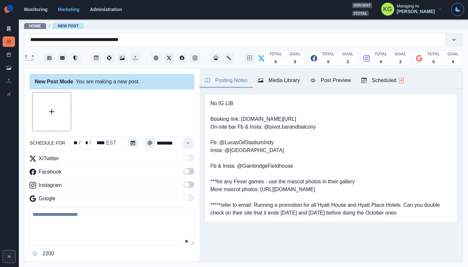
drag, startPoint x: 183, startPoint y: 188, endPoint x: 184, endPoint y: 179, distance: 8.5
click at [183, 187] on label at bounding box center [188, 186] width 11 height 10
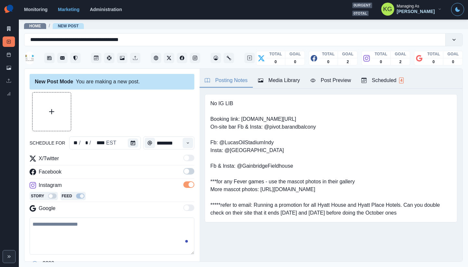
click at [184, 174] on span at bounding box center [188, 171] width 11 height 7
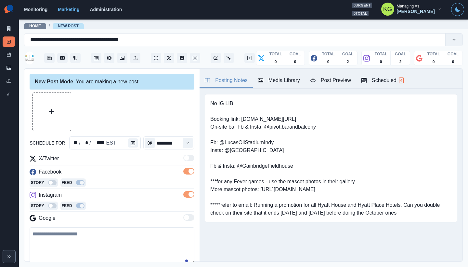
click at [284, 83] on div "Media Library" at bounding box center [279, 80] width 42 height 8
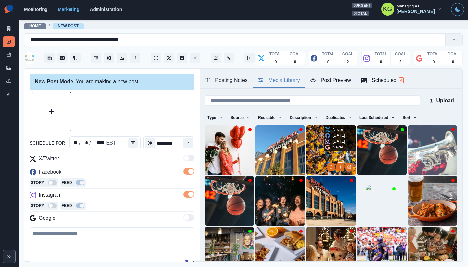
scroll to position [52, 0]
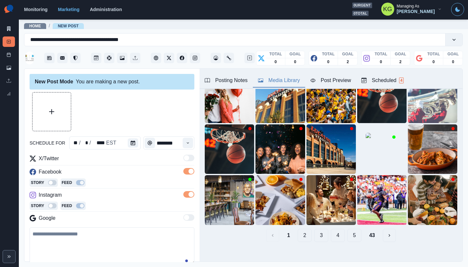
click at [364, 228] on button "43" at bounding box center [372, 234] width 16 height 13
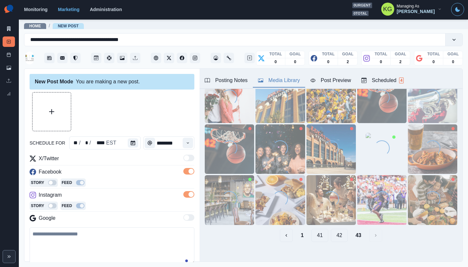
scroll to position [0, 0]
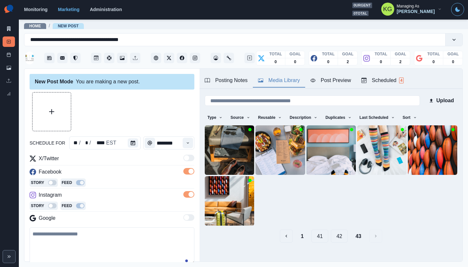
click at [338, 233] on button "42" at bounding box center [339, 235] width 17 height 13
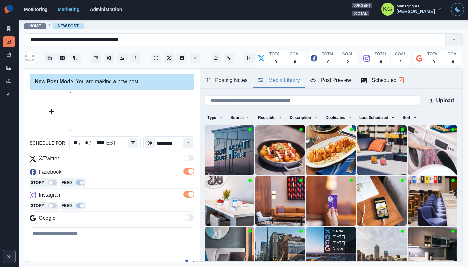
scroll to position [52, 0]
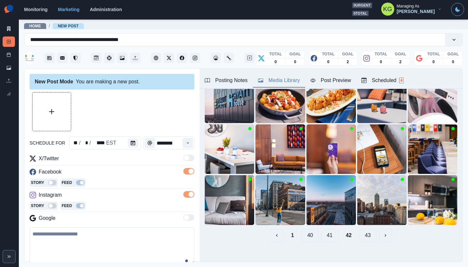
click at [327, 232] on button "41" at bounding box center [329, 234] width 17 height 13
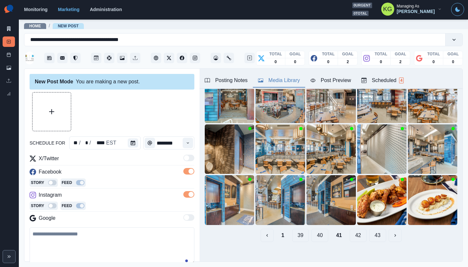
click at [321, 232] on button "40" at bounding box center [319, 234] width 17 height 13
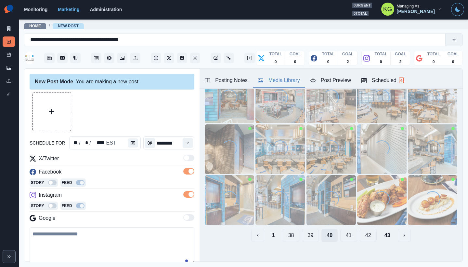
scroll to position [7, 0]
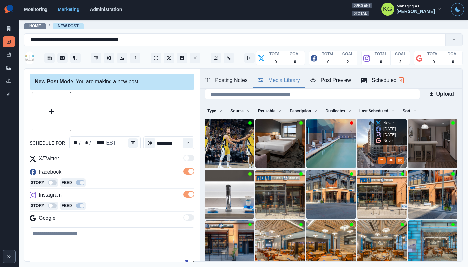
click at [389, 158] on icon "View Media" at bounding box center [391, 160] width 4 height 4
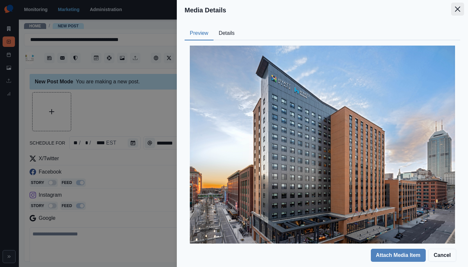
click at [462, 13] on button "Close" at bounding box center [457, 9] width 13 height 13
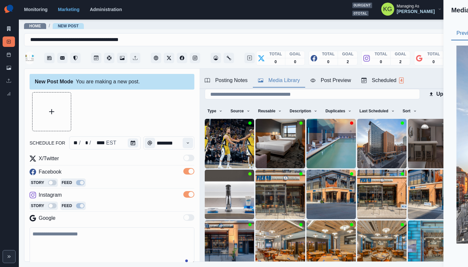
scroll to position [20, 0]
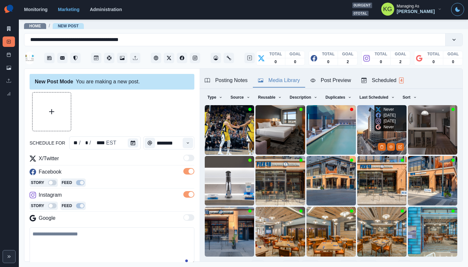
drag, startPoint x: 385, startPoint y: 132, endPoint x: 369, endPoint y: 127, distance: 17.1
click at [376, 126] on icon at bounding box center [378, 126] width 5 height 5
click at [361, 122] on img at bounding box center [381, 129] width 49 height 49
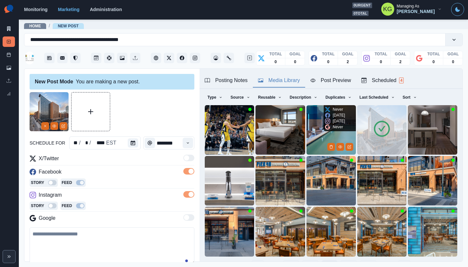
scroll to position [52, 0]
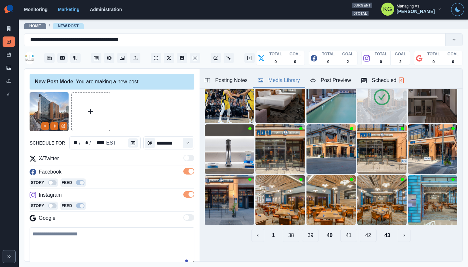
click at [309, 230] on button "39" at bounding box center [310, 234] width 17 height 13
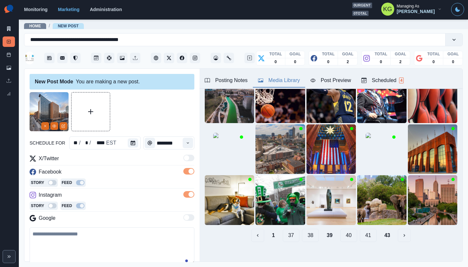
click at [304, 229] on button "38" at bounding box center [310, 234] width 17 height 13
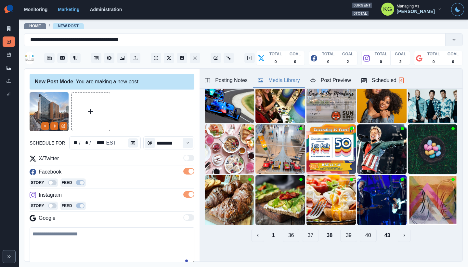
click at [304, 228] on button "37" at bounding box center [310, 234] width 17 height 13
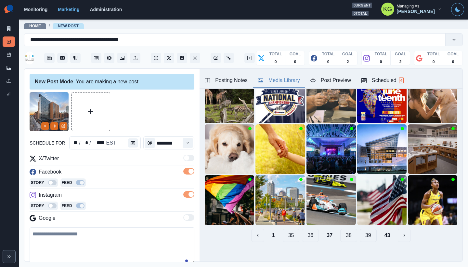
click at [307, 232] on button "36" at bounding box center [310, 234] width 17 height 13
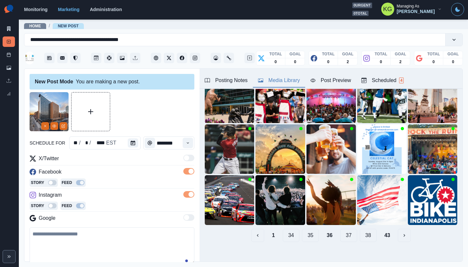
click at [308, 230] on button "35" at bounding box center [310, 234] width 17 height 13
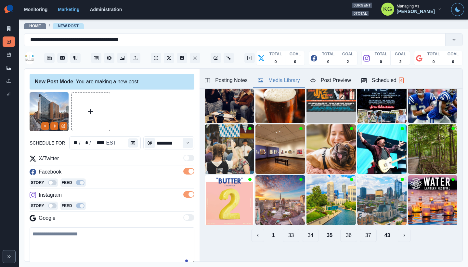
click at [304, 230] on button "34" at bounding box center [310, 234] width 17 height 13
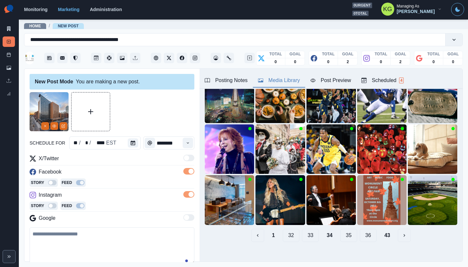
click at [307, 230] on button "33" at bounding box center [310, 234] width 17 height 13
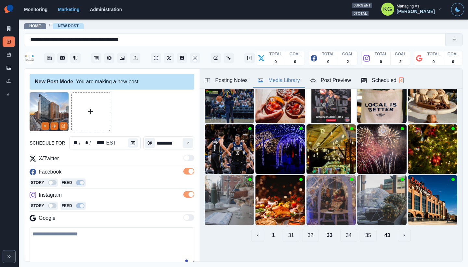
click at [307, 230] on button "32" at bounding box center [310, 234] width 17 height 13
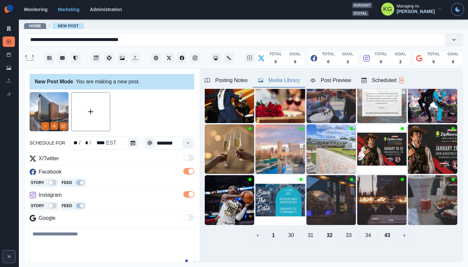
click at [307, 230] on button "31" at bounding box center [310, 234] width 17 height 13
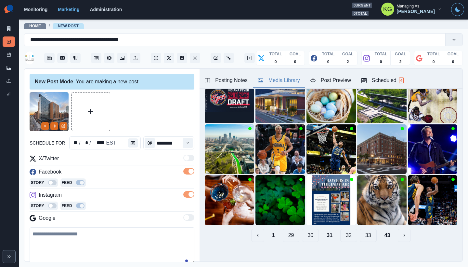
click at [307, 230] on button "30" at bounding box center [310, 234] width 17 height 13
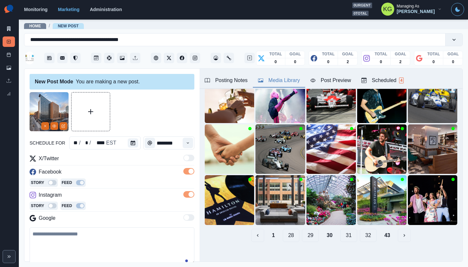
click at [307, 231] on button "29" at bounding box center [310, 234] width 17 height 13
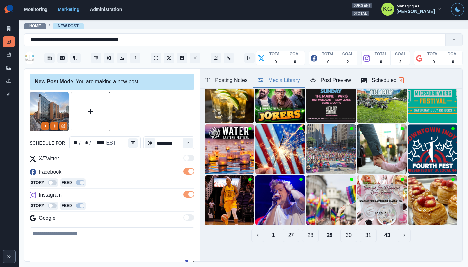
click at [307, 231] on button "28" at bounding box center [310, 234] width 17 height 13
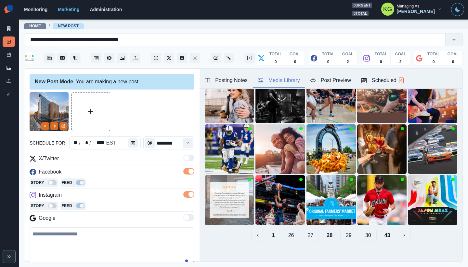
click at [302, 228] on button "27" at bounding box center [310, 234] width 17 height 13
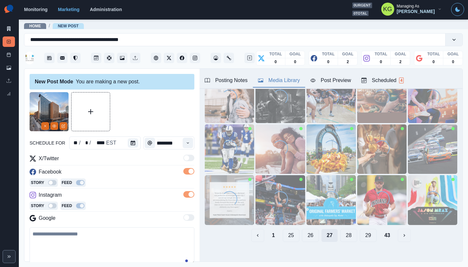
scroll to position [0, 0]
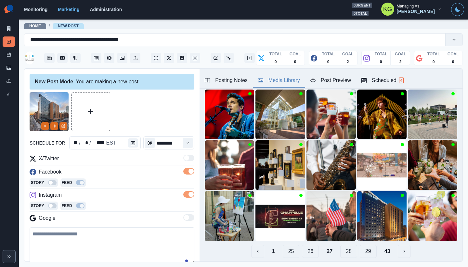
click at [304, 244] on button "26" at bounding box center [310, 250] width 17 height 13
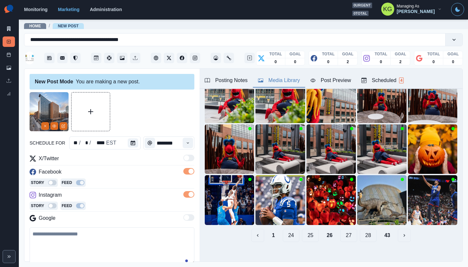
click at [306, 231] on button "25" at bounding box center [310, 234] width 17 height 13
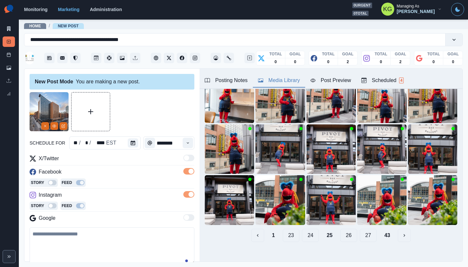
click at [306, 232] on button "24" at bounding box center [310, 234] width 17 height 13
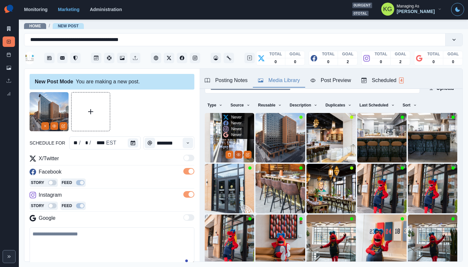
click at [238, 150] on button "View Media" at bounding box center [239, 154] width 8 height 8
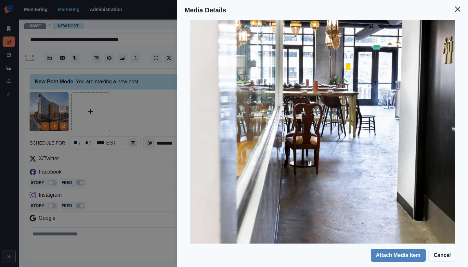
click at [458, 12] on button "Close" at bounding box center [457, 9] width 13 height 13
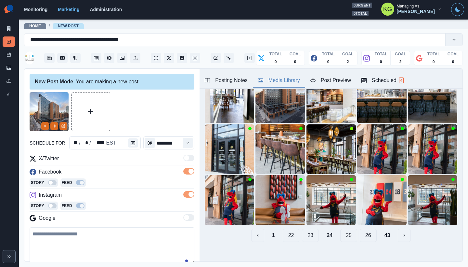
click at [309, 231] on button "23" at bounding box center [310, 234] width 17 height 13
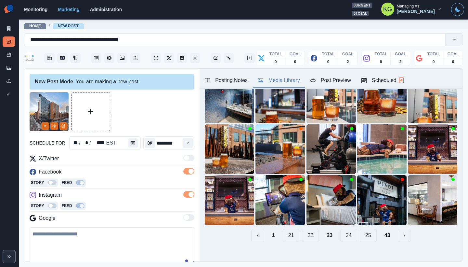
click at [307, 230] on button "22" at bounding box center [310, 234] width 17 height 13
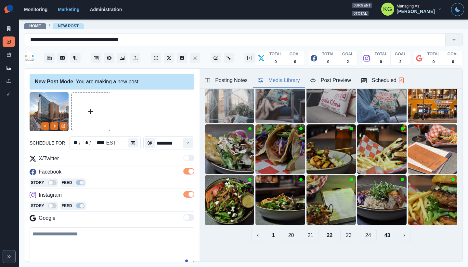
click at [307, 232] on button "21" at bounding box center [310, 234] width 17 height 13
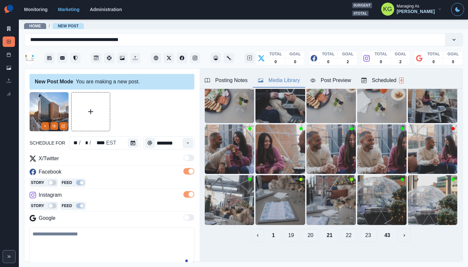
click at [307, 232] on button "20" at bounding box center [310, 234] width 17 height 13
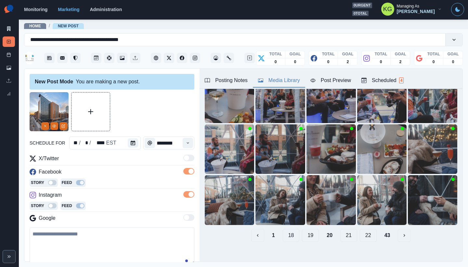
click at [307, 232] on button "19" at bounding box center [310, 234] width 17 height 13
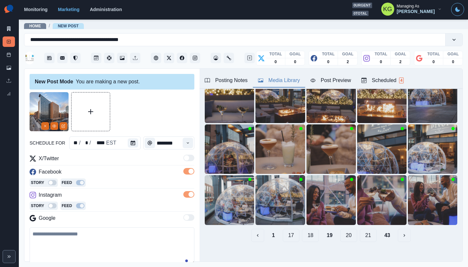
click at [307, 232] on button "18" at bounding box center [310, 234] width 17 height 13
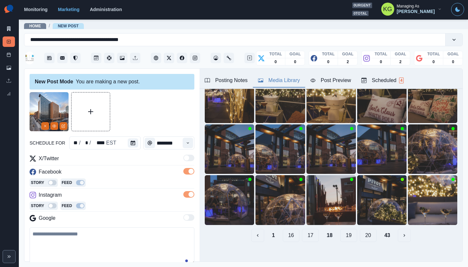
click at [307, 232] on button "17" at bounding box center [310, 234] width 17 height 13
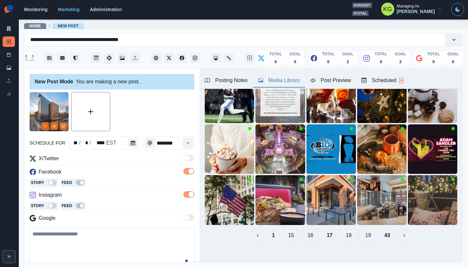
click at [307, 232] on button "16" at bounding box center [310, 234] width 17 height 13
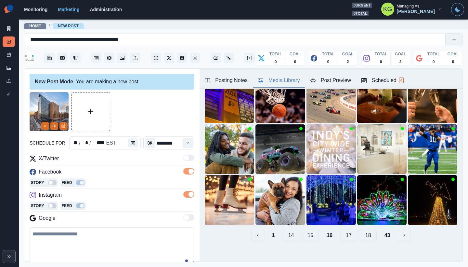
click at [307, 232] on button "15" at bounding box center [310, 234] width 17 height 13
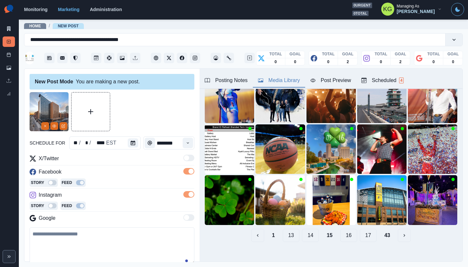
click at [307, 232] on button "14" at bounding box center [310, 234] width 17 height 13
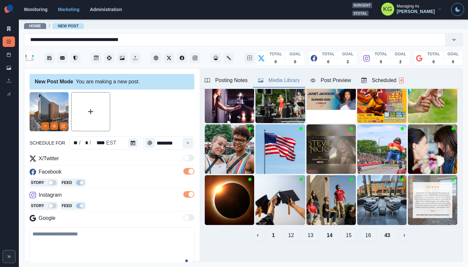
click at [307, 232] on button "13" at bounding box center [310, 234] width 17 height 13
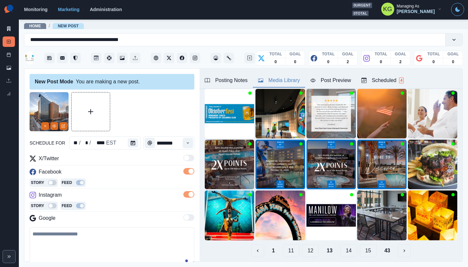
click at [302, 247] on button "12" at bounding box center [310, 250] width 17 height 13
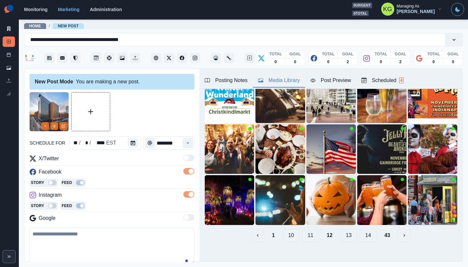
click at [307, 231] on button "11" at bounding box center [310, 234] width 17 height 13
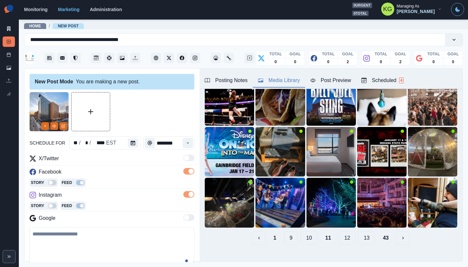
click at [308, 233] on button "10" at bounding box center [309, 237] width 17 height 13
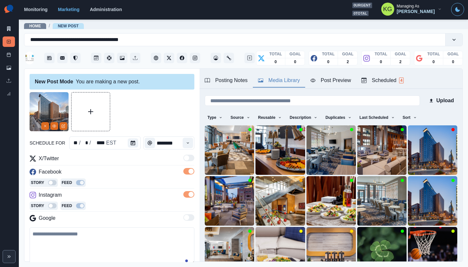
scroll to position [52, 0]
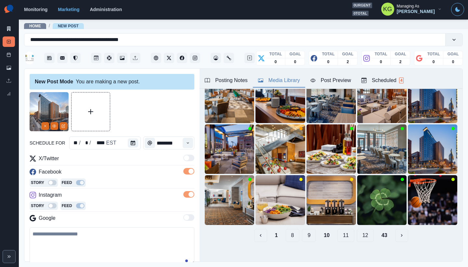
click at [307, 231] on button "9" at bounding box center [309, 234] width 14 height 13
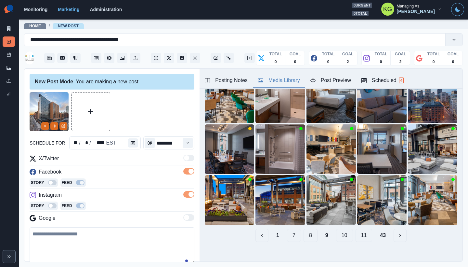
click at [305, 232] on button "8" at bounding box center [311, 234] width 14 height 13
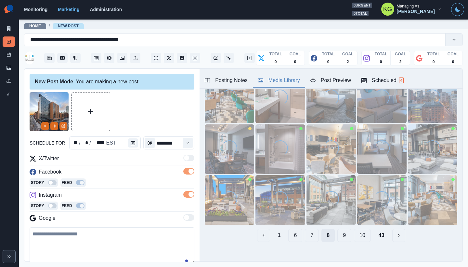
scroll to position [7, 0]
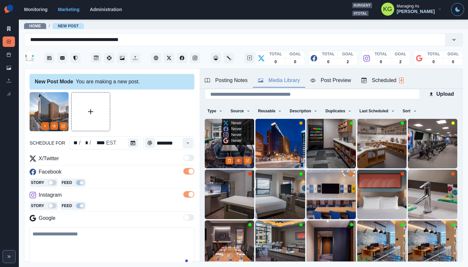
click at [237, 158] on icon "View Media" at bounding box center [239, 160] width 4 height 4
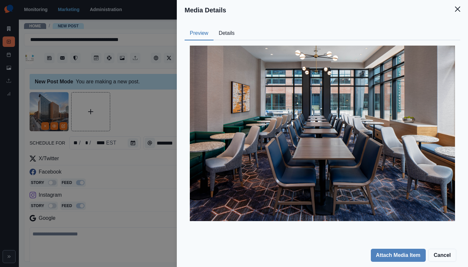
click at [223, 33] on button "Details" at bounding box center [227, 34] width 26 height 14
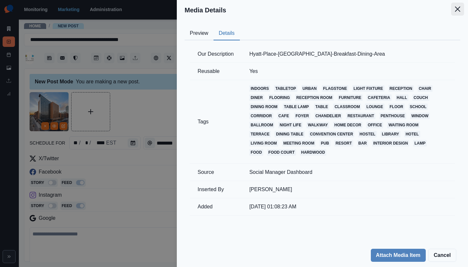
click at [462, 4] on button "Close" at bounding box center [457, 9] width 13 height 13
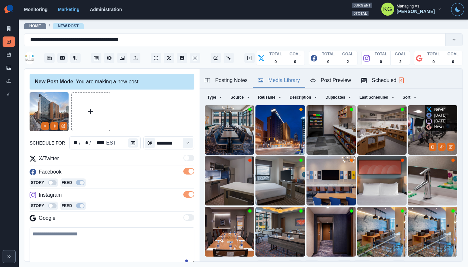
scroll to position [33, 0]
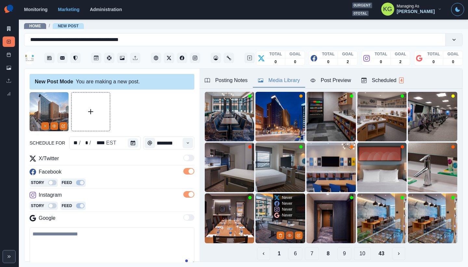
click at [288, 233] on icon "View Media" at bounding box center [290, 235] width 4 height 4
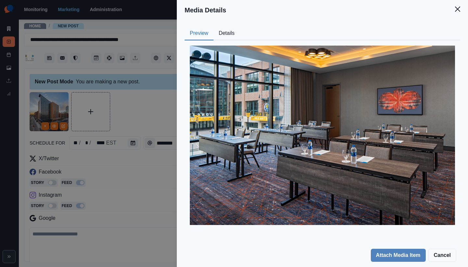
click at [224, 36] on button "Details" at bounding box center [227, 34] width 26 height 14
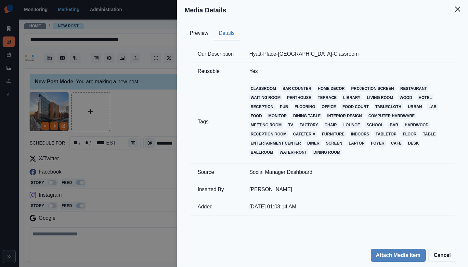
click at [208, 35] on button "Preview" at bounding box center [199, 34] width 29 height 14
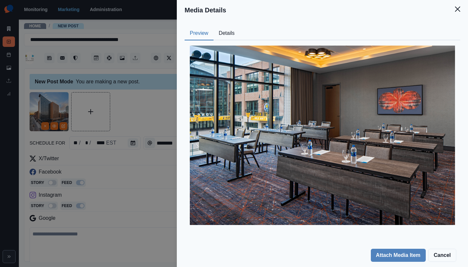
click at [462, 16] on header "Media Details" at bounding box center [322, 10] width 291 height 20
click at [457, 13] on button "Close" at bounding box center [457, 9] width 13 height 13
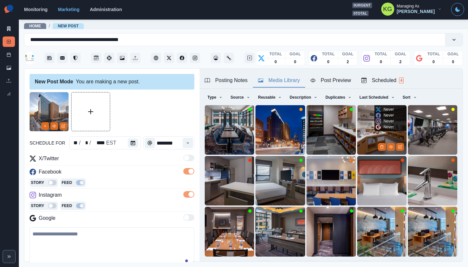
scroll to position [52, 0]
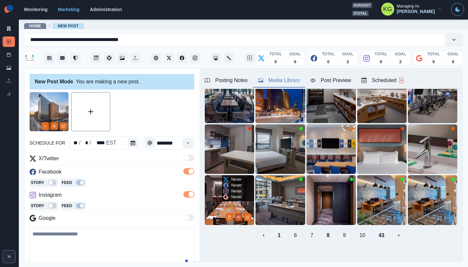
click at [238, 215] on icon "View Media" at bounding box center [239, 217] width 4 height 4
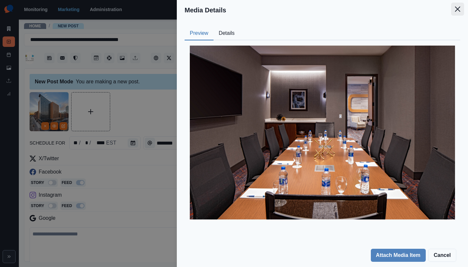
click at [458, 8] on icon "Close" at bounding box center [457, 9] width 5 height 5
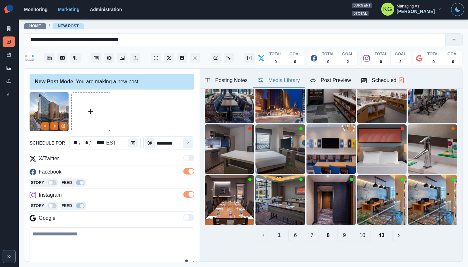
click at [308, 230] on button "7" at bounding box center [312, 234] width 14 height 13
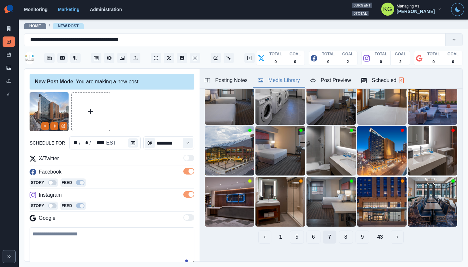
scroll to position [39, 0]
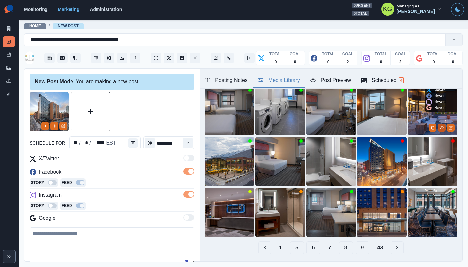
click at [438, 124] on button "View Media" at bounding box center [442, 128] width 8 height 8
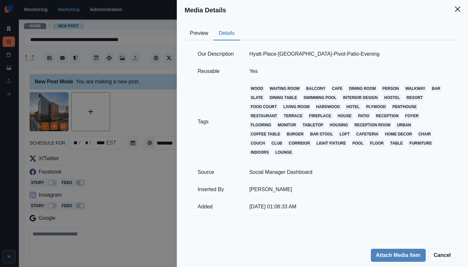
click at [229, 35] on button "Details" at bounding box center [227, 34] width 26 height 14
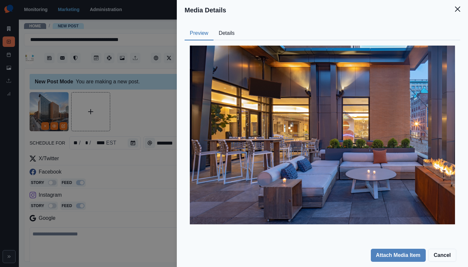
click at [205, 35] on button "Preview" at bounding box center [199, 34] width 29 height 14
click at [193, 33] on button "Preview" at bounding box center [199, 34] width 29 height 14
click at [461, 9] on button "Close" at bounding box center [457, 9] width 13 height 13
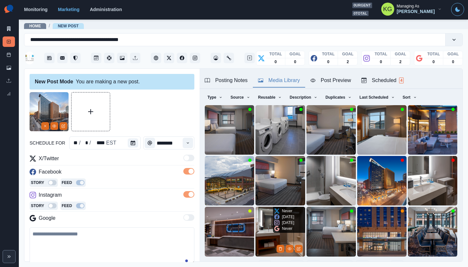
scroll to position [52, 0]
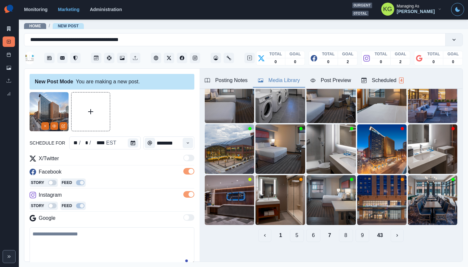
click at [308, 229] on button "6" at bounding box center [314, 234] width 14 height 13
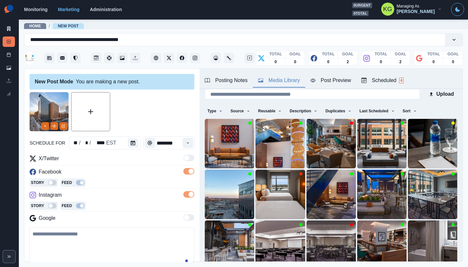
scroll to position [44, 0]
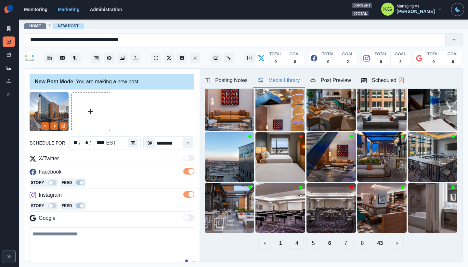
click at [309, 236] on button "5" at bounding box center [314, 242] width 14 height 13
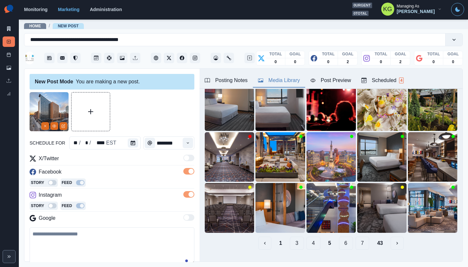
scroll to position [36, 0]
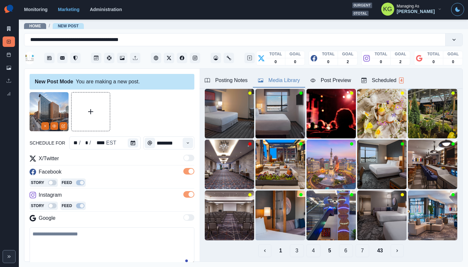
click at [307, 244] on button "4" at bounding box center [314, 250] width 14 height 13
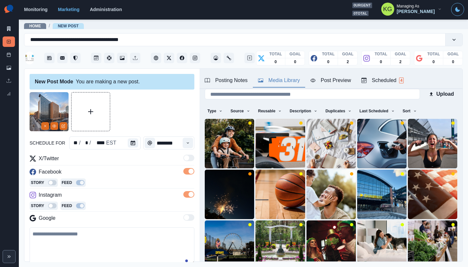
scroll to position [79, 0]
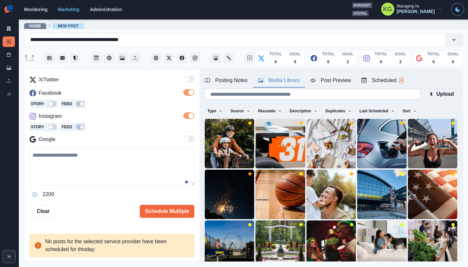
click at [136, 173] on textarea at bounding box center [112, 166] width 165 height 37
paste textarea "**********"
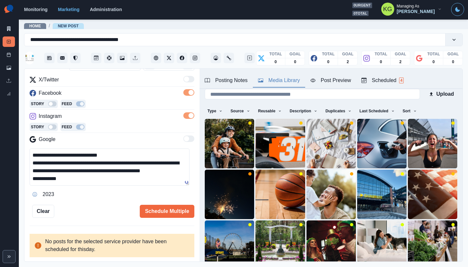
scroll to position [0, 0]
click at [189, 185] on textarea "**********" at bounding box center [110, 166] width 160 height 37
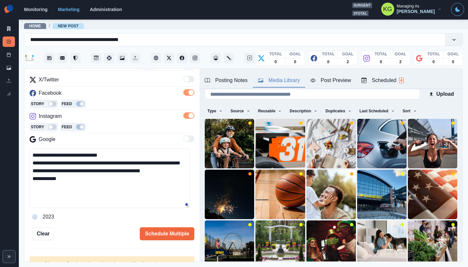
click at [131, 154] on textarea "**********" at bounding box center [110, 177] width 160 height 59
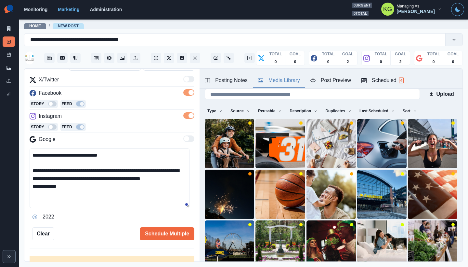
click at [228, 80] on div "Posting Notes" at bounding box center [226, 80] width 43 height 8
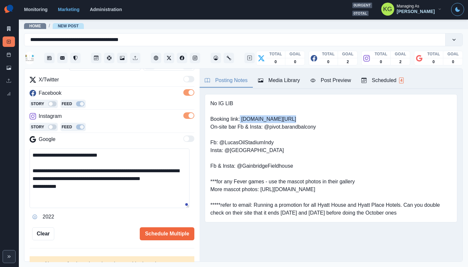
drag, startPoint x: 263, startPoint y: 117, endPoint x: 241, endPoint y: 117, distance: 22.1
click at [241, 117] on pre "No IG LIB Booking link: [DOMAIN_NAME][URL] On-site bar Fb & Insta: @pivot.baran…" at bounding box center [330, 157] width 241 height 117
click at [289, 118] on pre "No IG LIB Booking link: [DOMAIN_NAME][URL] On-site bar Fb & Insta: @pivot.baran…" at bounding box center [330, 157] width 241 height 117
drag, startPoint x: 279, startPoint y: 119, endPoint x: 242, endPoint y: 120, distance: 37.1
click at [242, 120] on pre "No IG LIB Booking link: [DOMAIN_NAME][URL] On-site bar Fb & Insta: @pivot.baran…" at bounding box center [330, 157] width 241 height 117
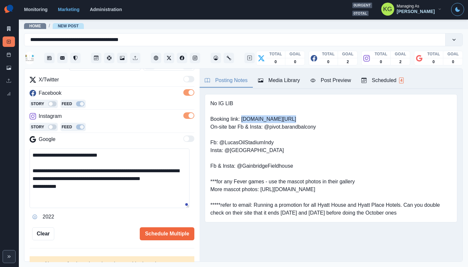
copy pre "[DOMAIN_NAME][URL]"
click at [103, 187] on textarea "**********" at bounding box center [110, 177] width 160 height 59
click at [107, 191] on textarea "**********" at bounding box center [110, 177] width 160 height 59
click at [101, 203] on textarea "**********" at bounding box center [110, 177] width 160 height 59
paste textarea "**********"
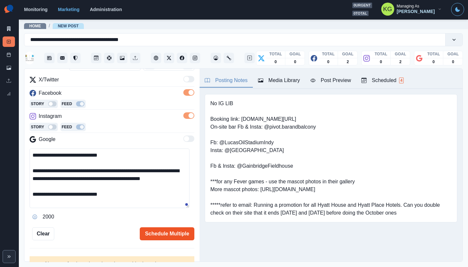
type textarea "**********"
click at [163, 233] on button "Schedule Multiple" at bounding box center [167, 233] width 55 height 13
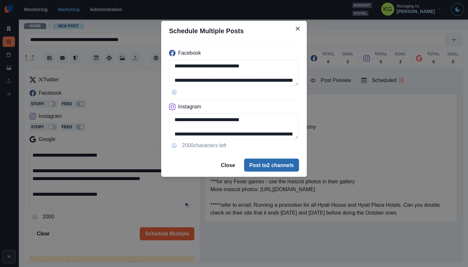
click at [297, 160] on button "Post to 2 channels" at bounding box center [271, 164] width 55 height 13
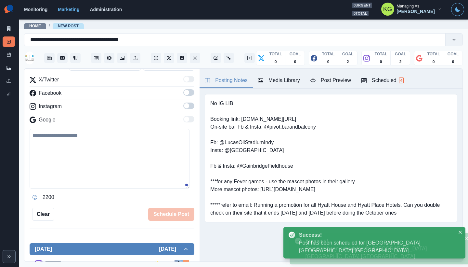
scroll to position [58, 0]
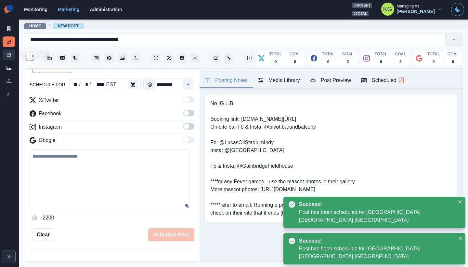
click at [12, 57] on link "Post Schedule" at bounding box center [9, 54] width 12 height 10
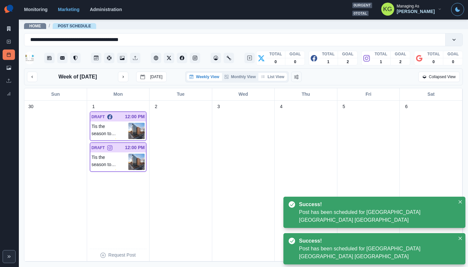
click at [278, 78] on button "List View" at bounding box center [272, 77] width 29 height 8
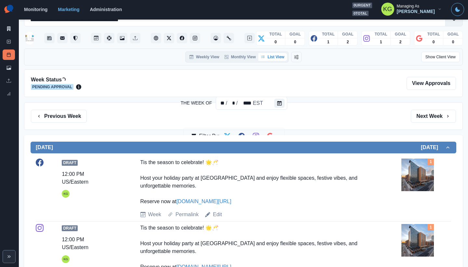
scroll to position [54, 0]
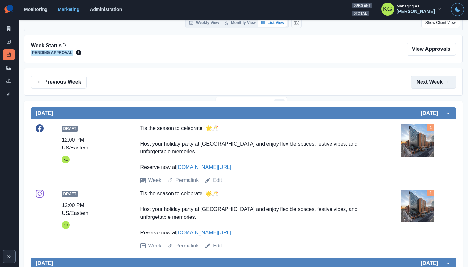
click at [435, 85] on button "Next Week" at bounding box center [433, 81] width 45 height 13
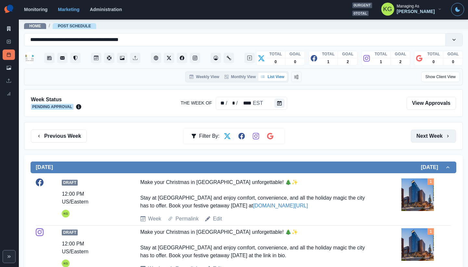
click at [428, 134] on button "Next Week" at bounding box center [433, 135] width 45 height 13
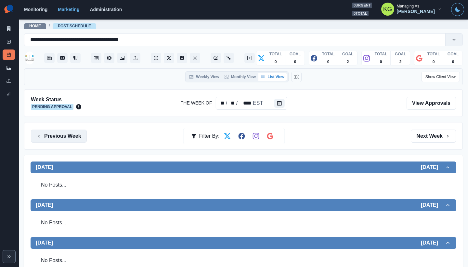
click at [72, 134] on button "Previous Week" at bounding box center [59, 135] width 56 height 13
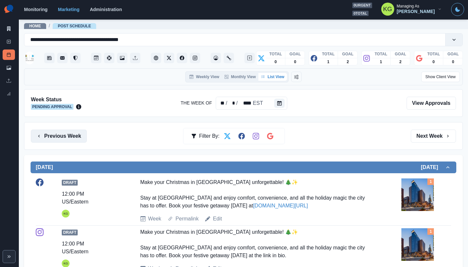
click at [69, 136] on button "Previous Week" at bounding box center [59, 135] width 56 height 13
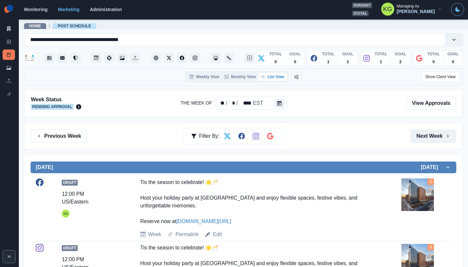
click at [421, 140] on button "Next Week" at bounding box center [433, 135] width 45 height 13
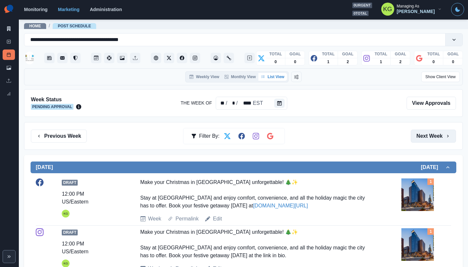
click at [421, 140] on button "Next Week" at bounding box center [433, 135] width 45 height 13
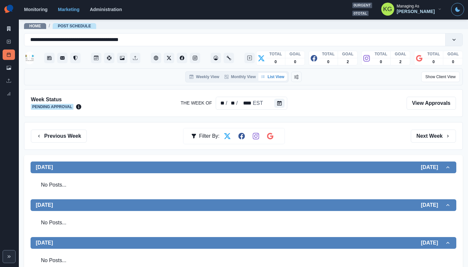
click at [84, 143] on div "Previous Week Filter By: Next Week" at bounding box center [243, 136] width 439 height 28
click at [77, 141] on button "Previous Week" at bounding box center [59, 135] width 56 height 13
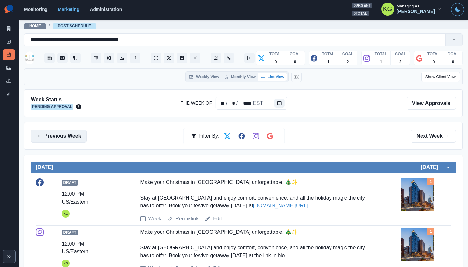
click at [77, 141] on button "Previous Week" at bounding box center [59, 135] width 56 height 13
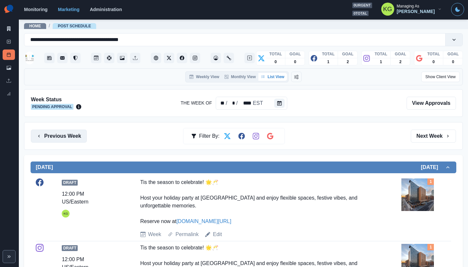
click at [77, 141] on button "Previous Week" at bounding box center [59, 135] width 56 height 13
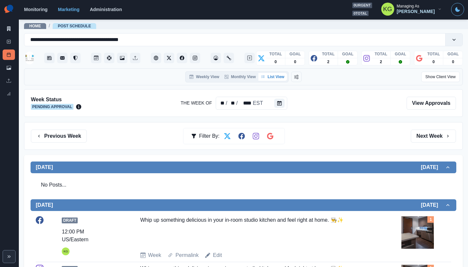
click at [429, 143] on div "Previous Week Filter By: Next Week" at bounding box center [243, 136] width 439 height 28
click at [427, 139] on button "Next Week" at bounding box center [433, 135] width 45 height 13
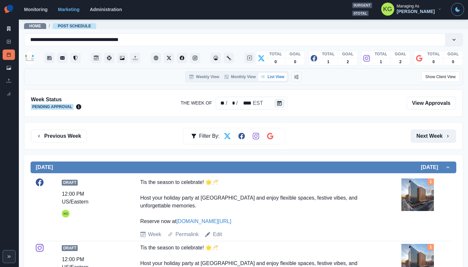
click at [427, 139] on button "Next Week" at bounding box center [433, 135] width 45 height 13
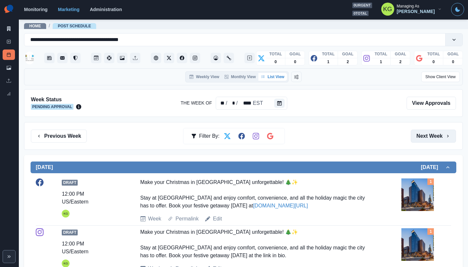
click at [427, 139] on button "Next Week" at bounding box center [433, 135] width 45 height 13
